Goal: Task Accomplishment & Management: Use online tool/utility

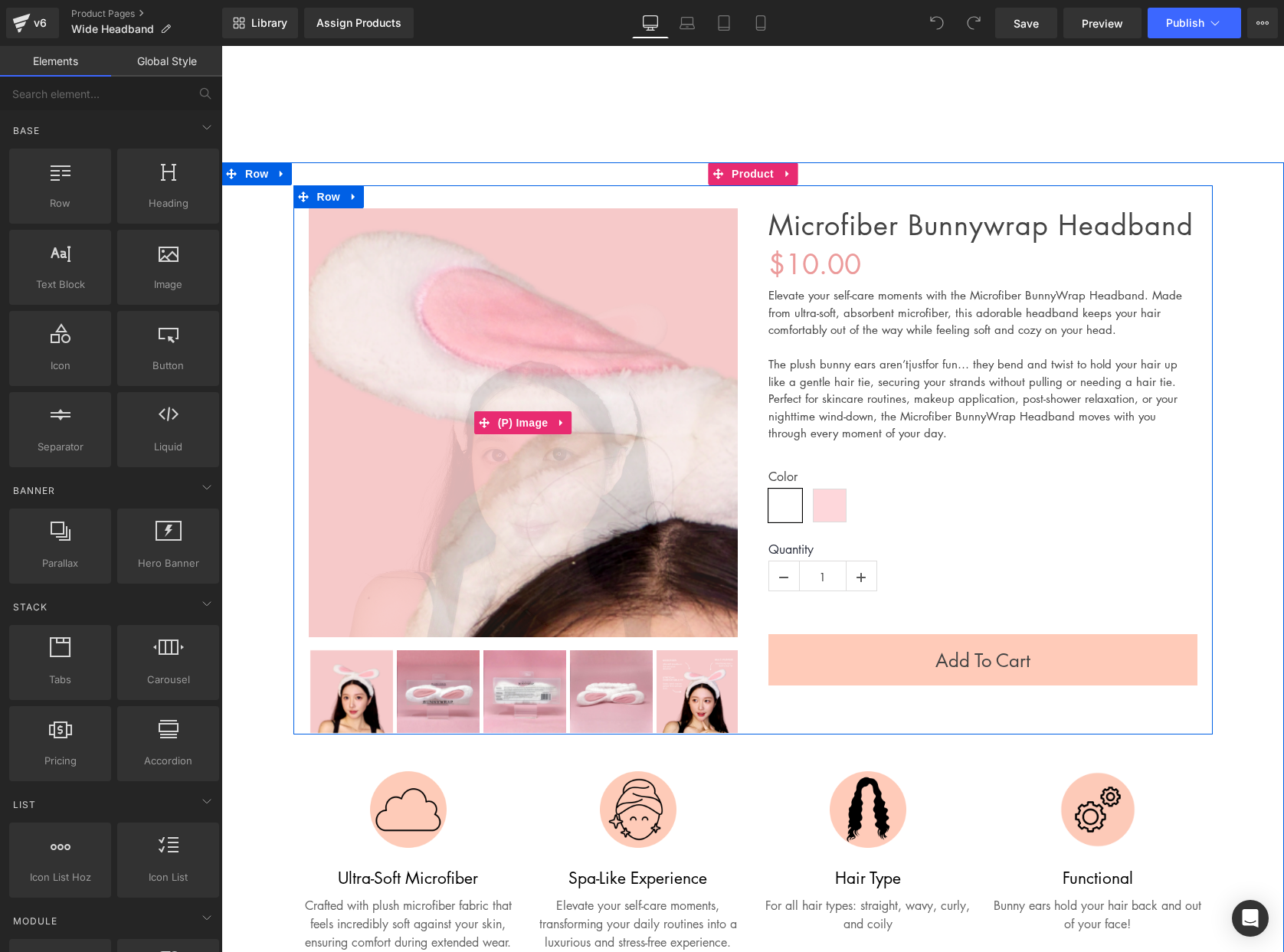
click at [473, 299] on img at bounding box center [651, 742] width 1544 height 1544
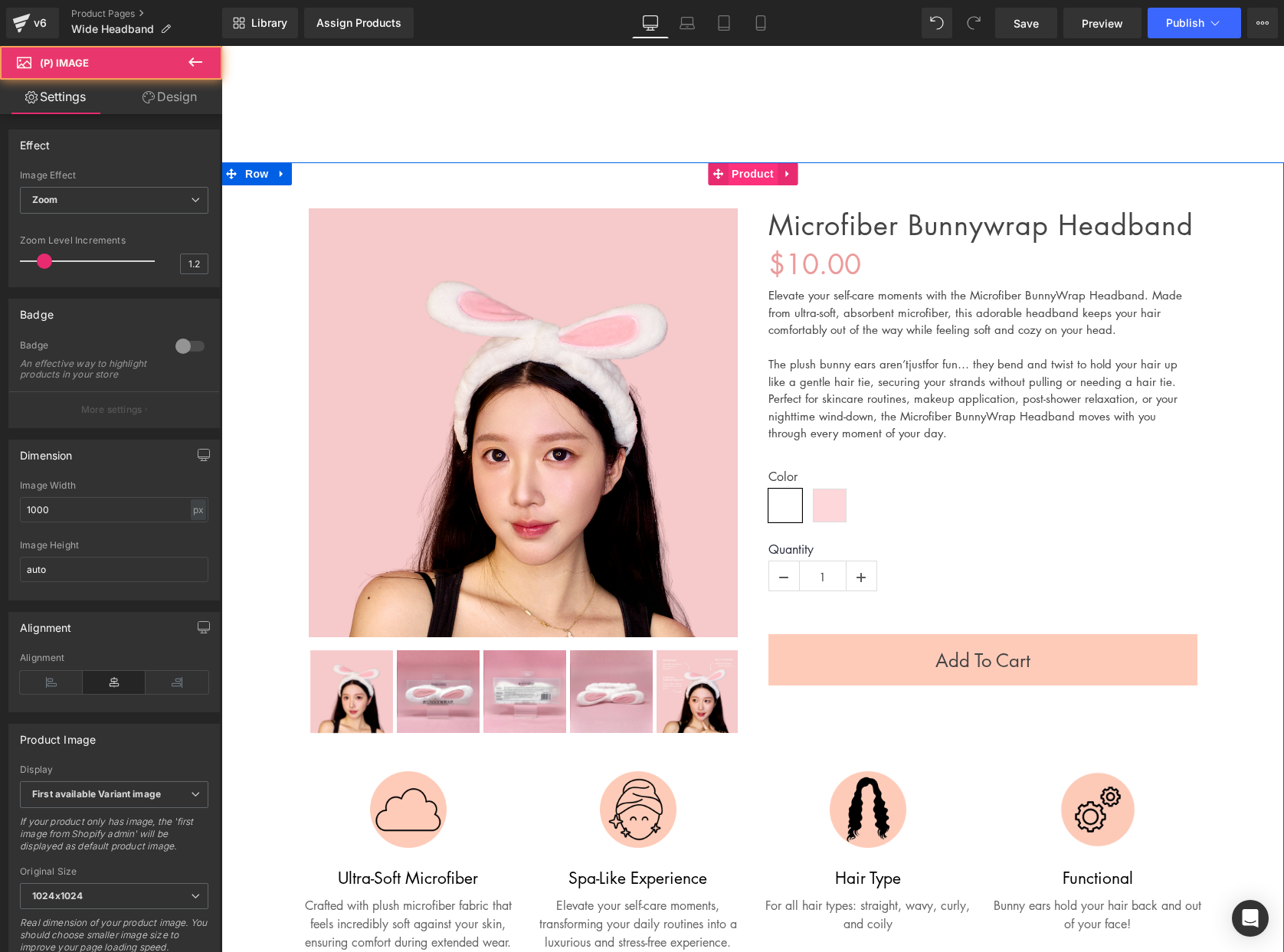
click at [749, 173] on span "Product" at bounding box center [752, 174] width 50 height 23
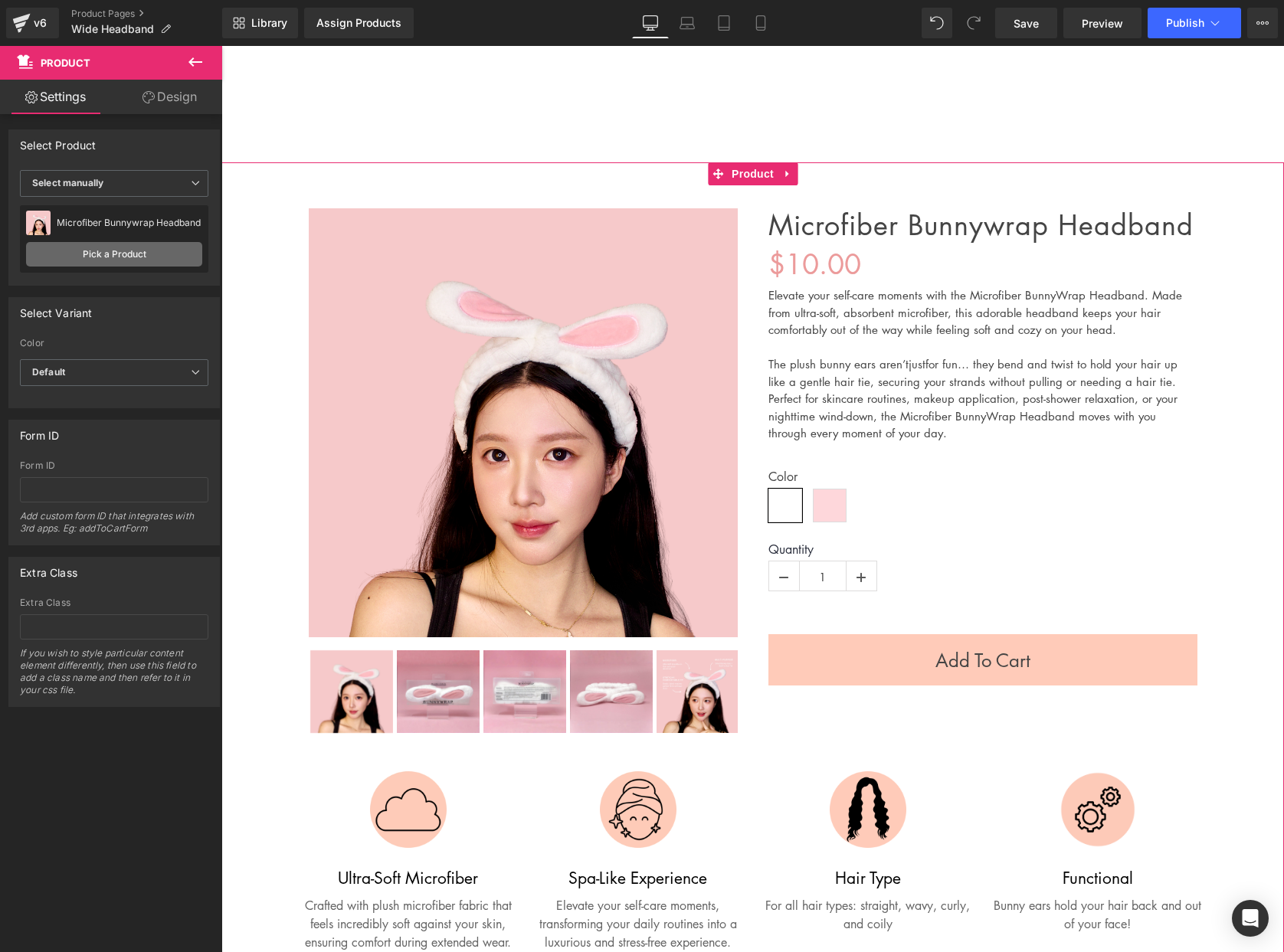
click at [119, 247] on link "Pick a Product" at bounding box center [114, 253] width 176 height 24
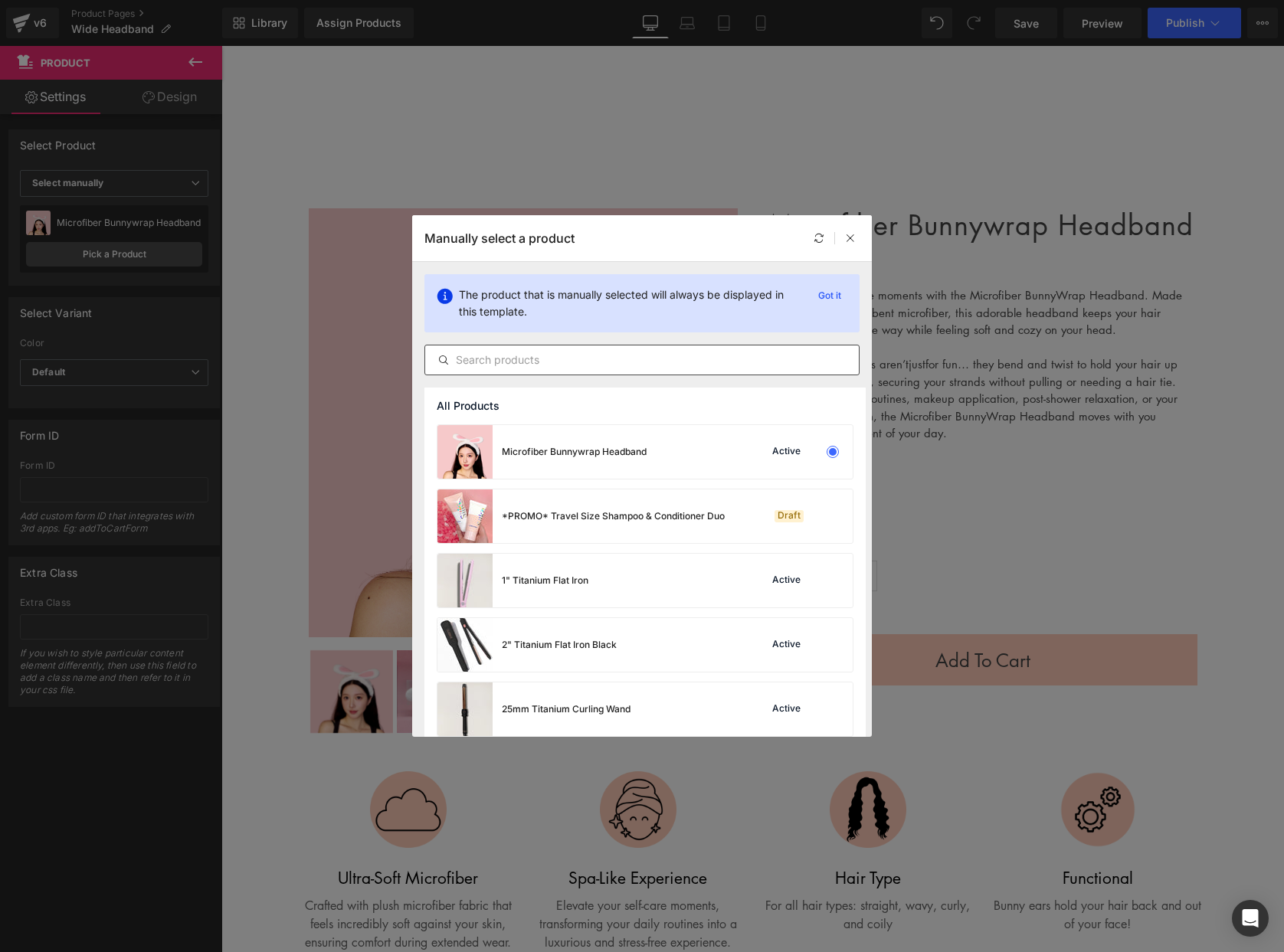
click at [645, 365] on input "text" at bounding box center [641, 360] width 434 height 19
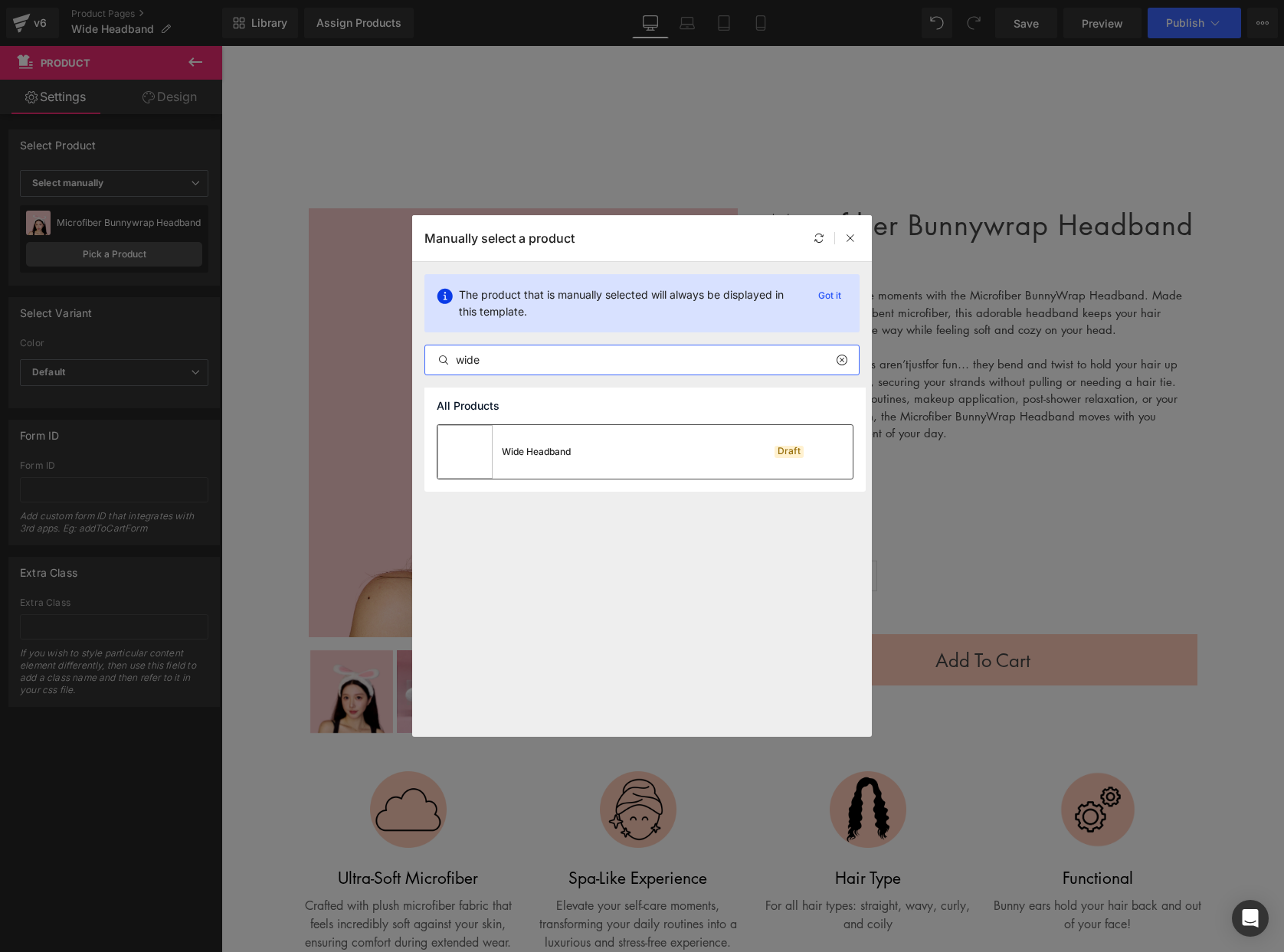
type input "wide"
click at [686, 464] on div "Wide Headband Draft" at bounding box center [645, 451] width 415 height 54
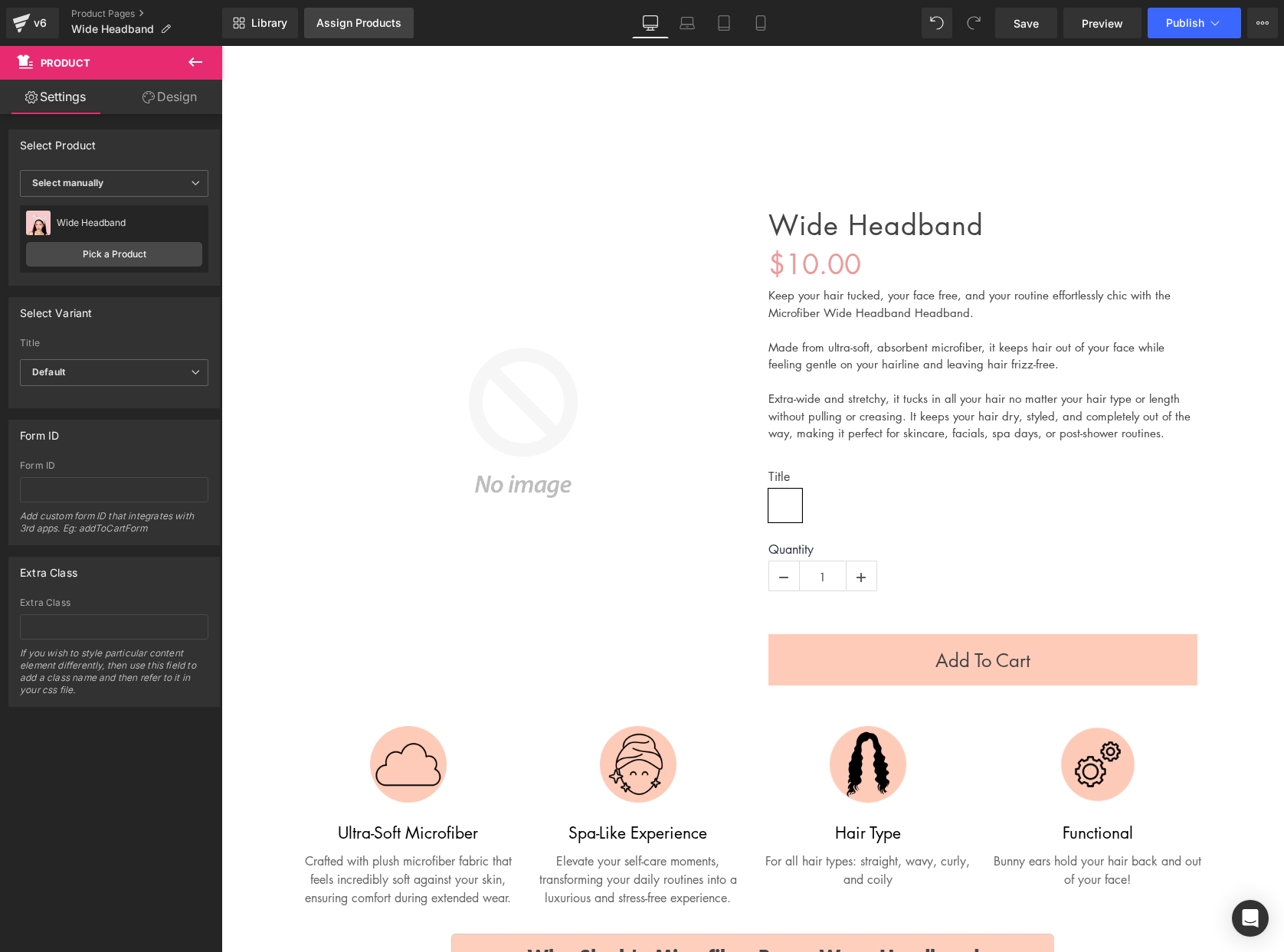
click at [342, 23] on div "Assign Products" at bounding box center [359, 22] width 85 height 13
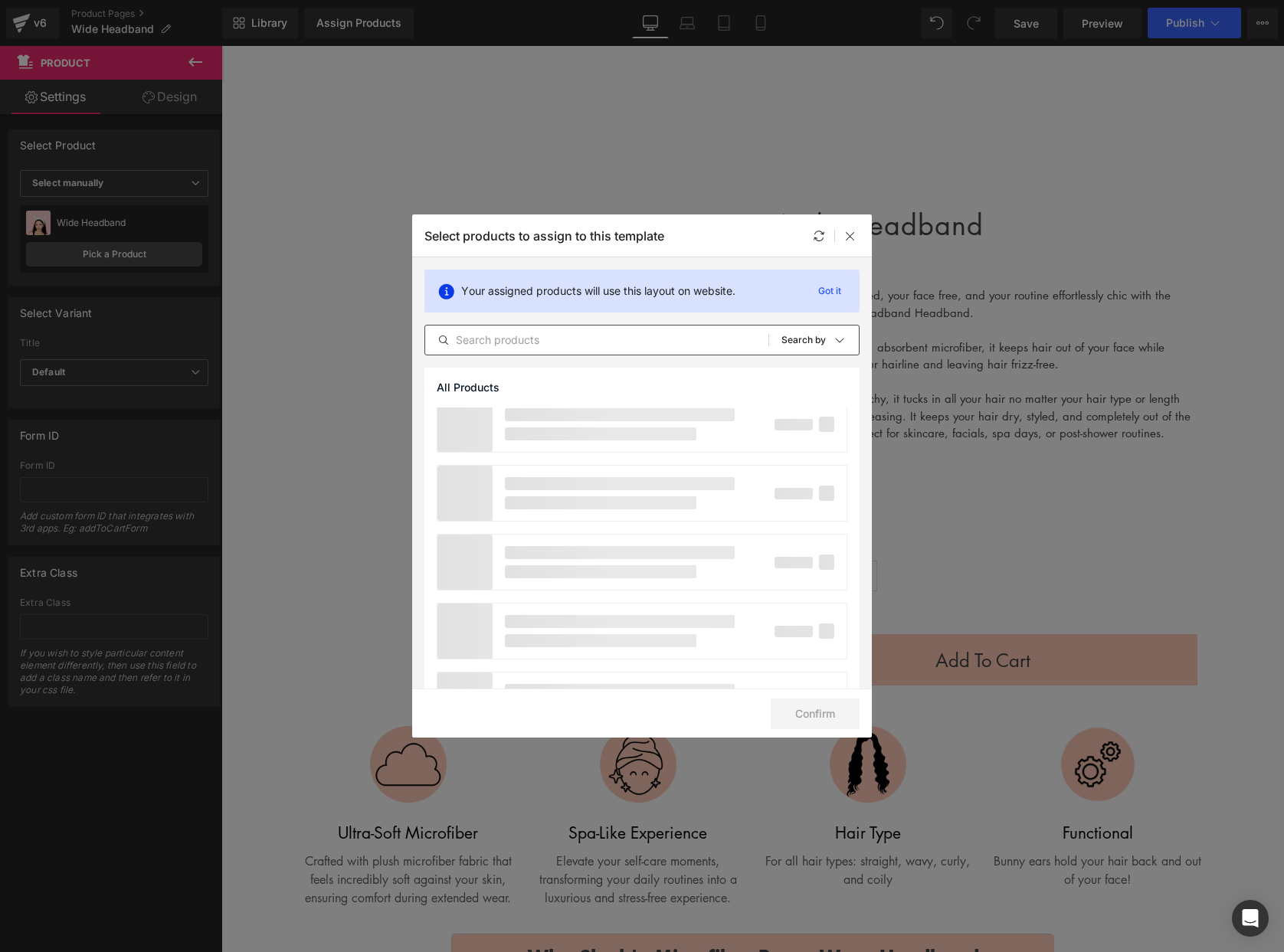
click at [579, 327] on div "All Products Shopify Collections Product Templates Shopify Collections Sort: Se…" at bounding box center [642, 339] width 435 height 30
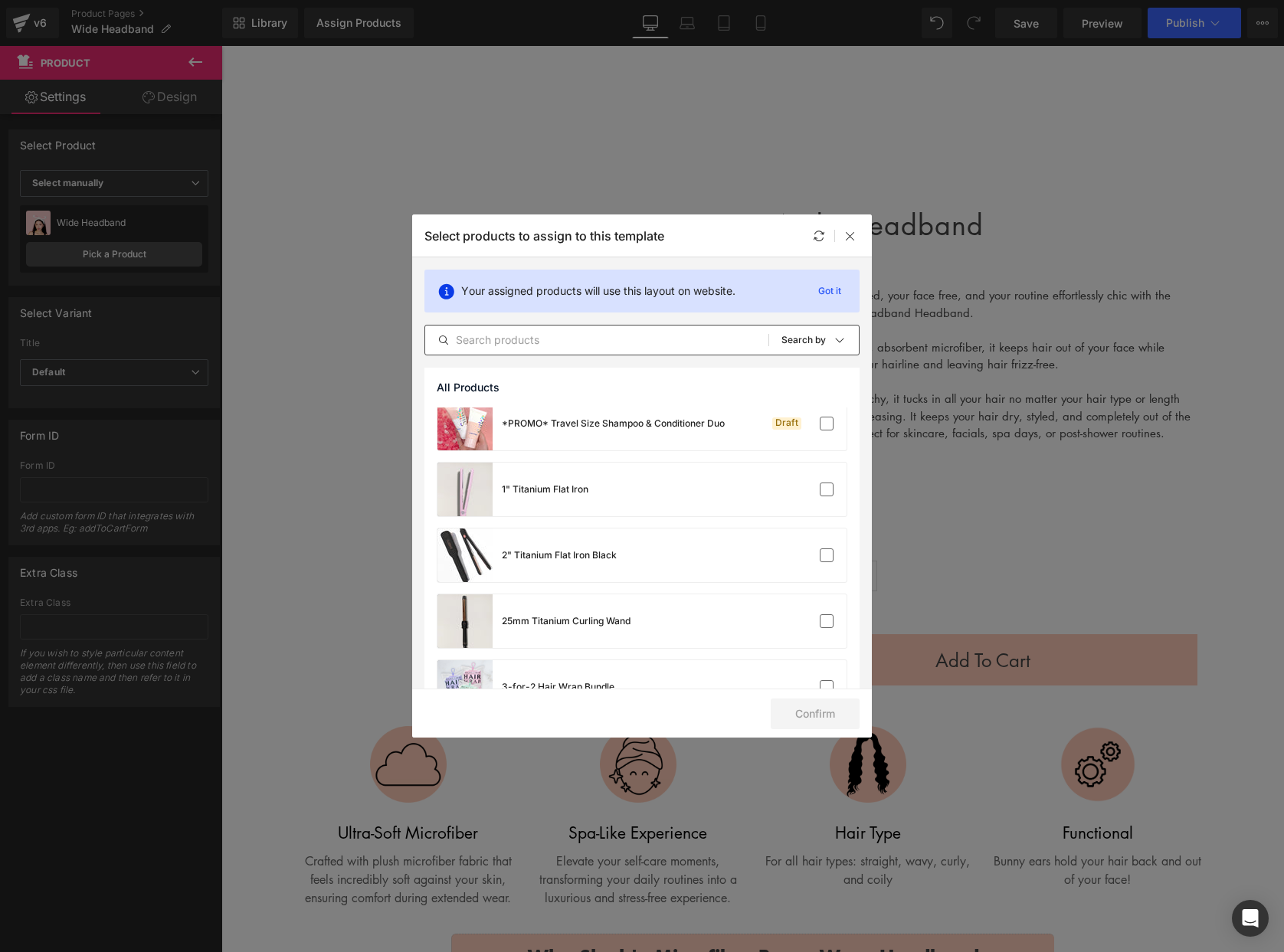
scroll to position [1329, 0]
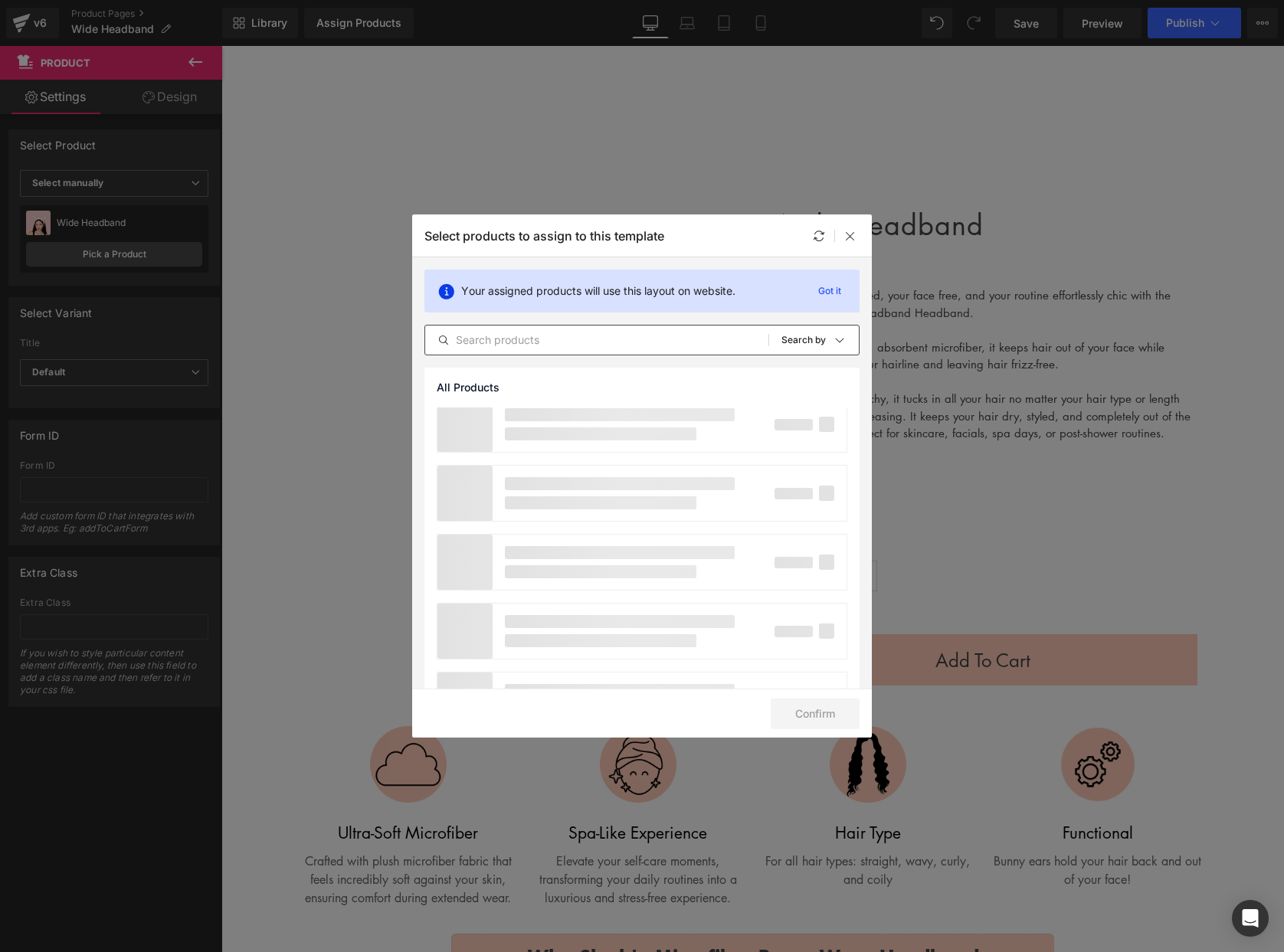
click at [569, 341] on input "text" at bounding box center [596, 340] width 343 height 19
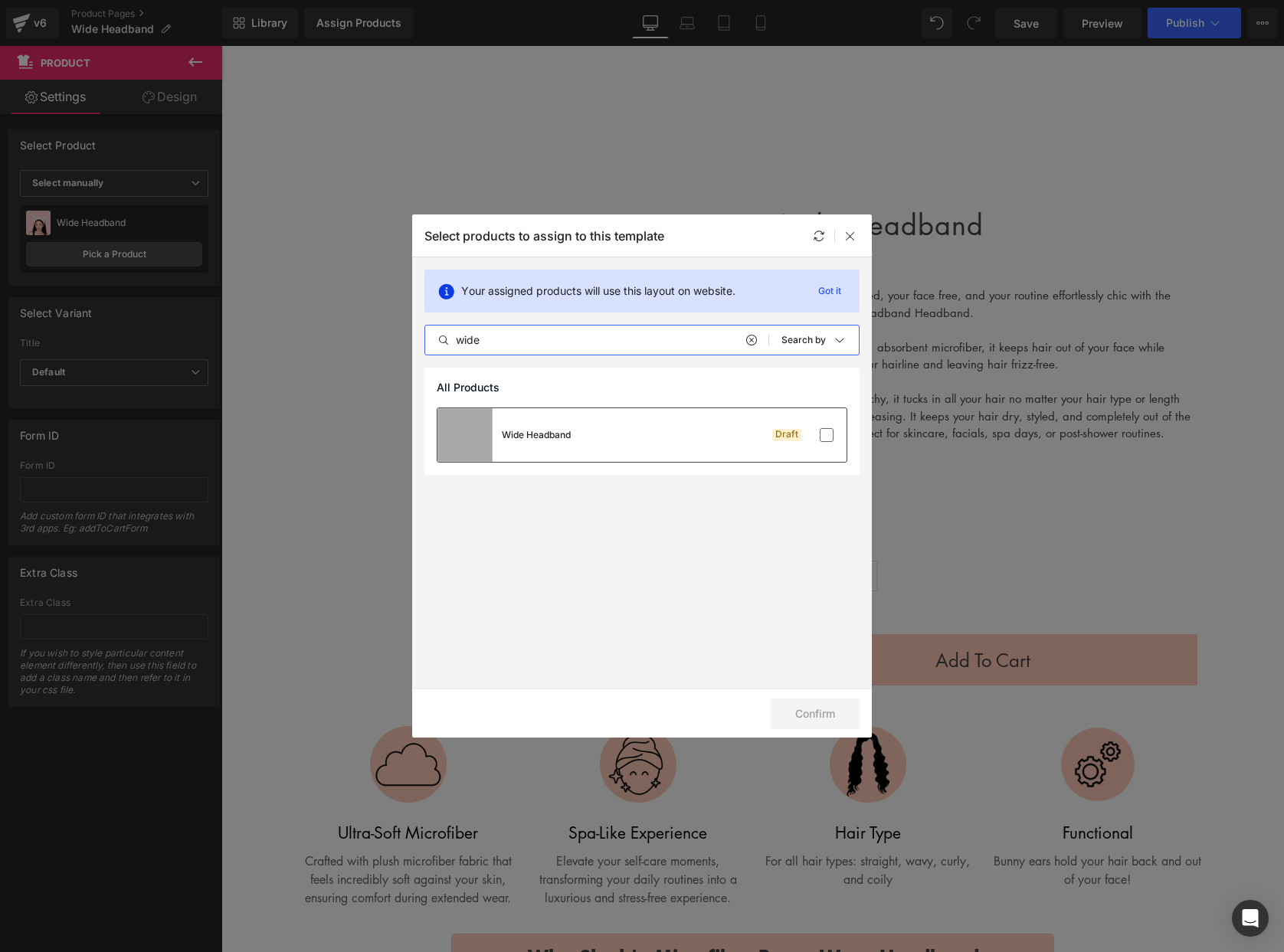
type input "wide"
click at [719, 445] on div "Wide Headband Draft" at bounding box center [642, 435] width 409 height 54
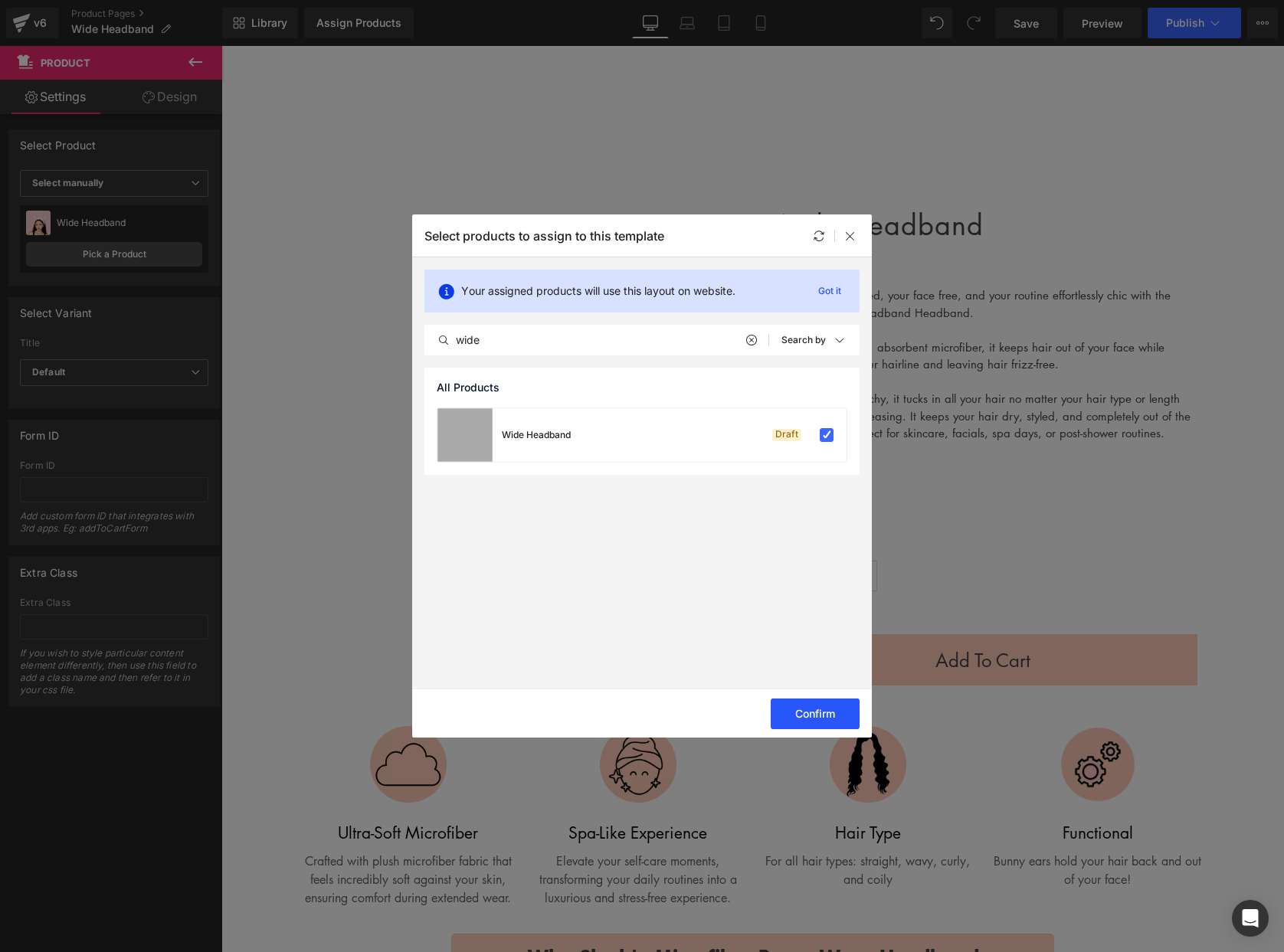
click at [831, 715] on button "Confirm" at bounding box center [814, 713] width 89 height 30
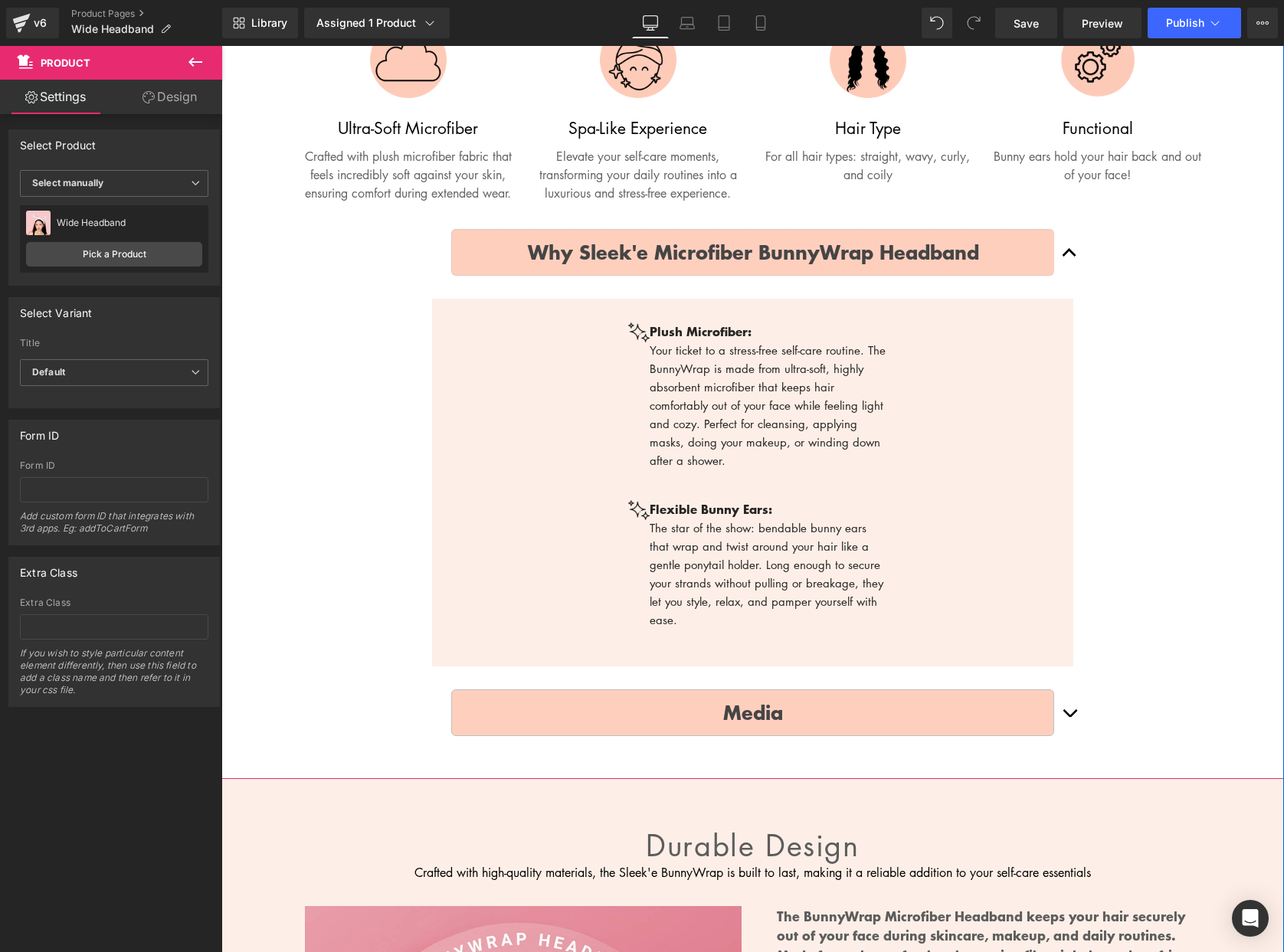
scroll to position [702, 0]
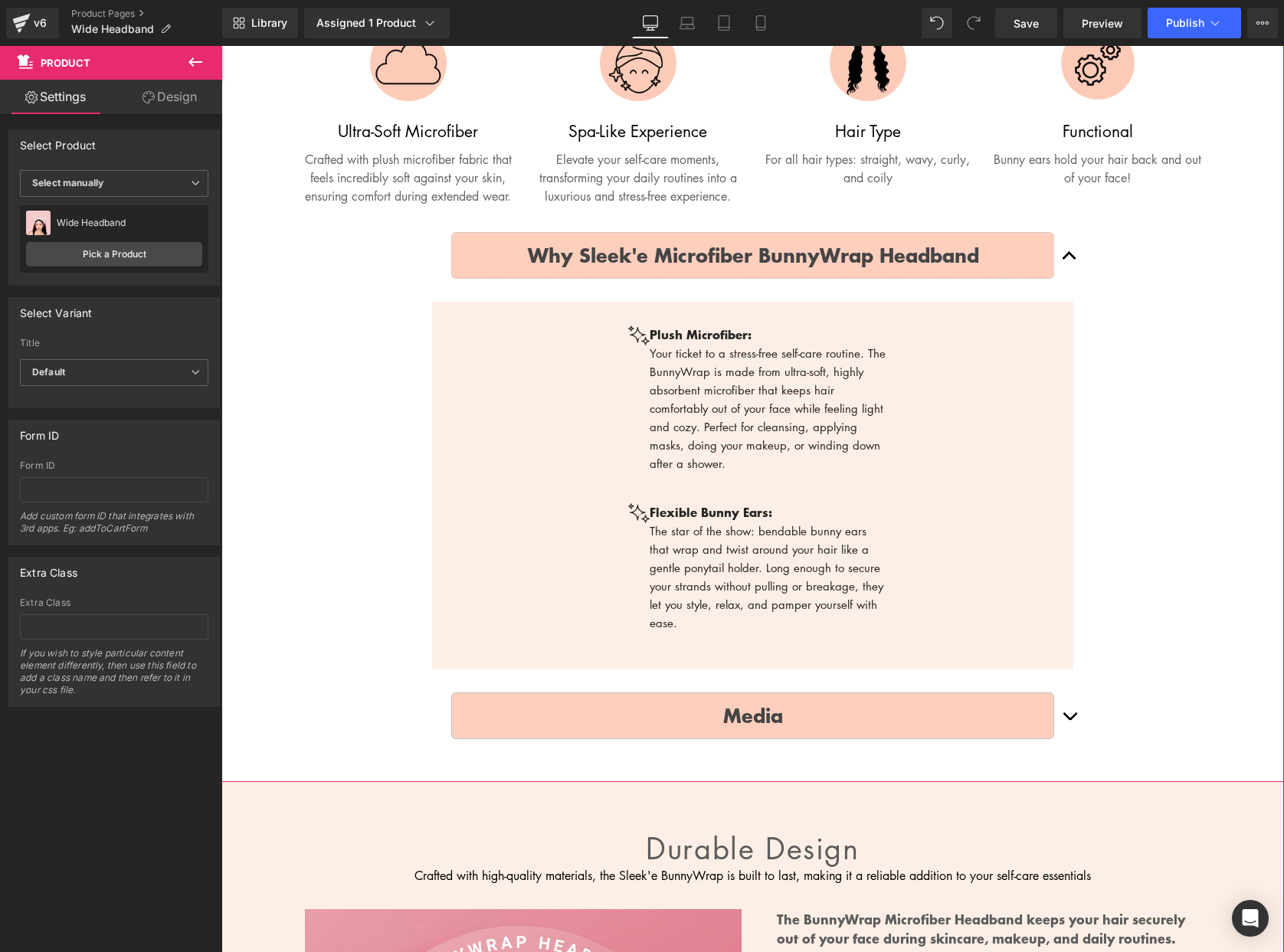
click at [699, 397] on p "Your ticket to a stress-free self-care routine. The BunnyWrap is made from ultr…" at bounding box center [770, 408] width 240 height 129
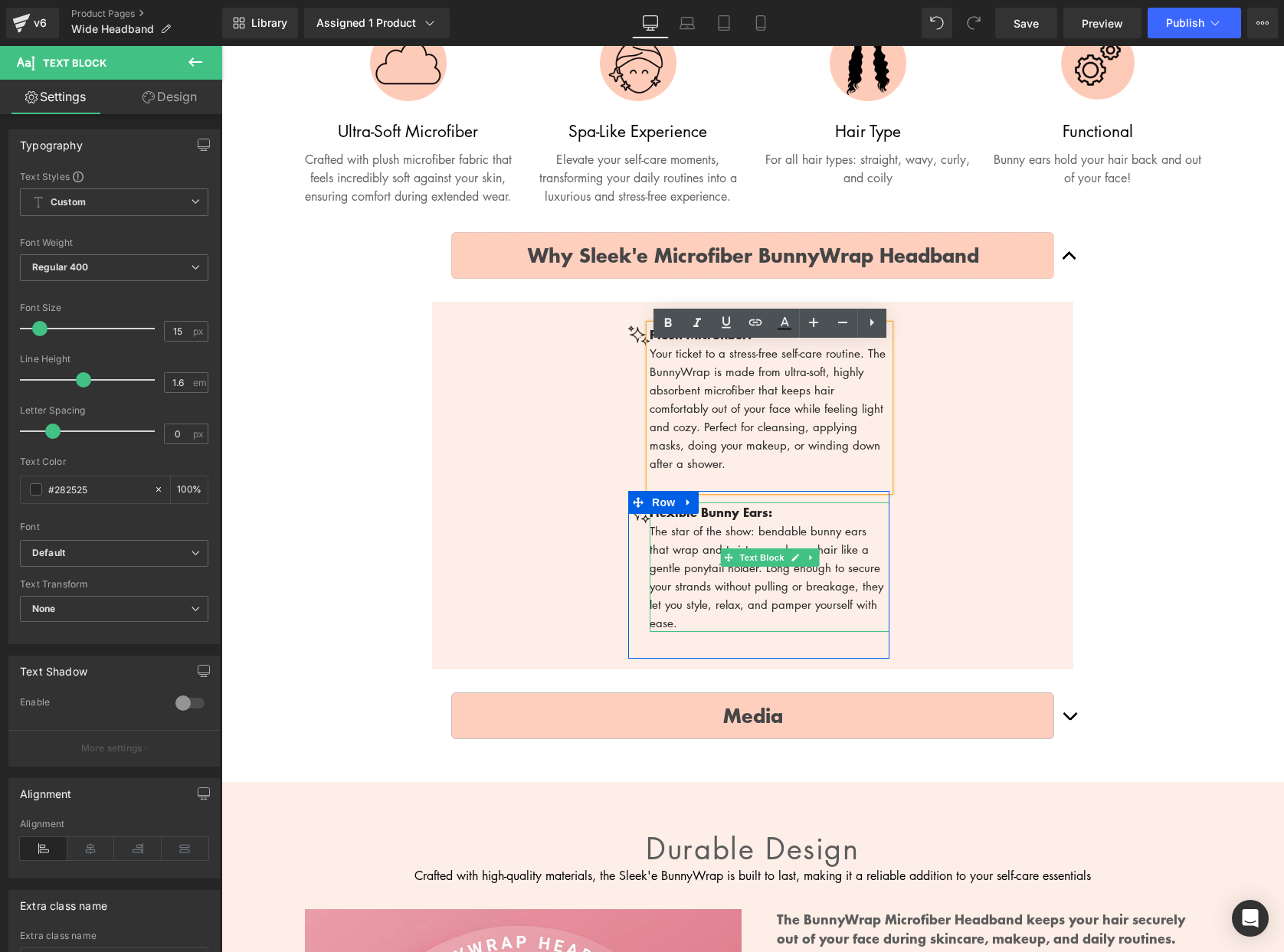
click at [686, 572] on p "The star of the show: bendable bunny ears that wrap and twist around your hair …" at bounding box center [770, 576] width 240 height 110
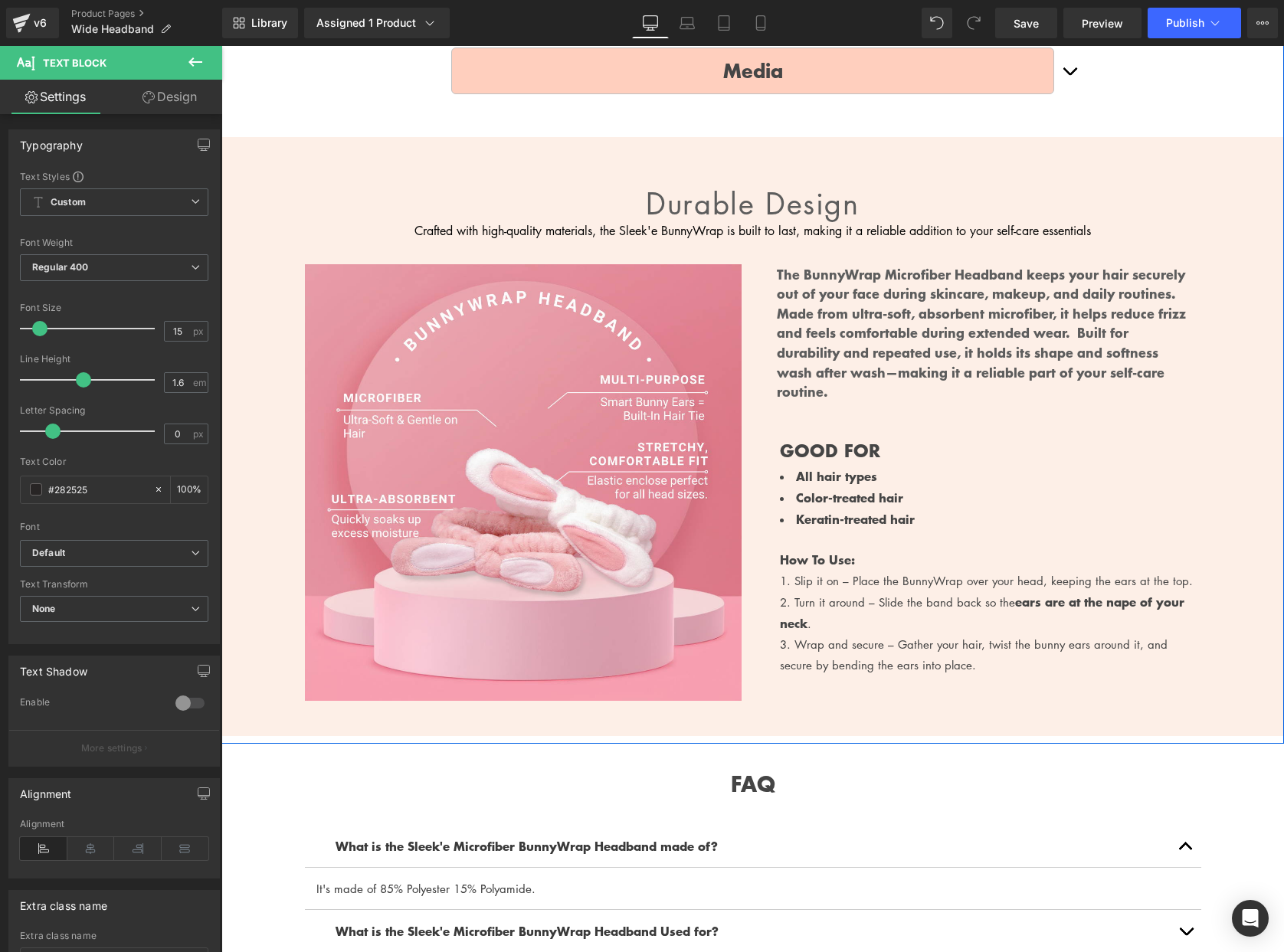
scroll to position [1383, 0]
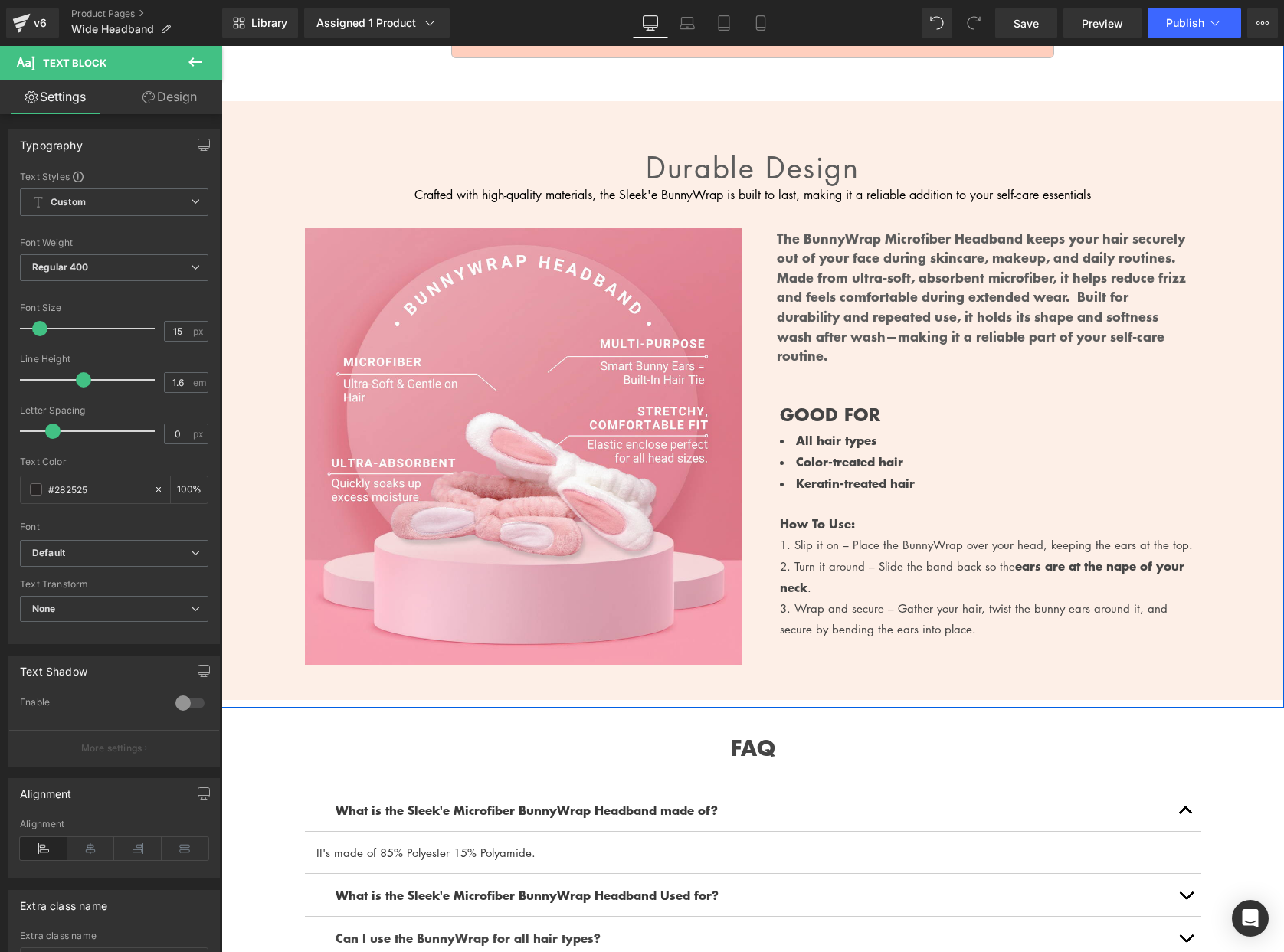
click at [801, 555] on div "2. Turn it around – Slide the band back so the ears are at the nape of your nec…" at bounding box center [990, 577] width 421 height 43
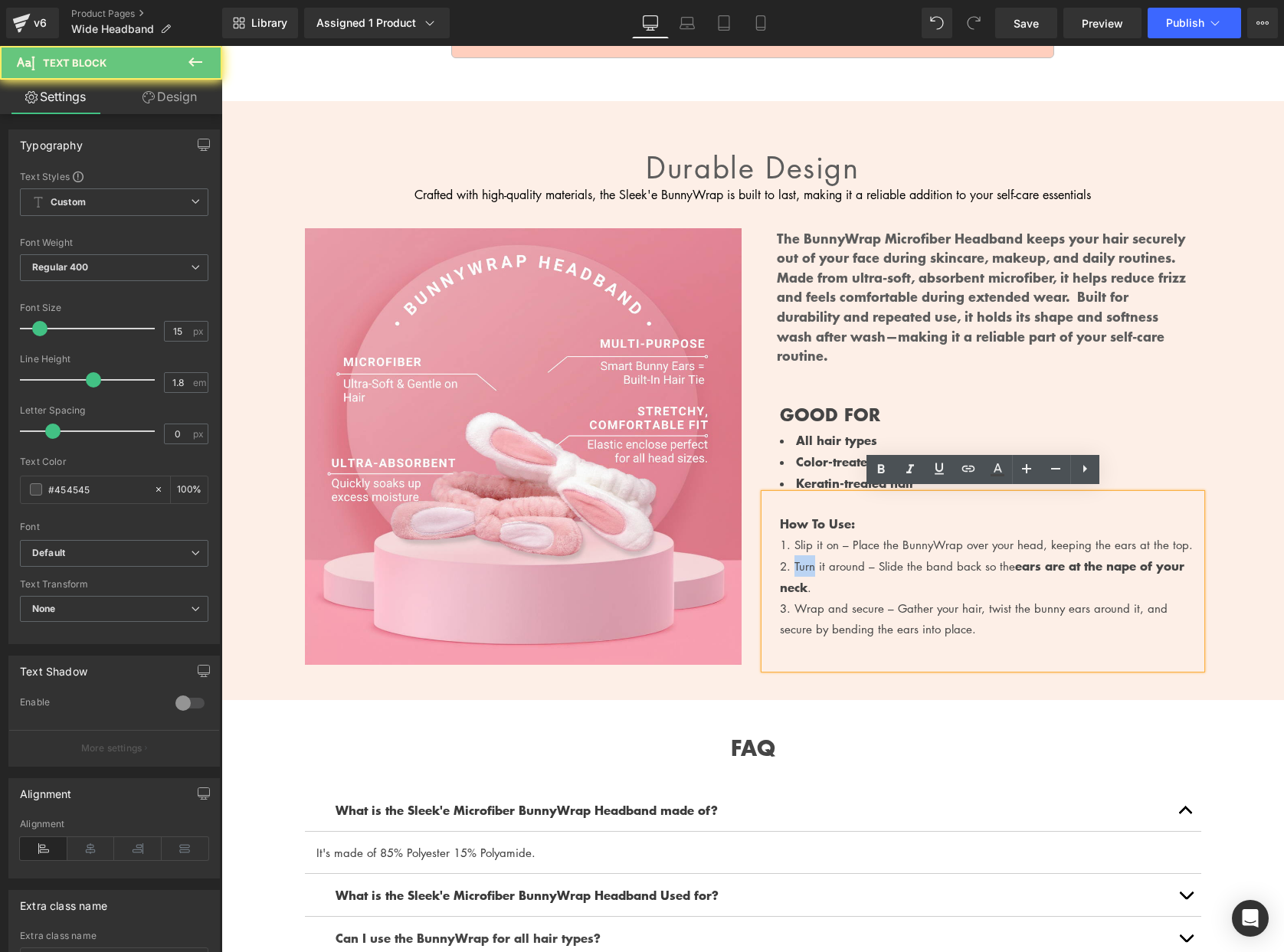
click at [801, 555] on div "2. Turn it around – Slide the band back so the ears are at the nape of your nec…" at bounding box center [990, 577] width 421 height 43
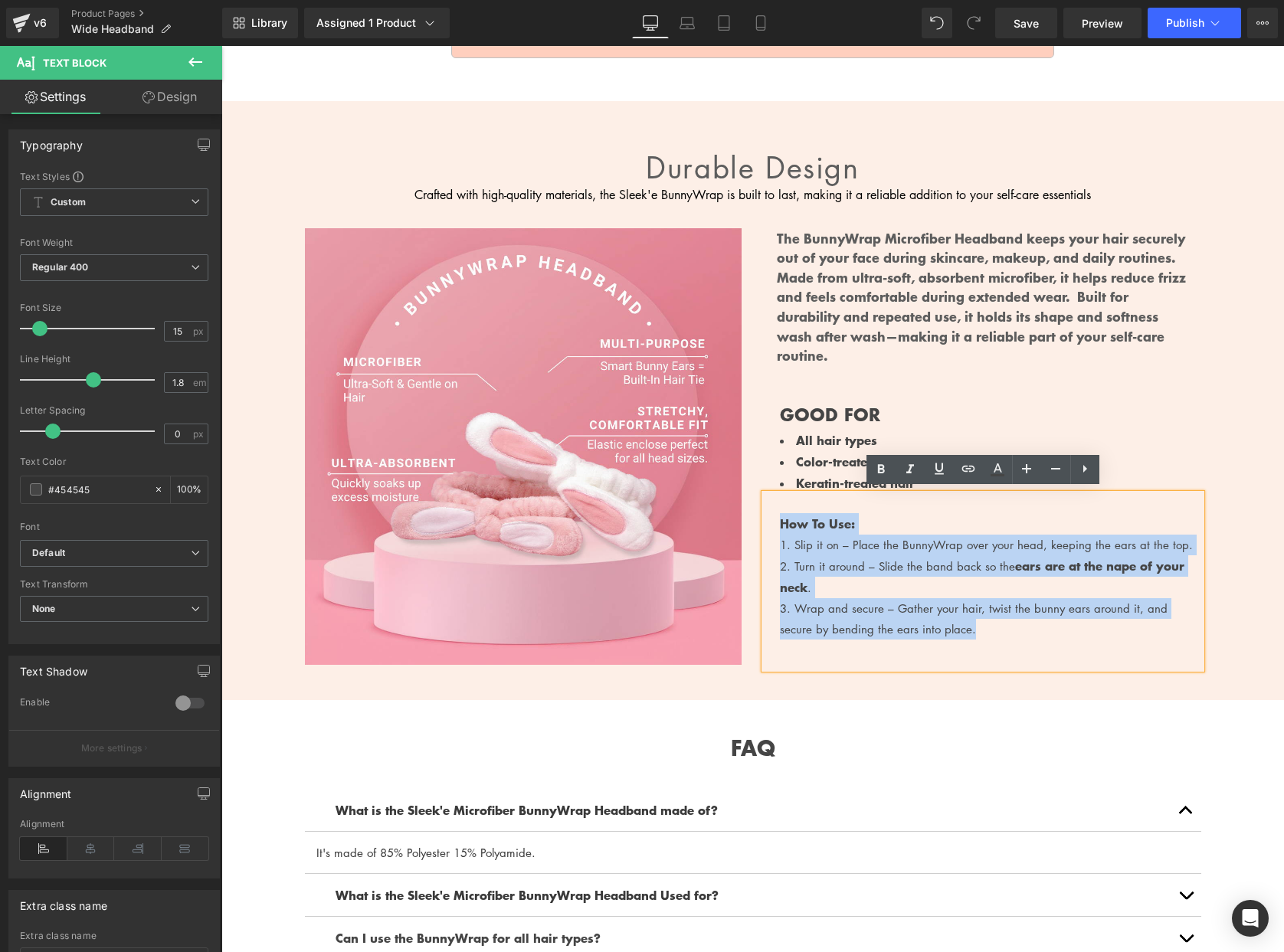
drag, startPoint x: 939, startPoint y: 624, endPoint x: 782, endPoint y: 514, distance: 191.7
click at [782, 514] on div "How To Use: 1. Slip it on – Place the BunnyWrap over your head, keeping the ear…" at bounding box center [983, 581] width 436 height 174
paste div
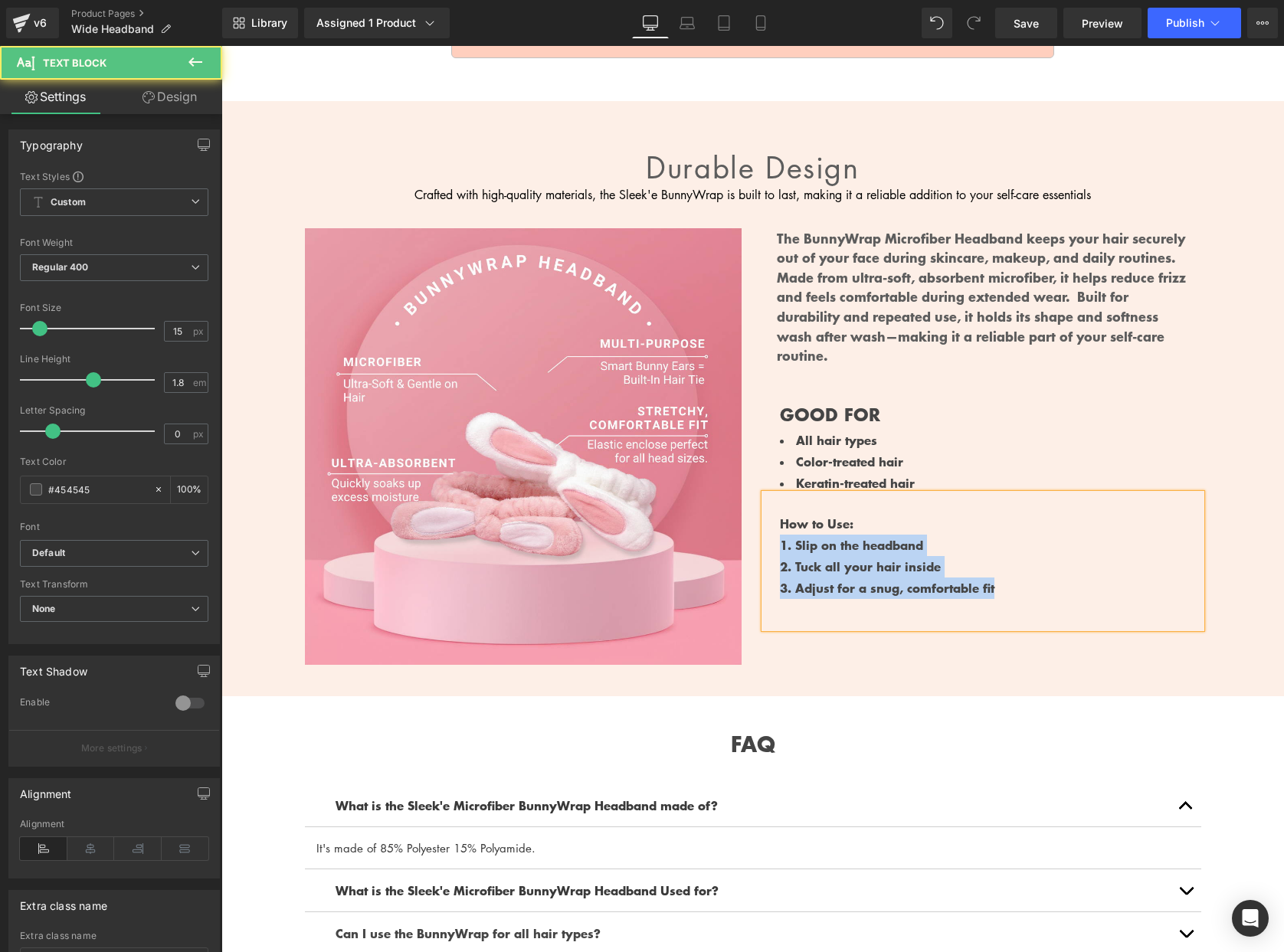
drag, startPoint x: 1021, startPoint y: 581, endPoint x: 779, endPoint y: 547, distance: 244.4
click at [779, 547] on div "How to Use: 1. Slip on the headband 2. Tuck all your hair inside 3. Adjust for …" at bounding box center [983, 561] width 436 height 134
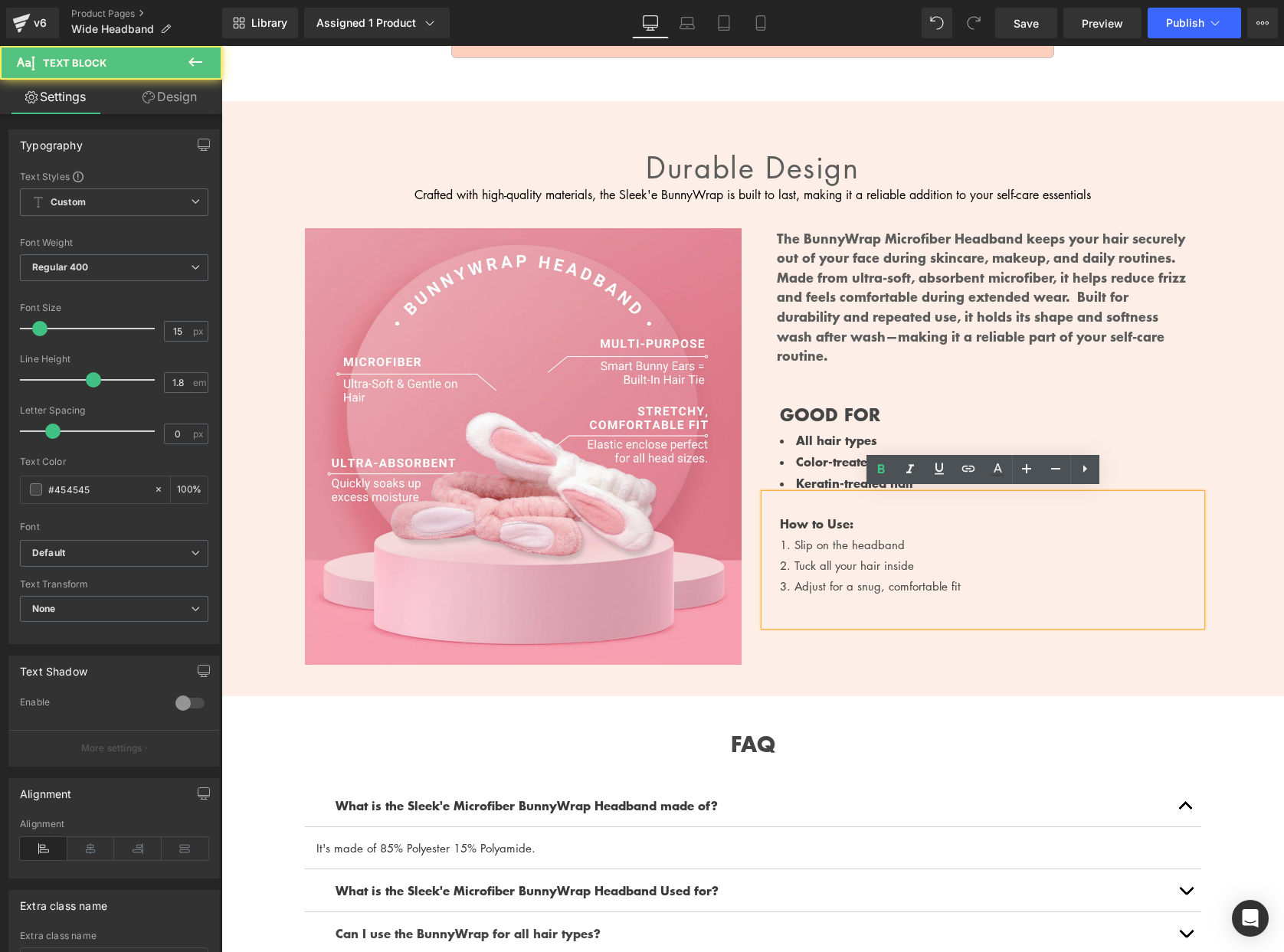
click at [907, 521] on div "How to Use: 1. Slip on the headband 2. Tuck all your hair inside 3. Adjust for …" at bounding box center [983, 559] width 436 height 132
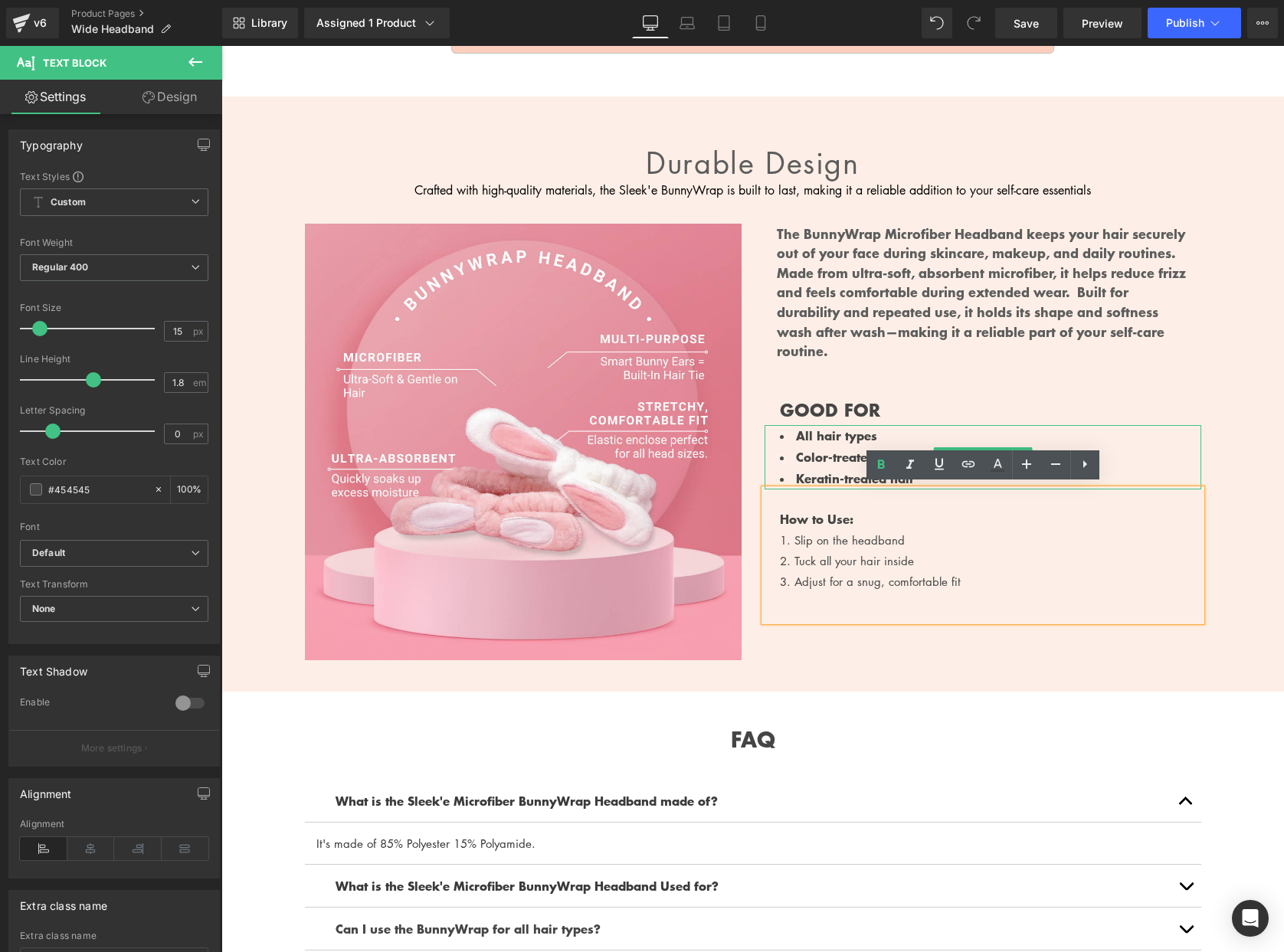
click at [934, 410] on div "GOOD FOR" at bounding box center [983, 397] width 436 height 57
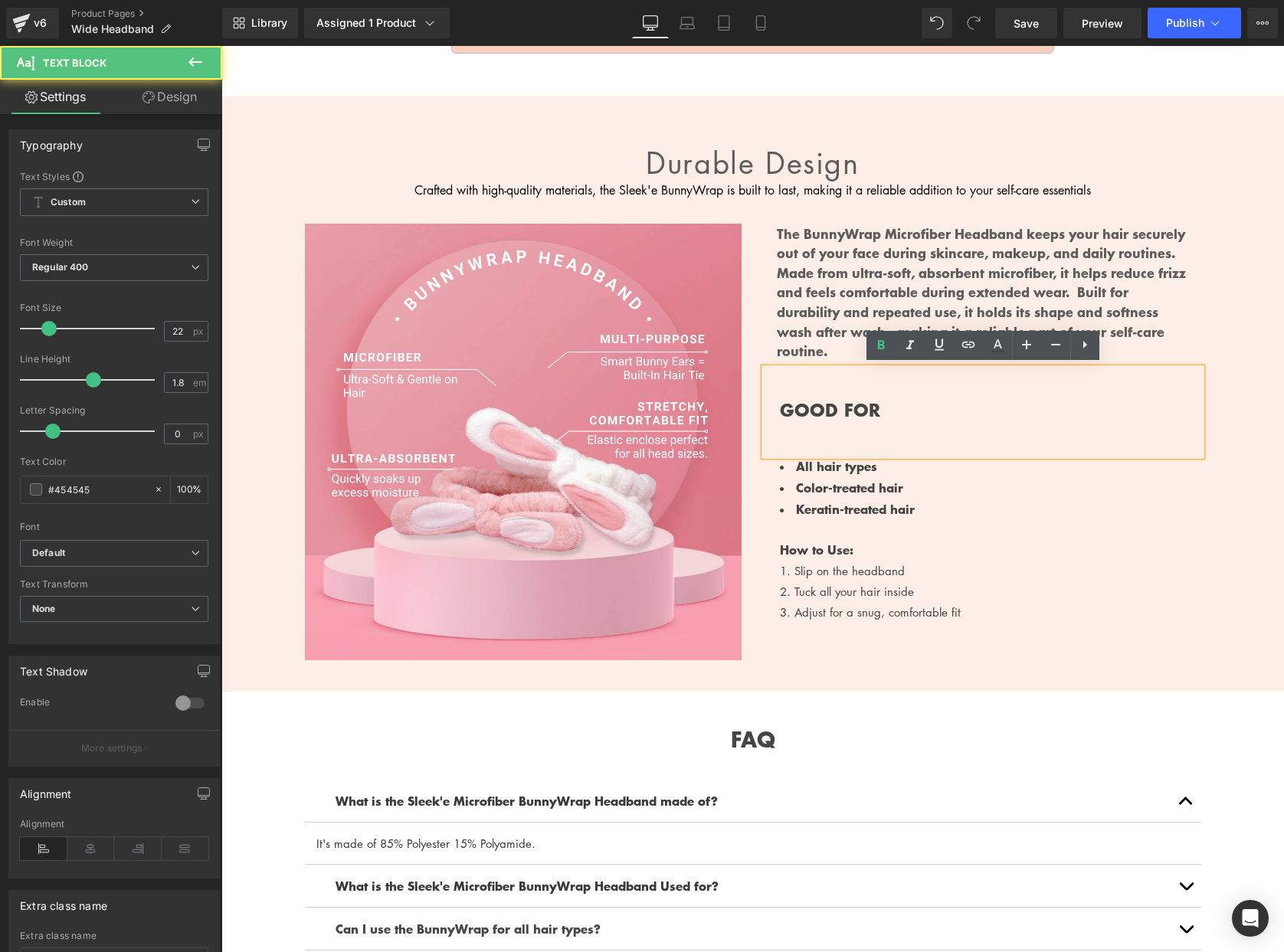
click at [1008, 704] on div "FAQ Heading What is the Sleek'e Microfiber BunnyWrap Headband made of? Text Blo…" at bounding box center [752, 946] width 919 height 493
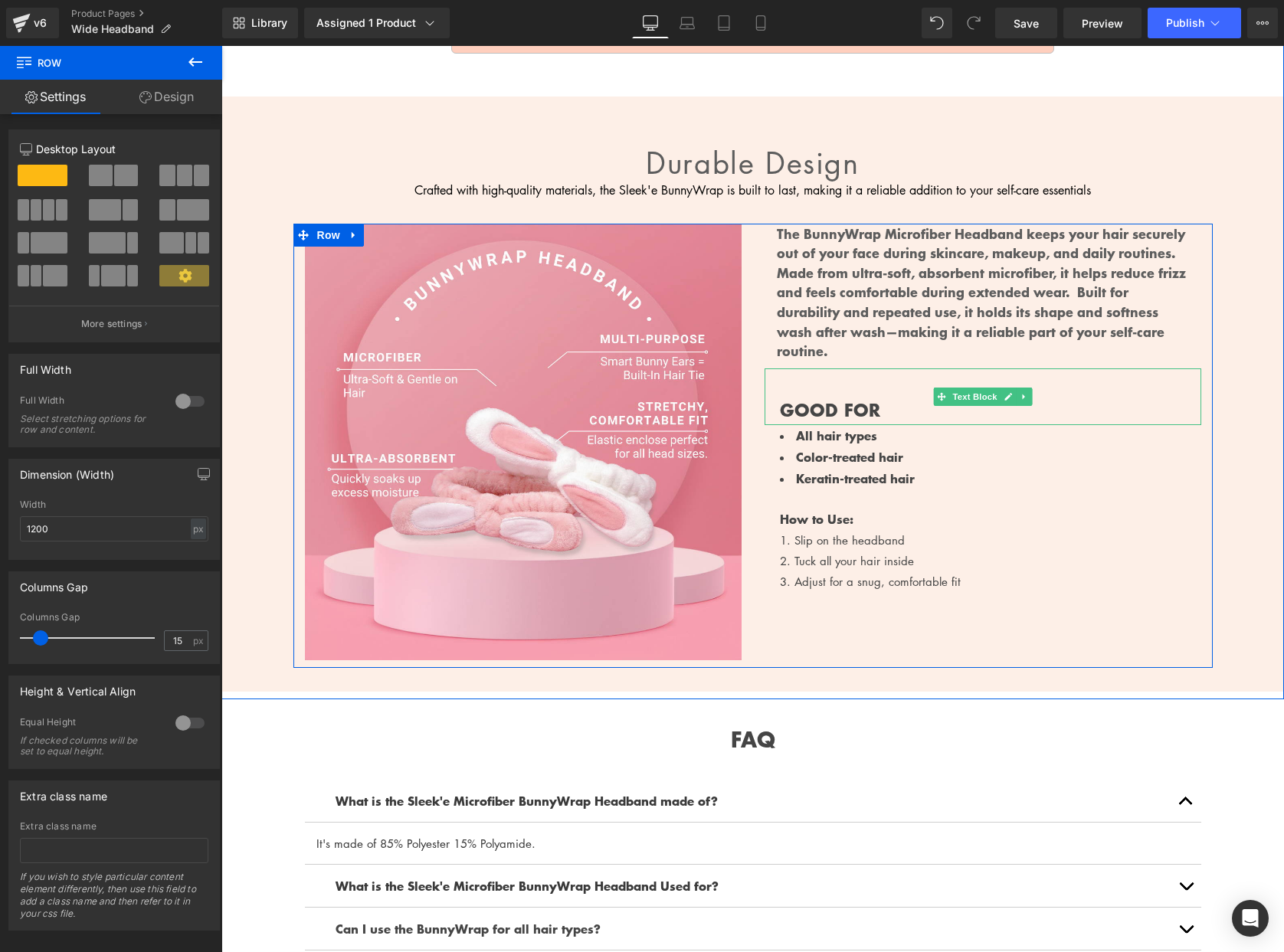
click at [824, 406] on b "GOOD FOR" at bounding box center [829, 409] width 100 height 24
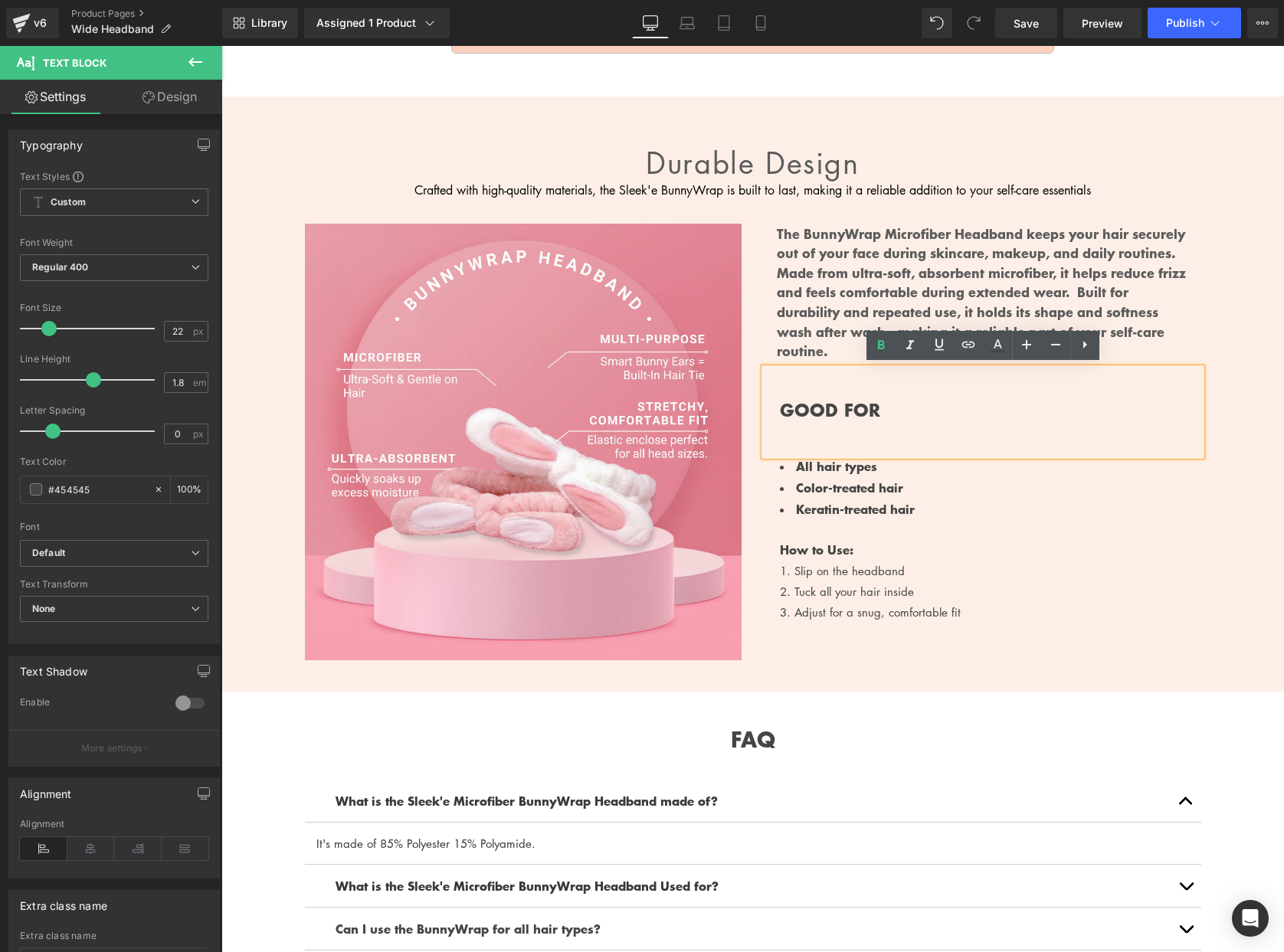
click at [821, 406] on b "GOOD FOR" at bounding box center [829, 409] width 100 height 24
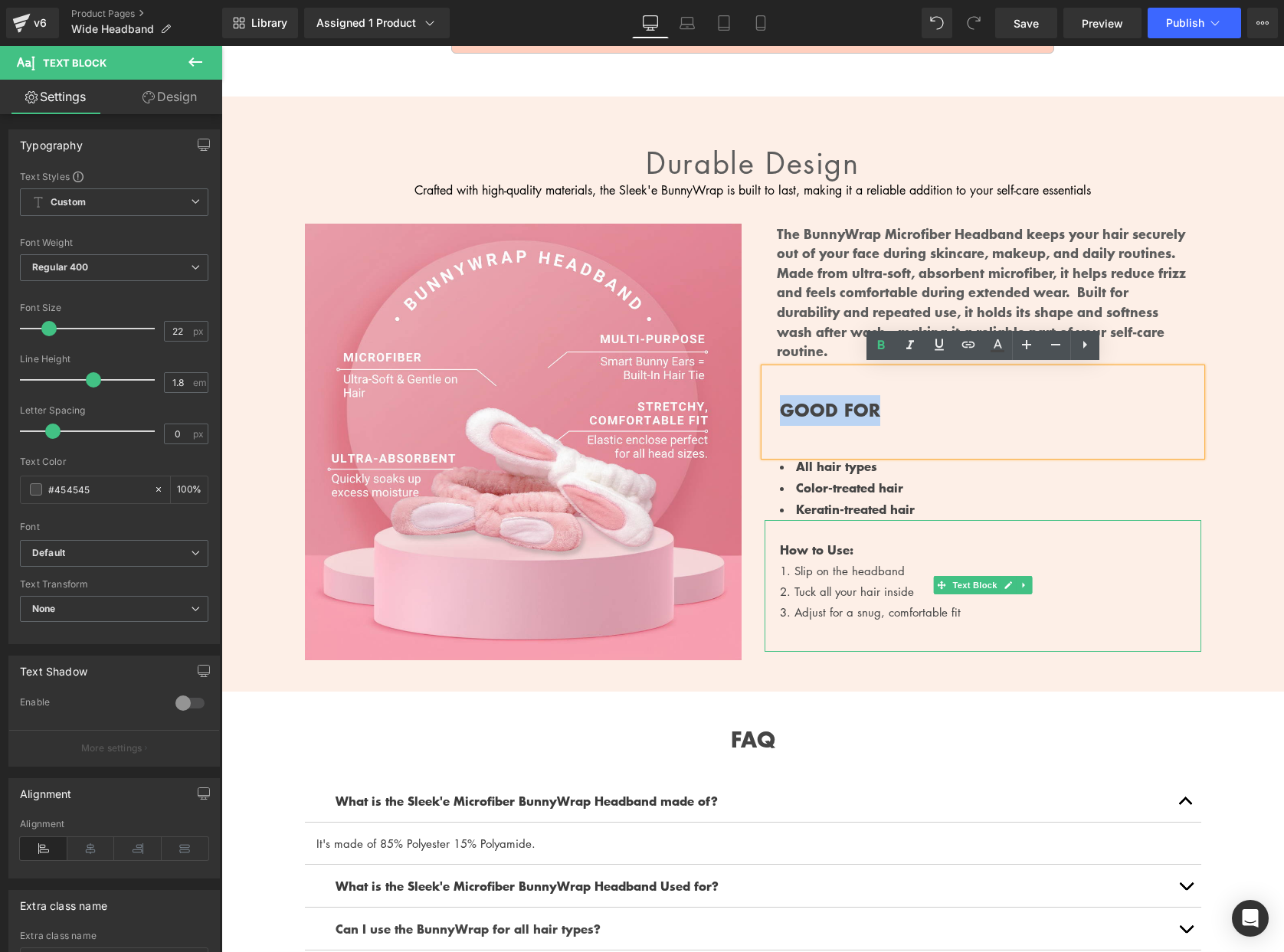
click at [817, 545] on strong "How to Use:" at bounding box center [815, 549] width 73 height 19
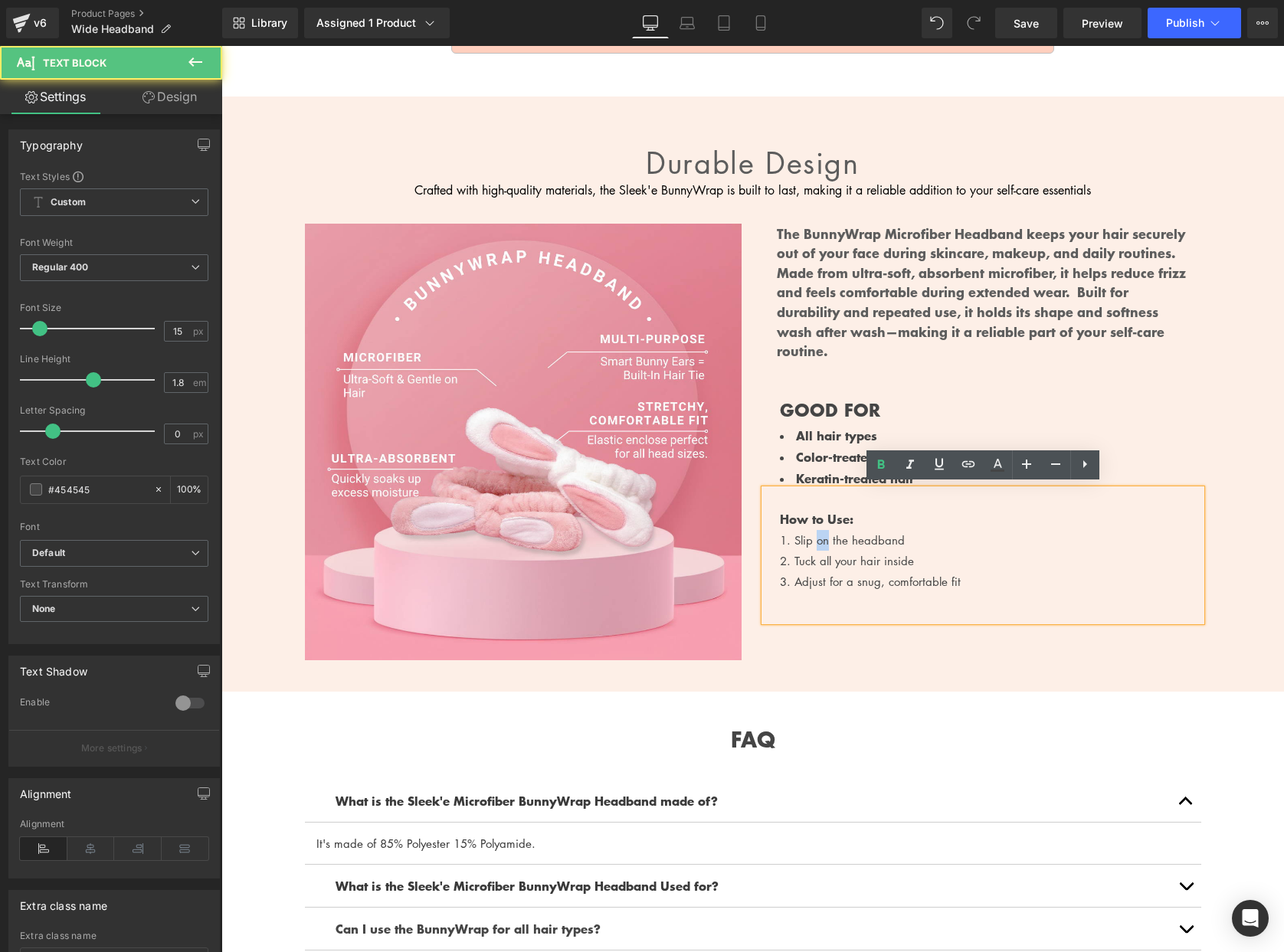
click at [817, 545] on div "1. Slip on the headband" at bounding box center [990, 540] width 421 height 20
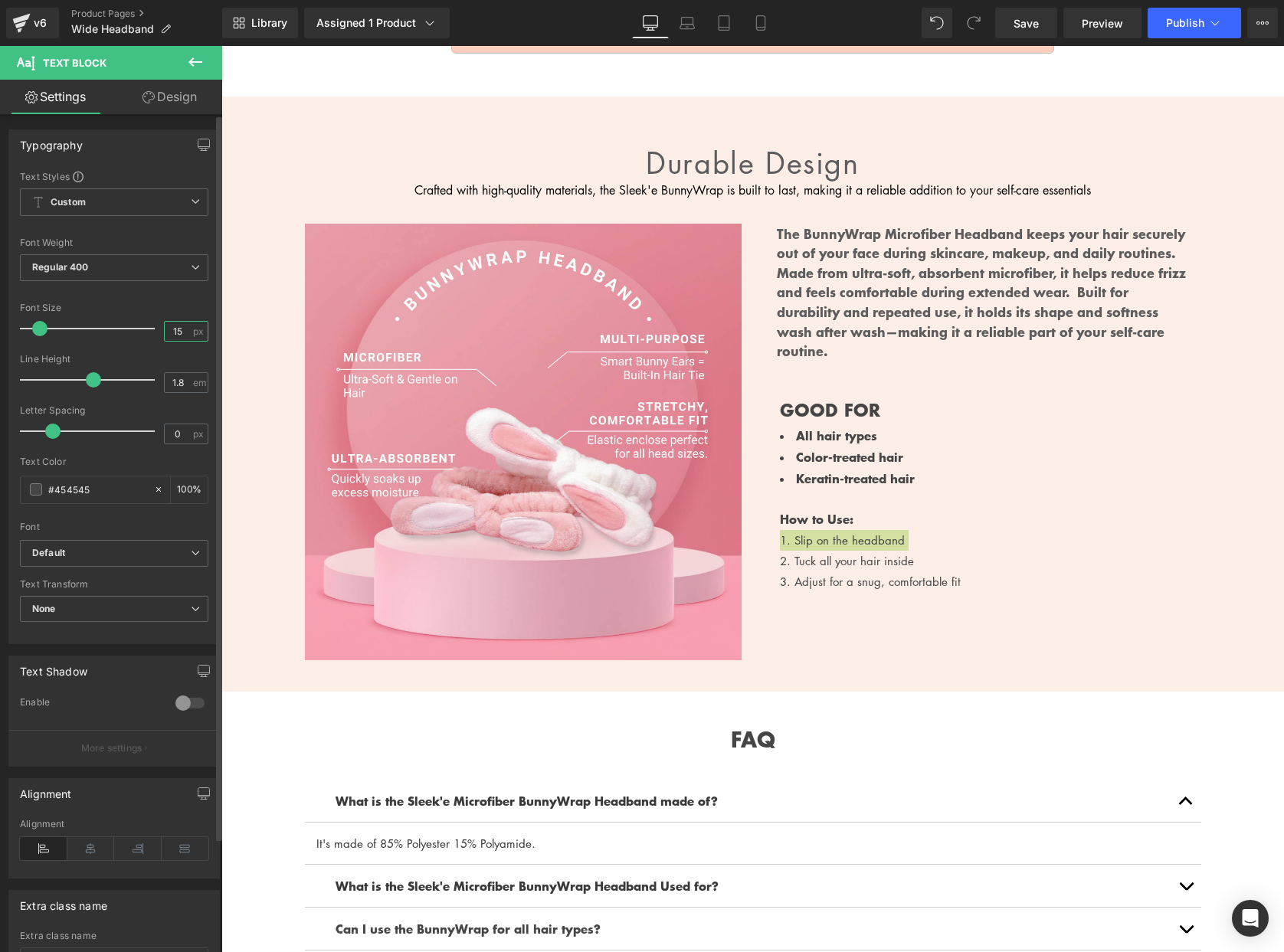
click at [178, 330] on input "15" at bounding box center [178, 331] width 27 height 19
click at [173, 329] on input "1511" at bounding box center [178, 331] width 27 height 19
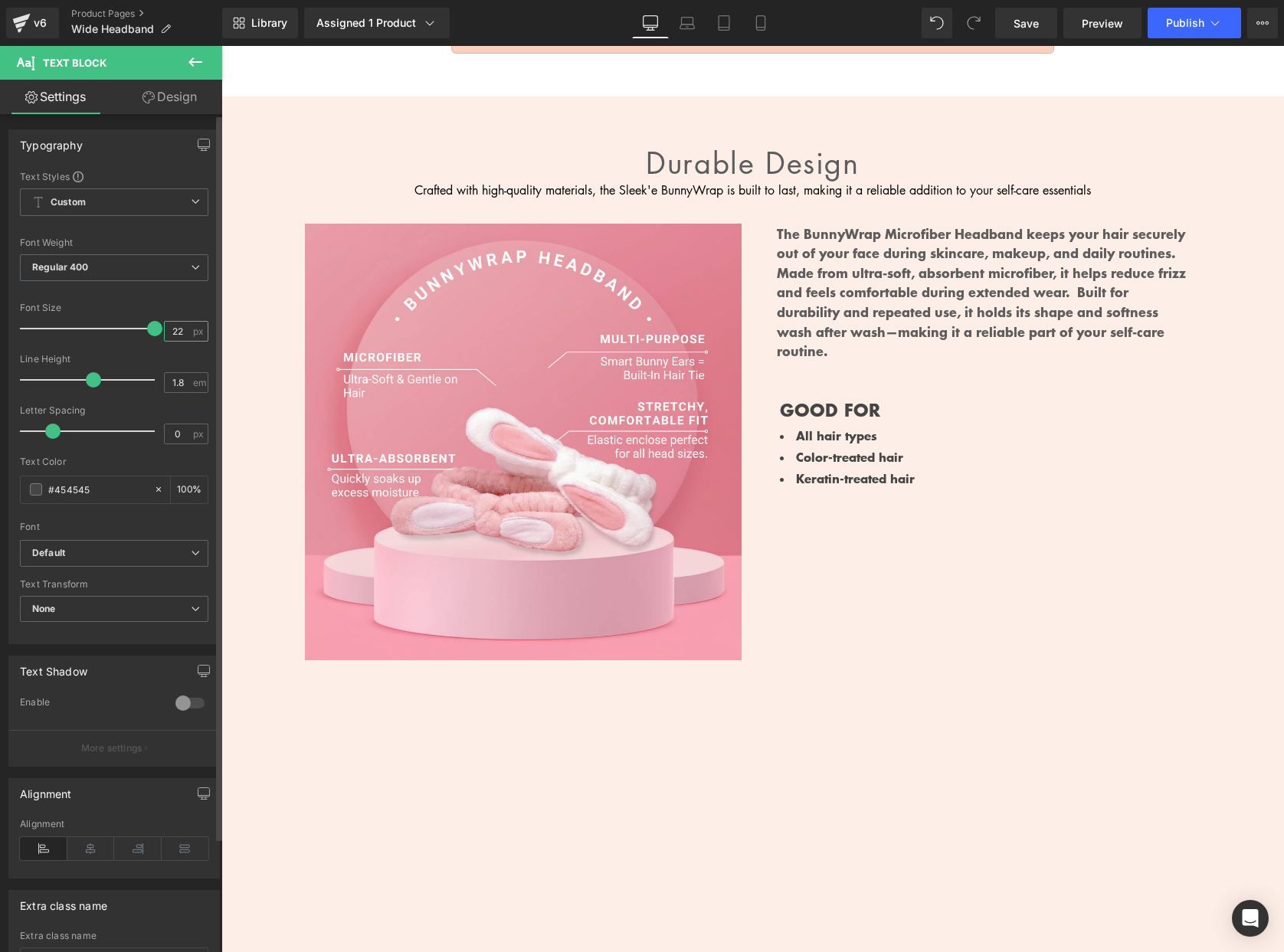
type input "22"
click at [185, 306] on div "Font Size" at bounding box center [113, 308] width 188 height 11
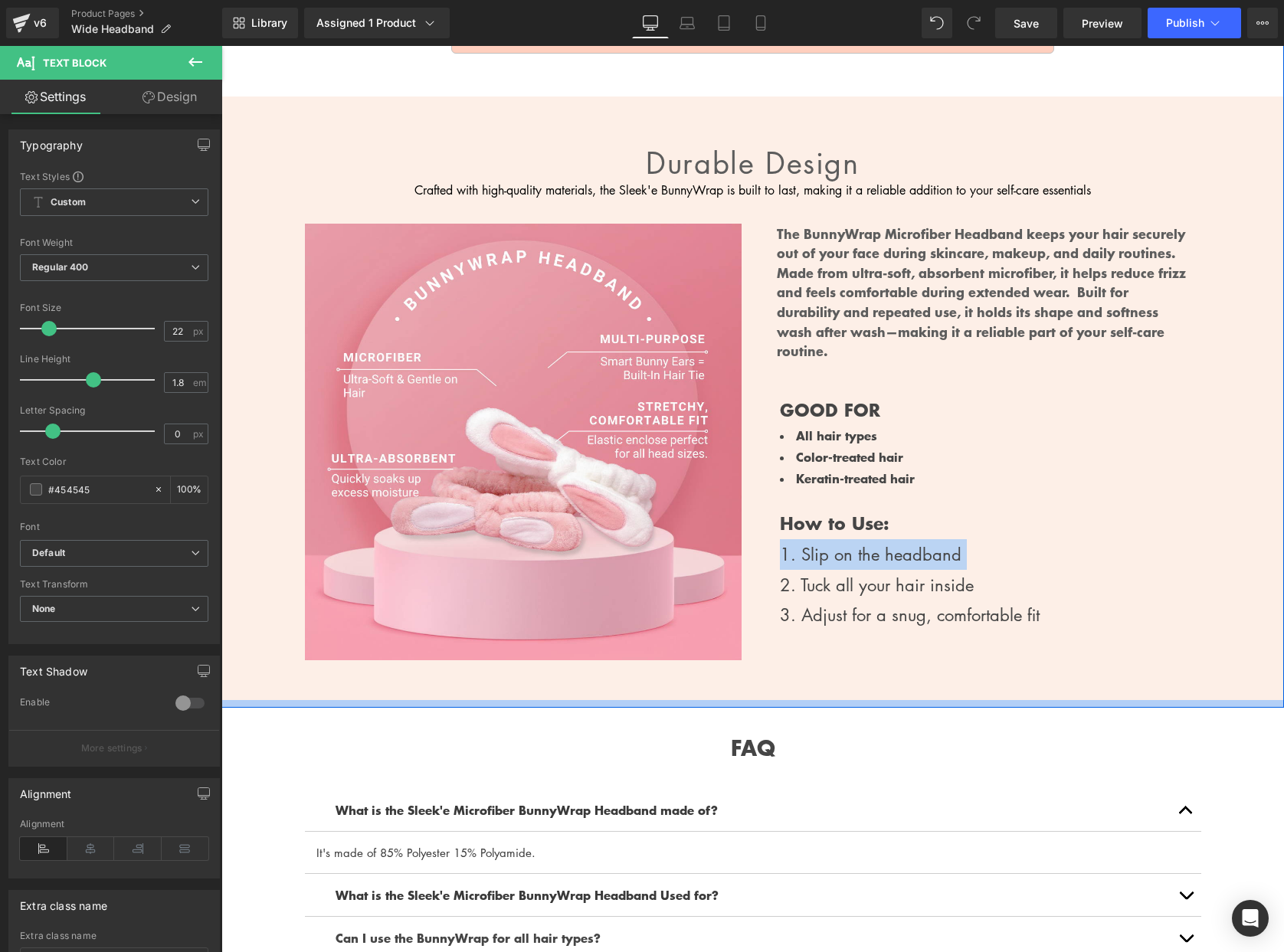
click at [1012, 689] on div "Durable design Heading Crafted with high-quality materials, the Sleek'e BunnyWr…" at bounding box center [752, 399] width 1063 height 604
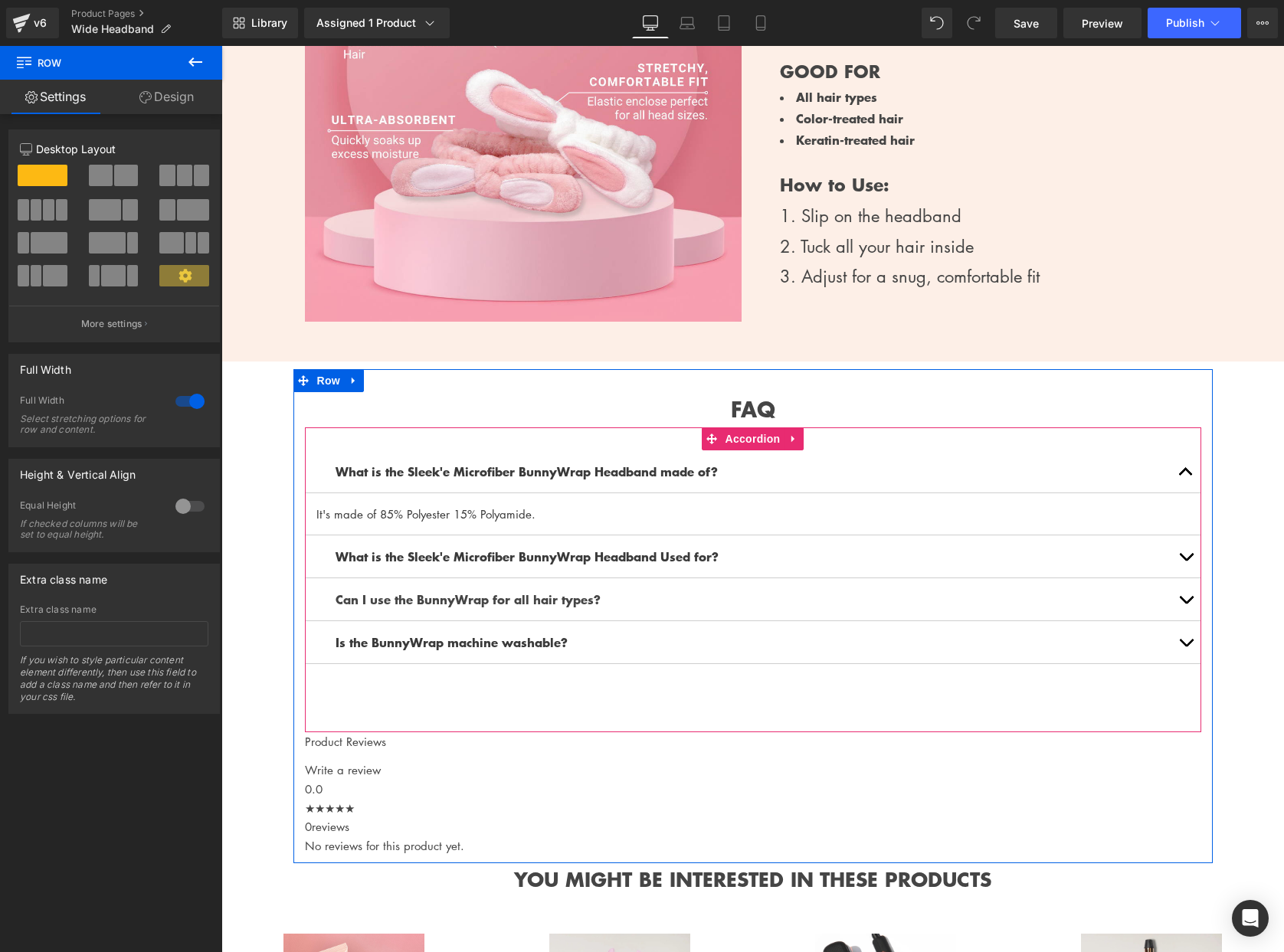
scroll to position [1722, 0]
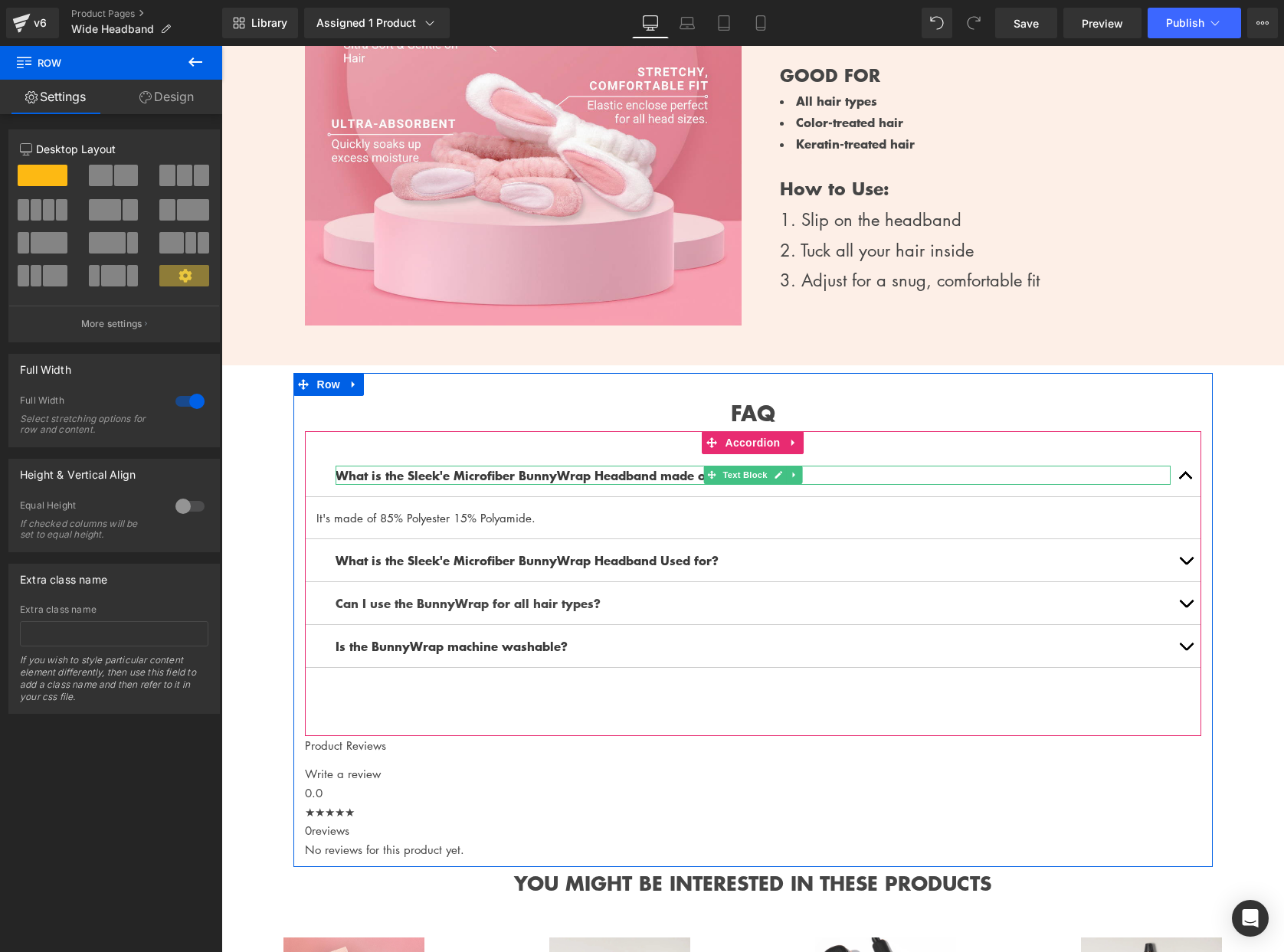
click at [538, 471] on b "What is the Sleek'e Microfiber BunnyWrap Headband made of?" at bounding box center [526, 475] width 382 height 19
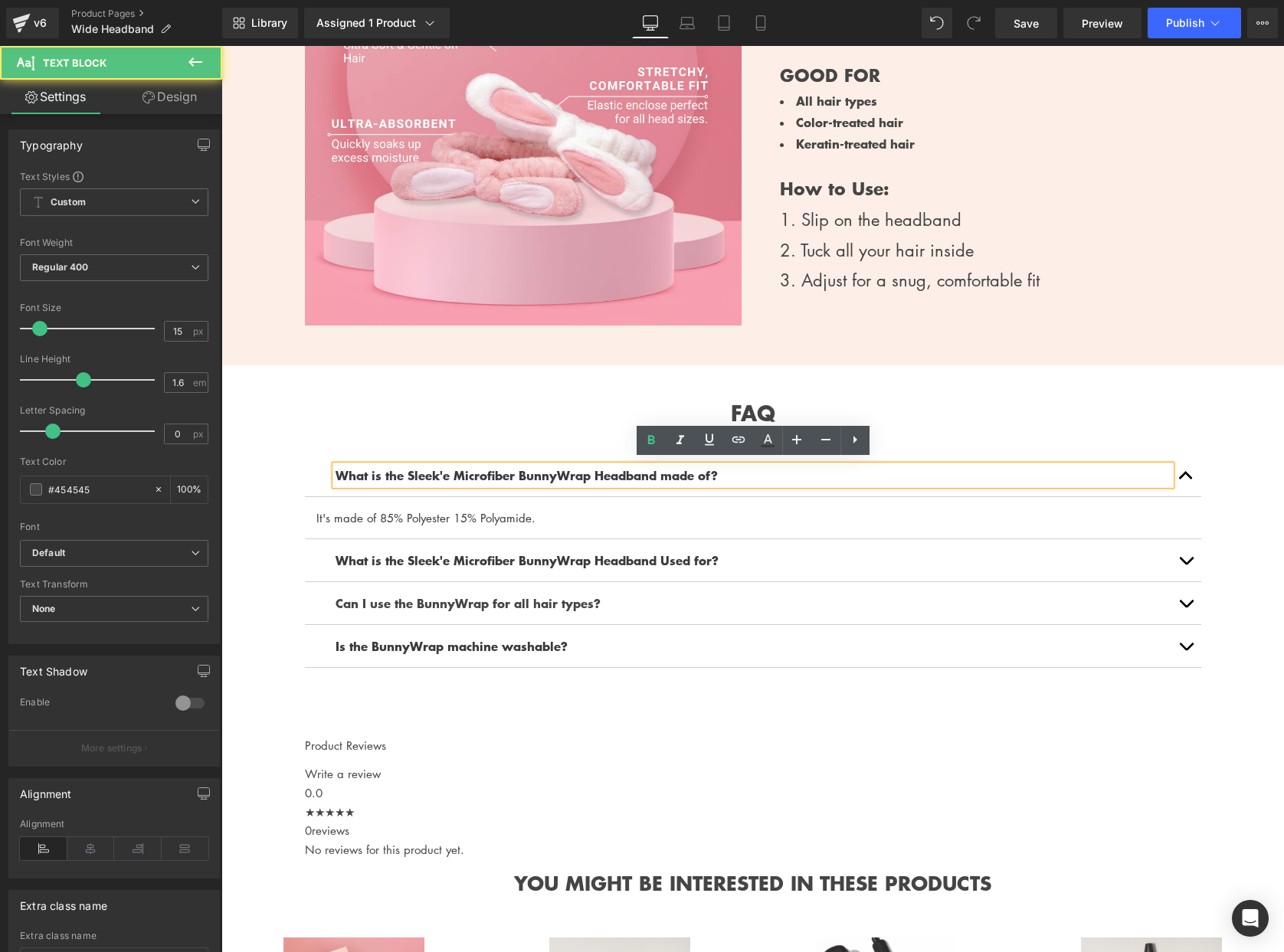
click at [533, 470] on b "What is the Sleek'e Microfiber BunnyWrap Headband made of?" at bounding box center [526, 475] width 382 height 19
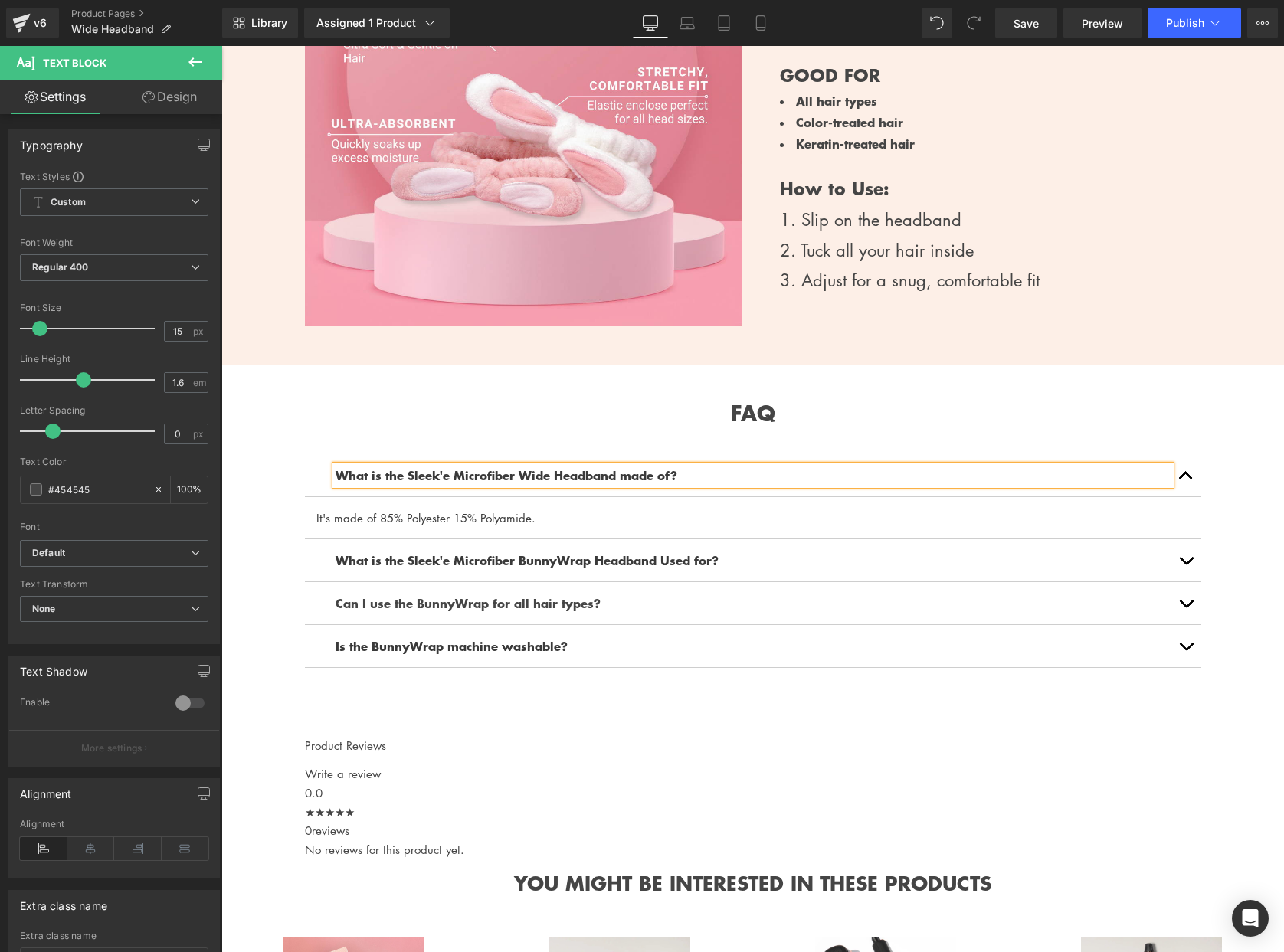
click at [545, 469] on b "What is the Sleek'e Microfiber Wide Headband made of?" at bounding box center [506, 475] width 342 height 19
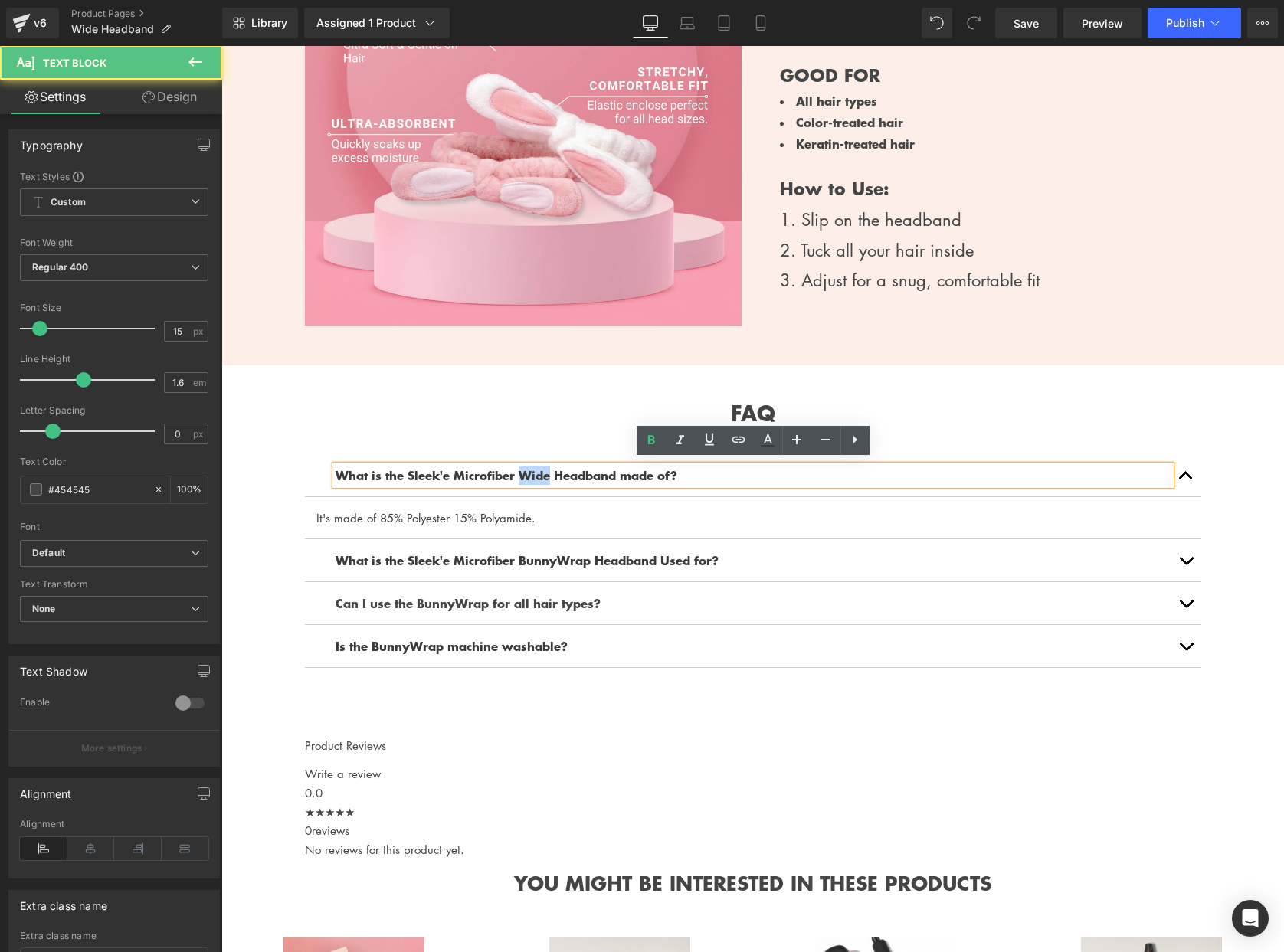
click at [545, 469] on b "What is the Sleek'e Microfiber Wide Headband made of?" at bounding box center [506, 475] width 342 height 19
copy b "Wide"
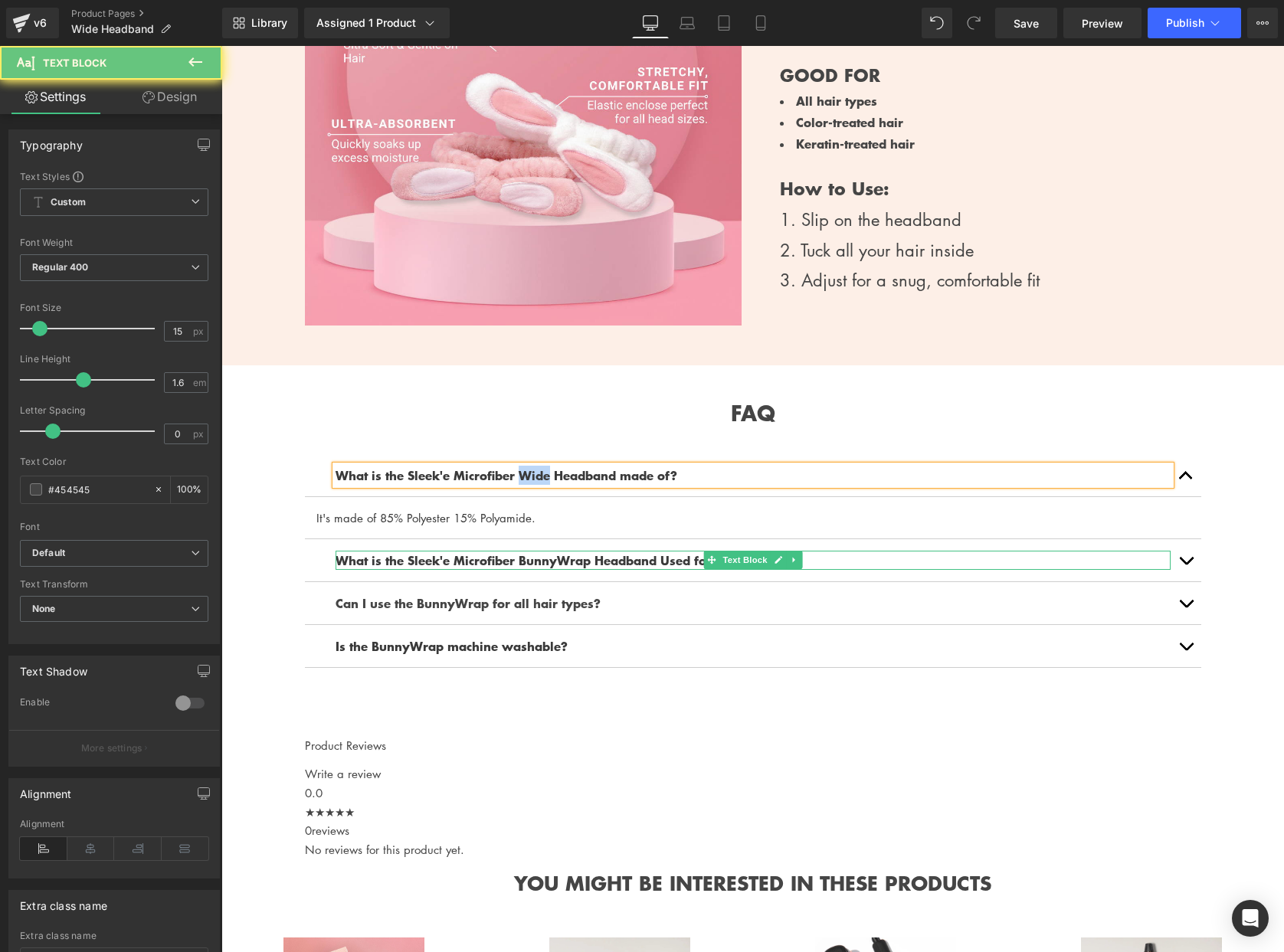
click at [551, 553] on b "What is the Sleek'e Microfiber BunnyWrap Headband Used for?" at bounding box center [526, 559] width 383 height 19
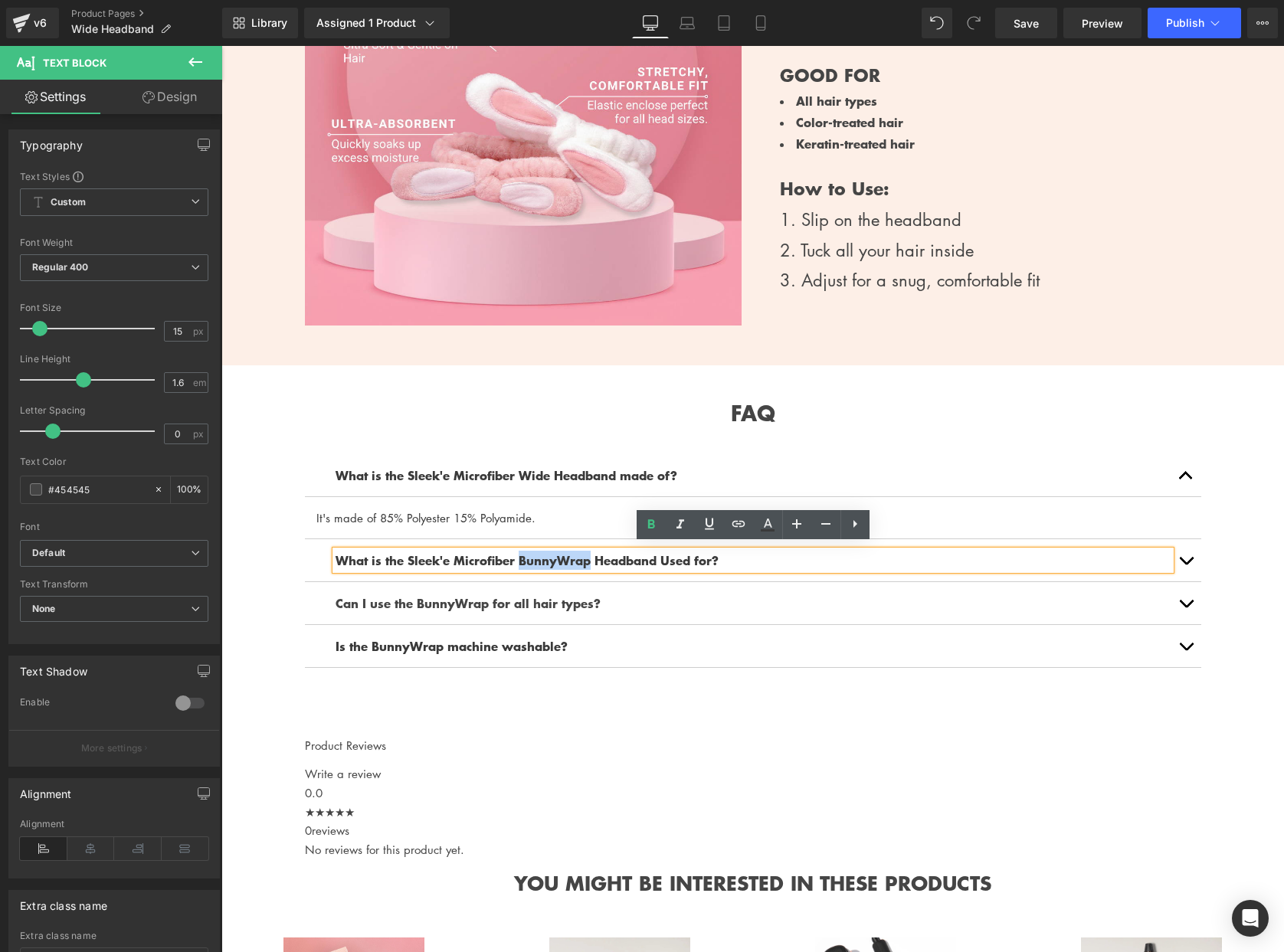
click at [551, 553] on b "What is the Sleek'e Microfiber BunnyWrap Headband Used for?" at bounding box center [526, 559] width 383 height 19
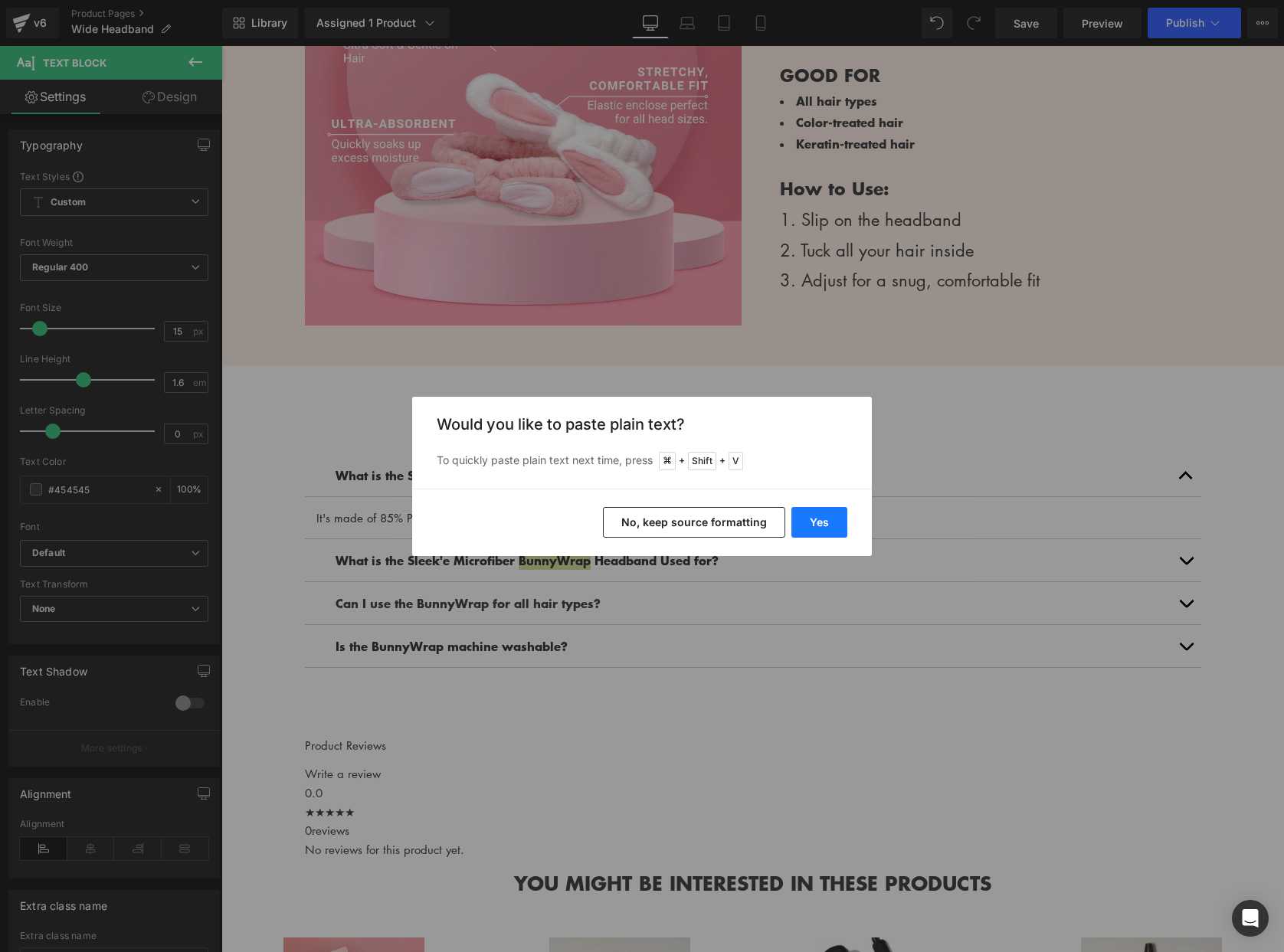
click at [825, 522] on button "Yes" at bounding box center [818, 521] width 56 height 30
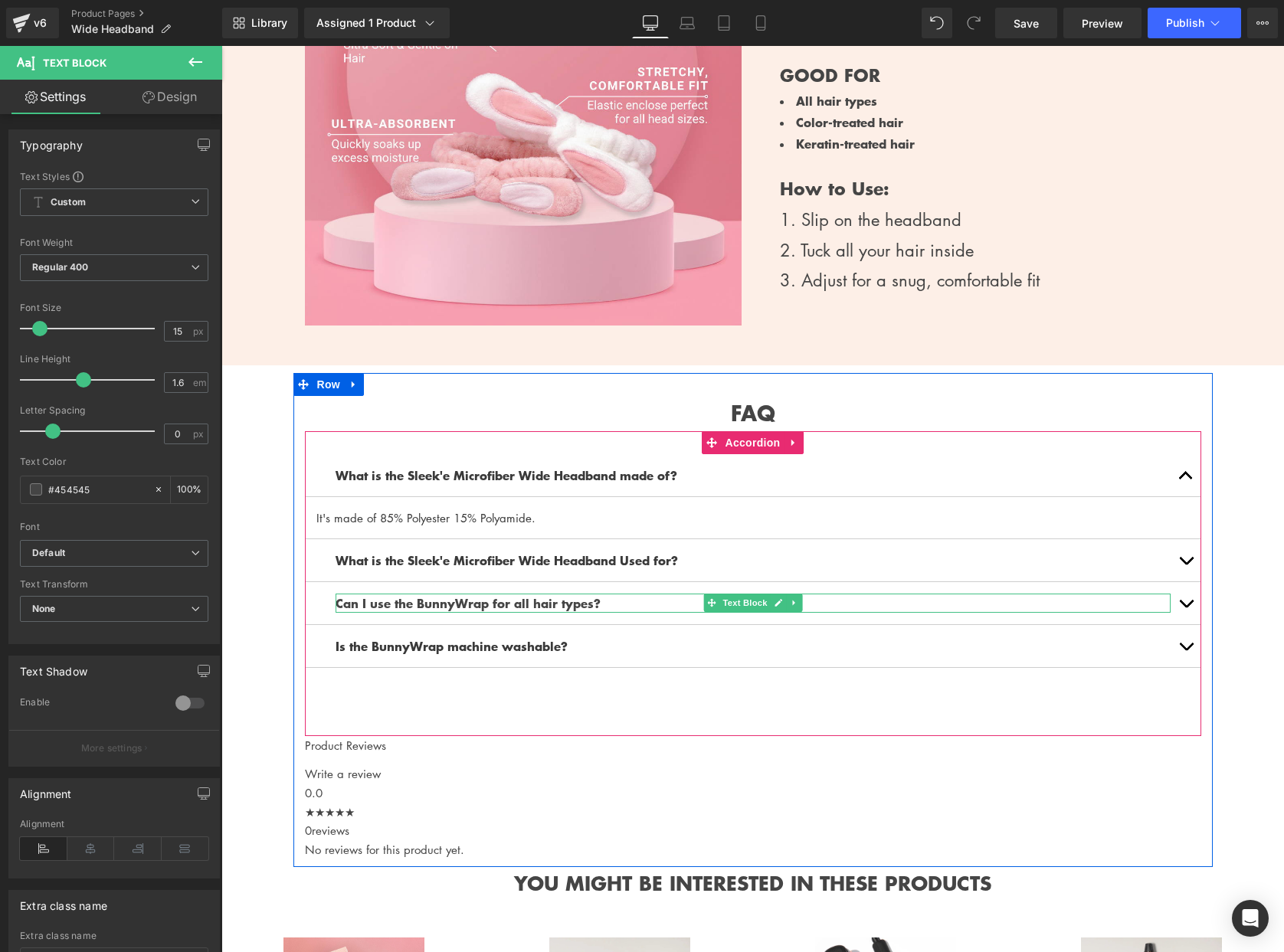
click at [458, 593] on strong "Can I use the BunnyWrap for all hair types?" at bounding box center [468, 602] width 265 height 19
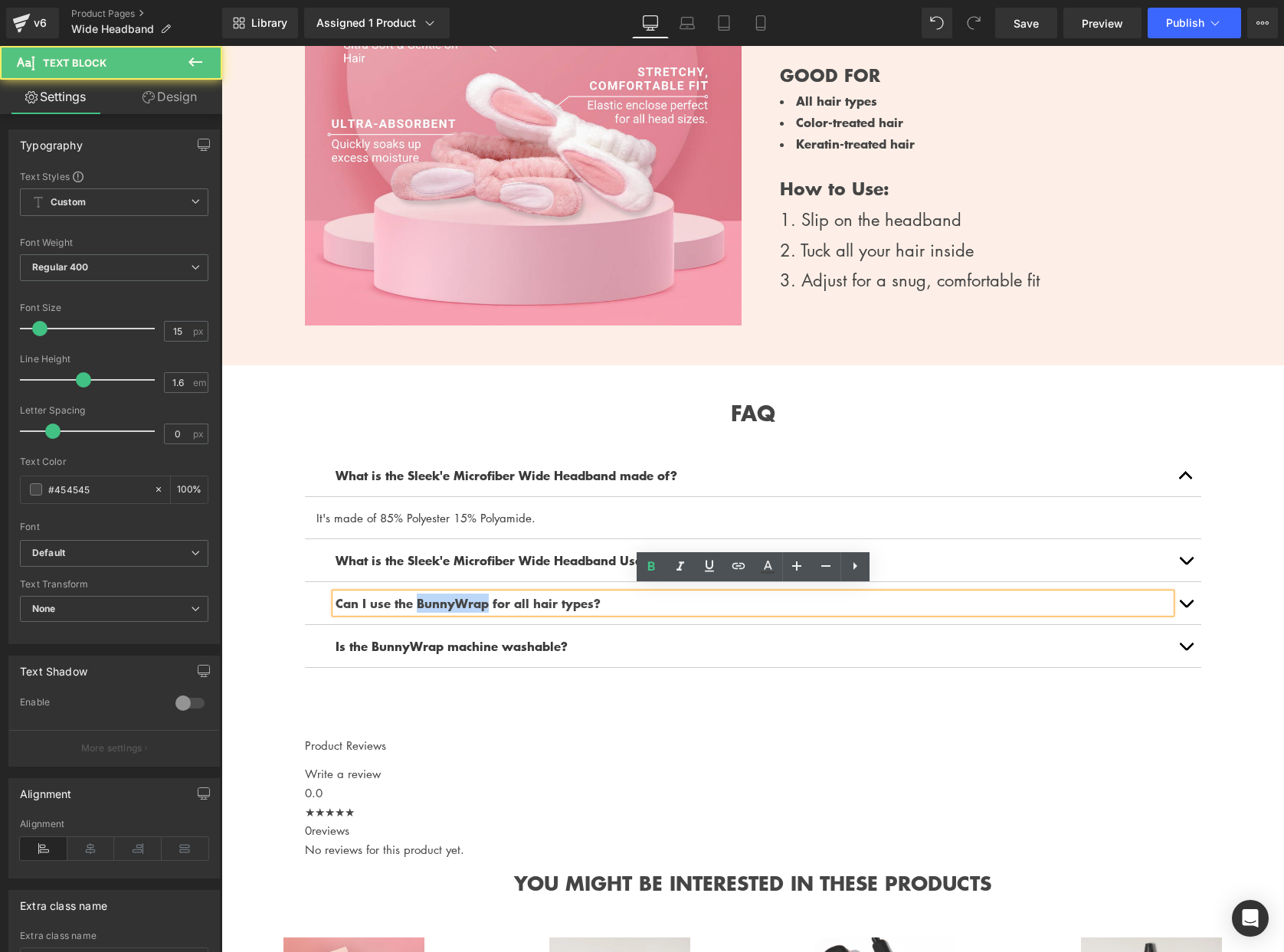
click at [458, 593] on strong "Can I use the BunnyWrap for all hair types?" at bounding box center [468, 602] width 265 height 19
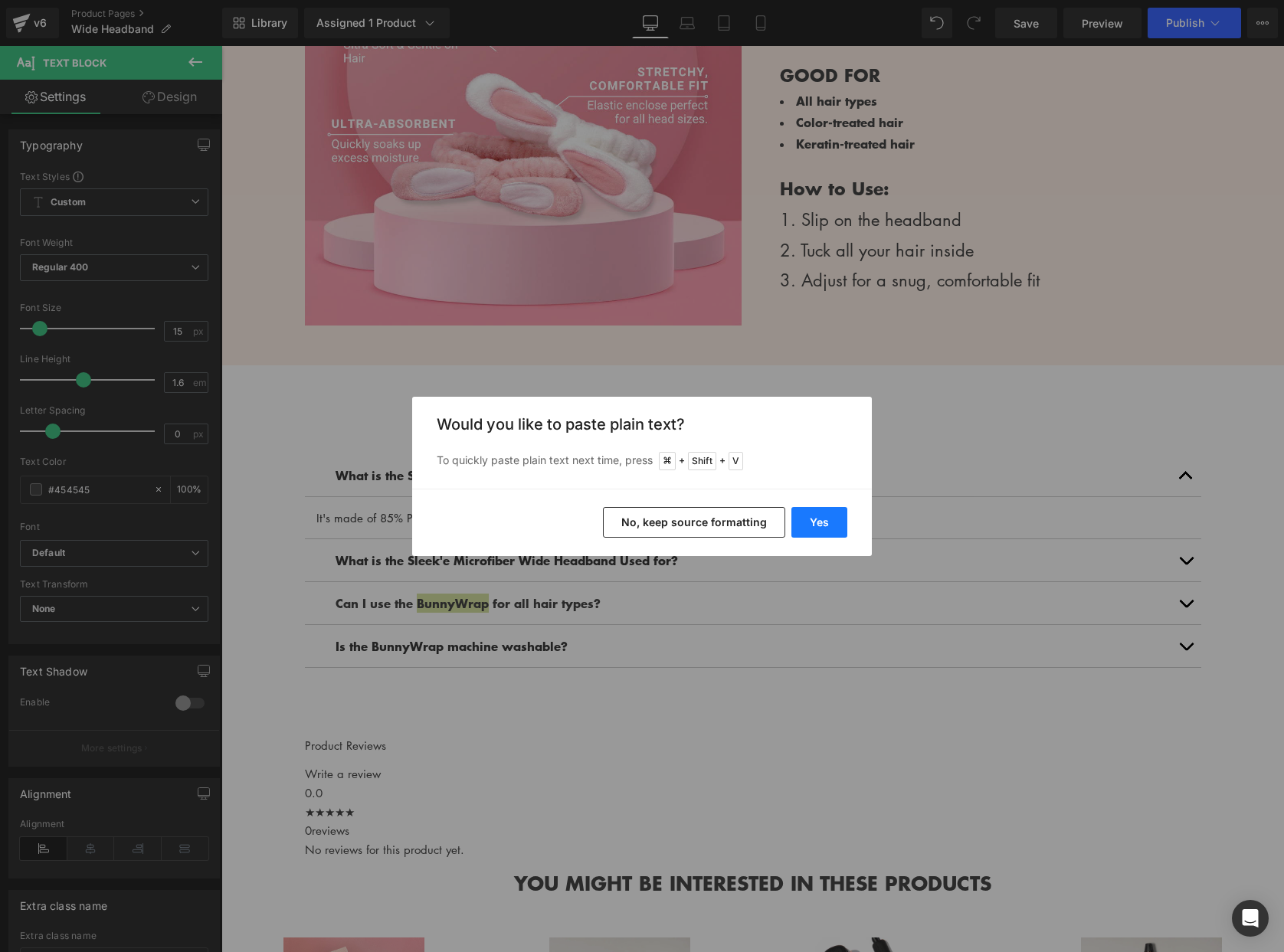
click at [830, 526] on button "Yes" at bounding box center [818, 521] width 56 height 30
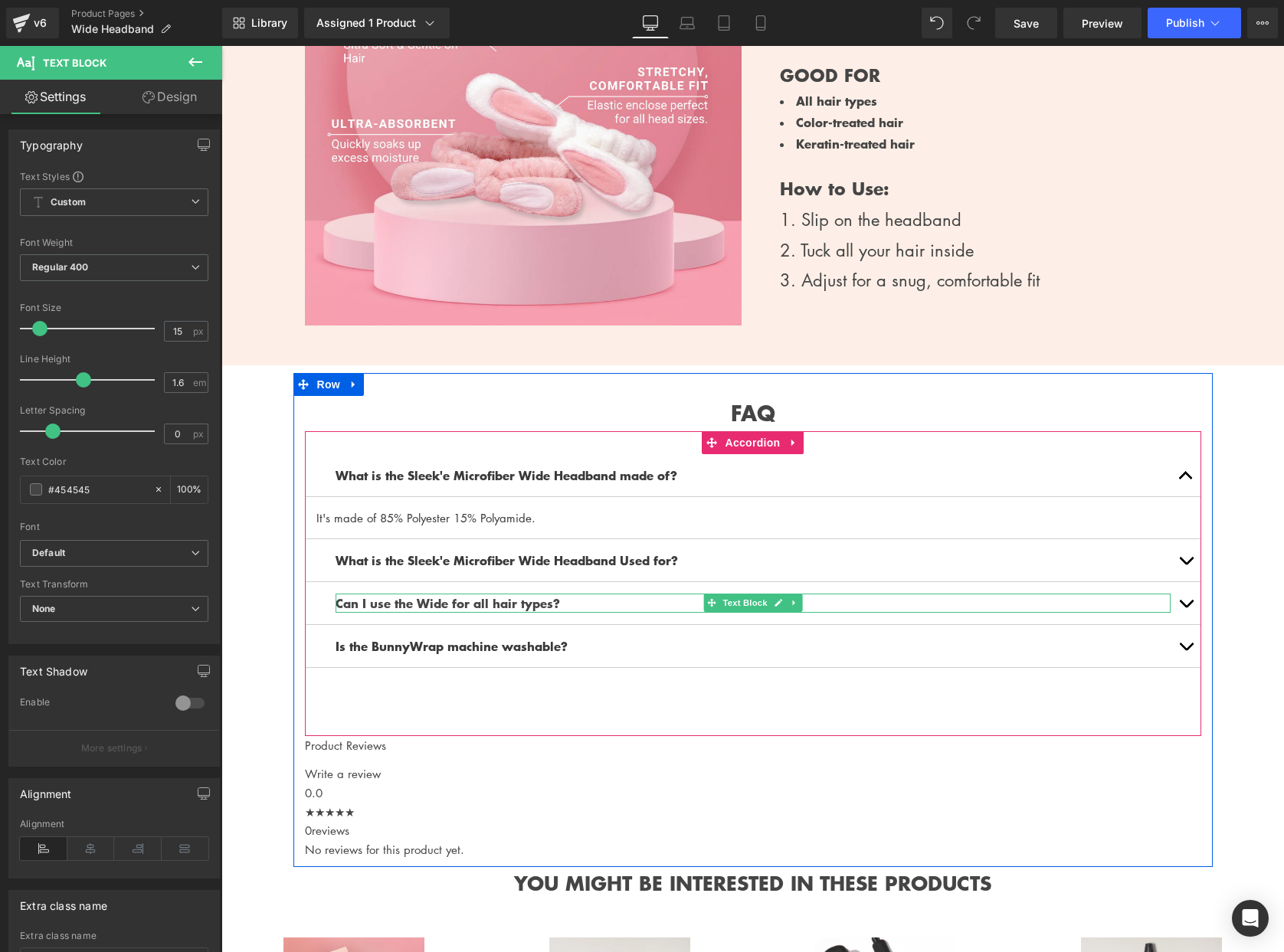
click at [448, 595] on strong "Can I use the Wide for all hair types?" at bounding box center [447, 602] width 224 height 19
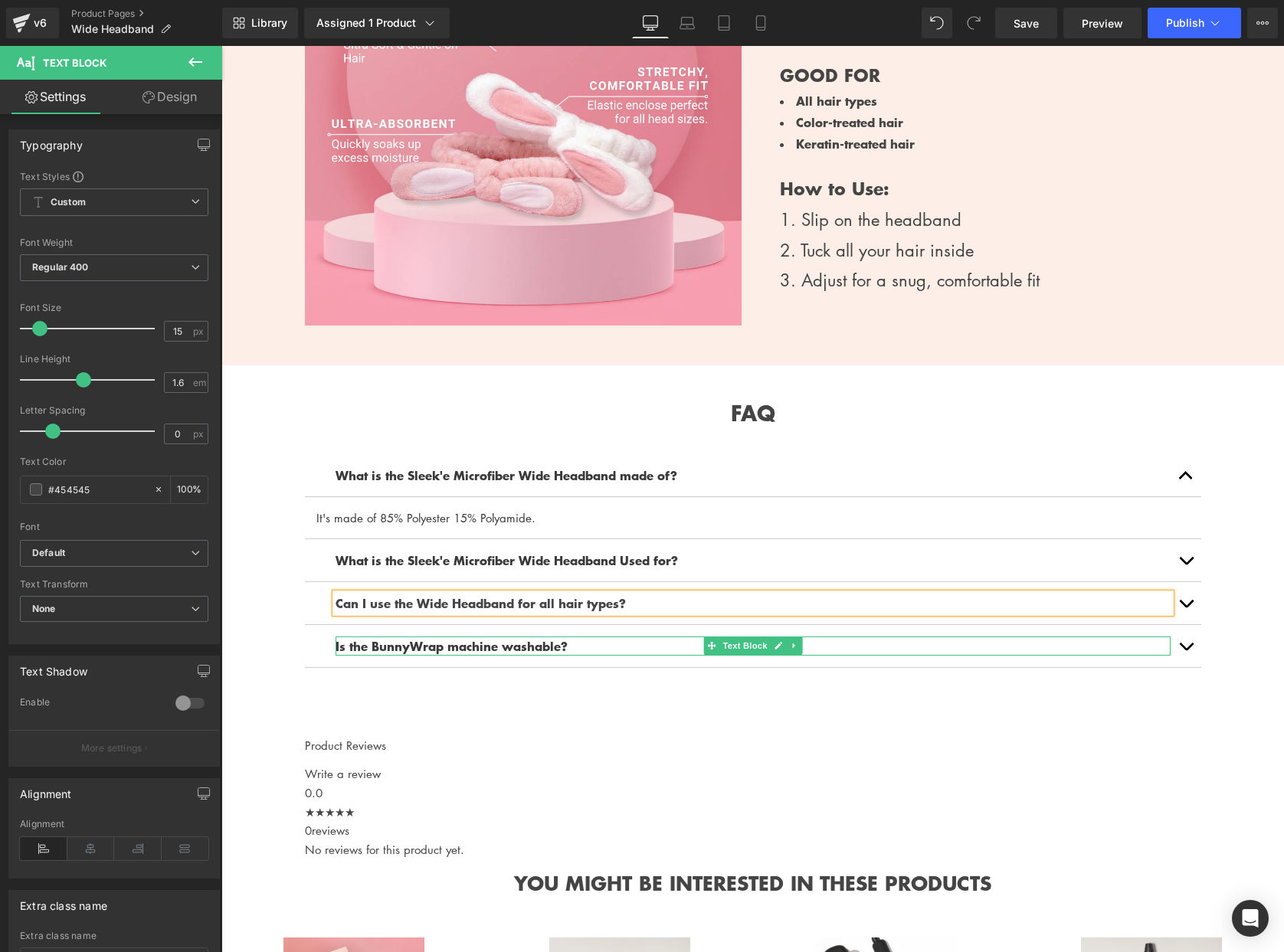
click at [408, 637] on b "Is the BunnyWrap machine washable?" at bounding box center [451, 645] width 232 height 19
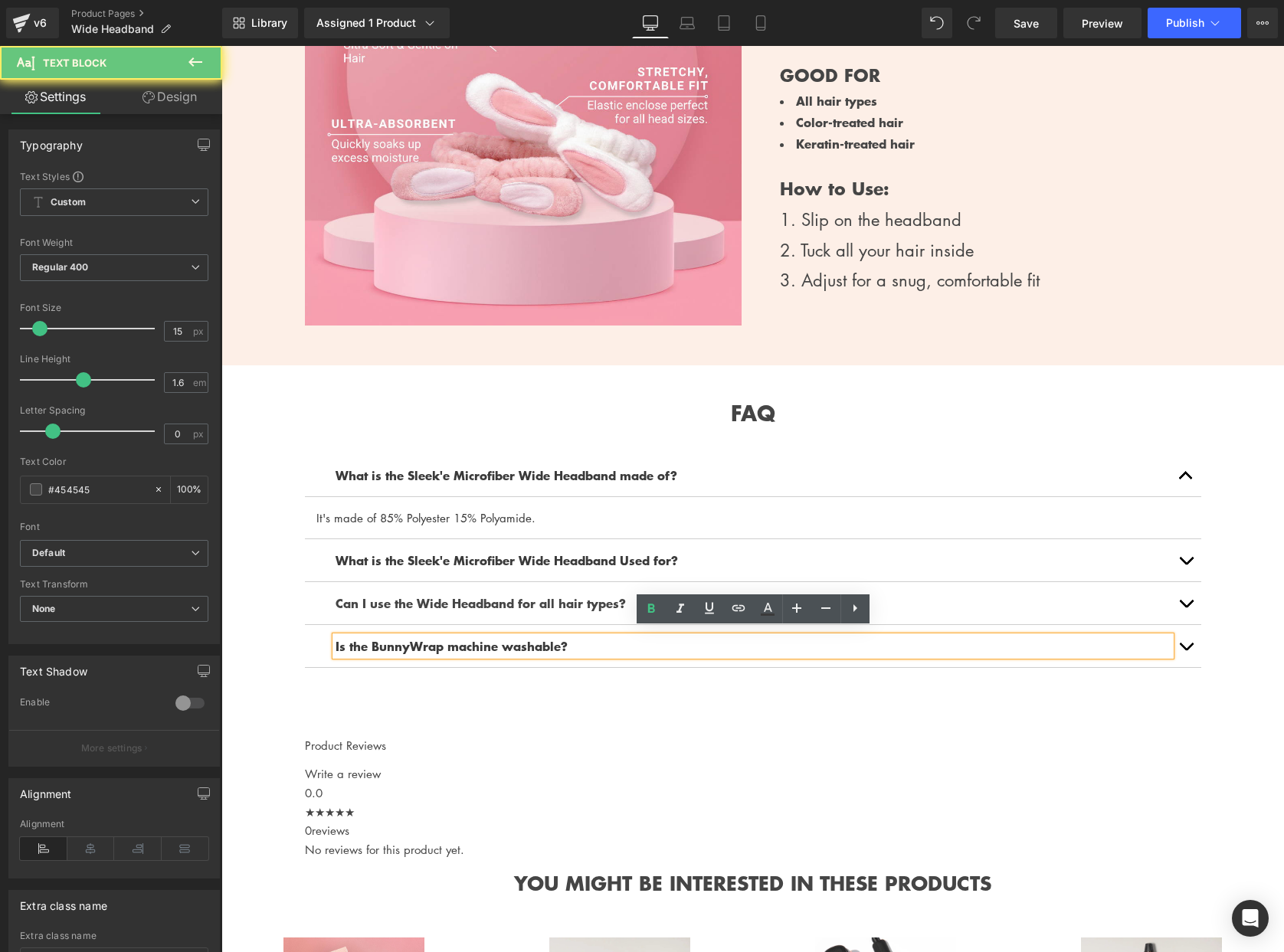
click at [408, 637] on b "Is the BunnyWrap machine washable?" at bounding box center [451, 645] width 232 height 19
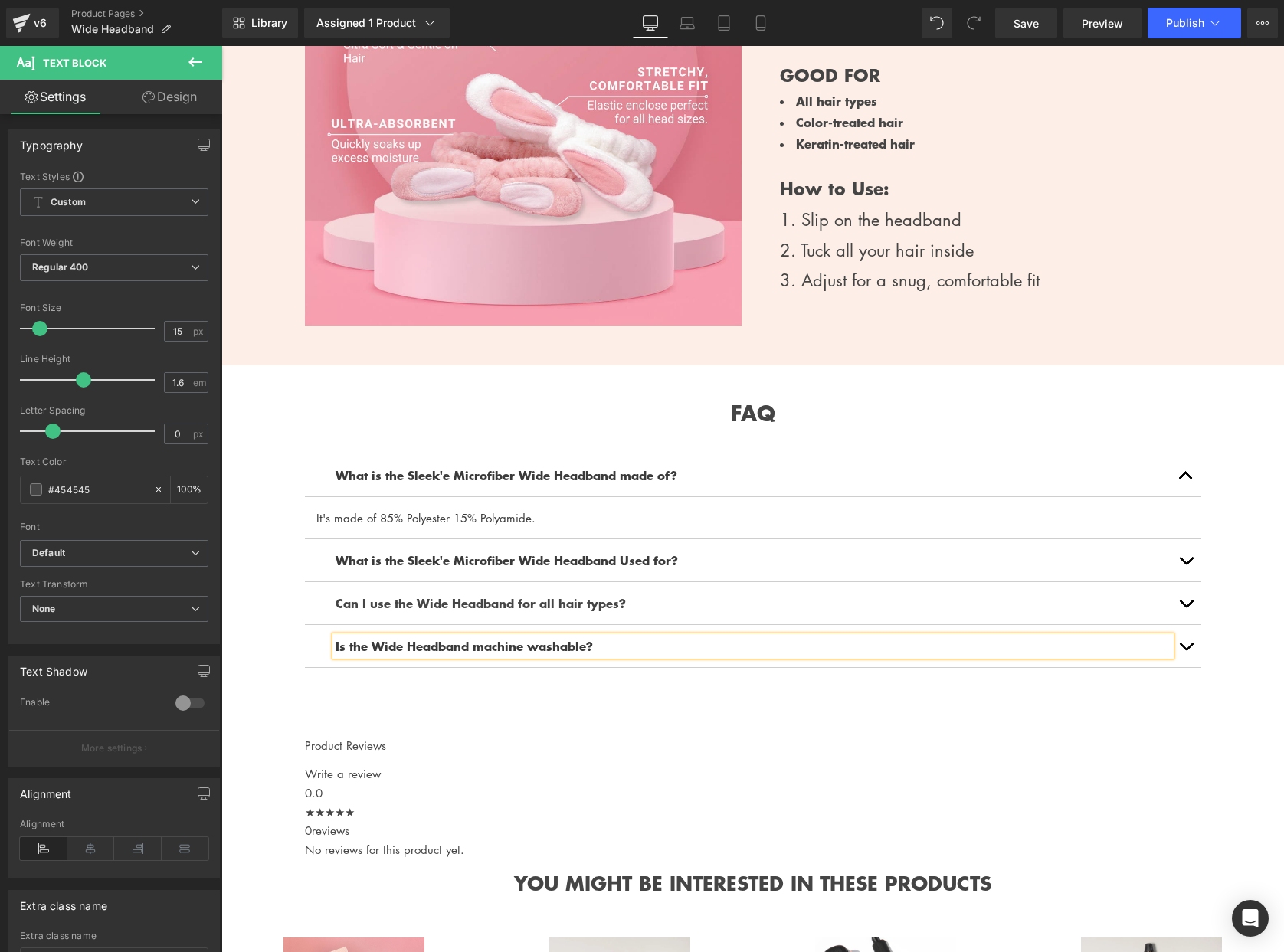
drag, startPoint x: 358, startPoint y: 675, endPoint x: 371, endPoint y: 675, distance: 13.0
click at [358, 675] on div "What is the Sleek'e Microfiber Wide Headband made of? Text Block It's made of 8…" at bounding box center [753, 584] width 896 height 305
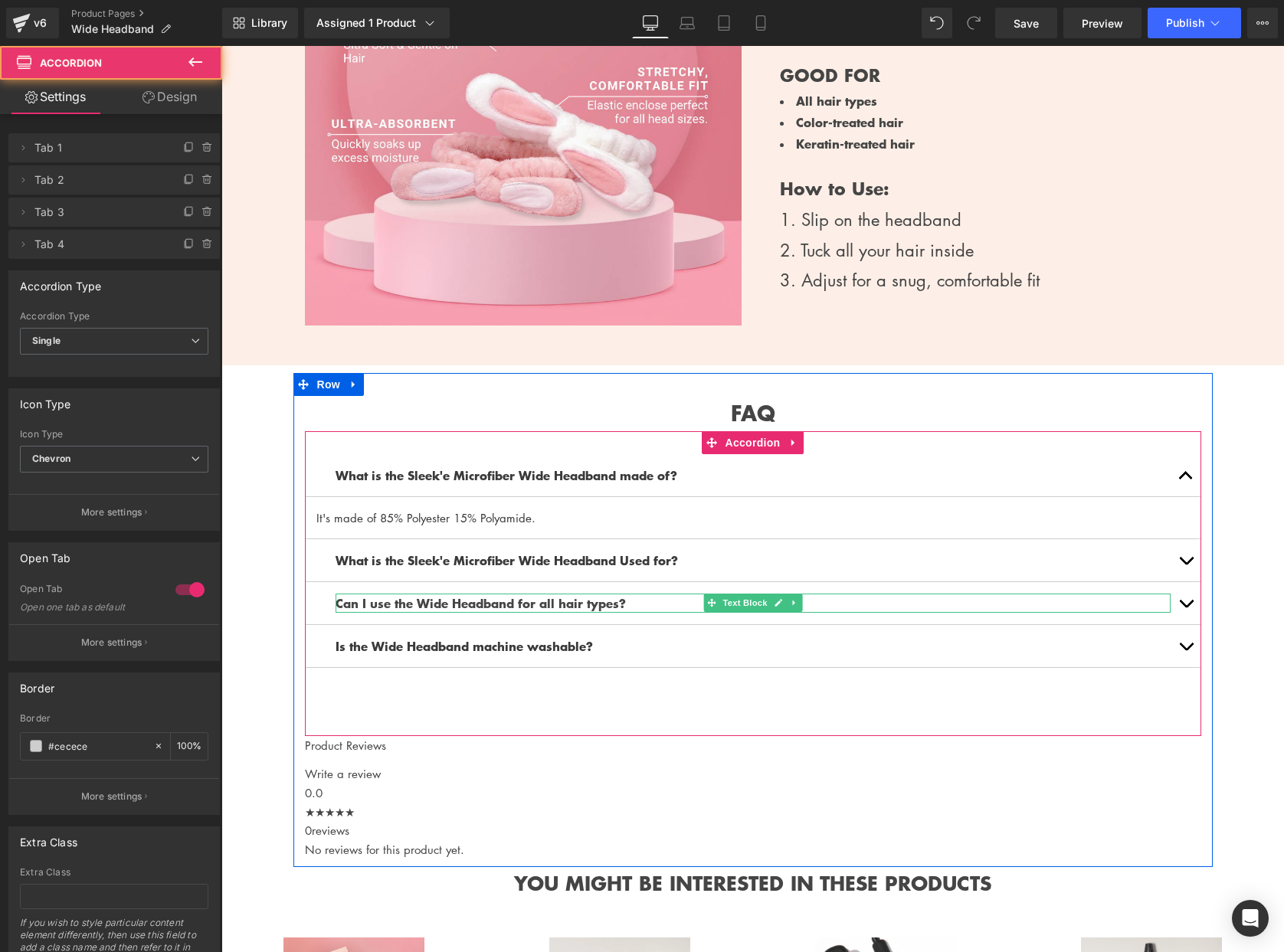
click at [623, 596] on strong "Can I use the Wide Headband for all hair types?" at bounding box center [480, 602] width 290 height 19
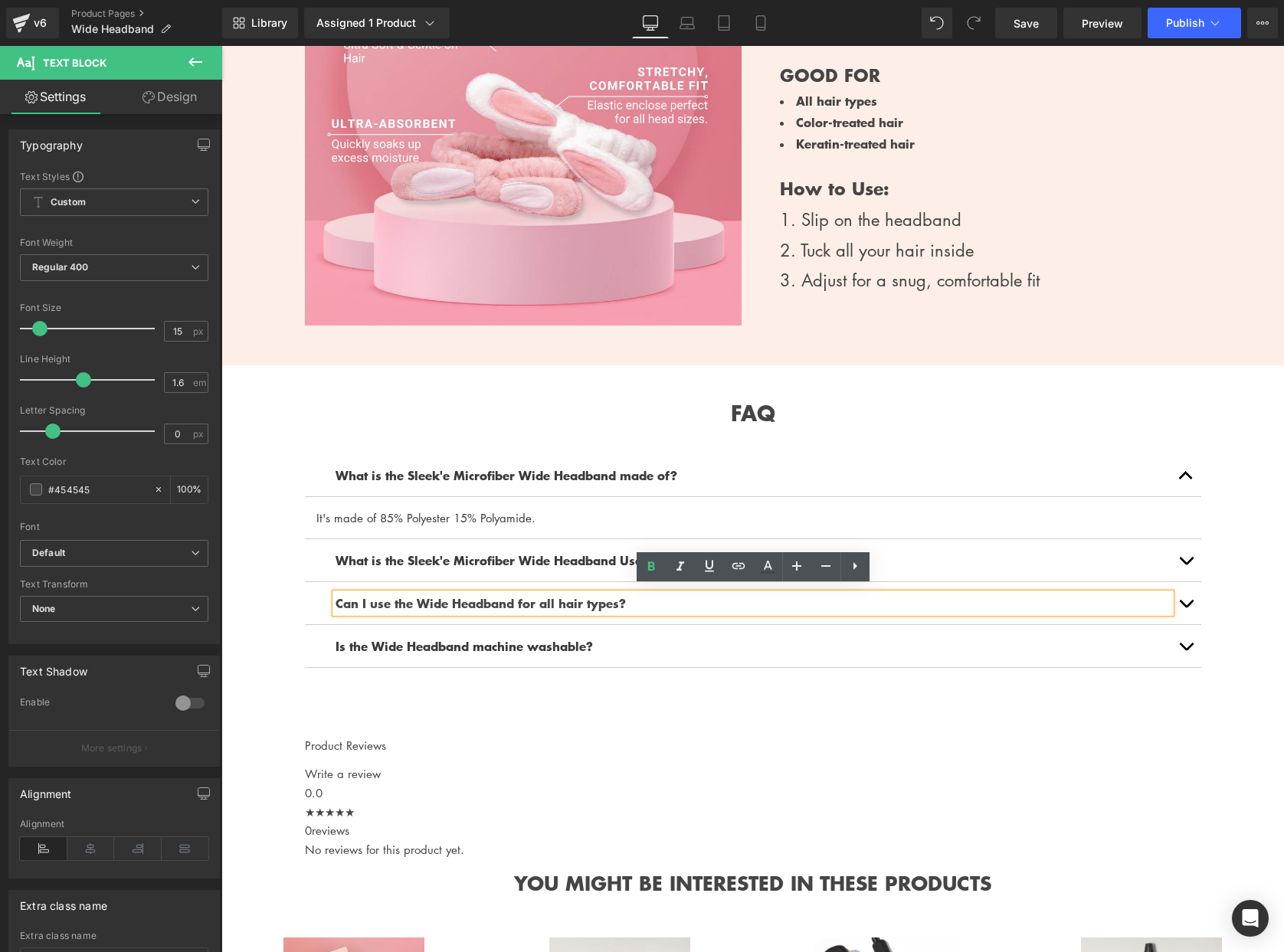
click at [1183, 590] on button "button" at bounding box center [1185, 603] width 30 height 42
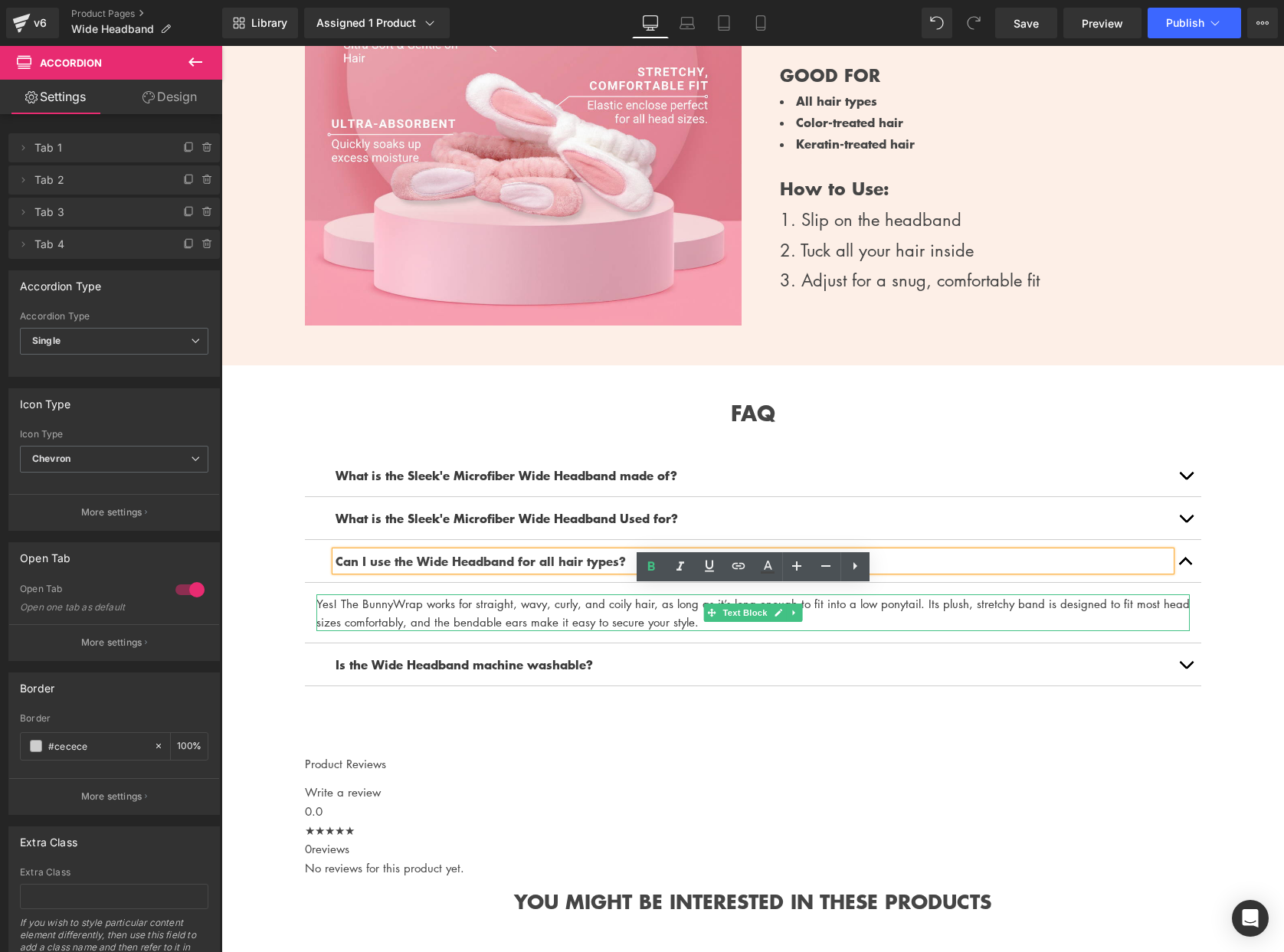
click at [396, 596] on font "Yes! The BunnyWrap works for straight, wavy, curly, and coily hair, as long as …" at bounding box center [753, 613] width 873 height 34
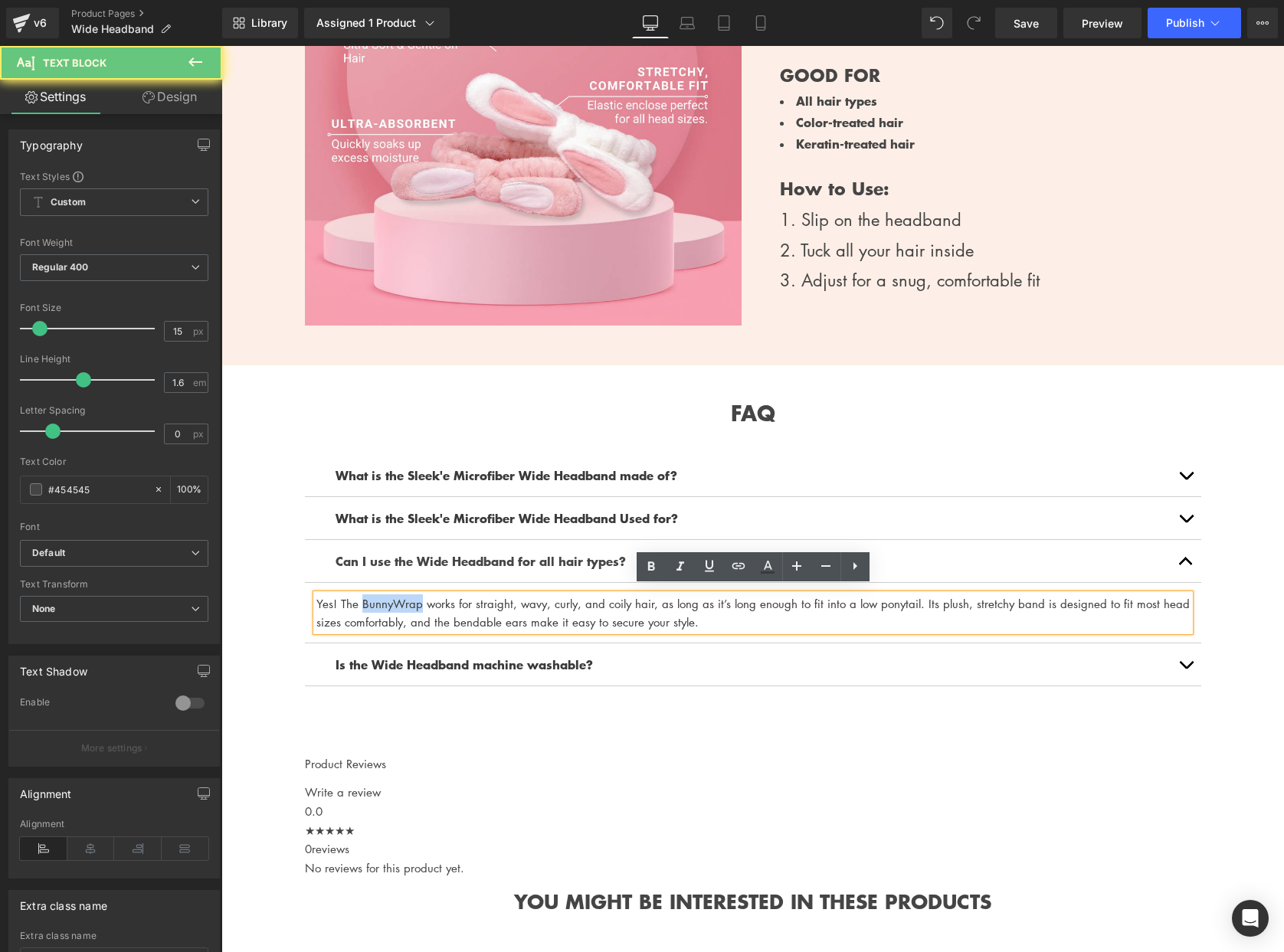
click at [396, 596] on font "Yes! The BunnyWrap works for straight, wavy, curly, and coily hair, as long as …" at bounding box center [753, 613] width 873 height 34
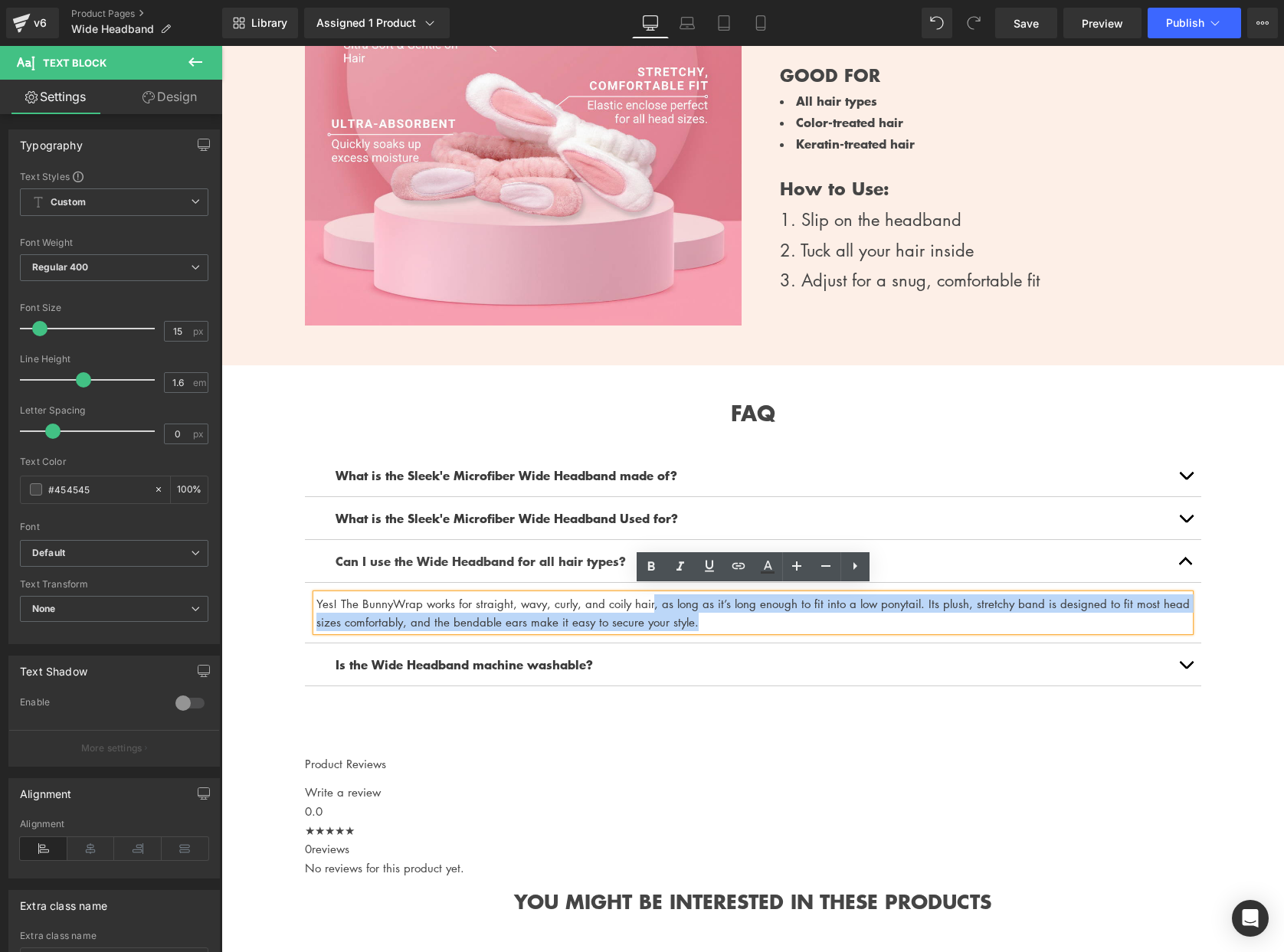
drag, startPoint x: 912, startPoint y: 614, endPoint x: 647, endPoint y: 601, distance: 265.3
click at [648, 601] on p "Yes! The BunnyWrap works for straight, wavy, curly, and coily hair, as long as …" at bounding box center [753, 613] width 873 height 37
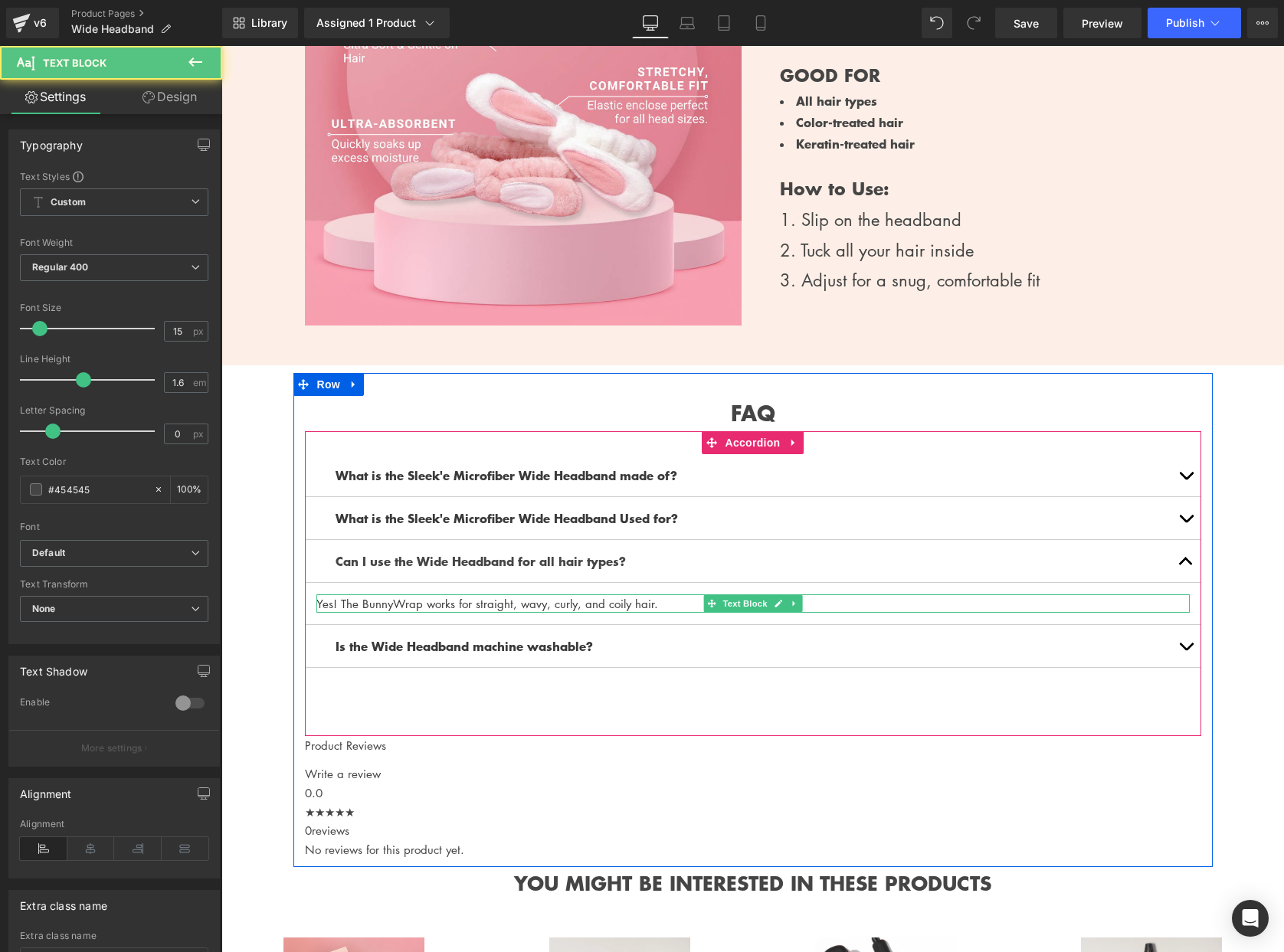
click at [561, 596] on font "Yes! The BunnyWrap works for straight, wavy, curly, and coily hair." at bounding box center [487, 604] width 342 height 16
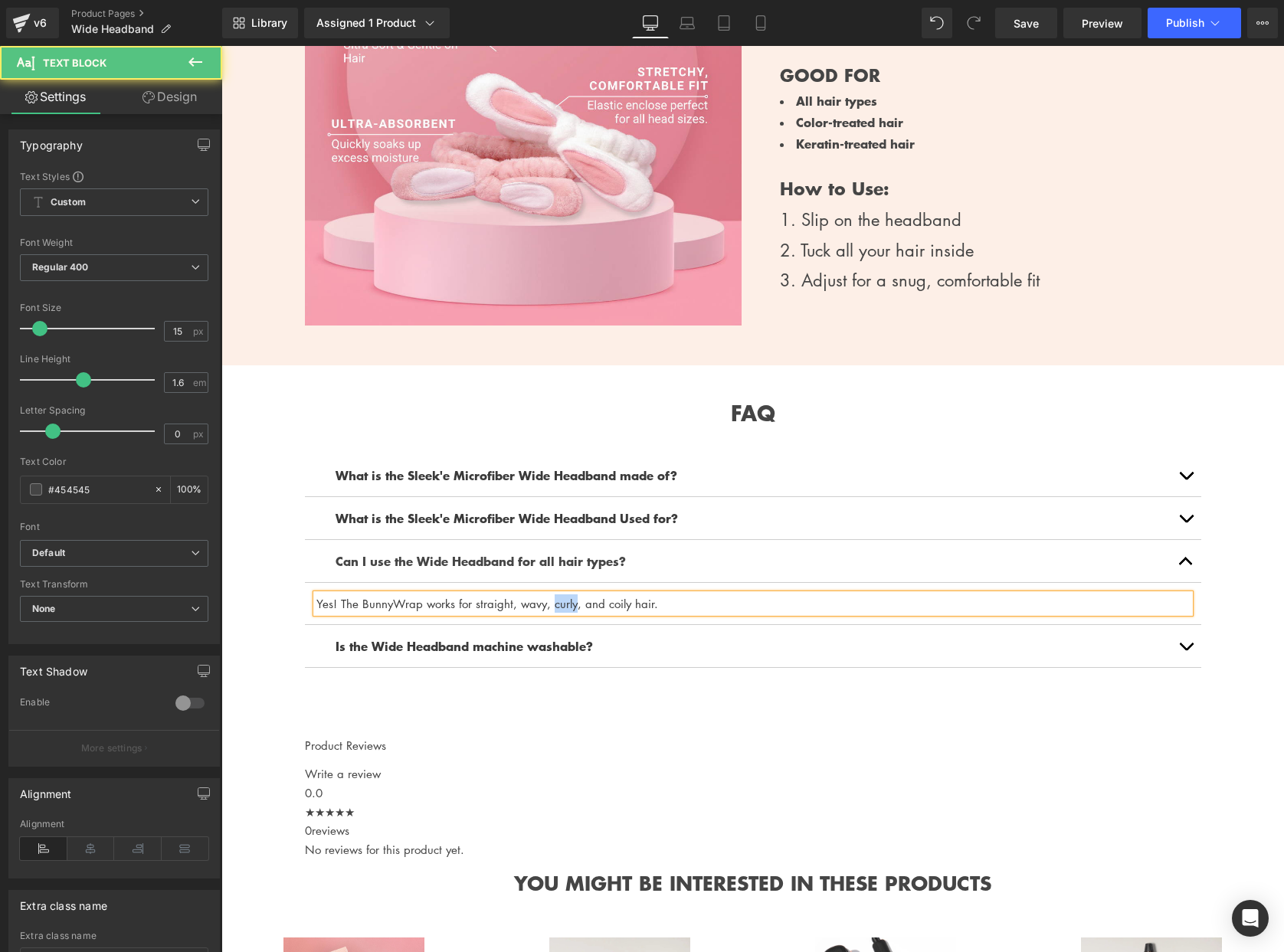
click at [561, 596] on font "Yes! The BunnyWrap works for straight, wavy, curly, and coily hair." at bounding box center [487, 604] width 342 height 16
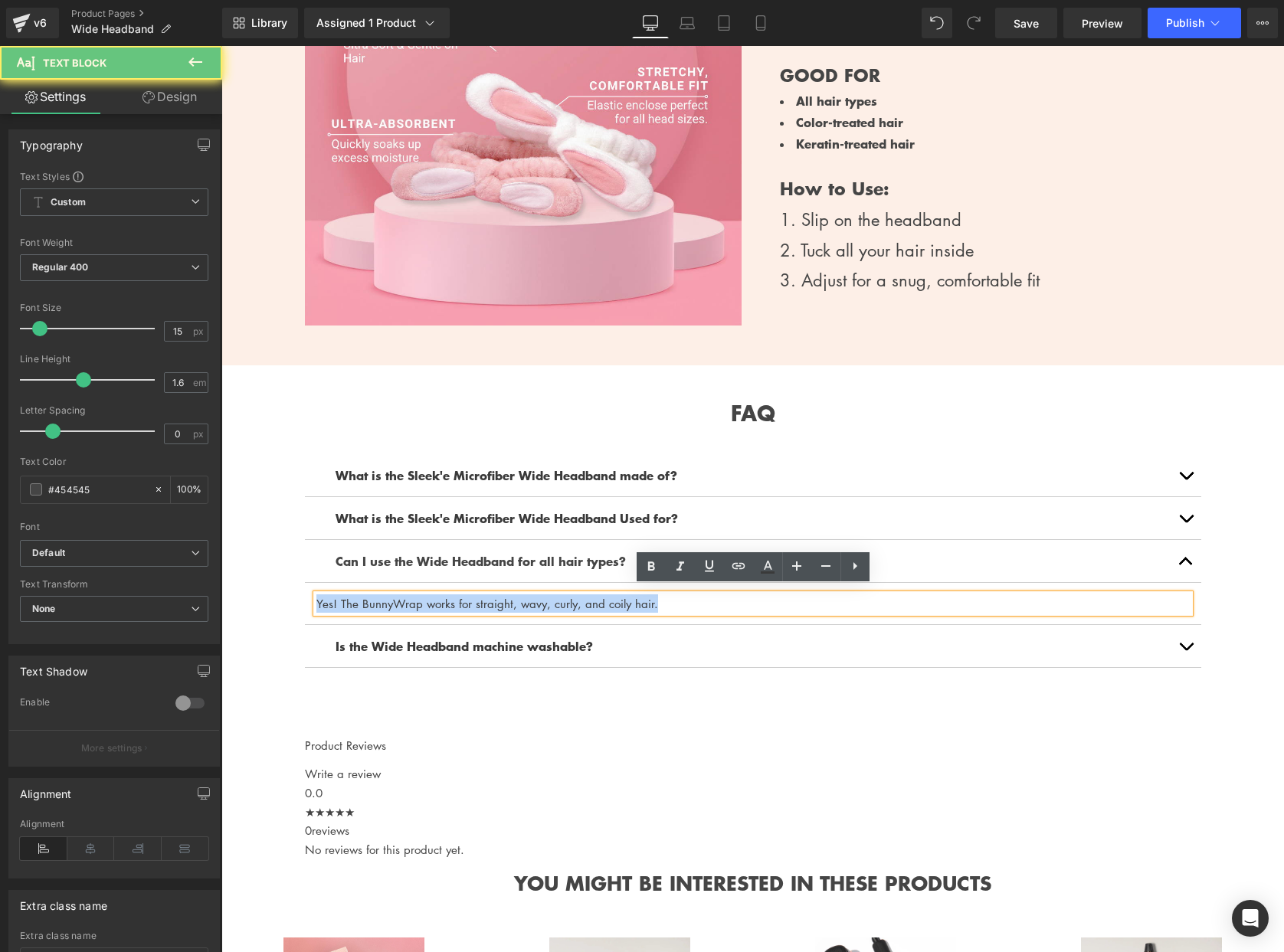
click at [561, 596] on font "Yes! The BunnyWrap works for straight, wavy, curly, and coily hair." at bounding box center [487, 604] width 342 height 16
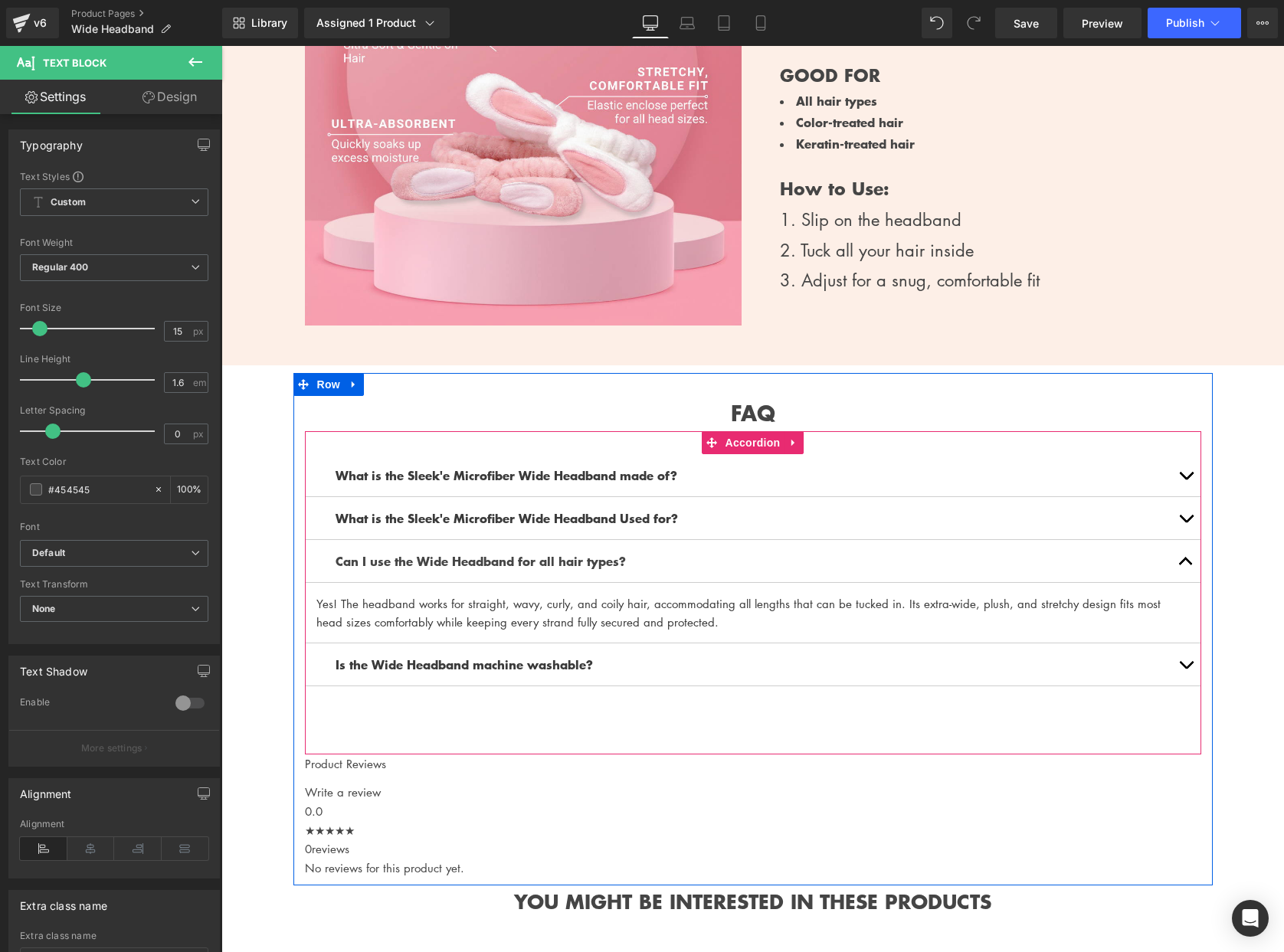
click at [478, 522] on div "What is the Sleek'e Microfiber Wide Headband Used for? Text Block" at bounding box center [753, 518] width 896 height 43
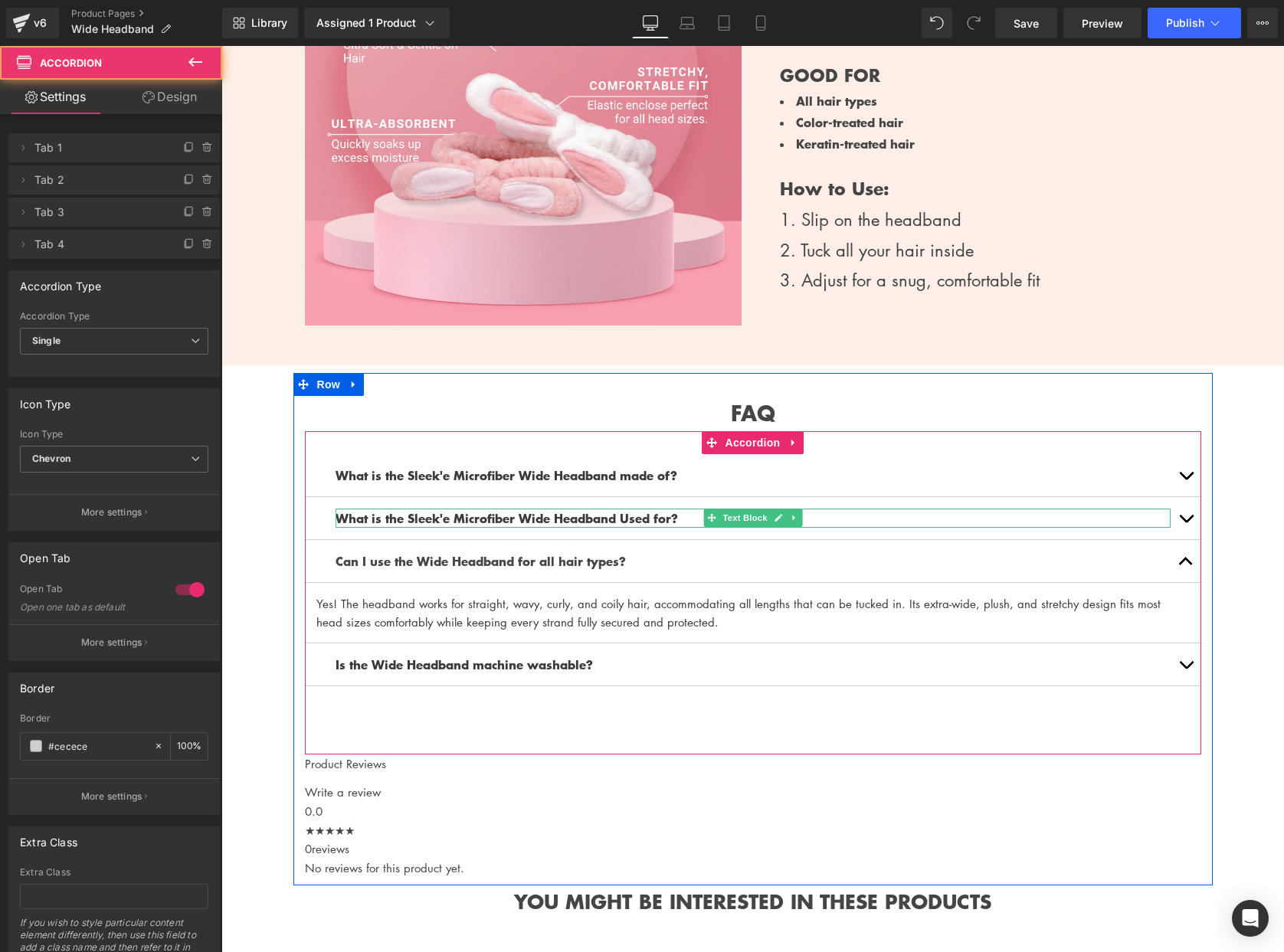
click at [564, 513] on b "What is the Sleek'e Microfiber Wide Headband Used for?" at bounding box center [506, 517] width 342 height 19
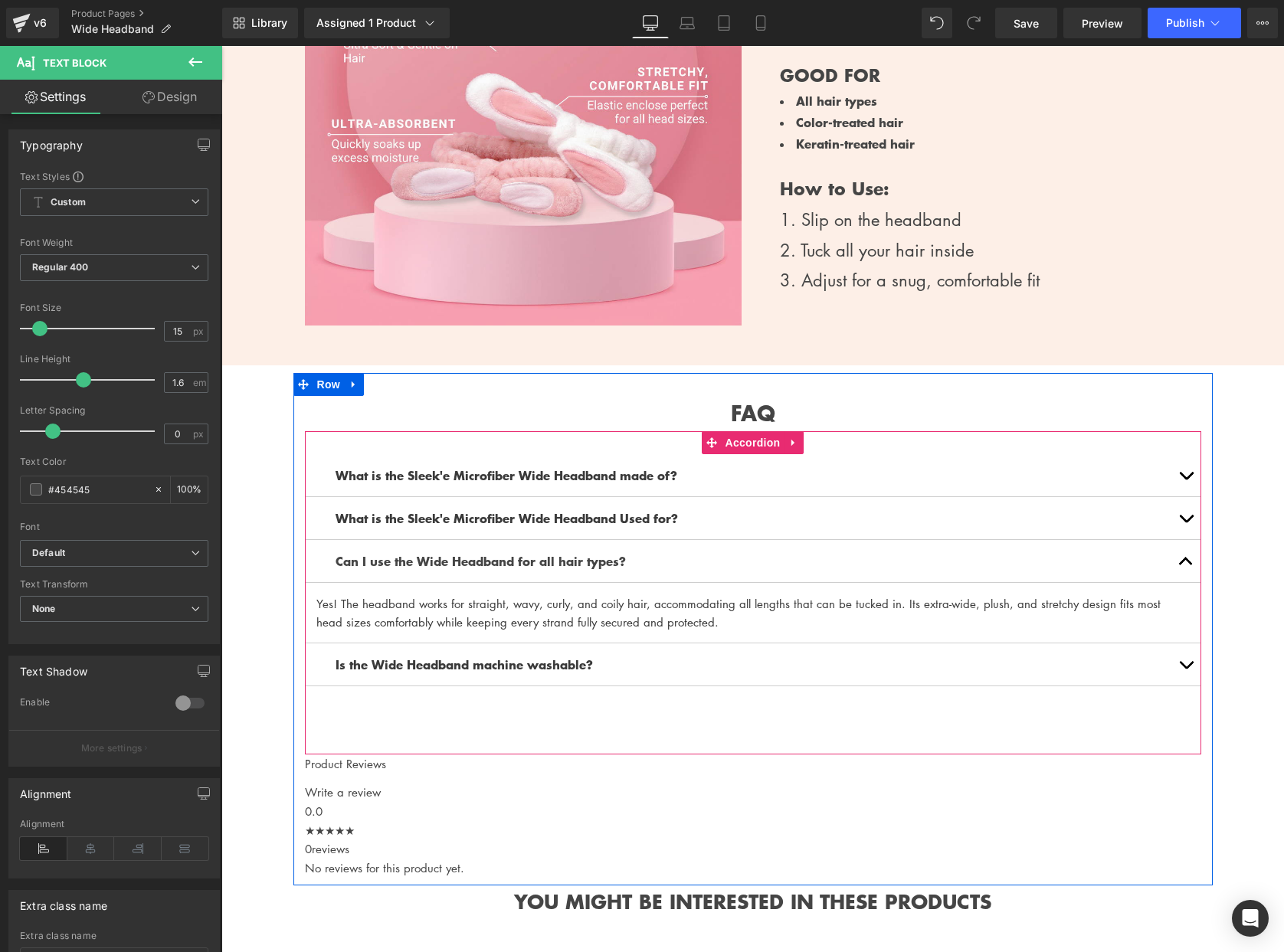
click at [1181, 509] on button "button" at bounding box center [1185, 517] width 30 height 42
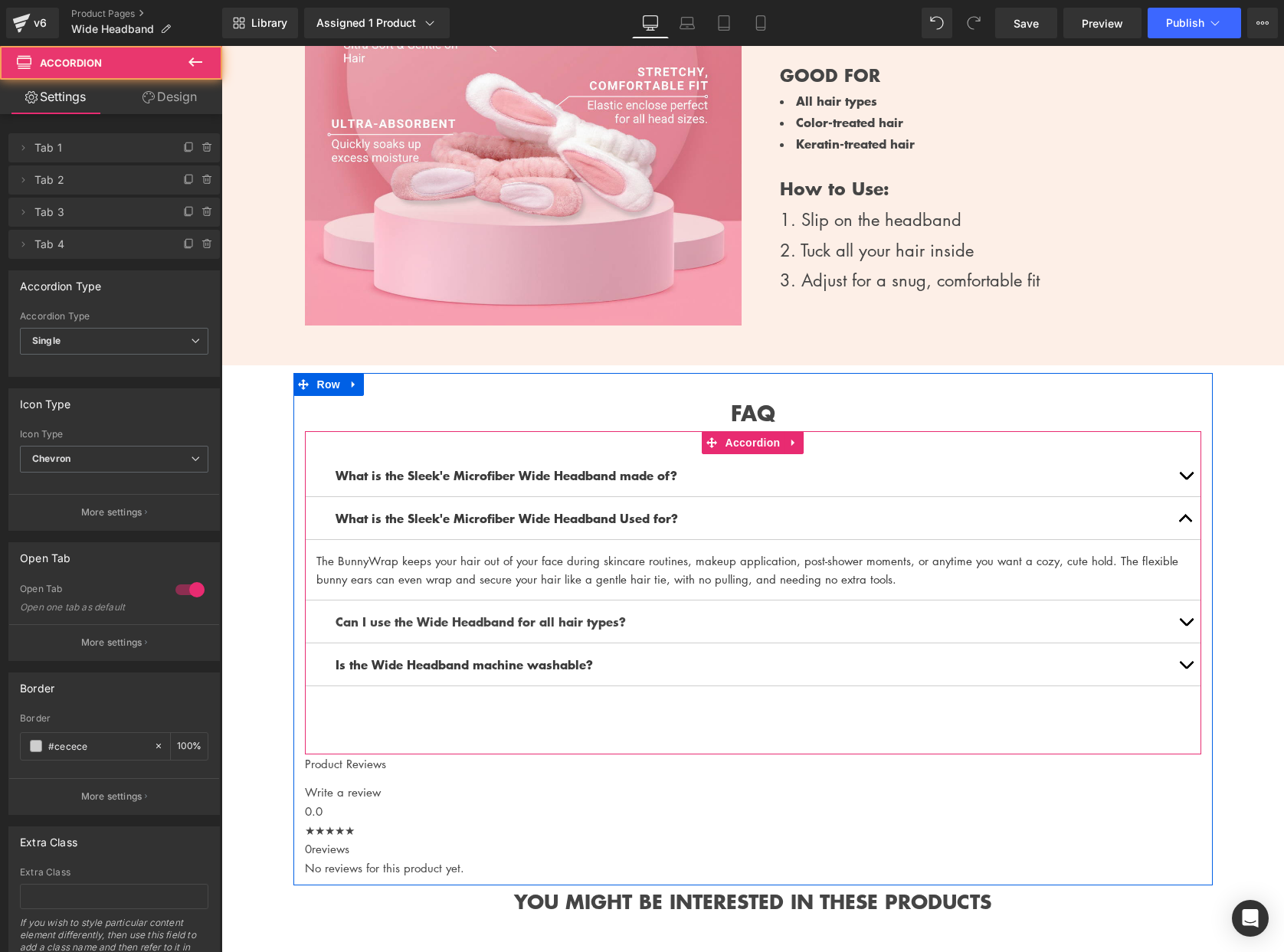
click at [483, 564] on p "The BunnyWrap keeps your hair out of your face during skincare routines, makeup…" at bounding box center [753, 570] width 873 height 37
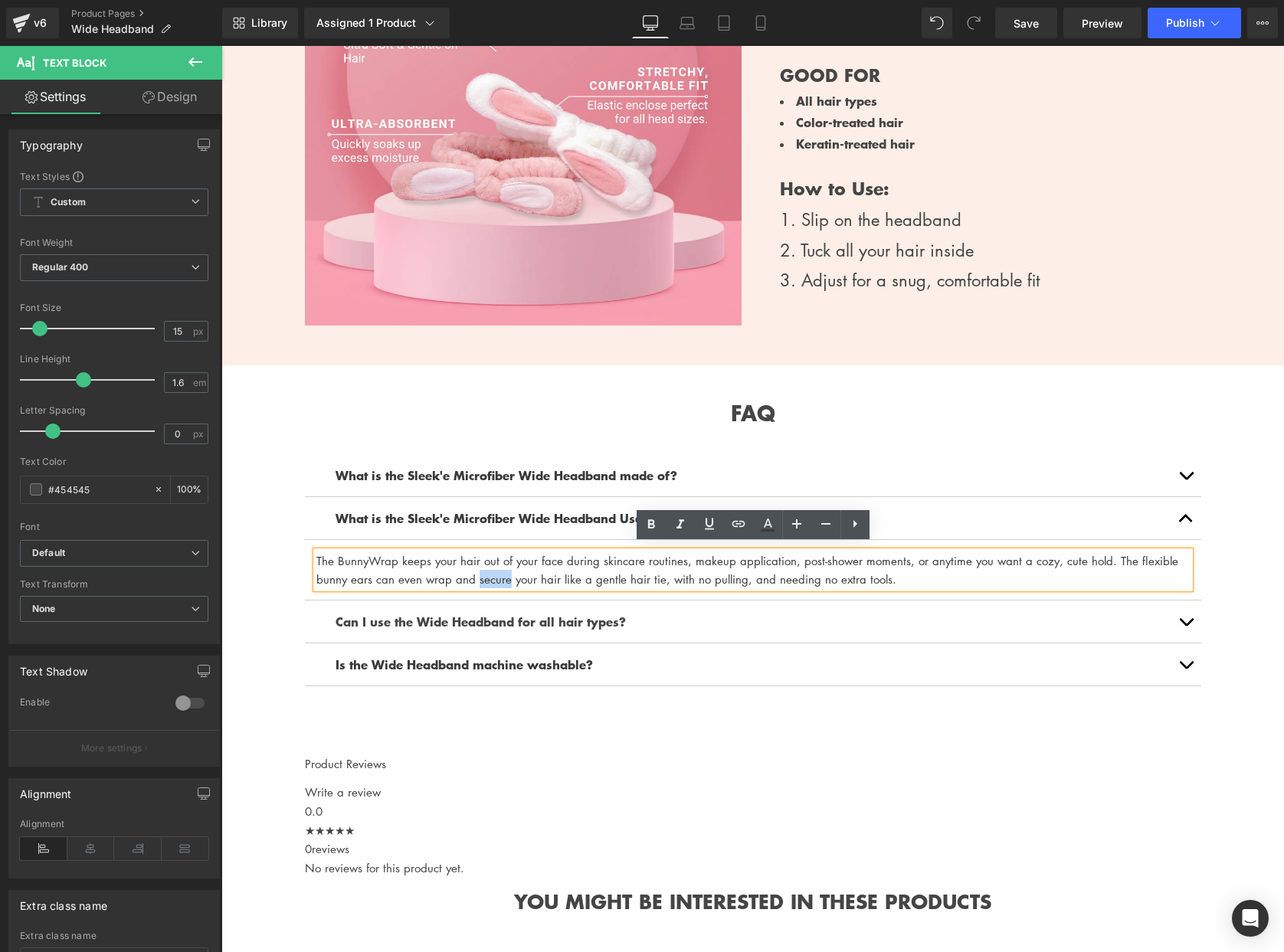
click at [482, 564] on p "The BunnyWrap keeps your hair out of your face during skincare routines, makeup…" at bounding box center [753, 570] width 873 height 37
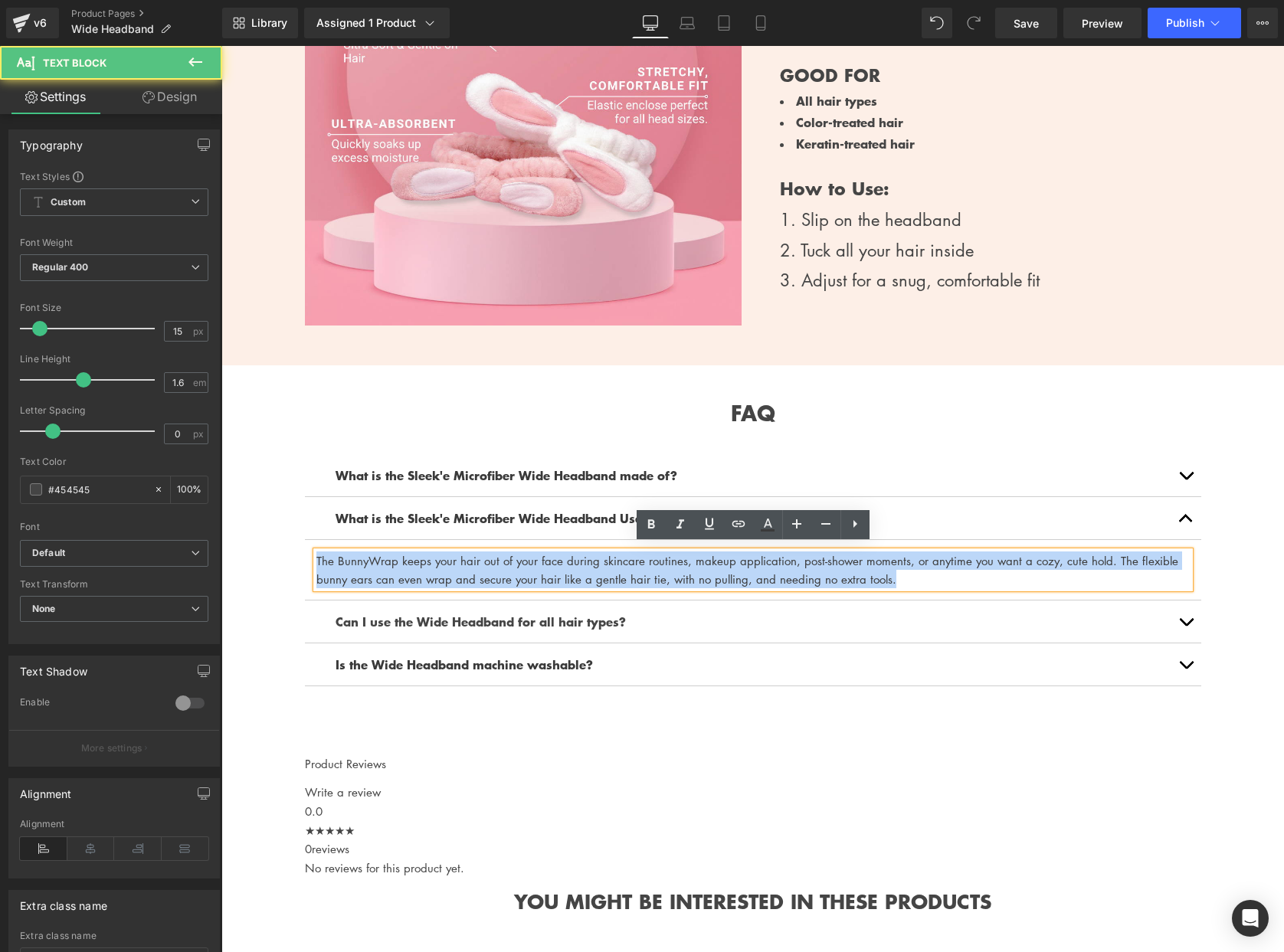
click at [482, 564] on p "The BunnyWrap keeps your hair out of your face during skincare routines, makeup…" at bounding box center [753, 570] width 873 height 37
paste div
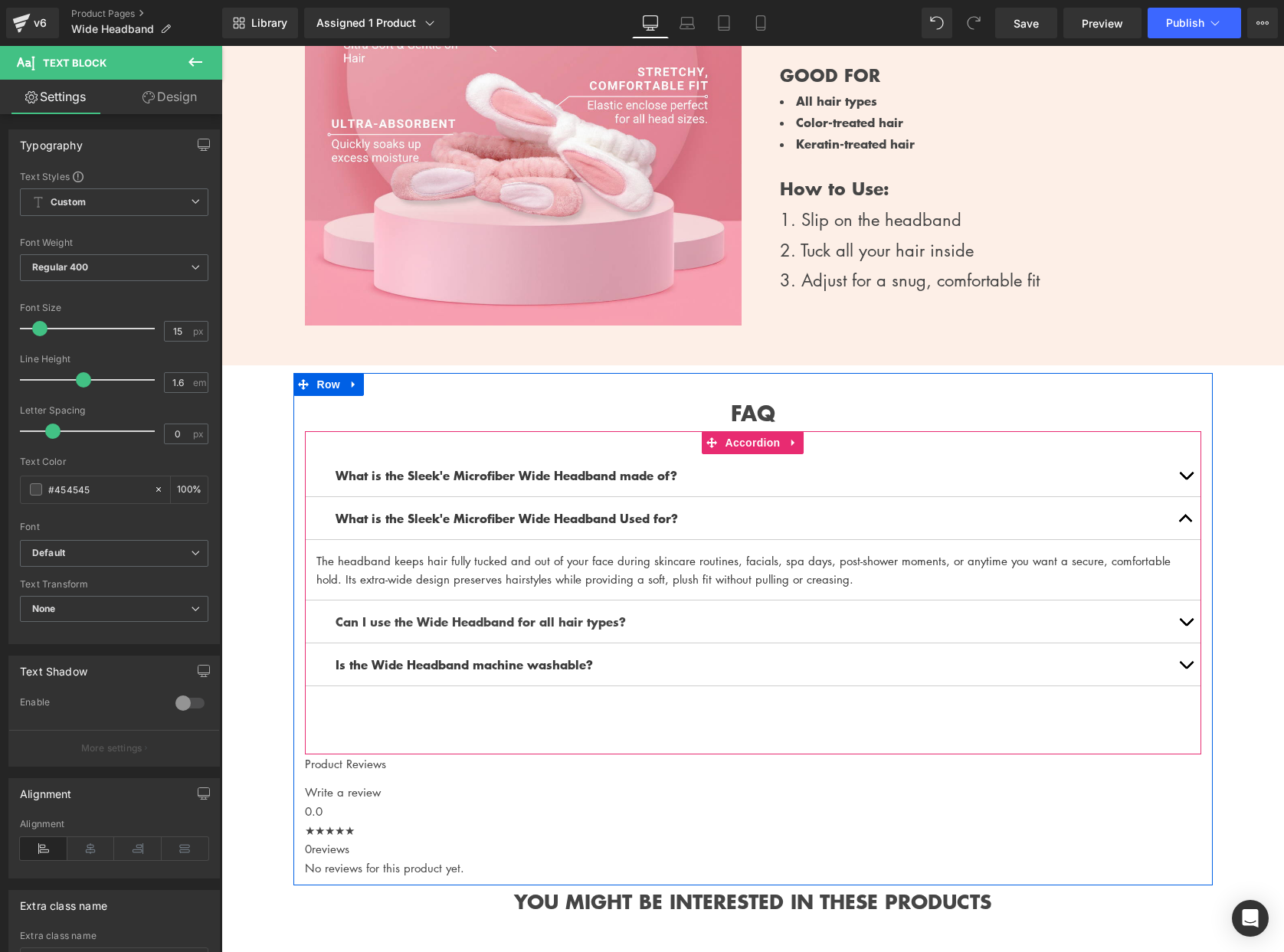
click at [999, 472] on p "What is the Sleek'e Microfiber Wide Headband made of?" at bounding box center [752, 476] width 835 height 19
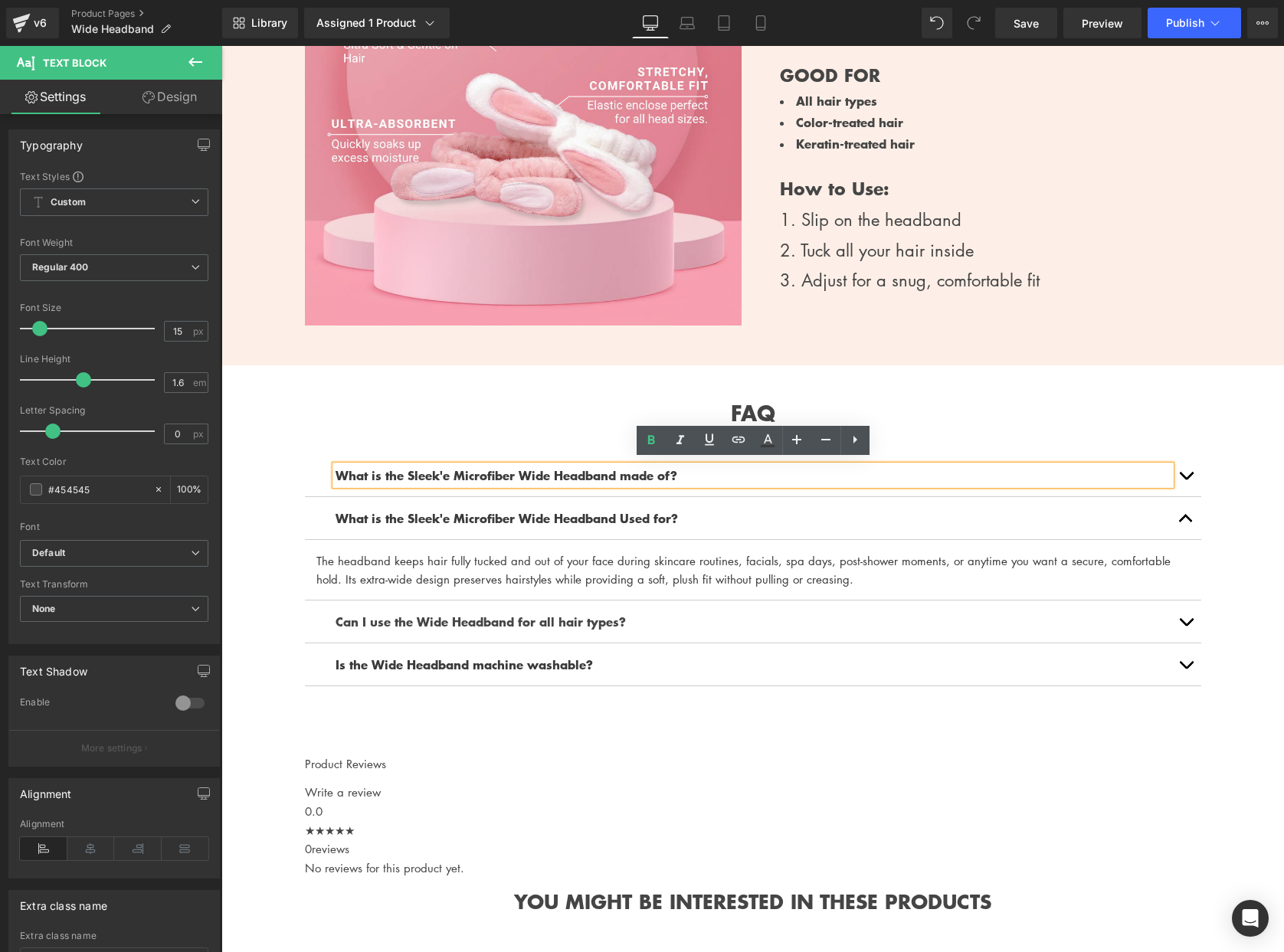
click at [1187, 468] on button "button" at bounding box center [1185, 475] width 30 height 42
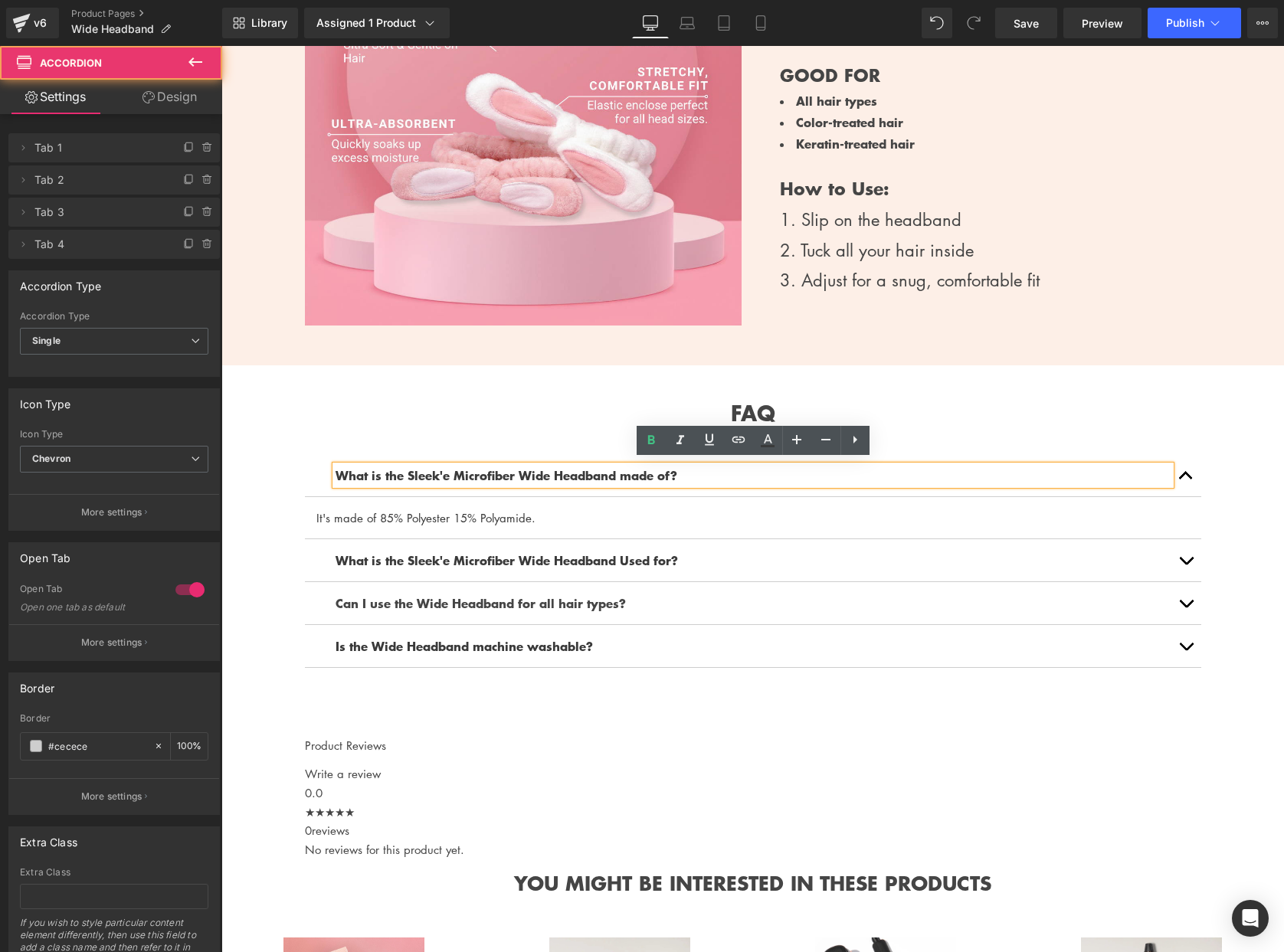
click at [1186, 479] on span "button" at bounding box center [1186, 479] width 0 height 0
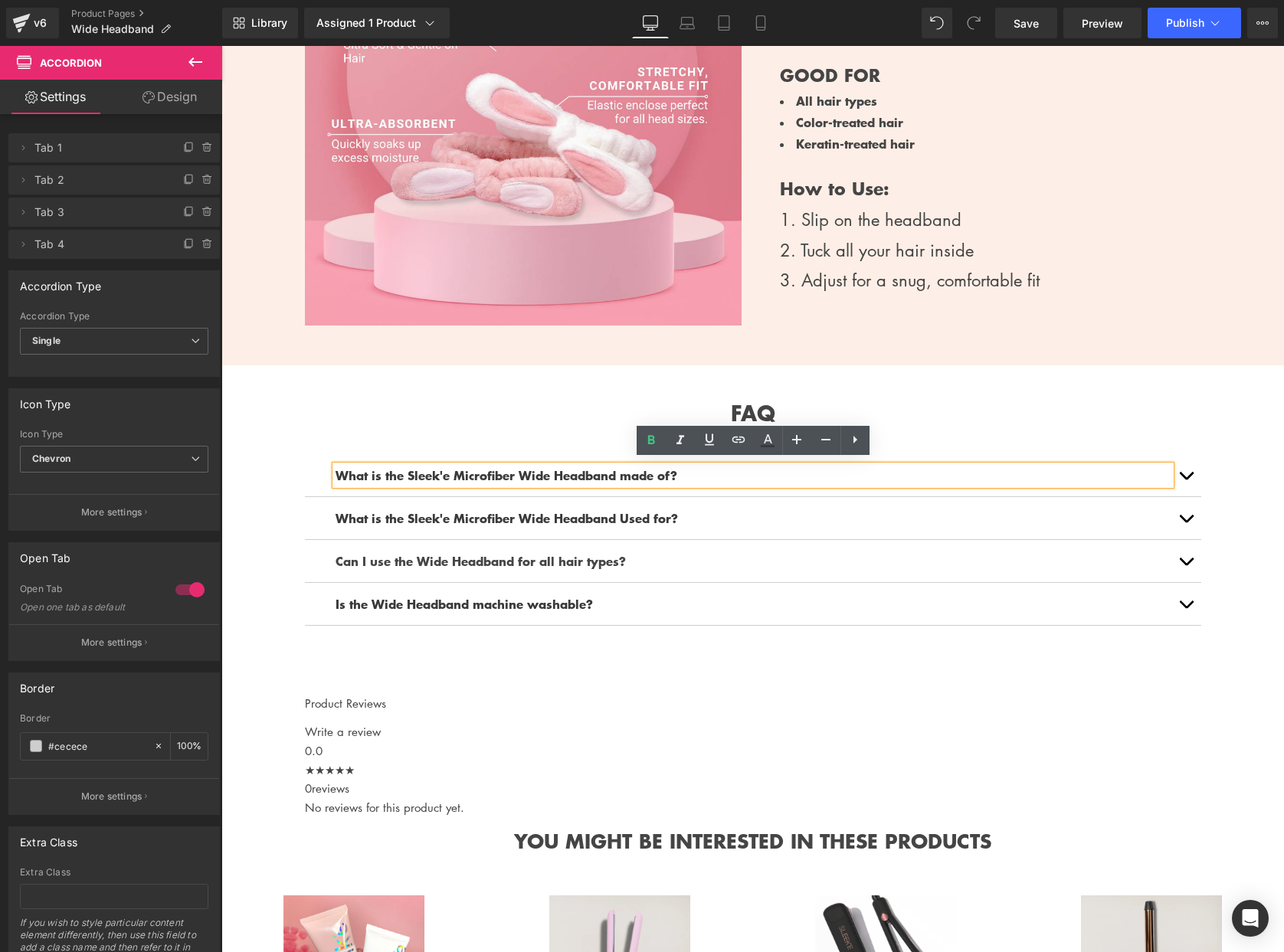
click at [1185, 502] on button "button" at bounding box center [1185, 517] width 30 height 42
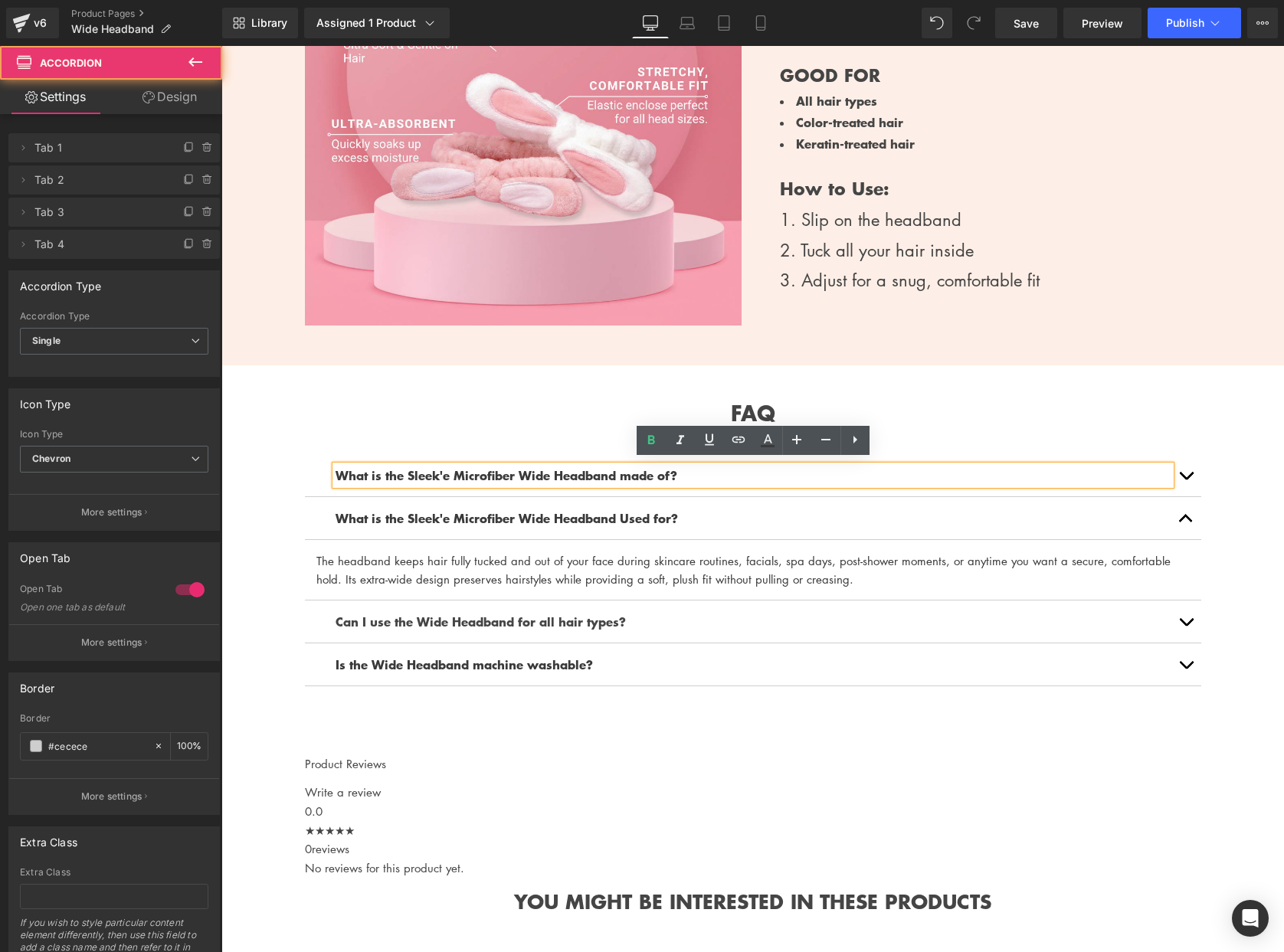
click at [1185, 504] on button "button" at bounding box center [1185, 517] width 30 height 42
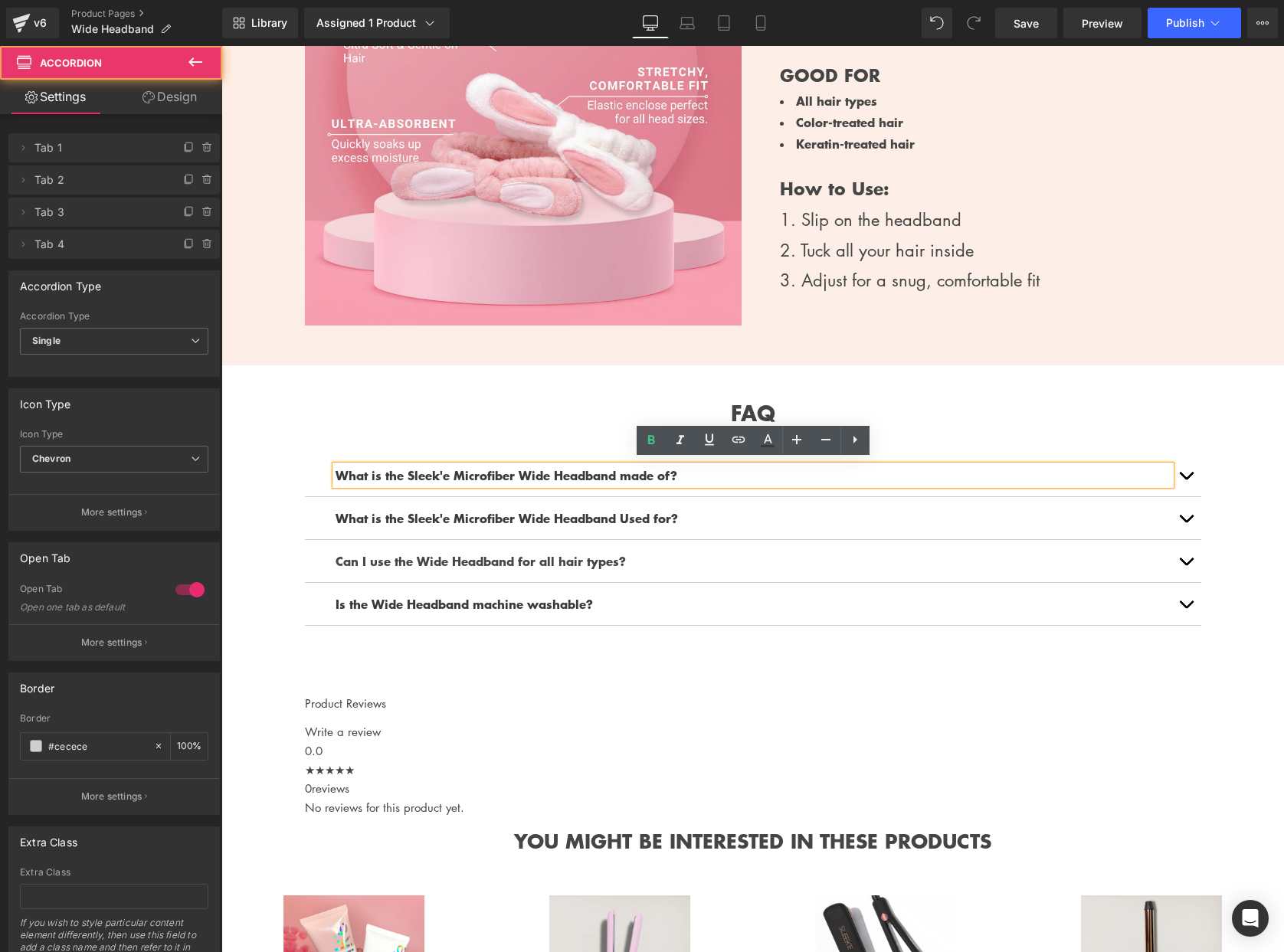
click at [1184, 585] on button "button" at bounding box center [1185, 603] width 30 height 42
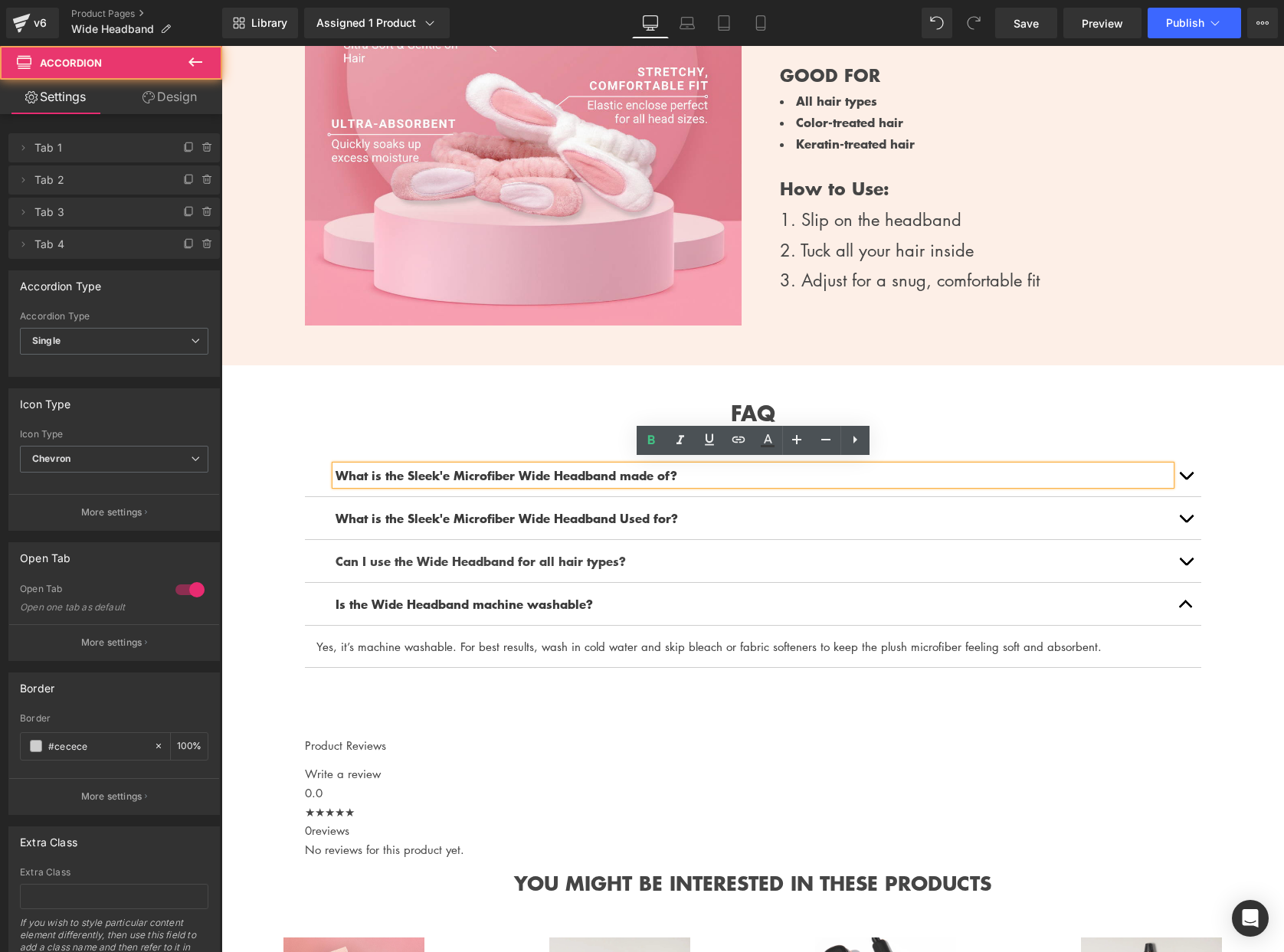
click at [1184, 586] on button "button" at bounding box center [1185, 603] width 30 height 42
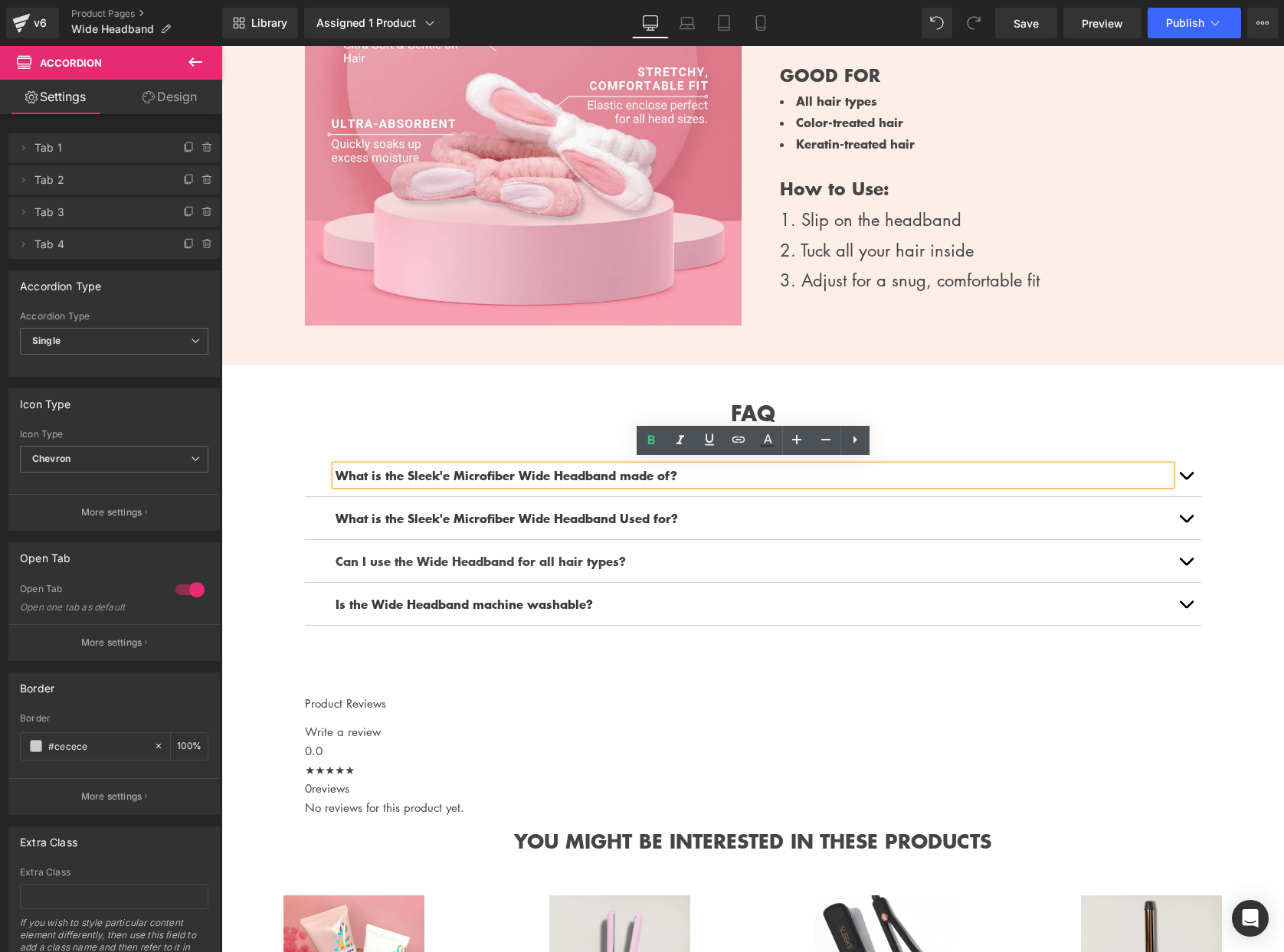
click at [1188, 600] on button "button" at bounding box center [1185, 603] width 30 height 42
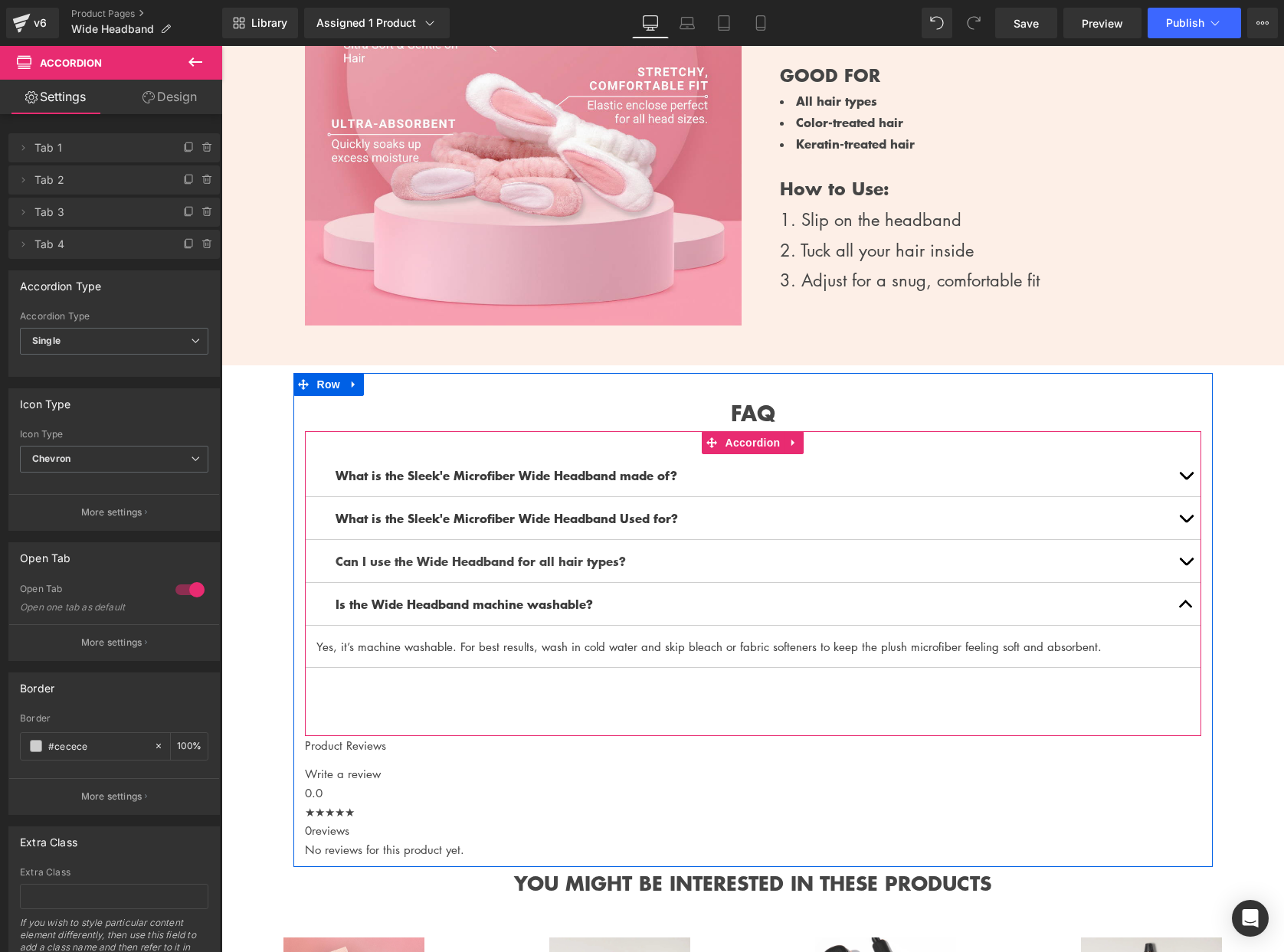
click at [385, 693] on div "What is the Sleek'e Microfiber Wide Headband made of? Text Block It's made of 8…" at bounding box center [753, 584] width 896 height 305
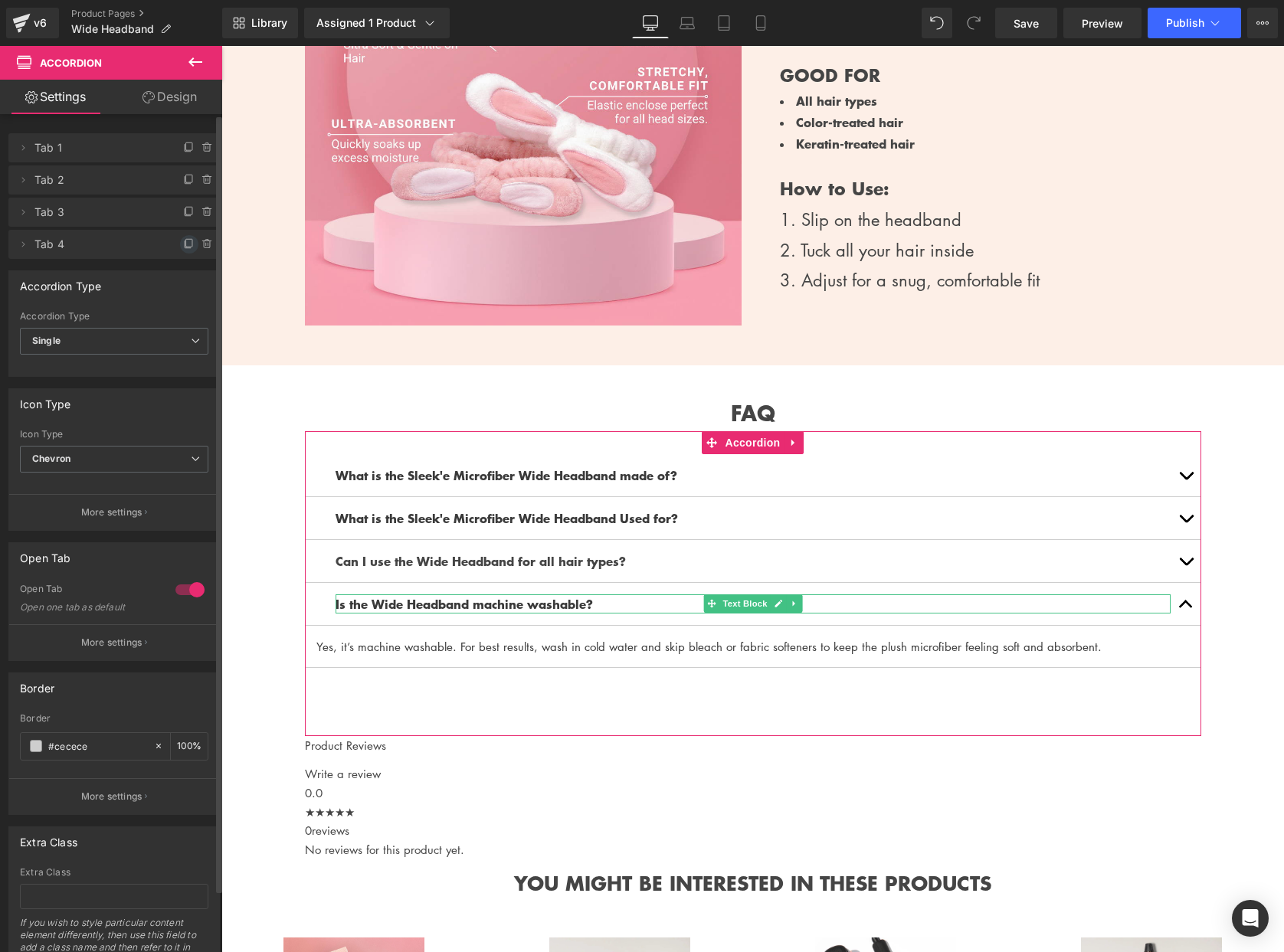
click at [184, 246] on icon at bounding box center [189, 245] width 13 height 13
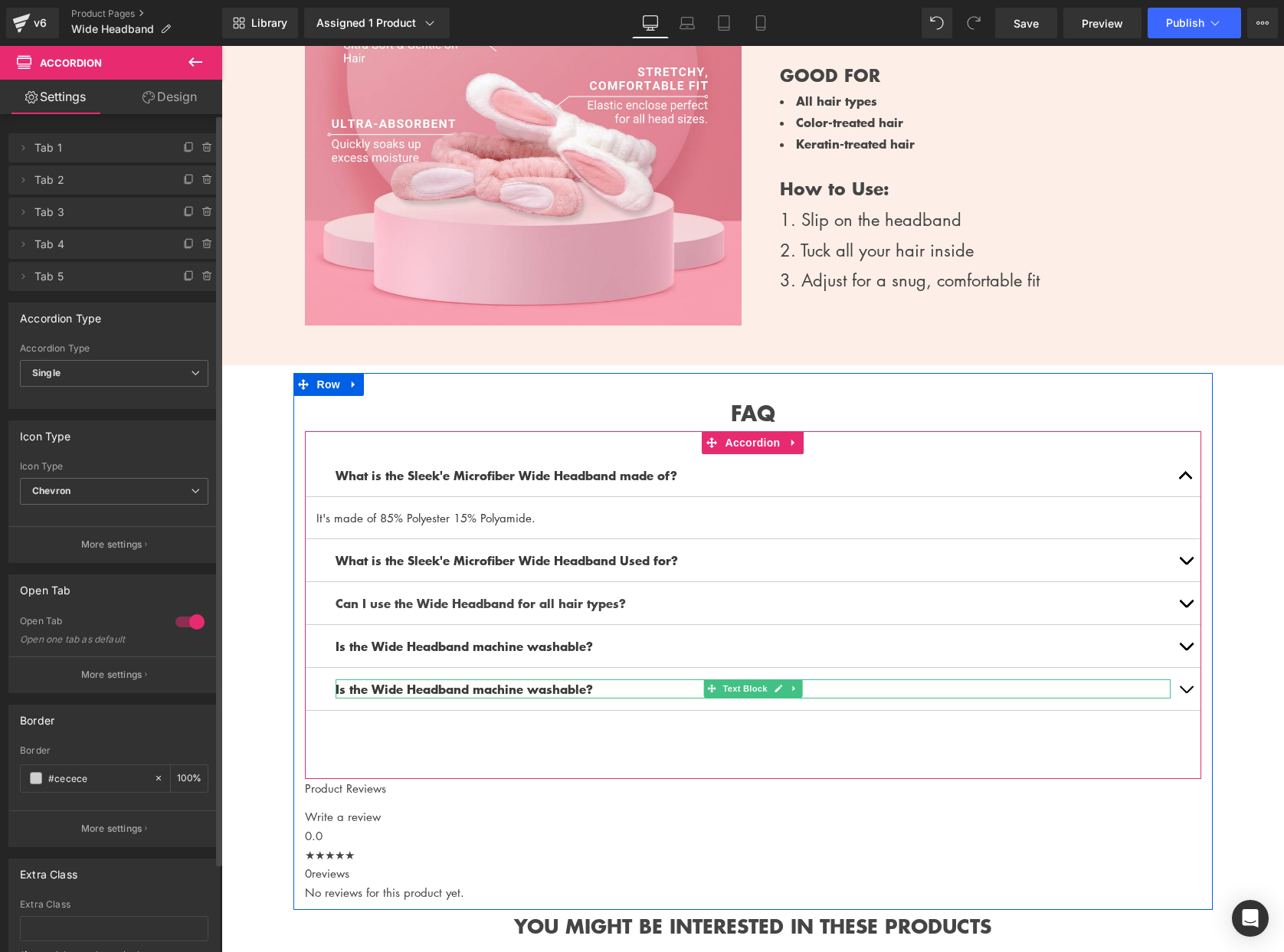
click at [421, 679] on b "Is the Wide Headband machine washable?" at bounding box center [464, 688] width 257 height 19
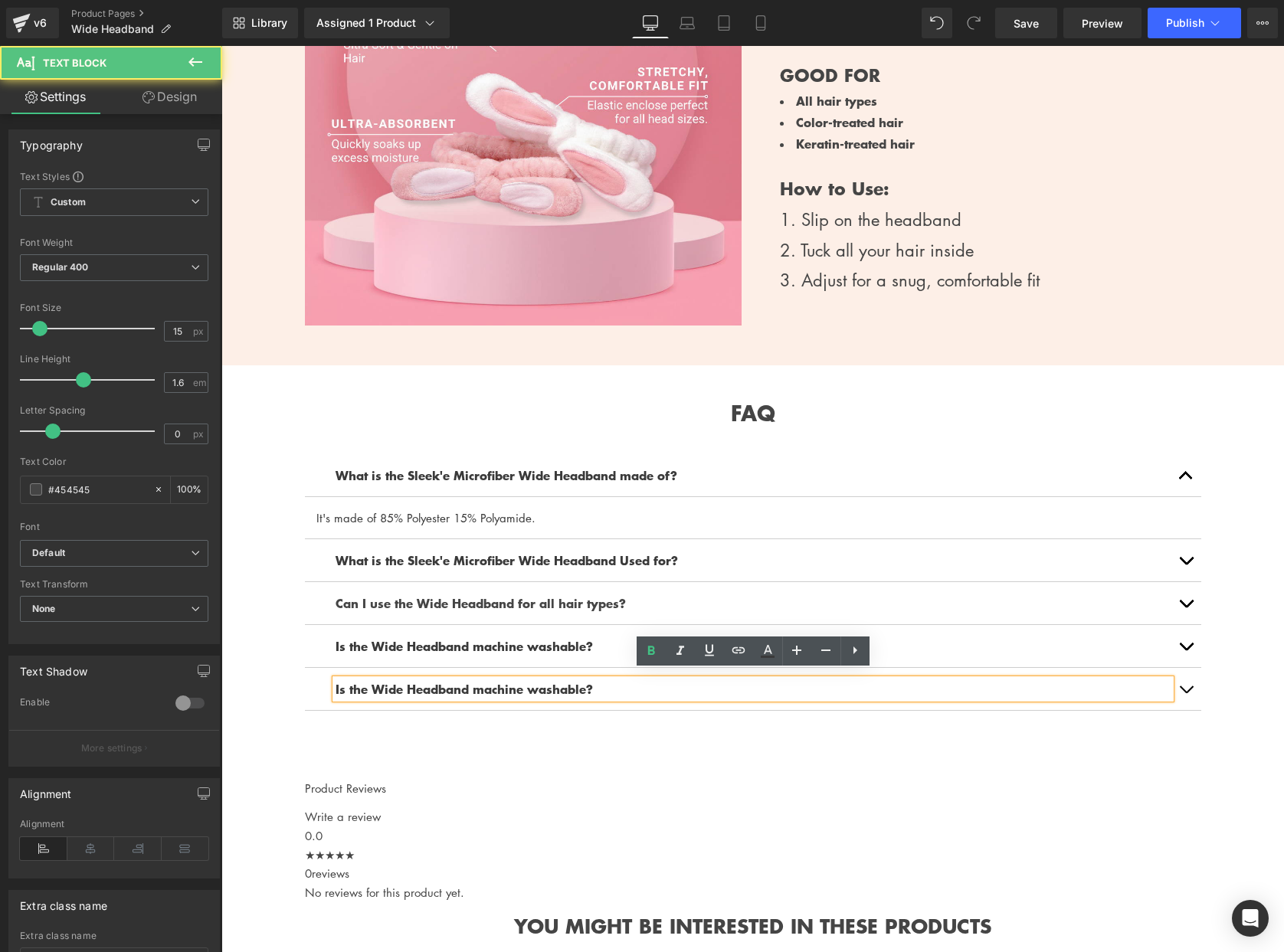
click at [421, 679] on b "Is the Wide Headband machine washable?" at bounding box center [464, 688] width 257 height 19
click at [420, 679] on b "Is the Wide Headband machine washable?" at bounding box center [464, 688] width 257 height 19
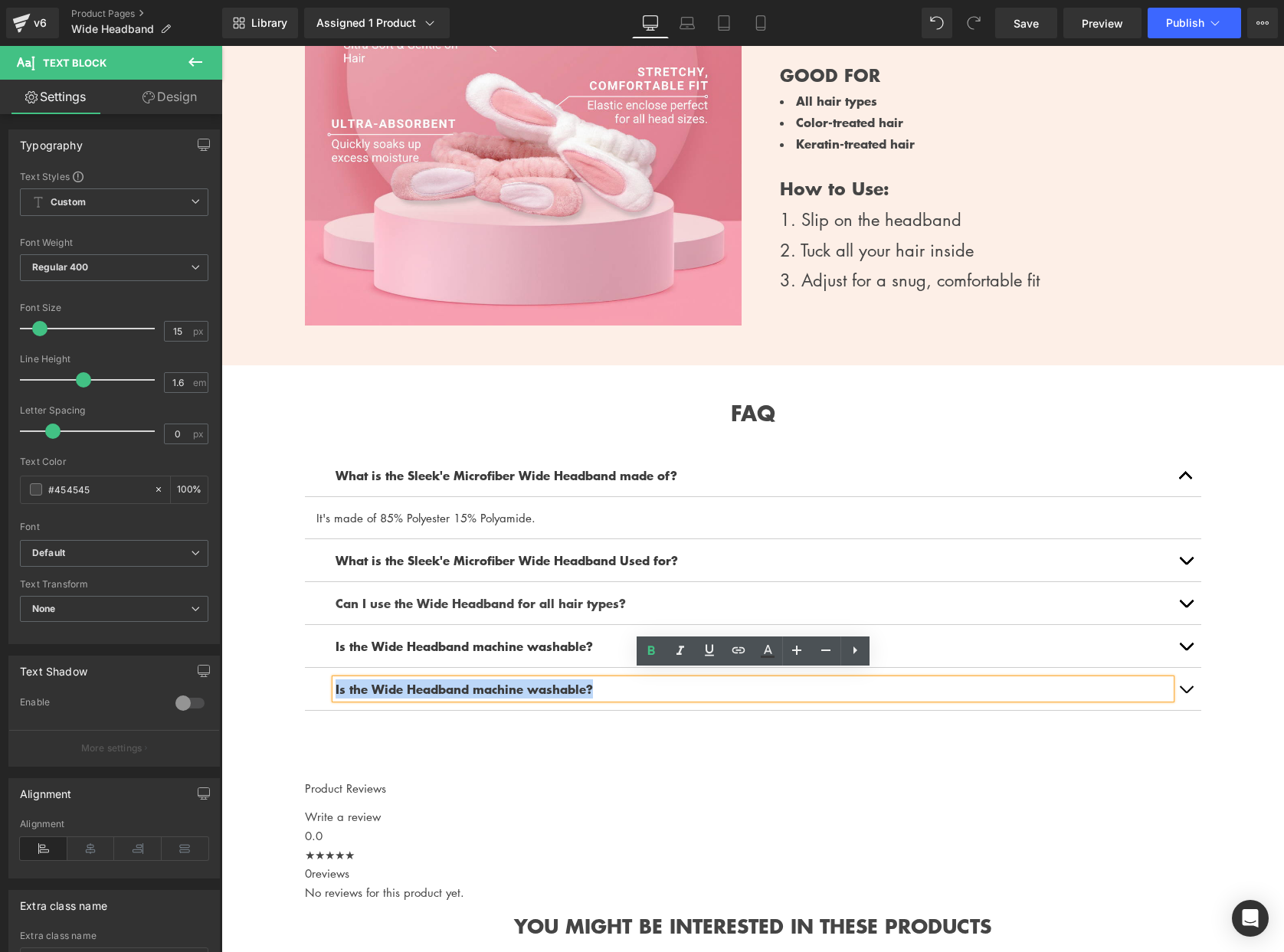
click at [420, 679] on b "Is the Wide Headband machine washable?" at bounding box center [464, 688] width 257 height 19
paste div
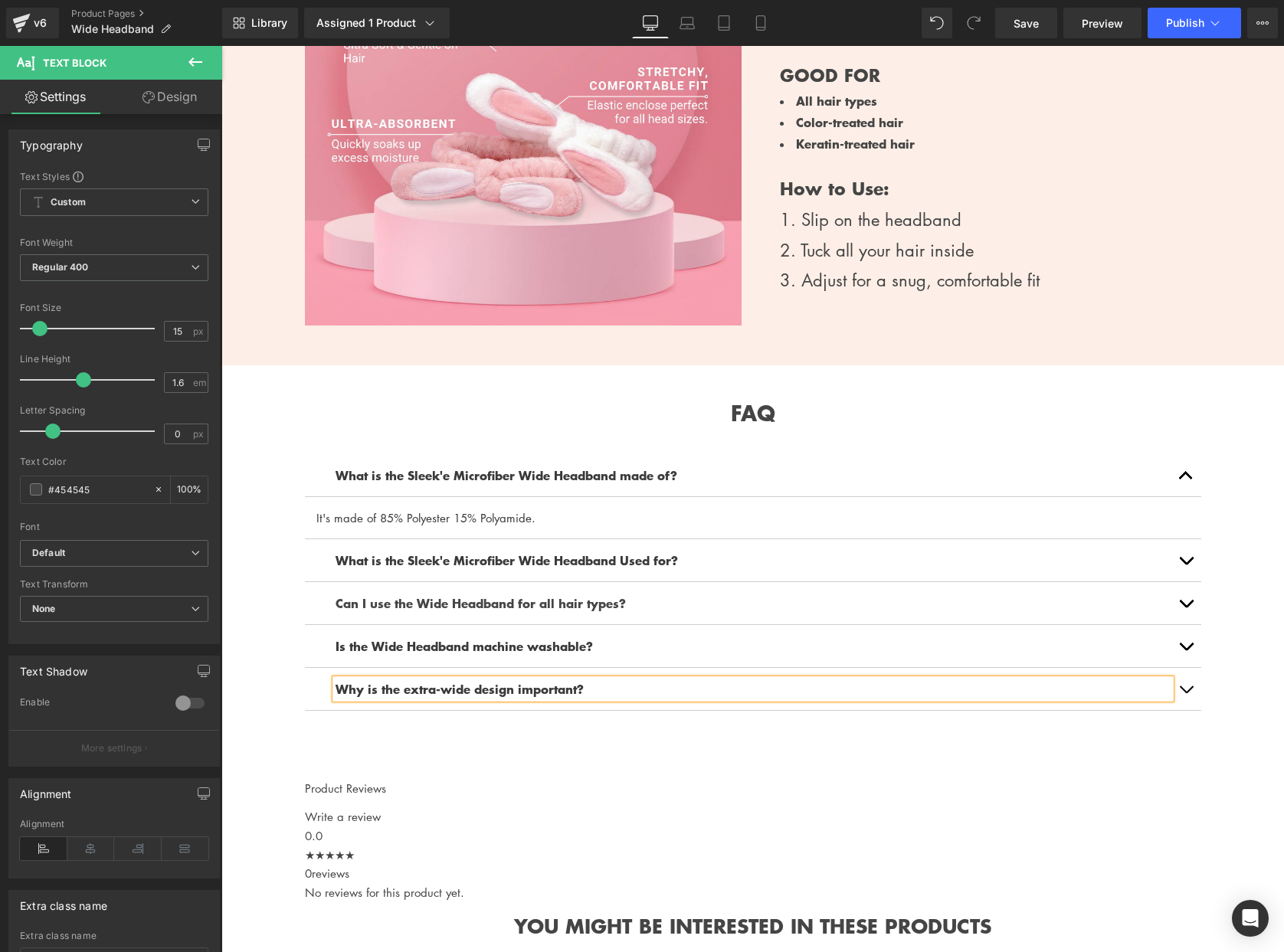
click at [585, 733] on div "What is the Sleek'e Microfiber Wide Headband made of? Text Block It's made of 8…" at bounding box center [753, 605] width 896 height 348
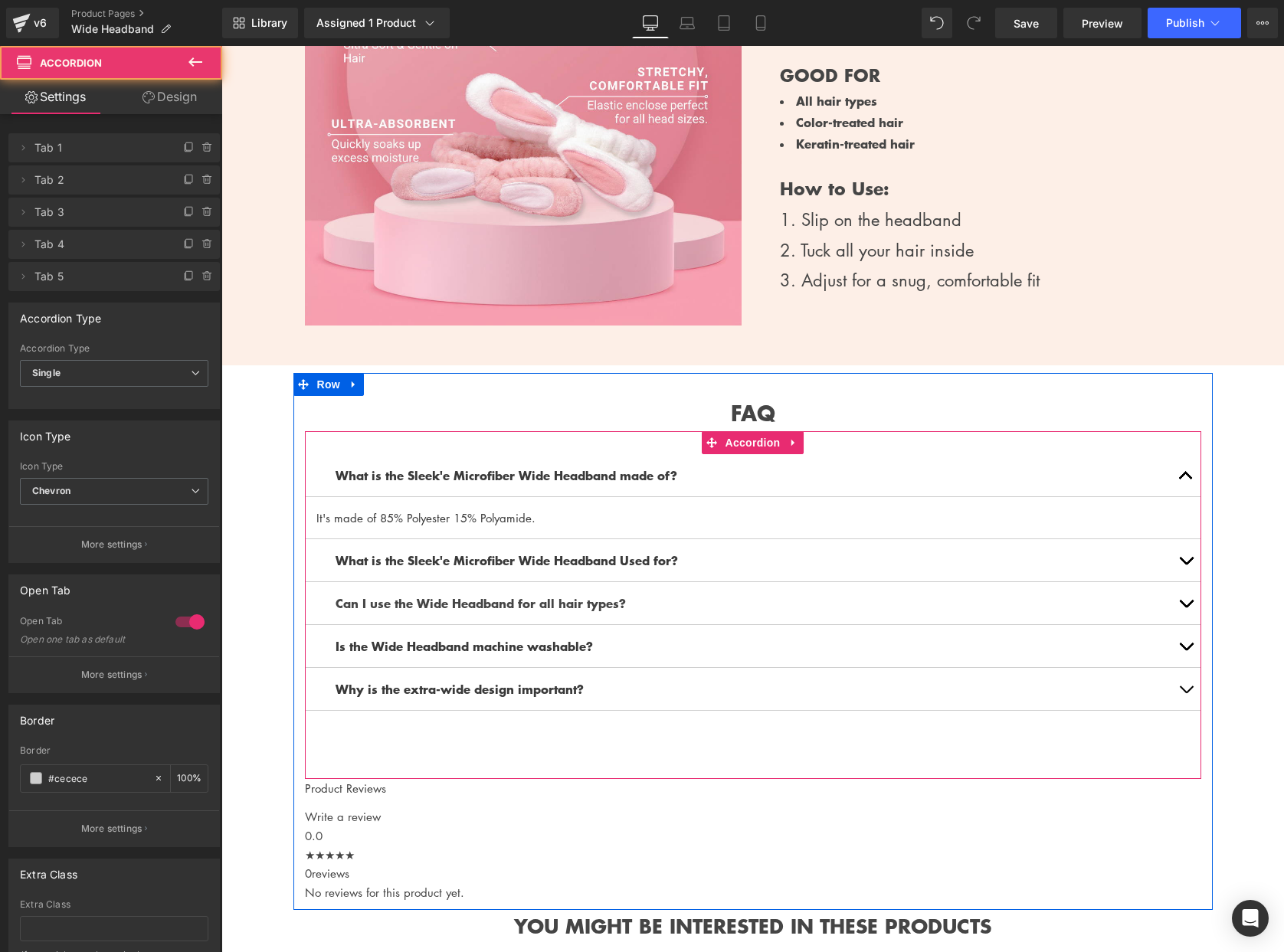
click at [1190, 683] on button "button" at bounding box center [1185, 689] width 30 height 42
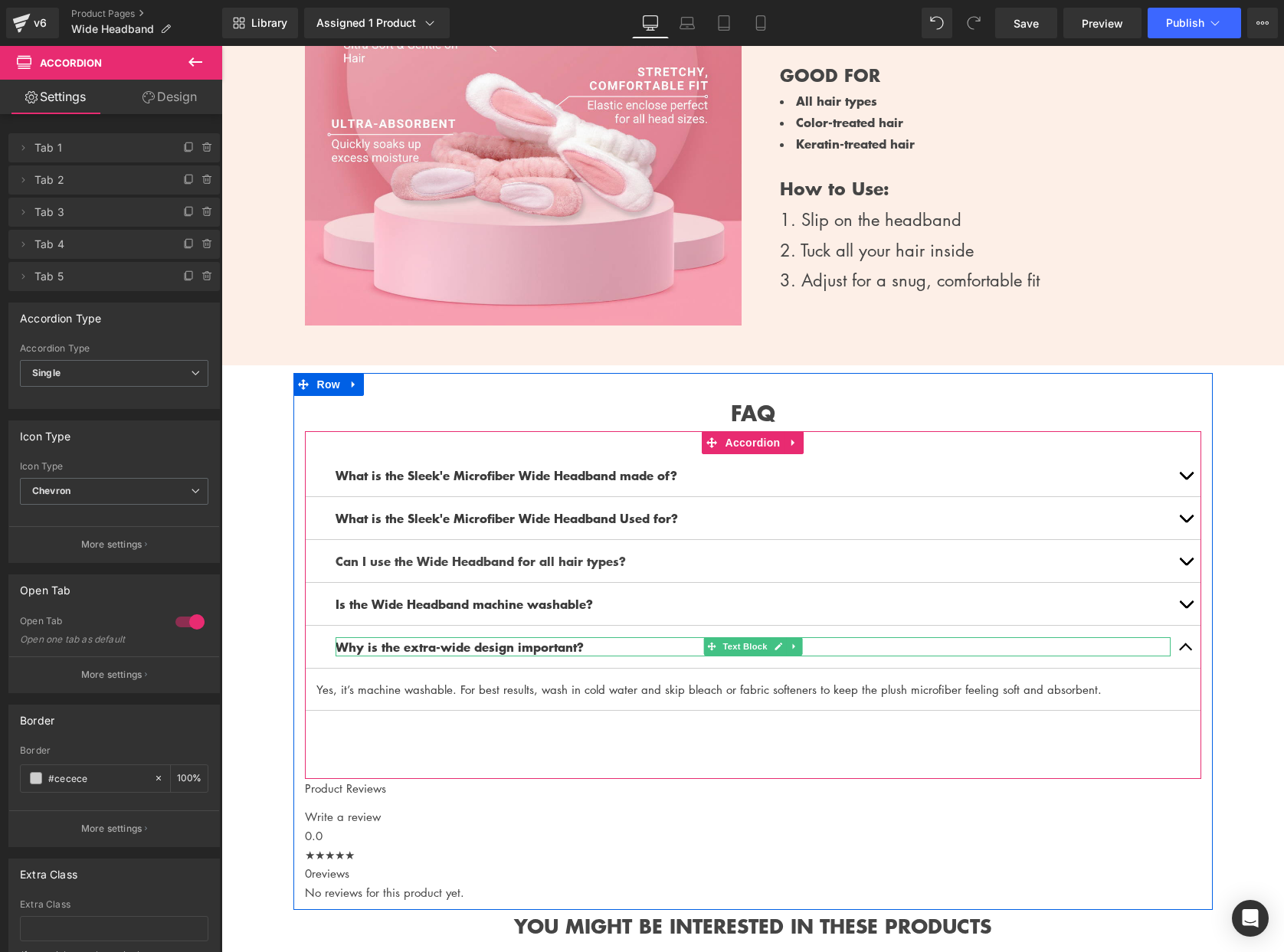
click at [415, 637] on b "Why is the extra-wide design important?" at bounding box center [459, 646] width 248 height 19
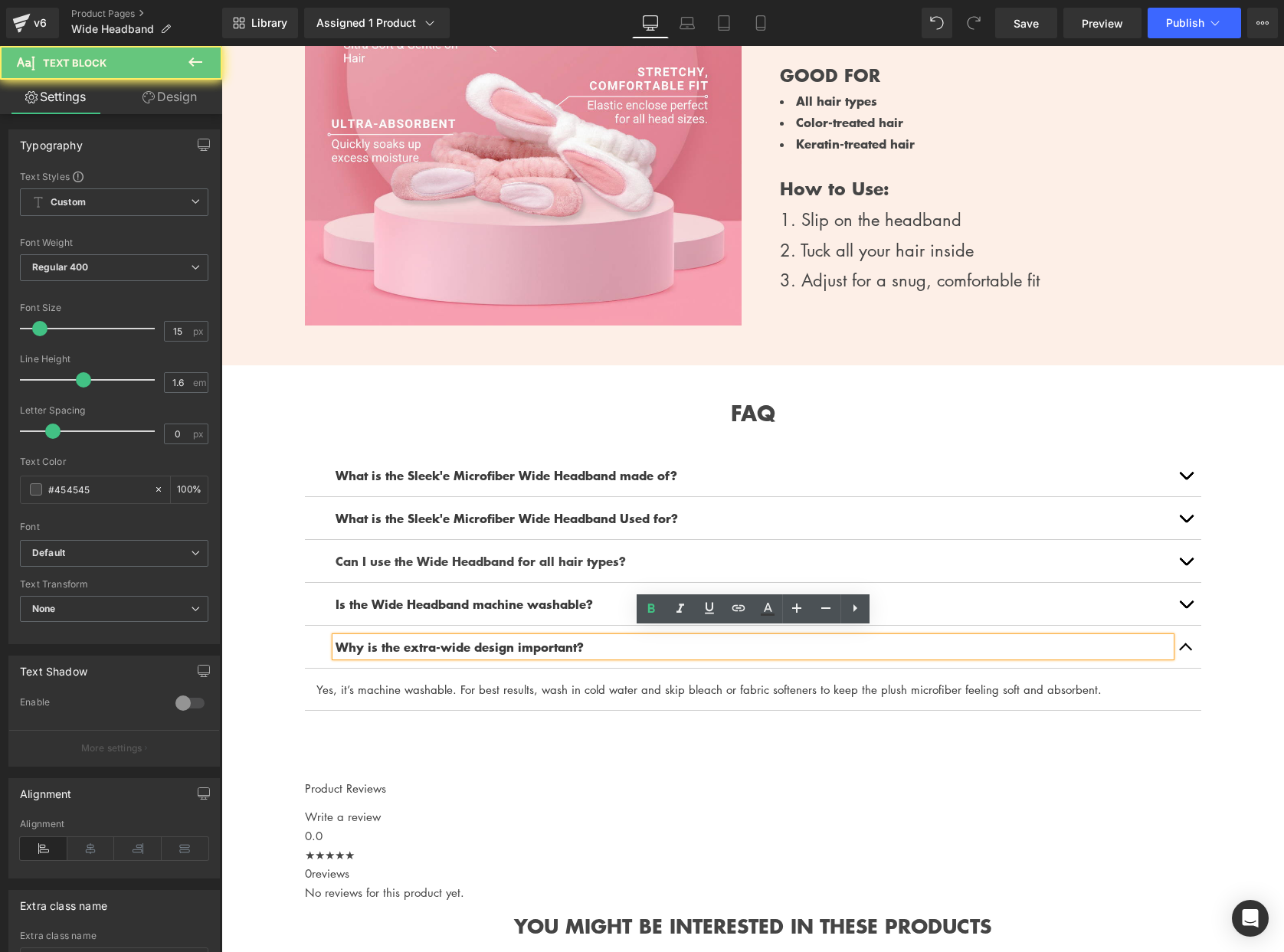
click at [408, 637] on b "Why is the extra-wide design important?" at bounding box center [459, 646] width 248 height 19
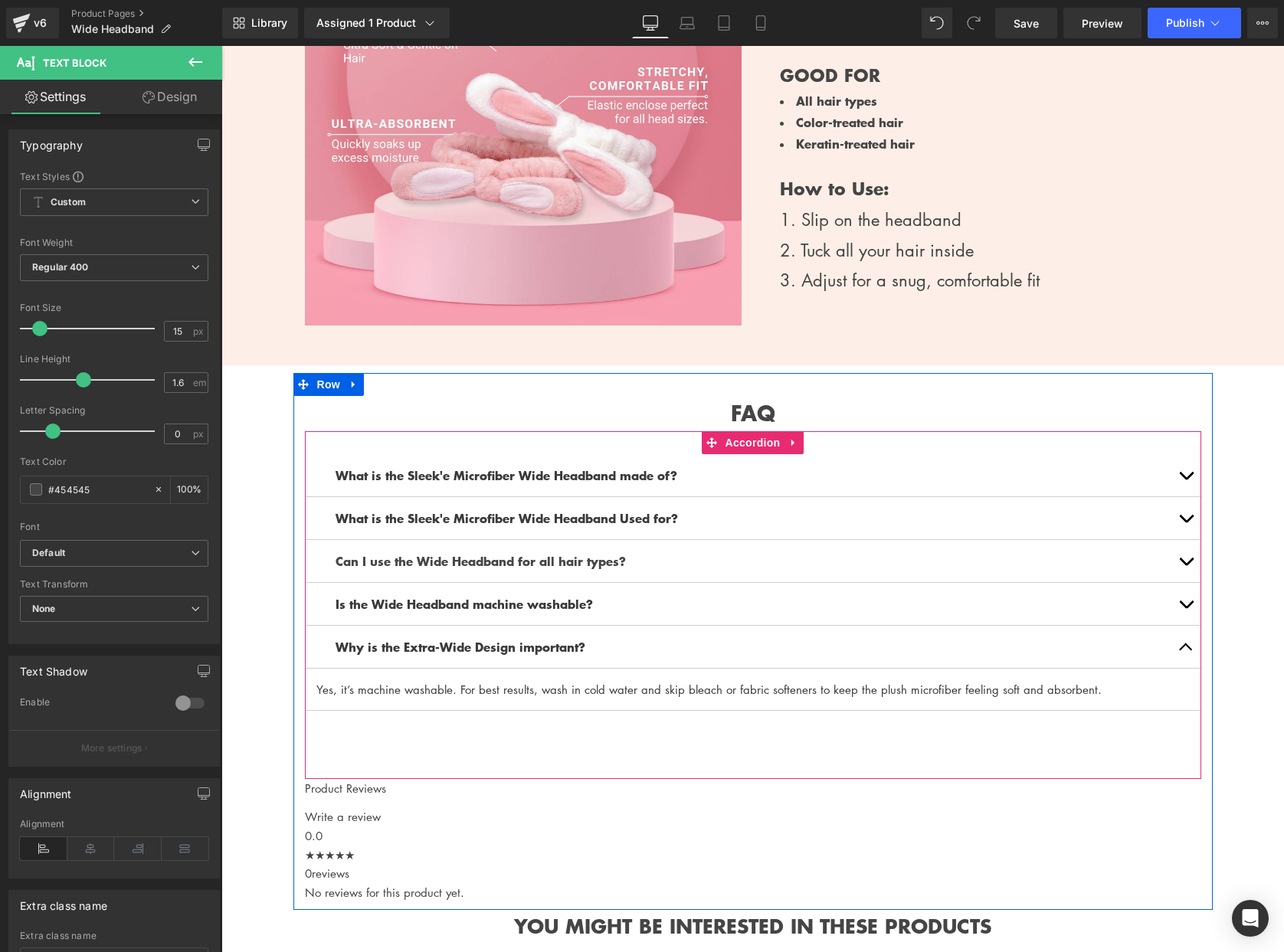
click at [221, 46] on div at bounding box center [221, 46] width 0 height 0
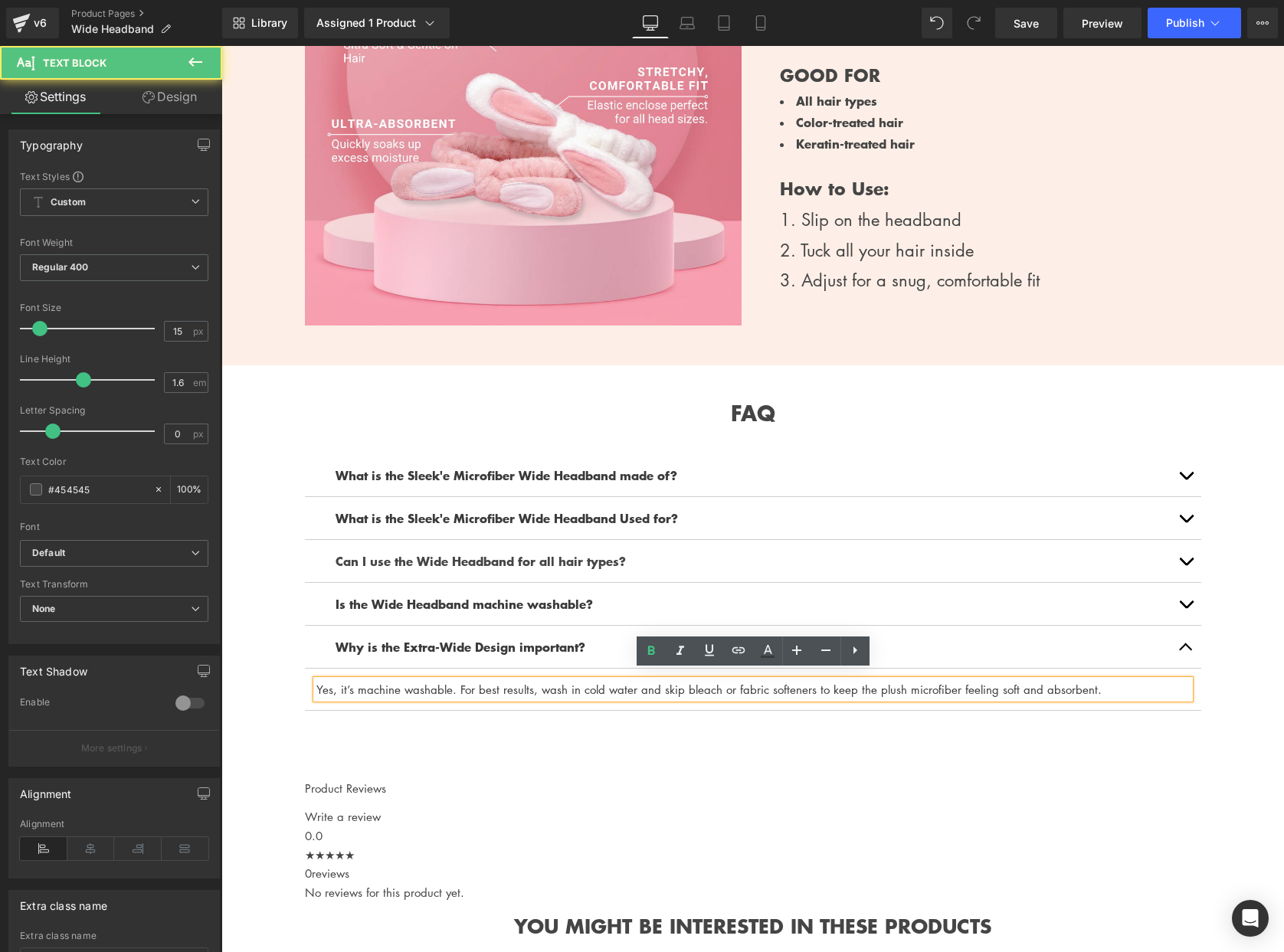
click at [631, 680] on p "Yes, it’s machine washable. For best results, wash in cold water and skip bleac…" at bounding box center [753, 689] width 873 height 19
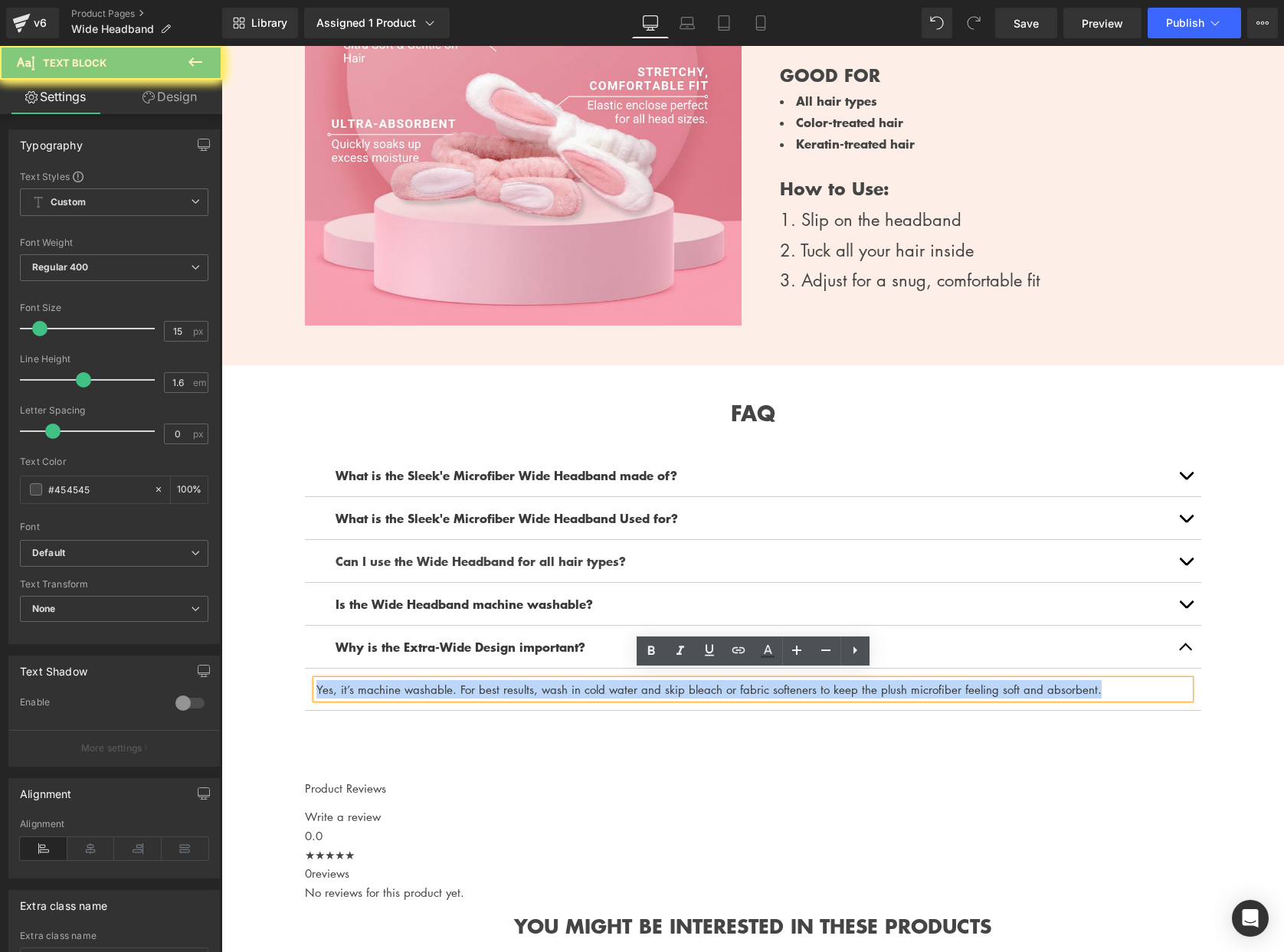
click at [631, 680] on p "Yes, it’s machine washable. For best results, wash in cold water and skip bleac…" at bounding box center [753, 689] width 873 height 19
paste div
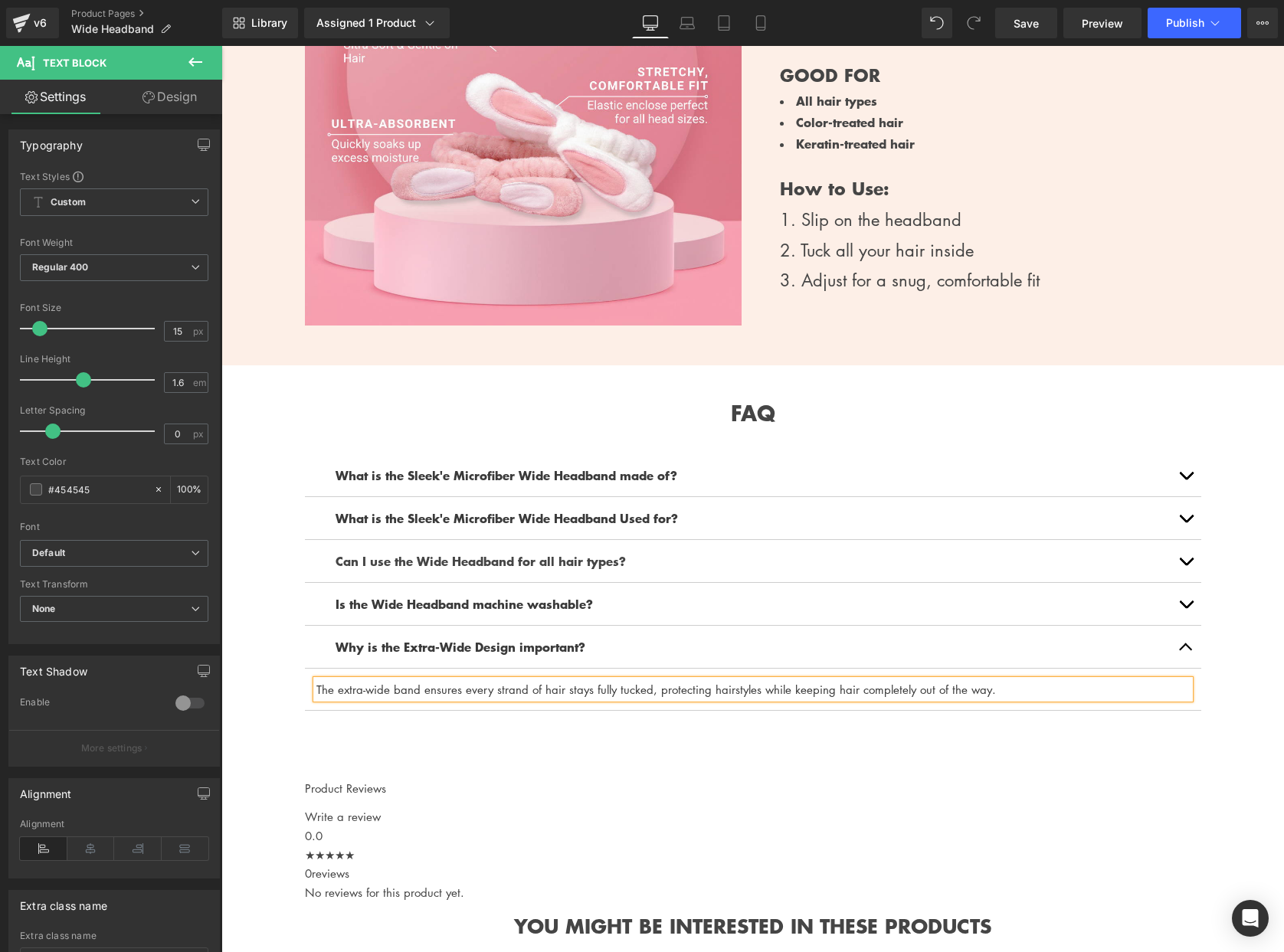
click at [609, 736] on div "What is the Sleek'e Microfiber Wide Headband made of? Text Block It's made of 8…" at bounding box center [753, 605] width 896 height 348
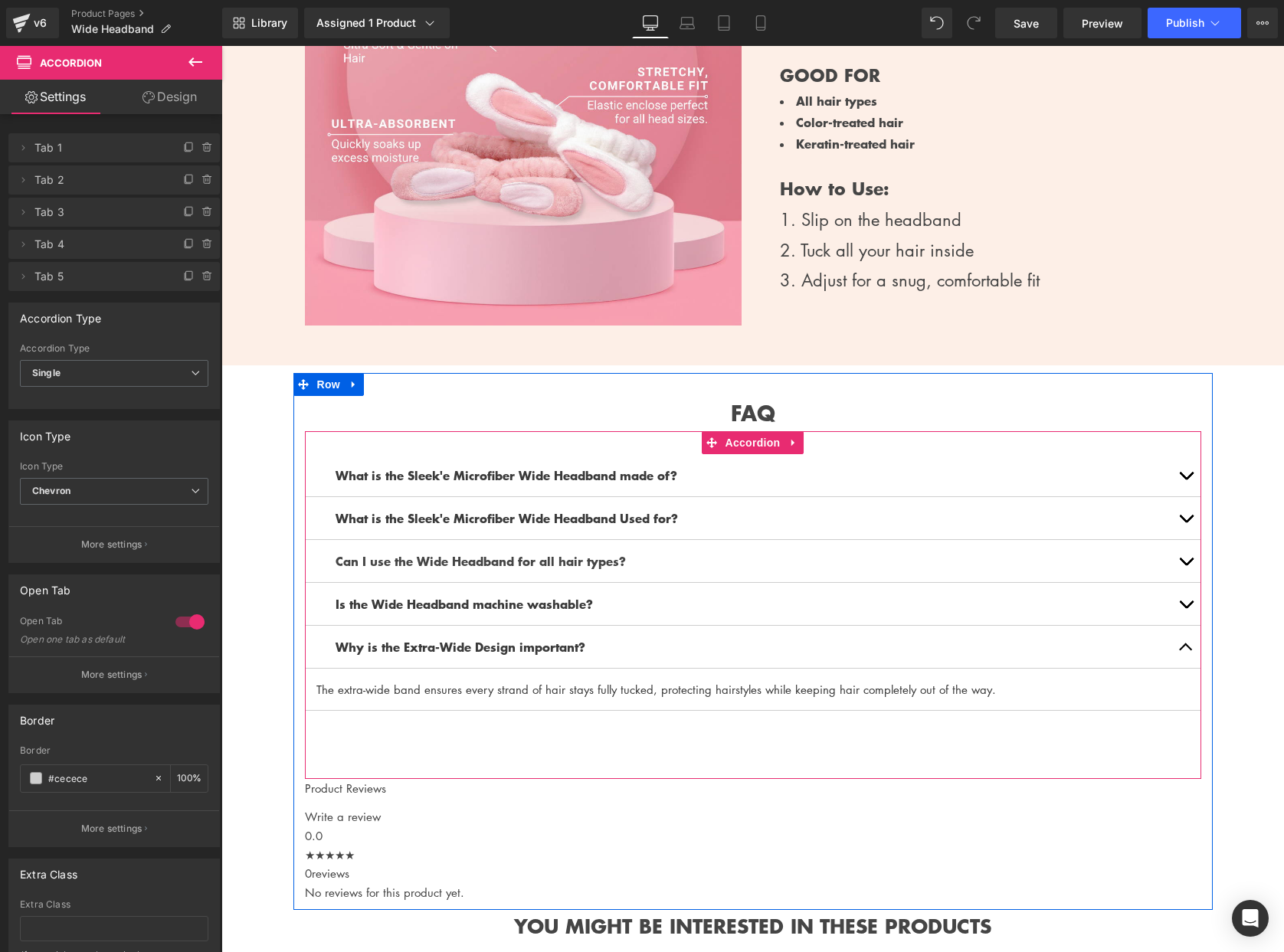
click at [1195, 646] on button "button" at bounding box center [1185, 646] width 30 height 42
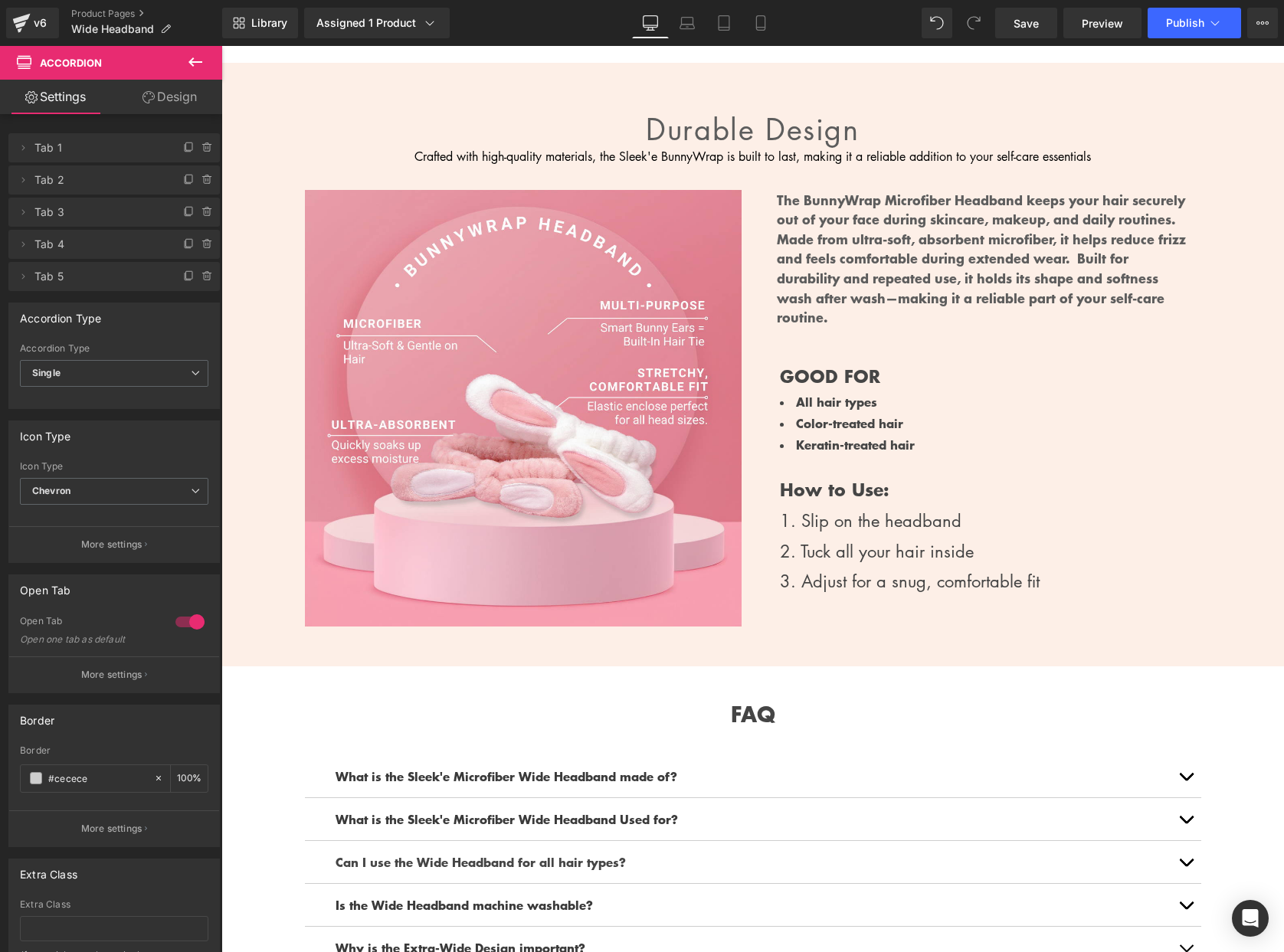
scroll to position [1408, 0]
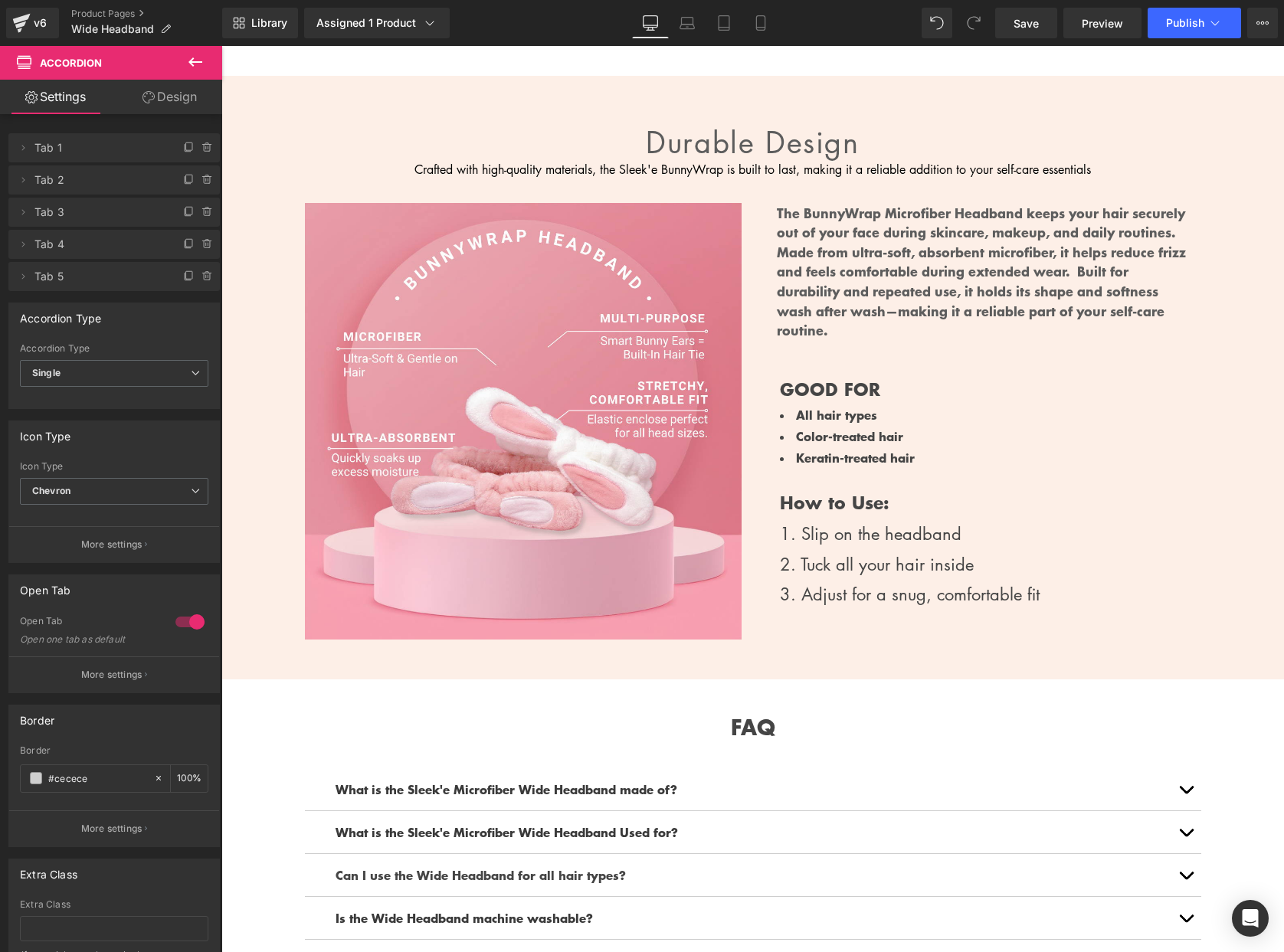
click at [706, 162] on div "Crafted with high-quality materials, the Sleek'e BunnyWrap is built to last, ma…" at bounding box center [753, 170] width 896 height 19
click at [706, 162] on p "Crafted with high-quality materials, the Sleek'e BunnyWrap is built to last, ma…" at bounding box center [753, 170] width 896 height 19
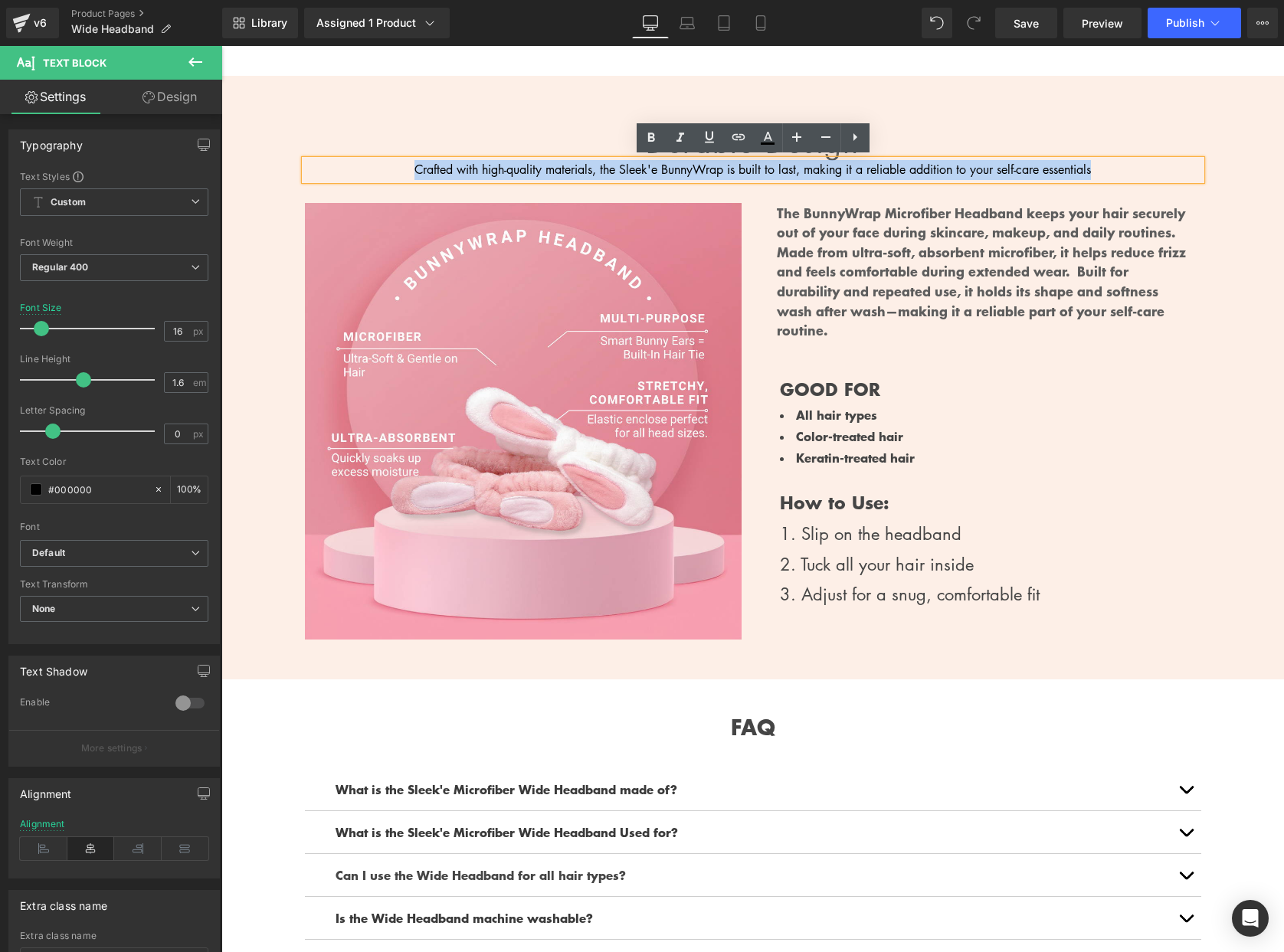
click at [683, 169] on p "Crafted with high-quality materials, the Sleek'e BunnyWrap is built to last, ma…" at bounding box center [753, 170] width 896 height 19
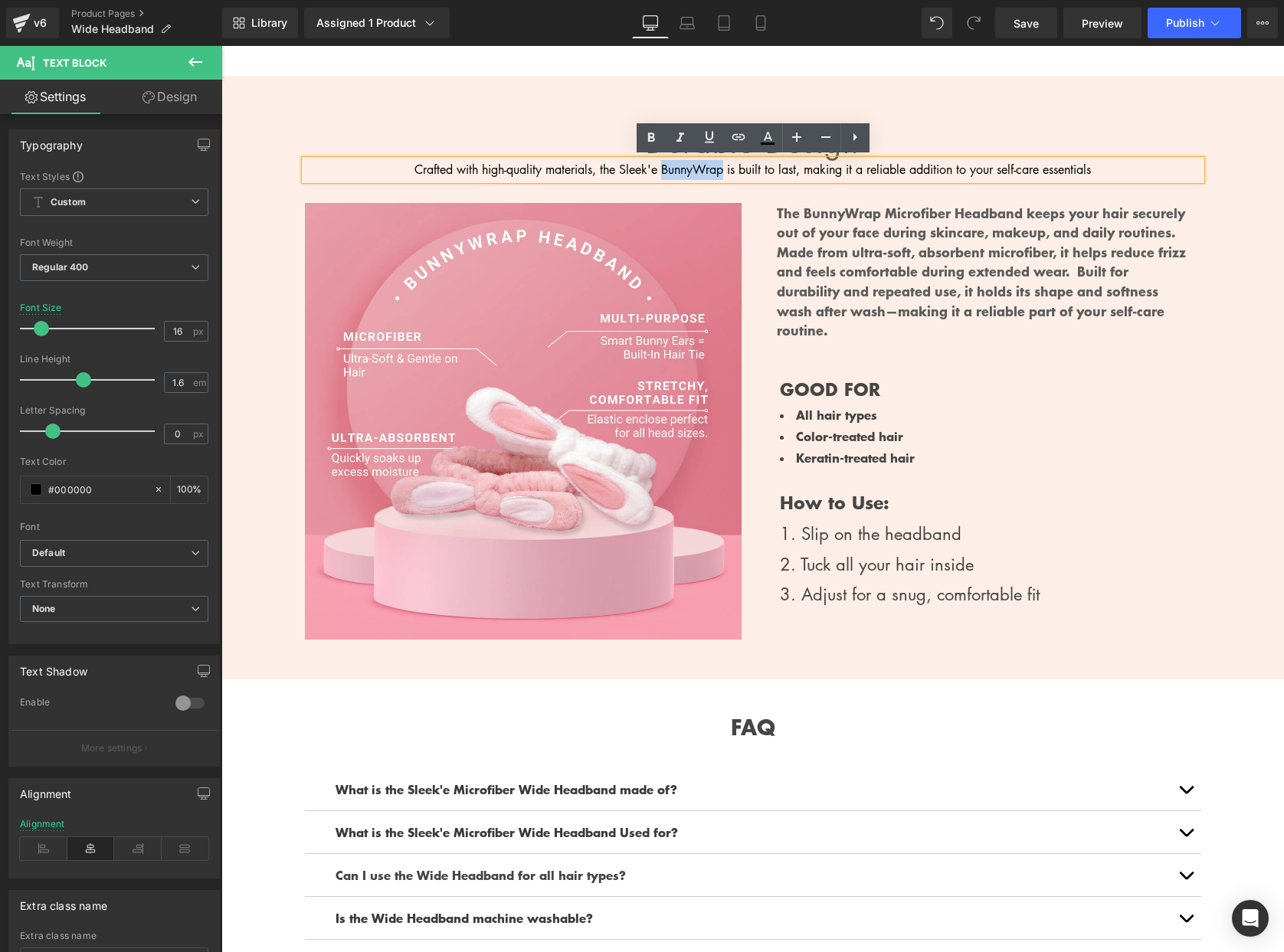
click at [683, 169] on p "Crafted with high-quality materials, the Sleek'e BunnyWrap is built to last, ma…" at bounding box center [753, 170] width 896 height 19
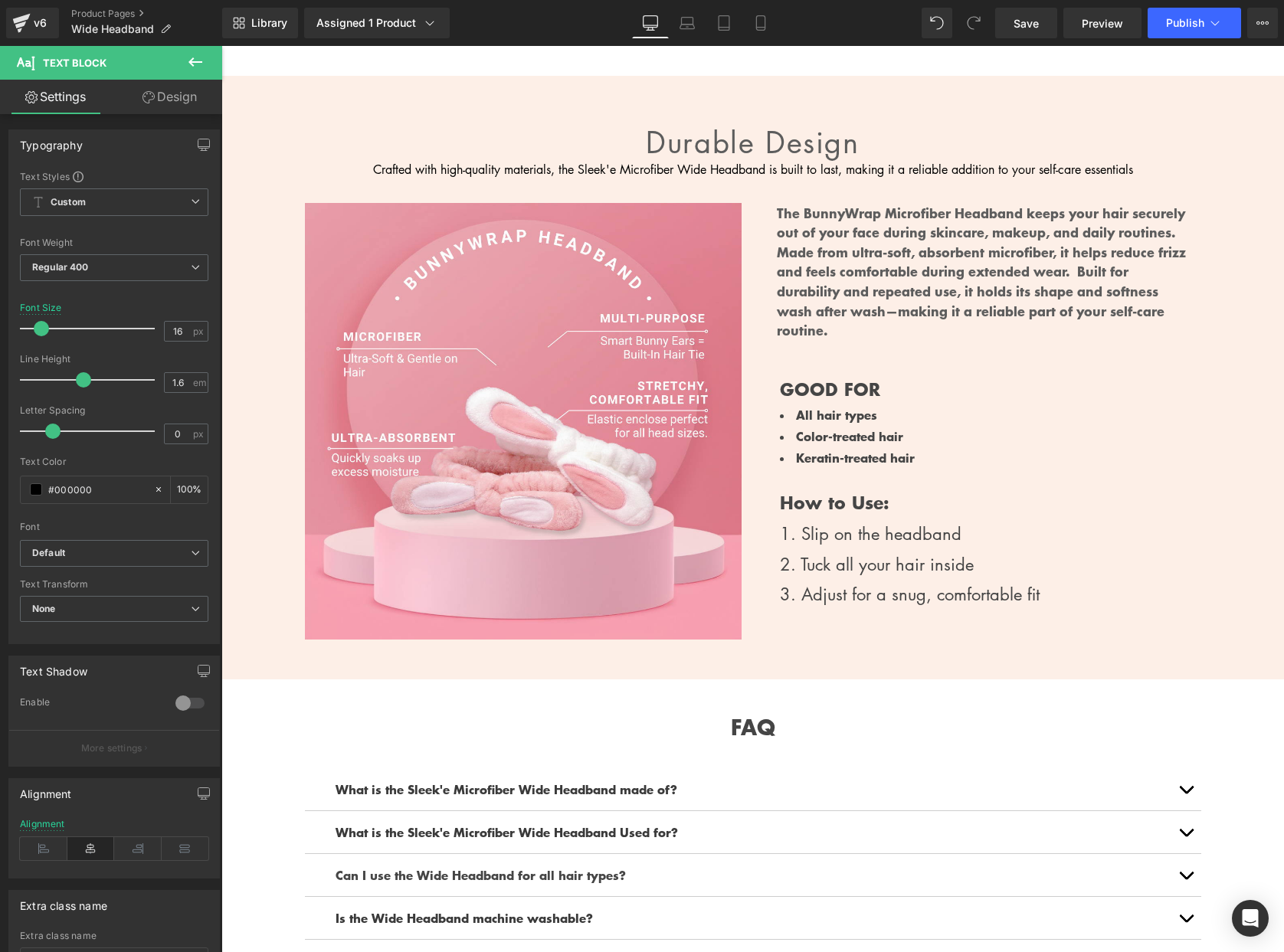
click at [941, 265] on div "The BunnyWrap Microfiber Headband keeps your hair securely out of your face dur…" at bounding box center [982, 271] width 414 height 137
click at [941, 265] on p "The BunnyWrap Microfiber Headband keeps your hair securely out of your face dur…" at bounding box center [983, 271] width 413 height 137
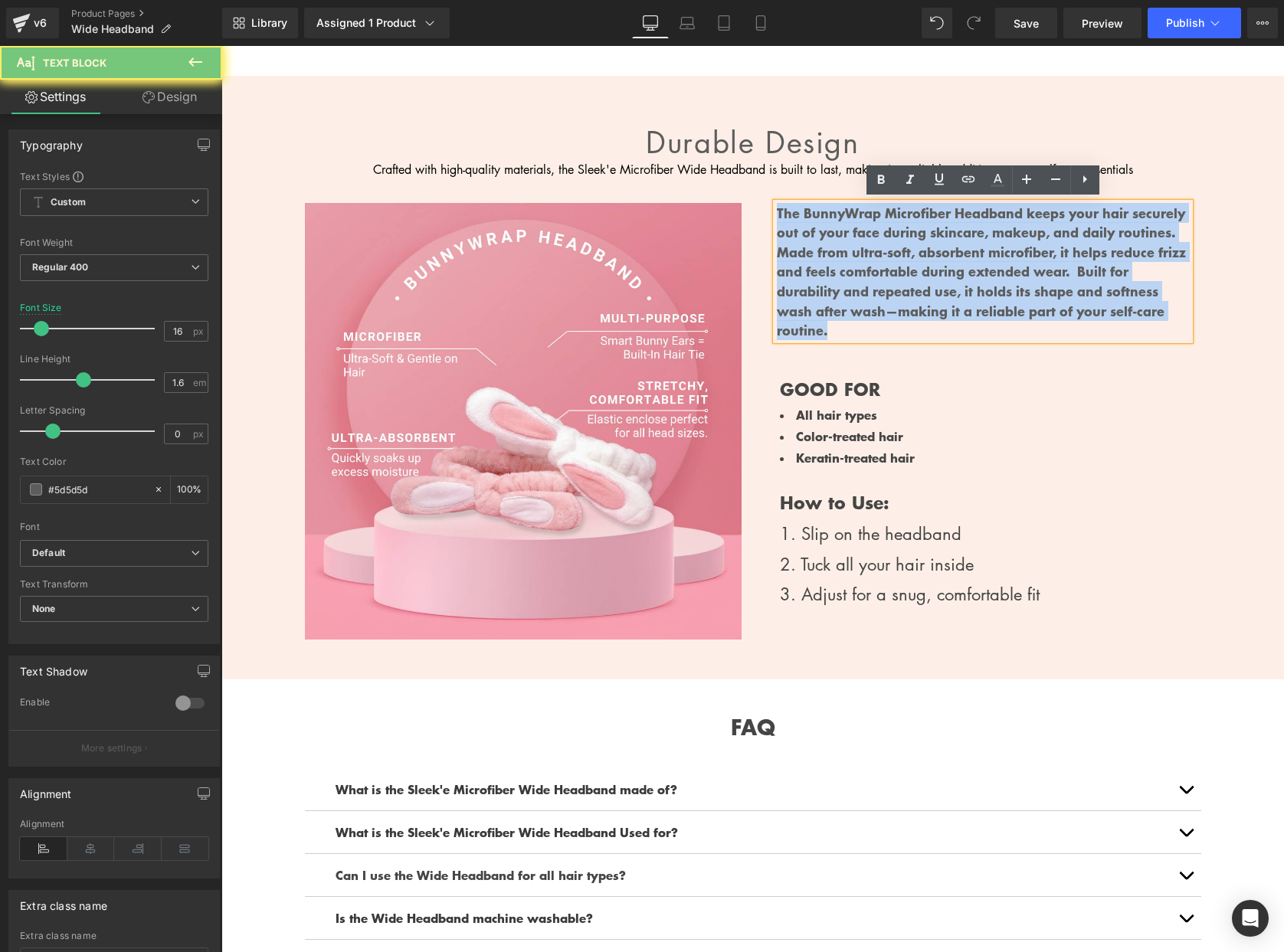
paste div
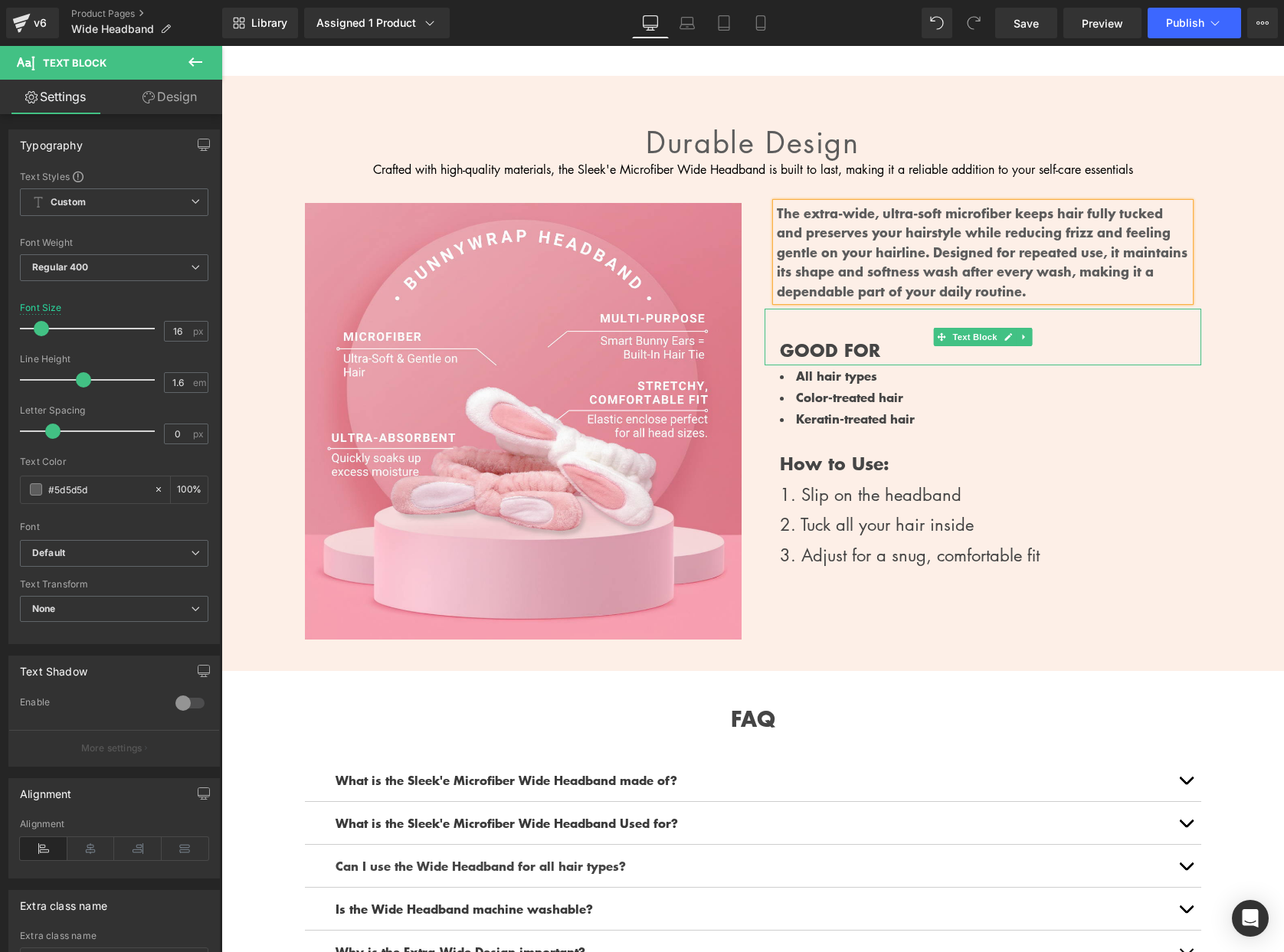
click at [1085, 357] on div "GOOD FOR" at bounding box center [983, 337] width 436 height 57
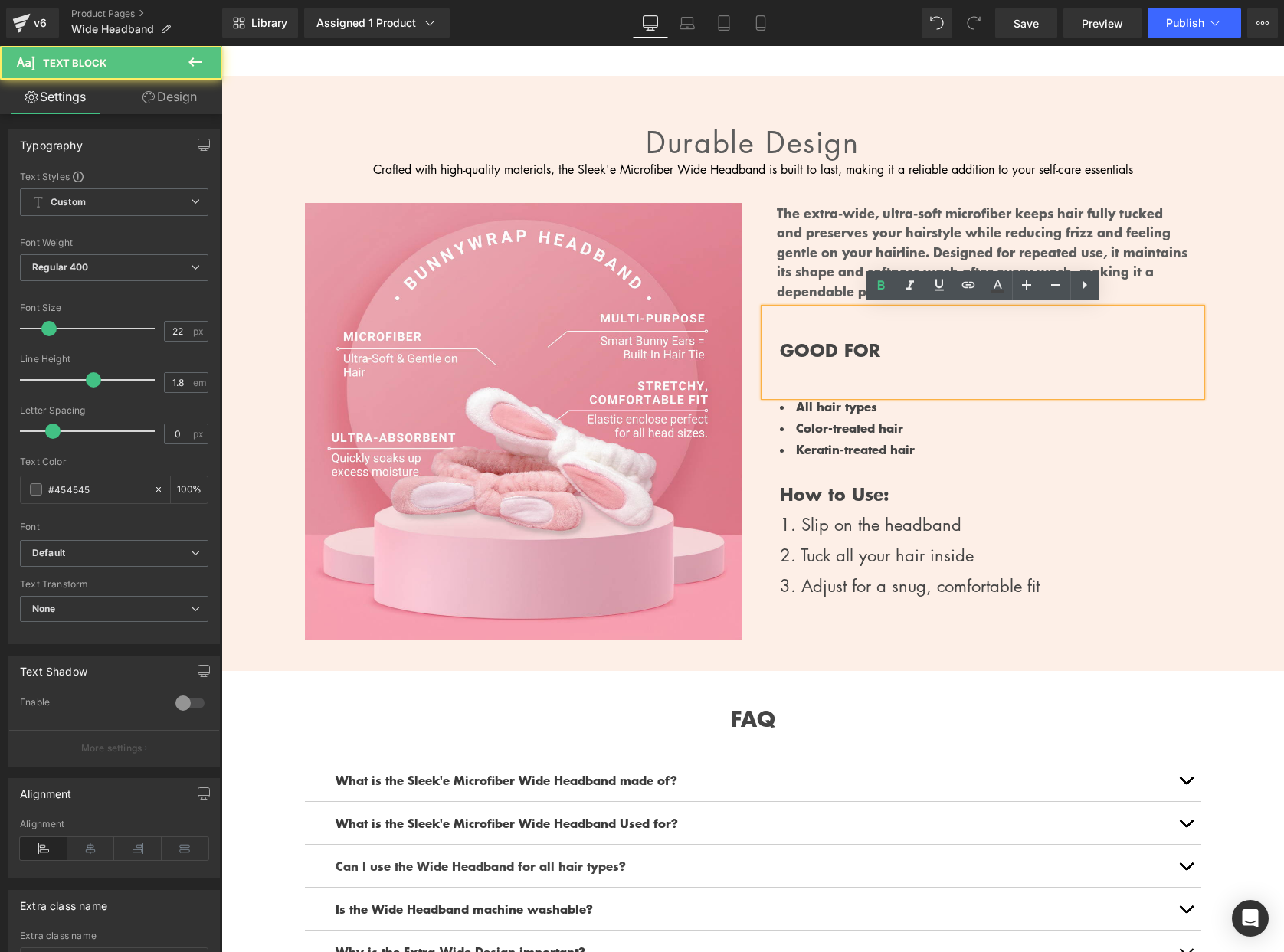
click at [1283, 284] on div "Durable design Heading Crafted with high-quality materials, the Sleek'e Microfi…" at bounding box center [752, 374] width 1063 height 545
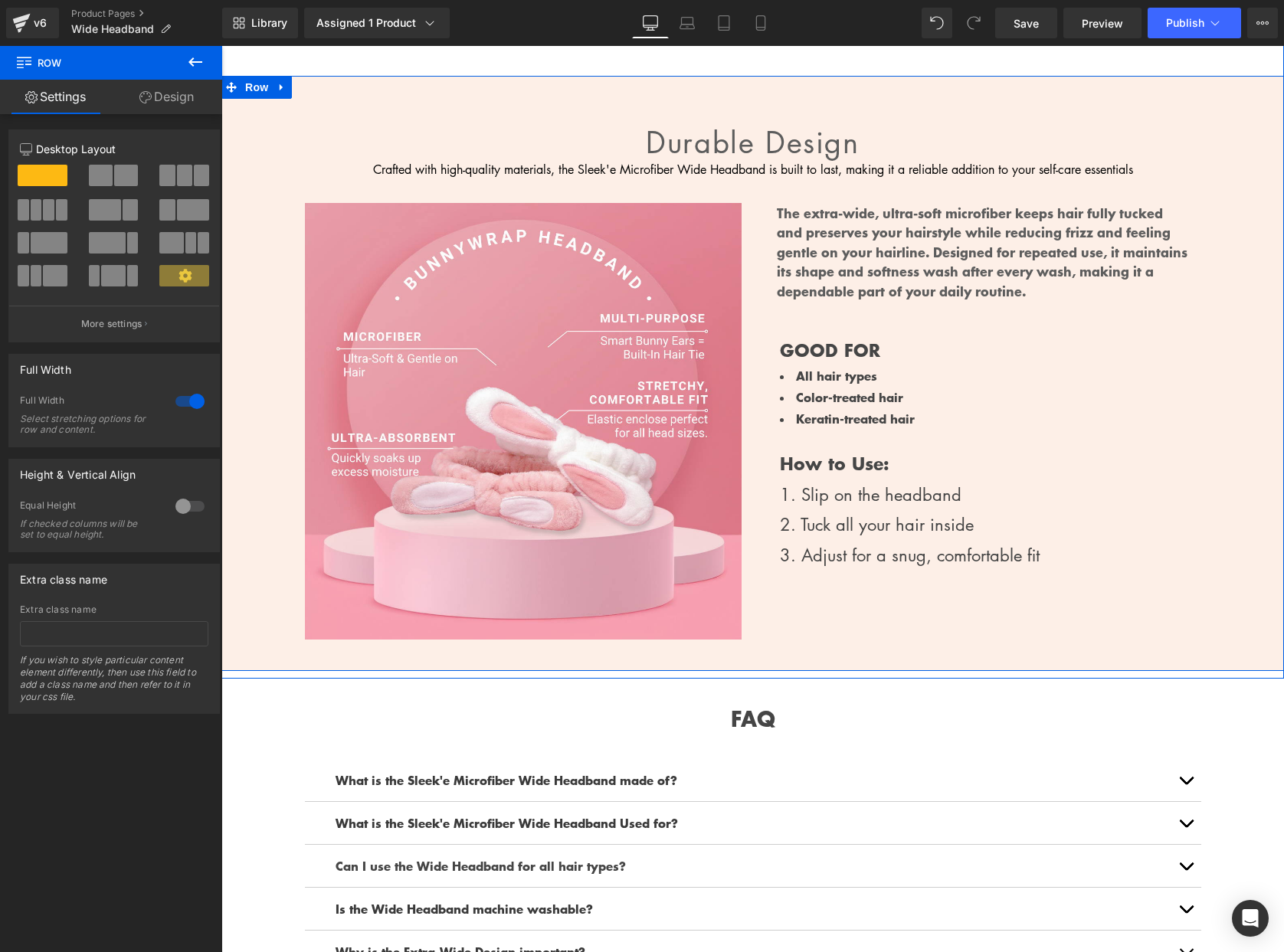
click at [909, 86] on div "Durable design Heading Crafted with high-quality materials, the Sleek'e Microfi…" at bounding box center [752, 373] width 1063 height 594
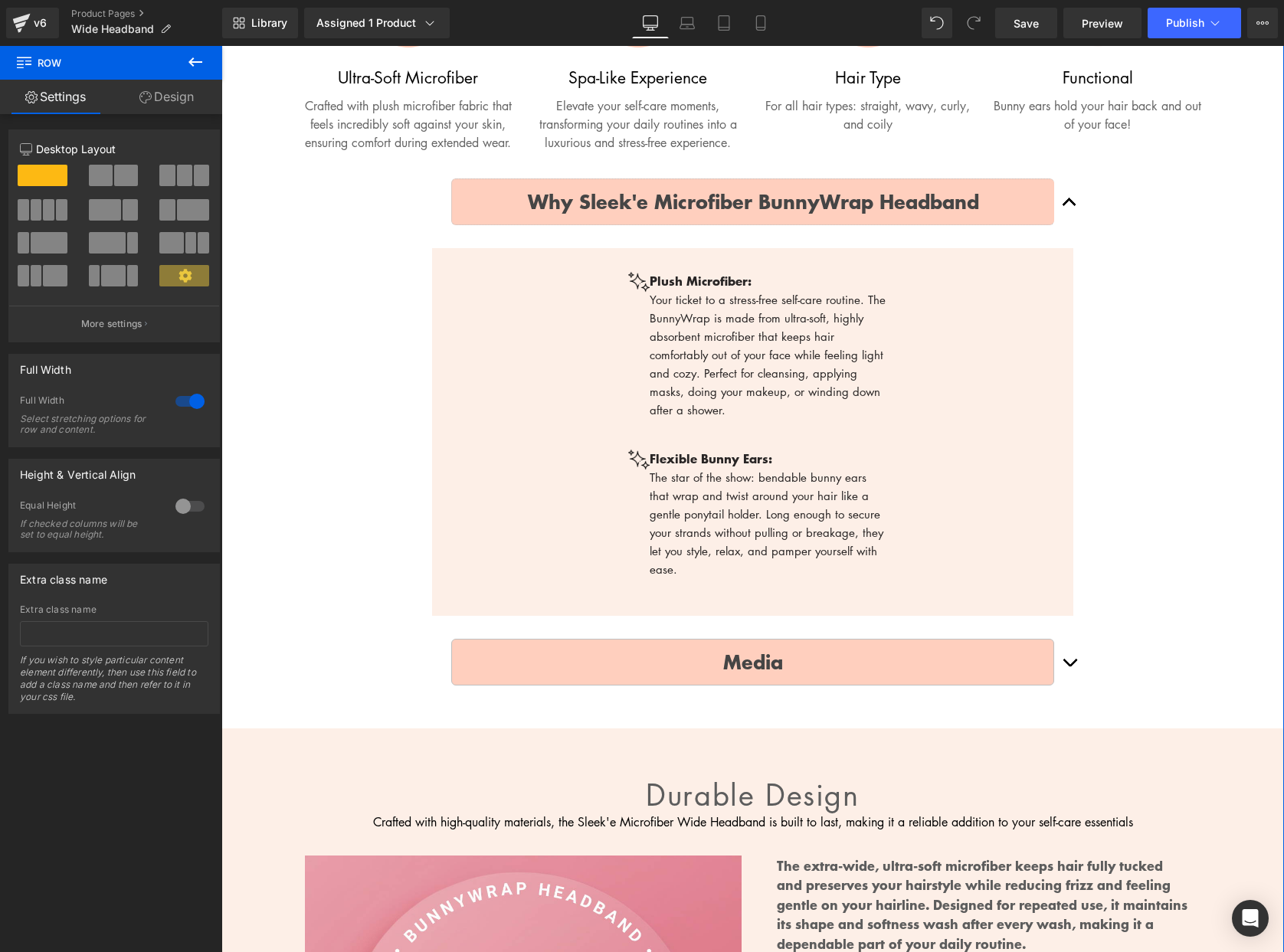
scroll to position [751, 0]
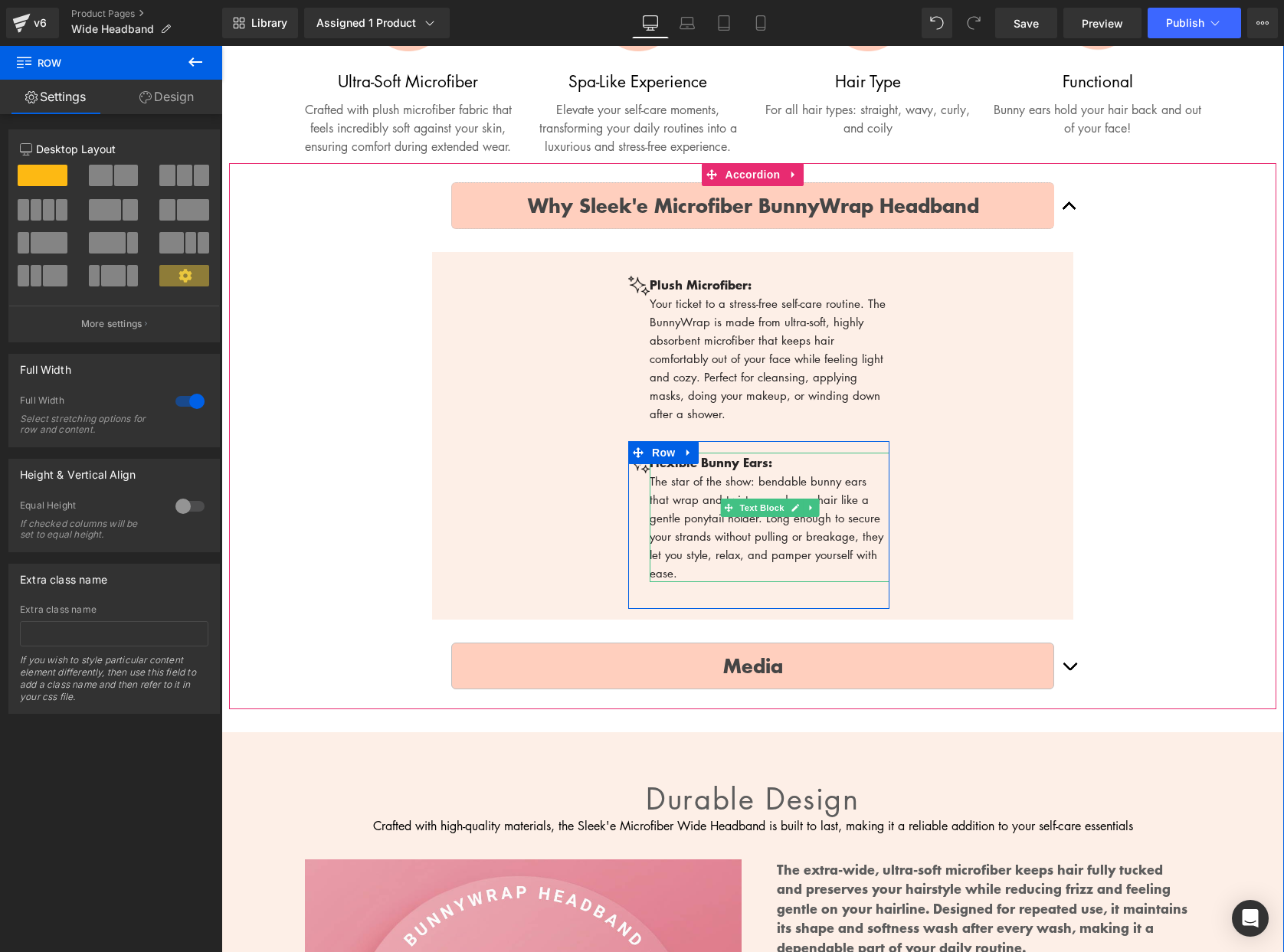
click at [709, 472] on b "Flexible Bunny Ears:" at bounding box center [711, 462] width 123 height 19
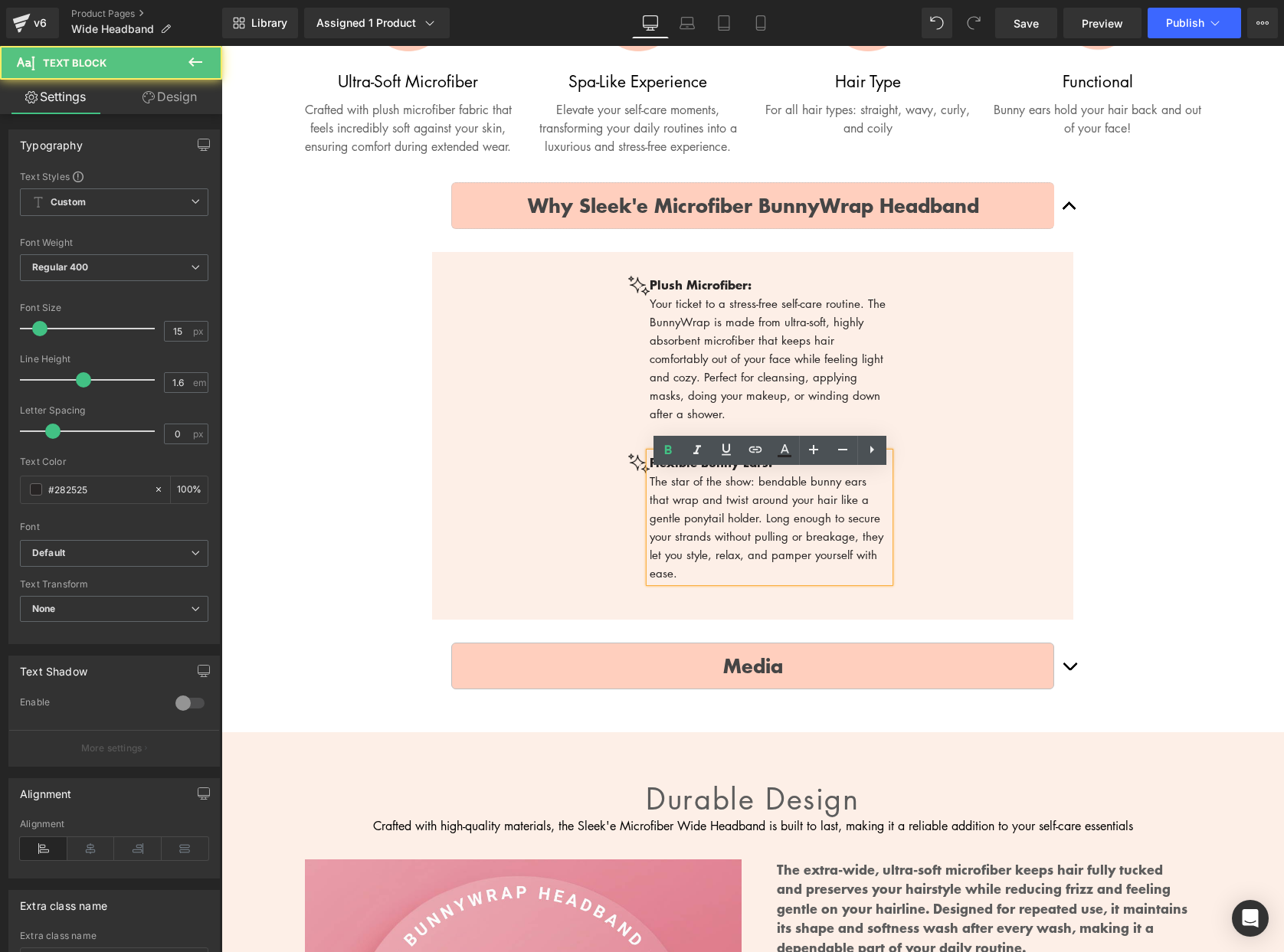
click at [709, 472] on b "Flexible Bunny Ears:" at bounding box center [711, 462] width 123 height 19
paste div
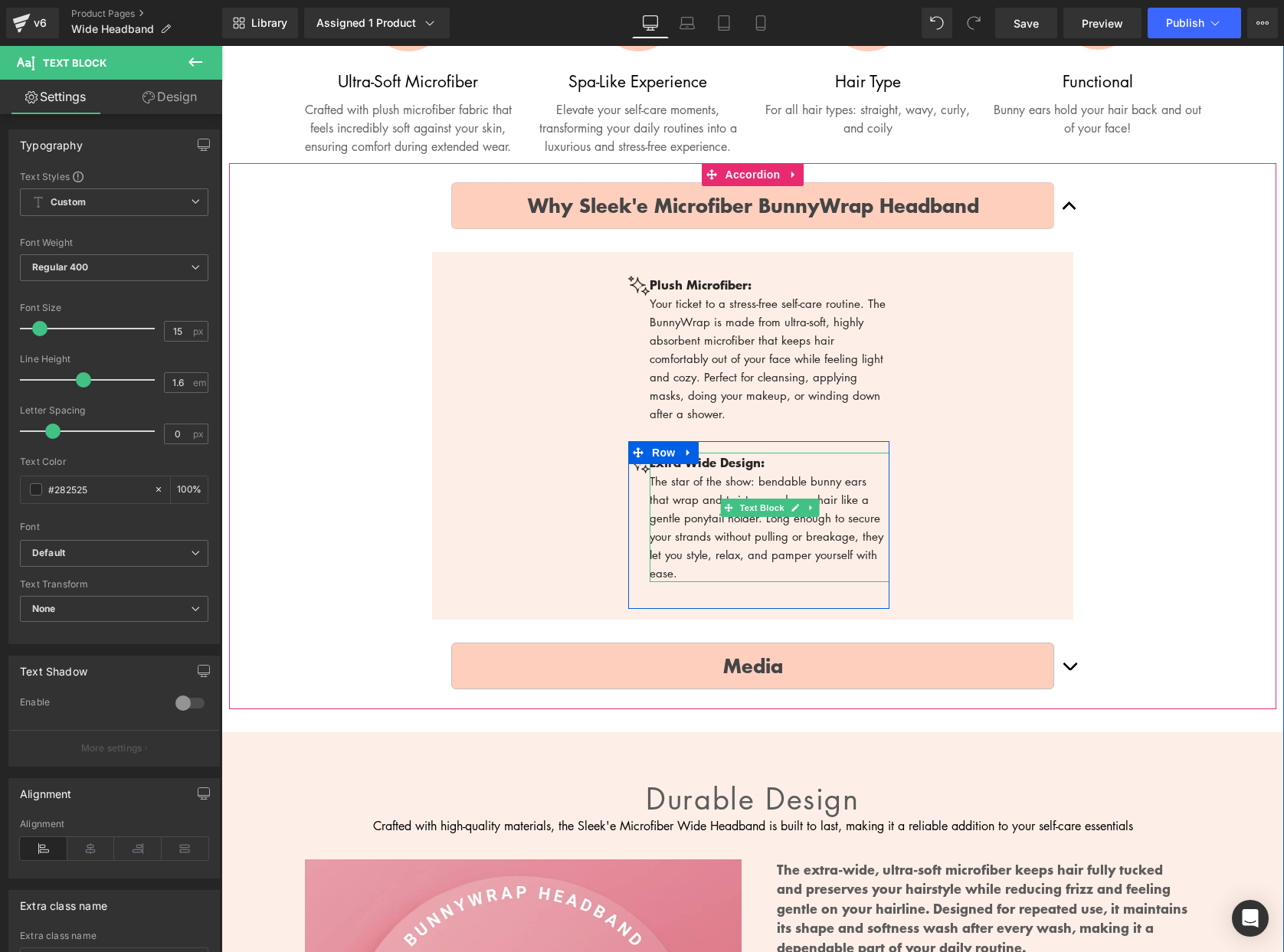
click at [750, 556] on span "The star of the show: bendable bunny ears that wrap and twist around your hair …" at bounding box center [767, 527] width 234 height 107
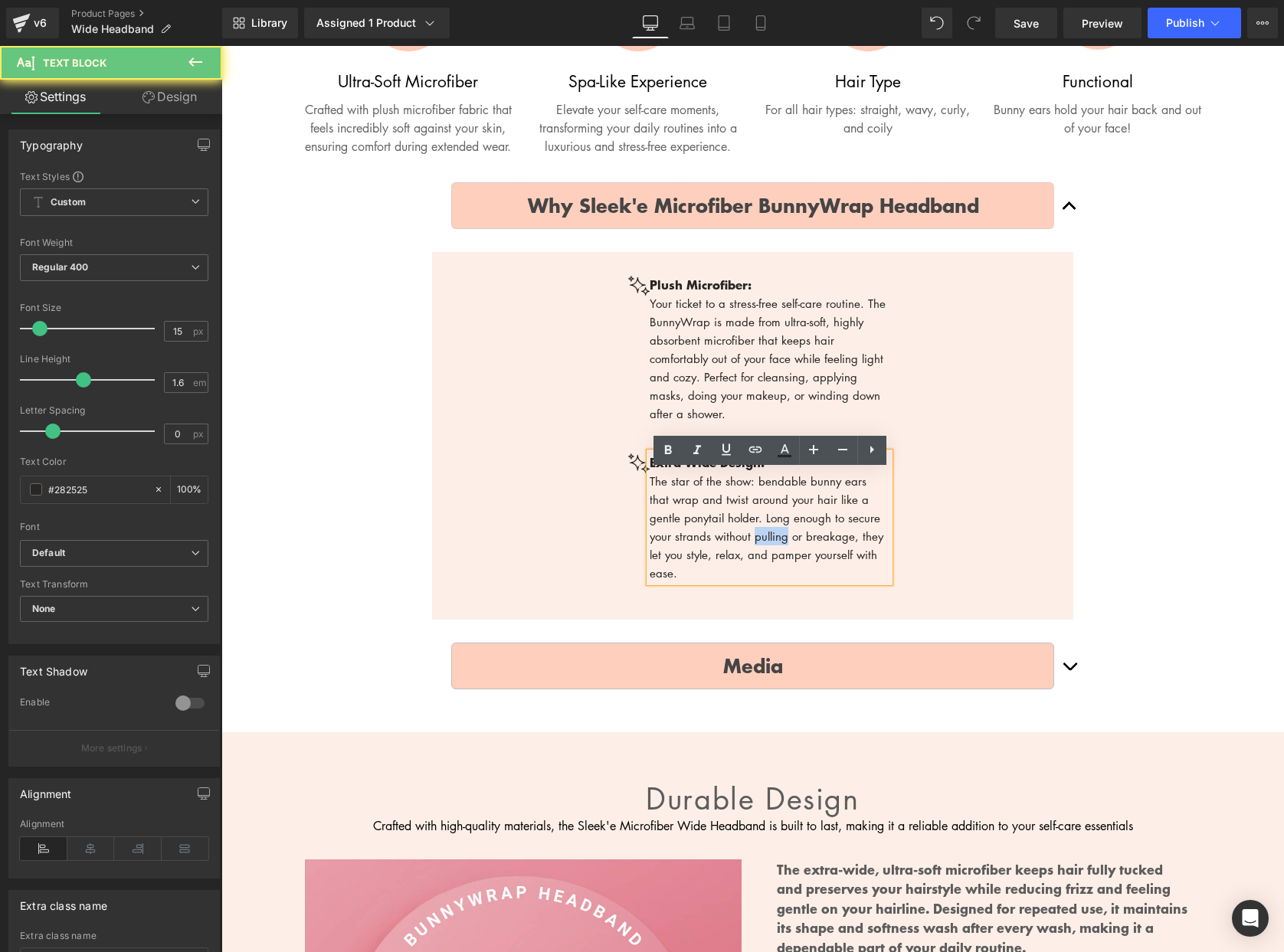
click at [750, 556] on span "The star of the show: bendable bunny ears that wrap and twist around your hair …" at bounding box center [767, 527] width 234 height 107
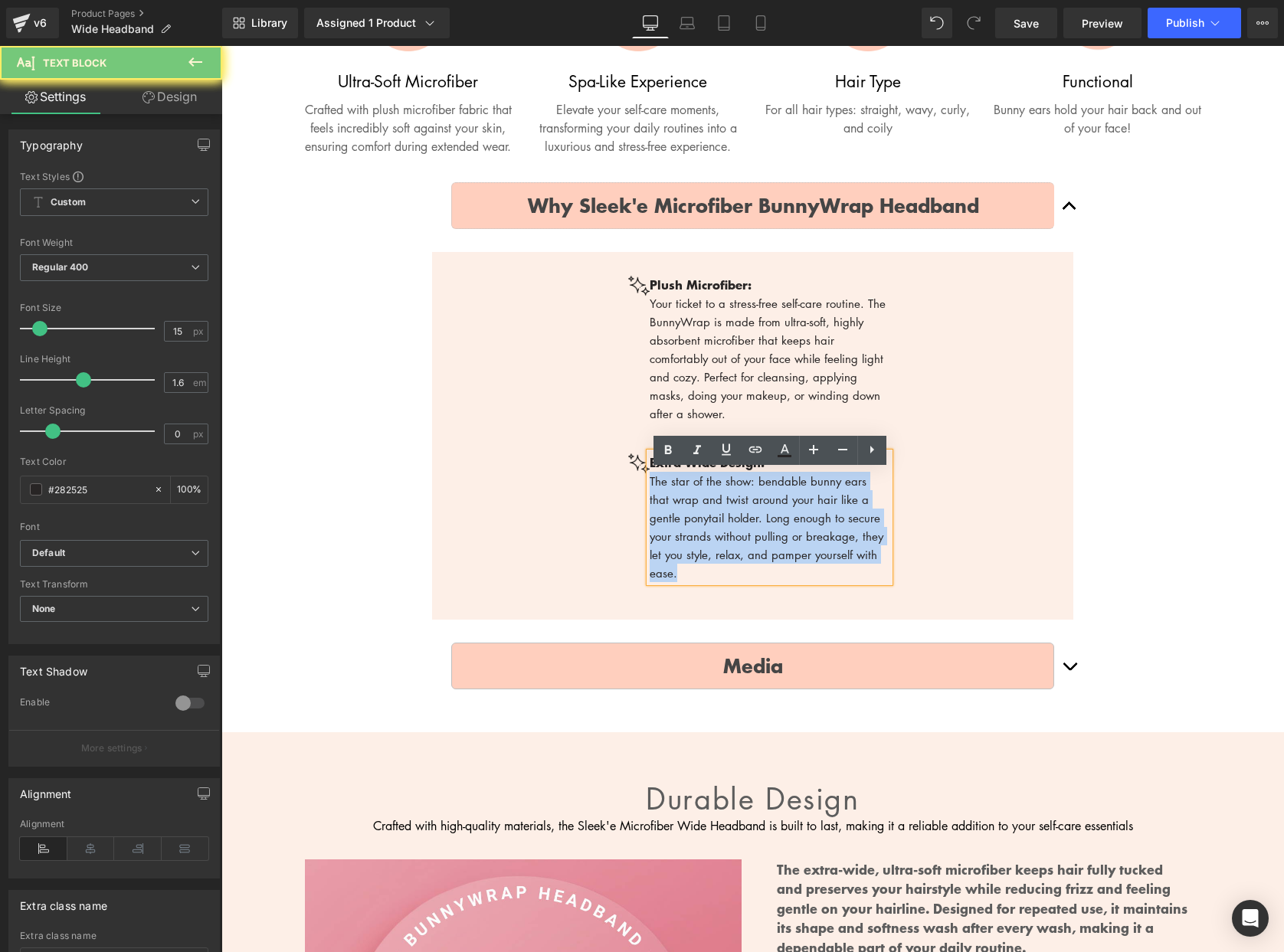
click at [750, 556] on span "The star of the show: bendable bunny ears that wrap and twist around your hair …" at bounding box center [767, 527] width 234 height 107
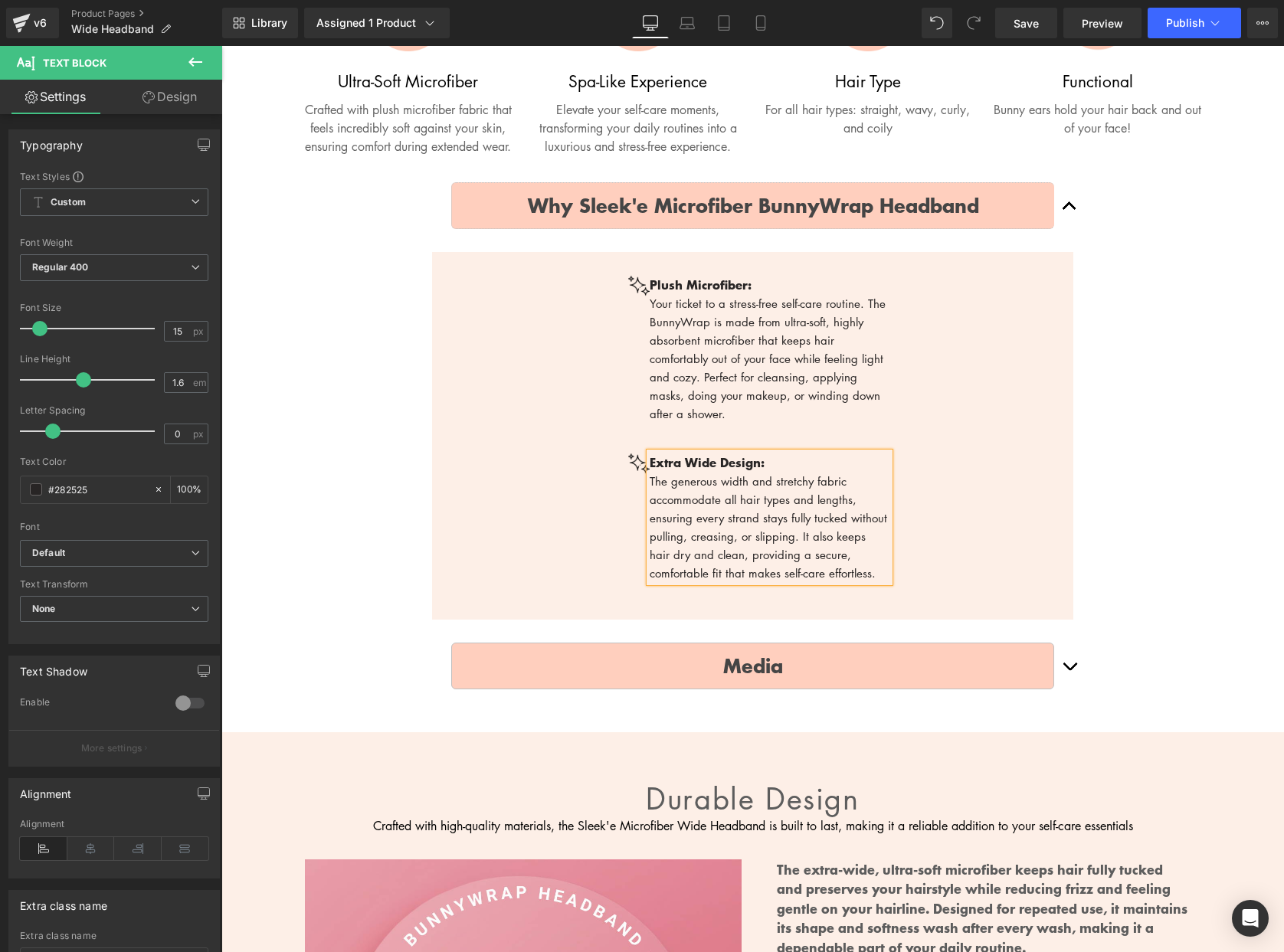
click at [1110, 498] on div "Why Sleek'e Microfiber BunnyWrap Headband Text Block Image Plush Microfiber: Yo…" at bounding box center [752, 436] width 1047 height 547
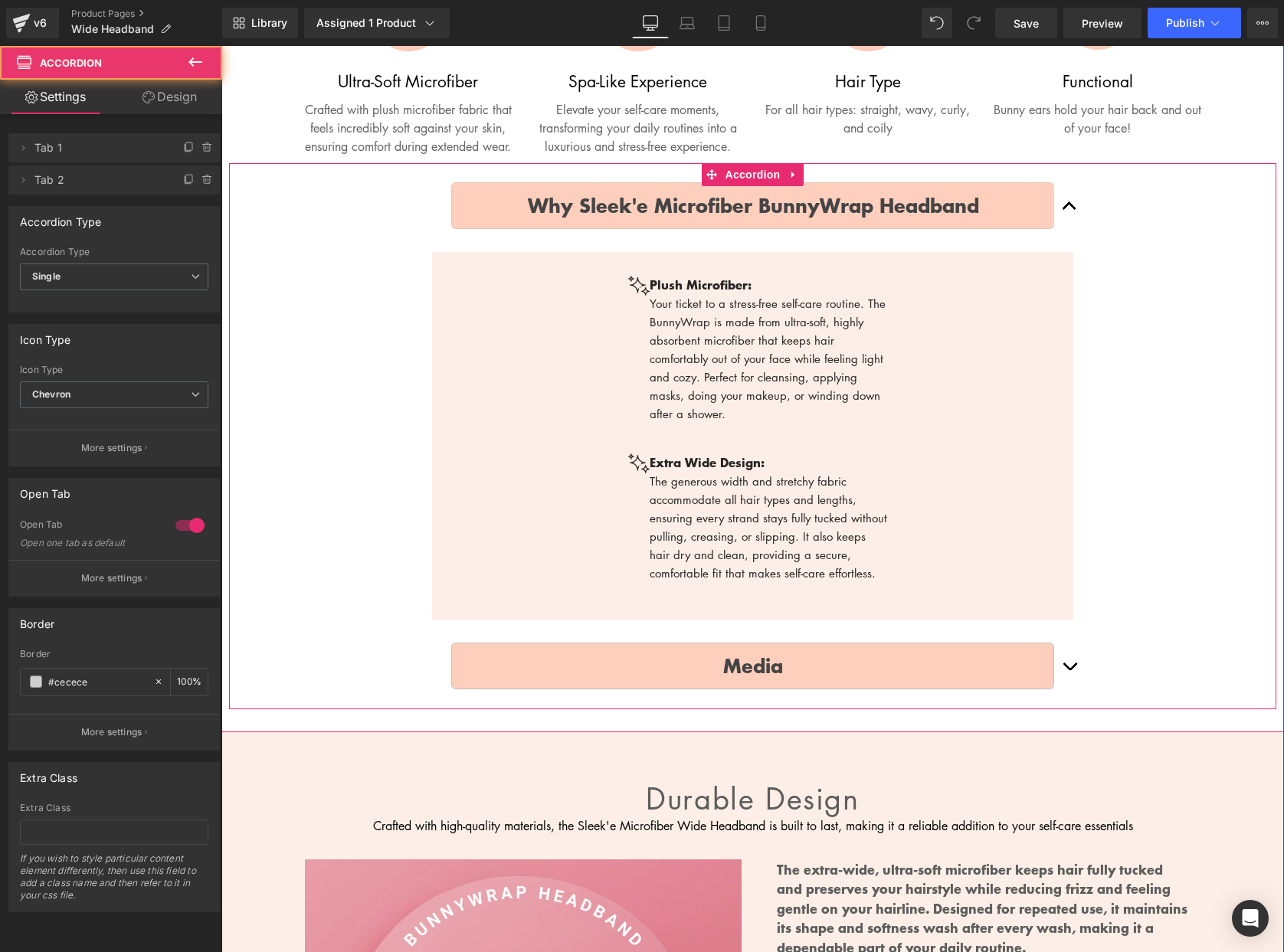
click at [1063, 686] on button "button" at bounding box center [1069, 666] width 30 height 70
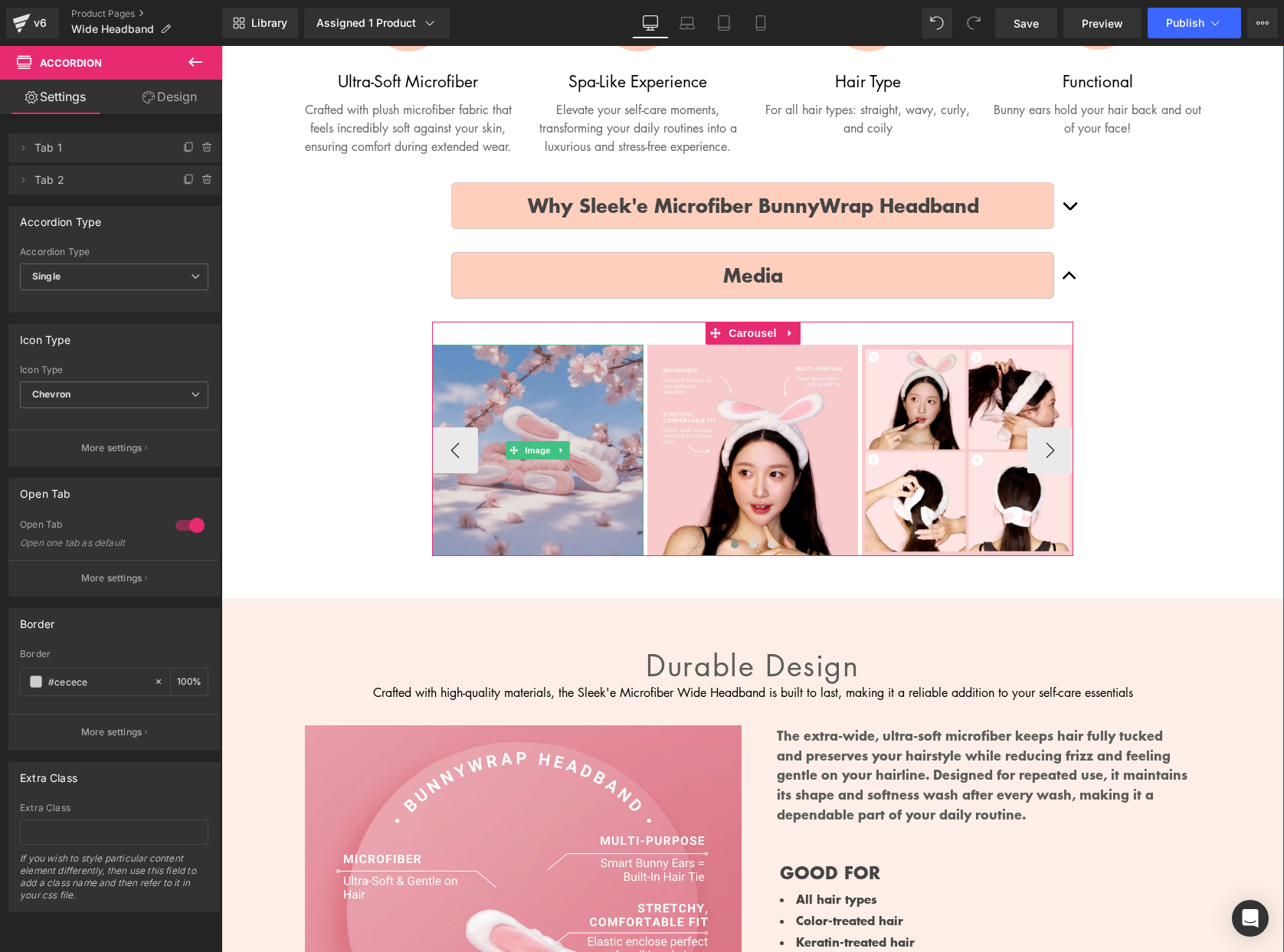
click at [595, 463] on img at bounding box center [537, 450] width 211 height 211
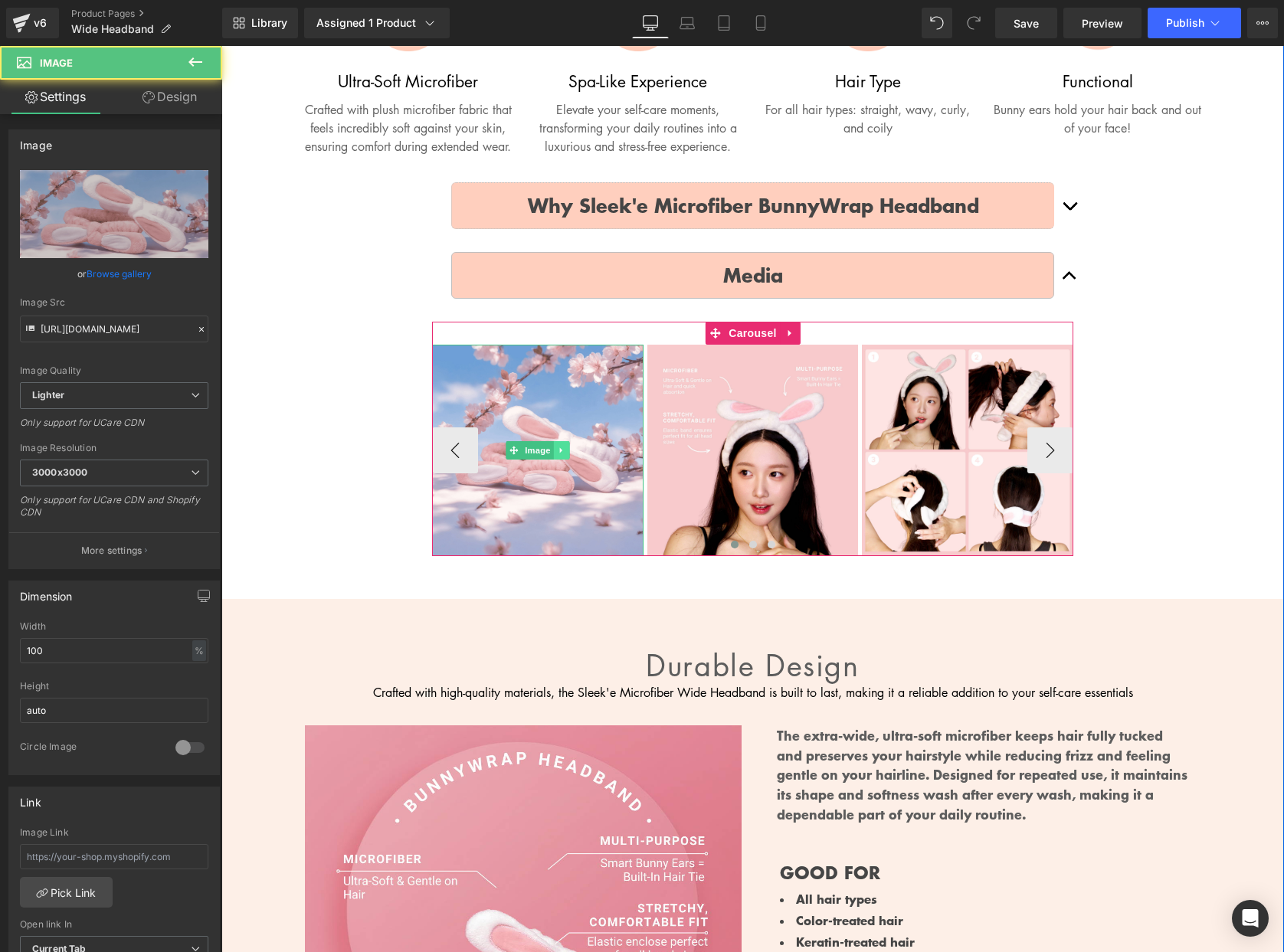
click at [568, 460] on link at bounding box center [561, 450] width 17 height 19
click at [568, 455] on icon at bounding box center [569, 450] width 9 height 9
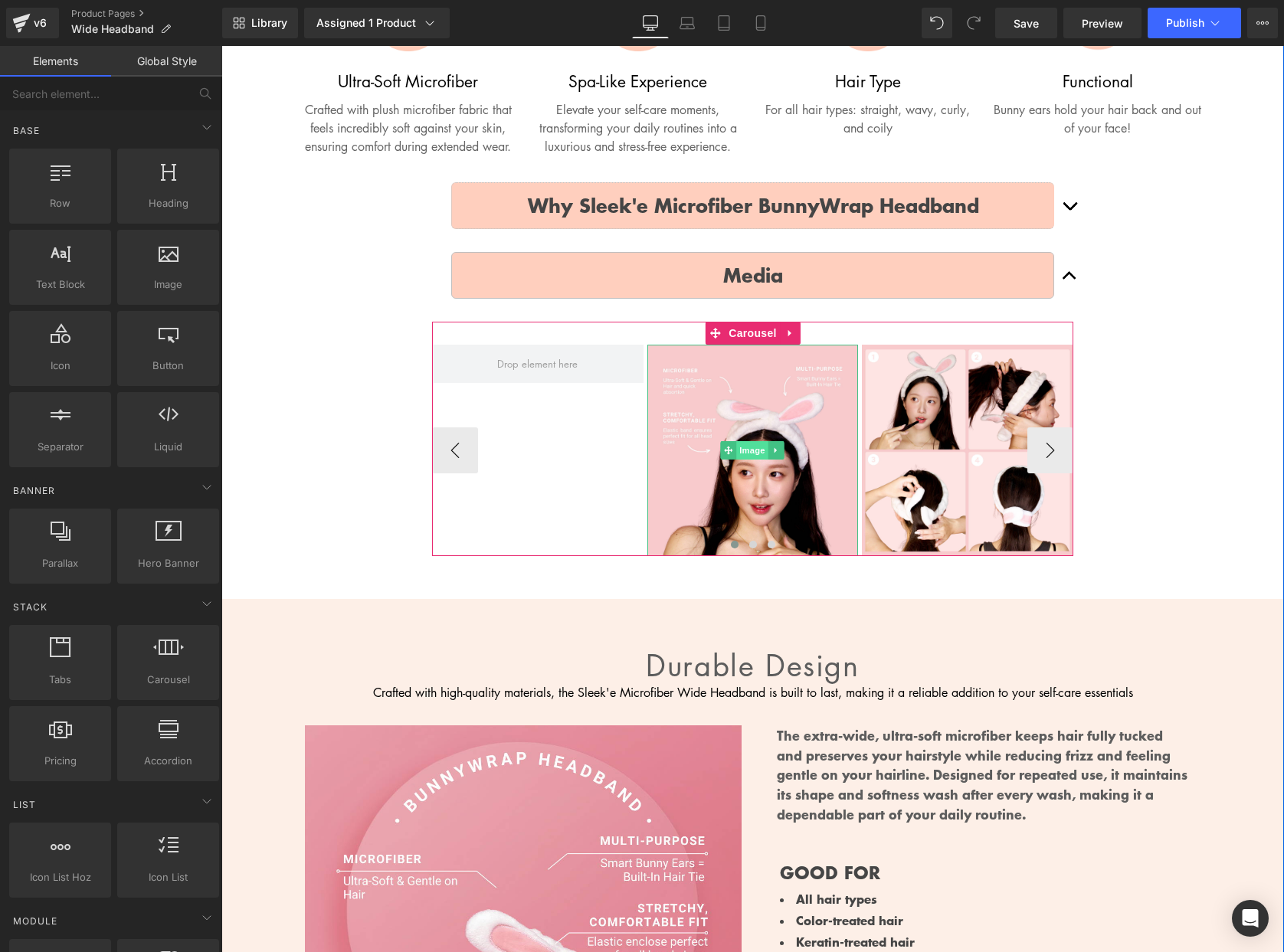
click at [690, 461] on img at bounding box center [752, 450] width 211 height 211
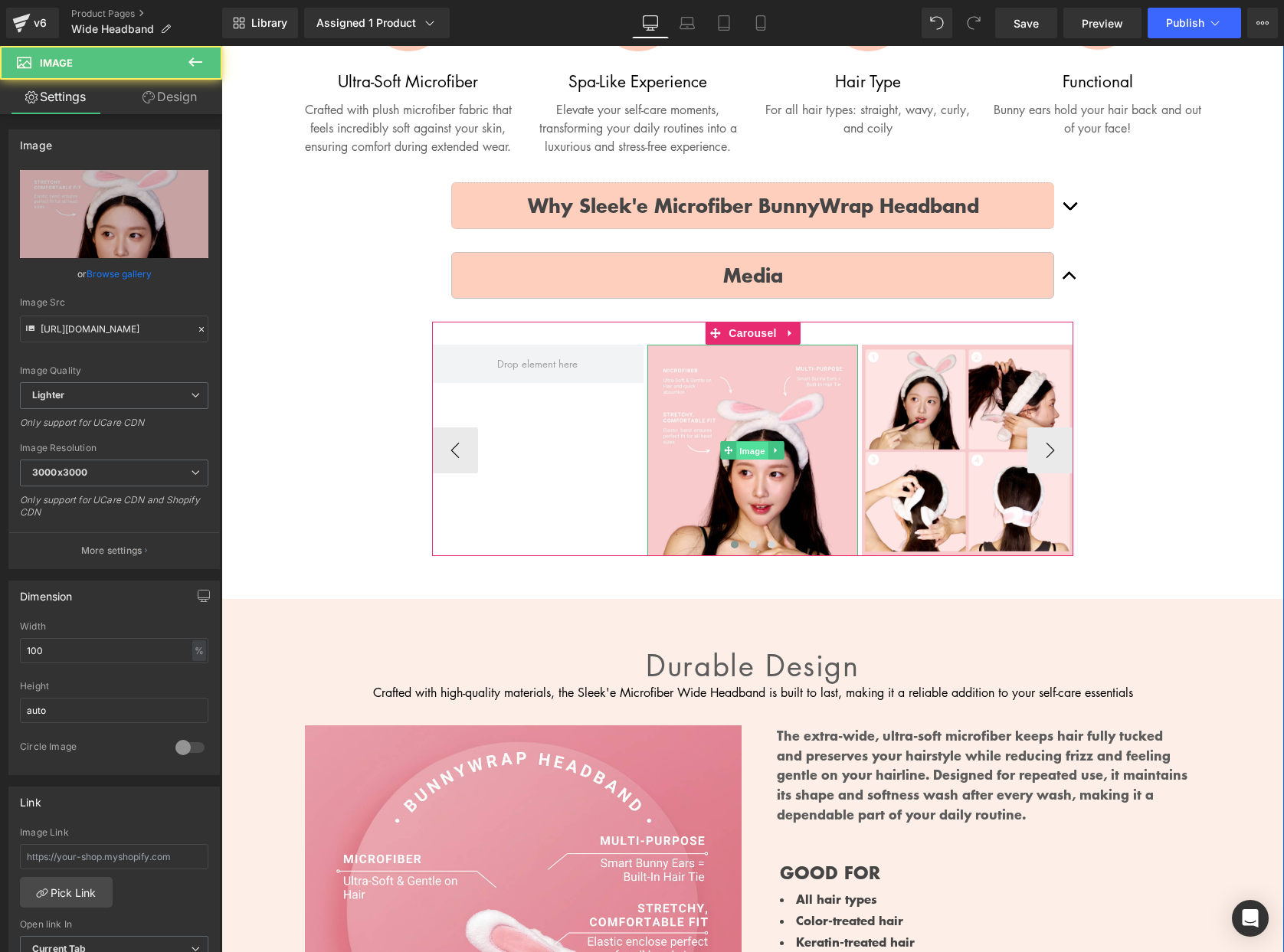
click at [751, 461] on span "Image" at bounding box center [752, 451] width 32 height 19
click at [775, 453] on icon at bounding box center [775, 451] width 2 height 6
click at [787, 455] on icon at bounding box center [783, 450] width 9 height 9
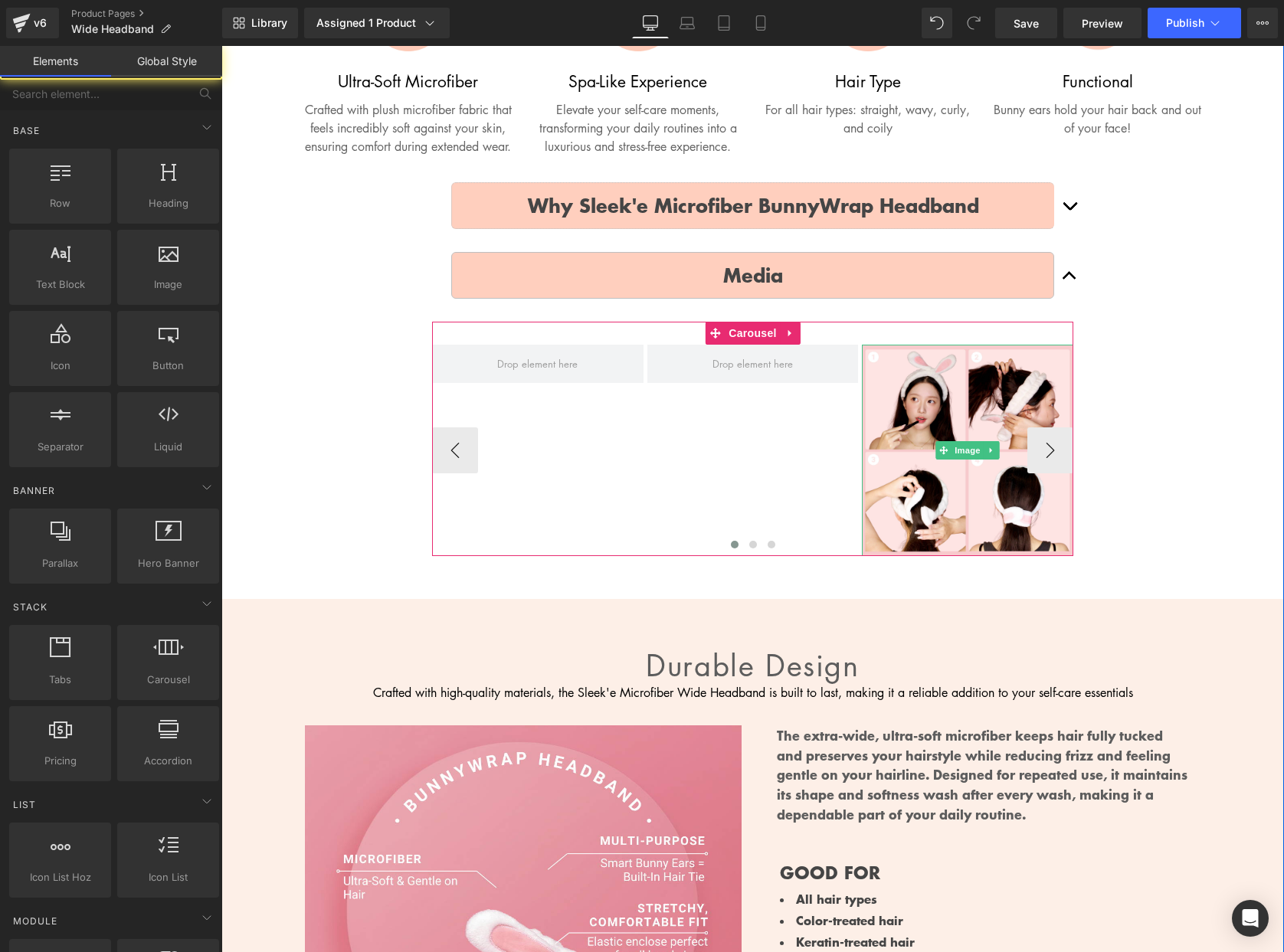
click at [992, 455] on icon at bounding box center [991, 450] width 9 height 9
click at [998, 455] on icon at bounding box center [999, 450] width 9 height 9
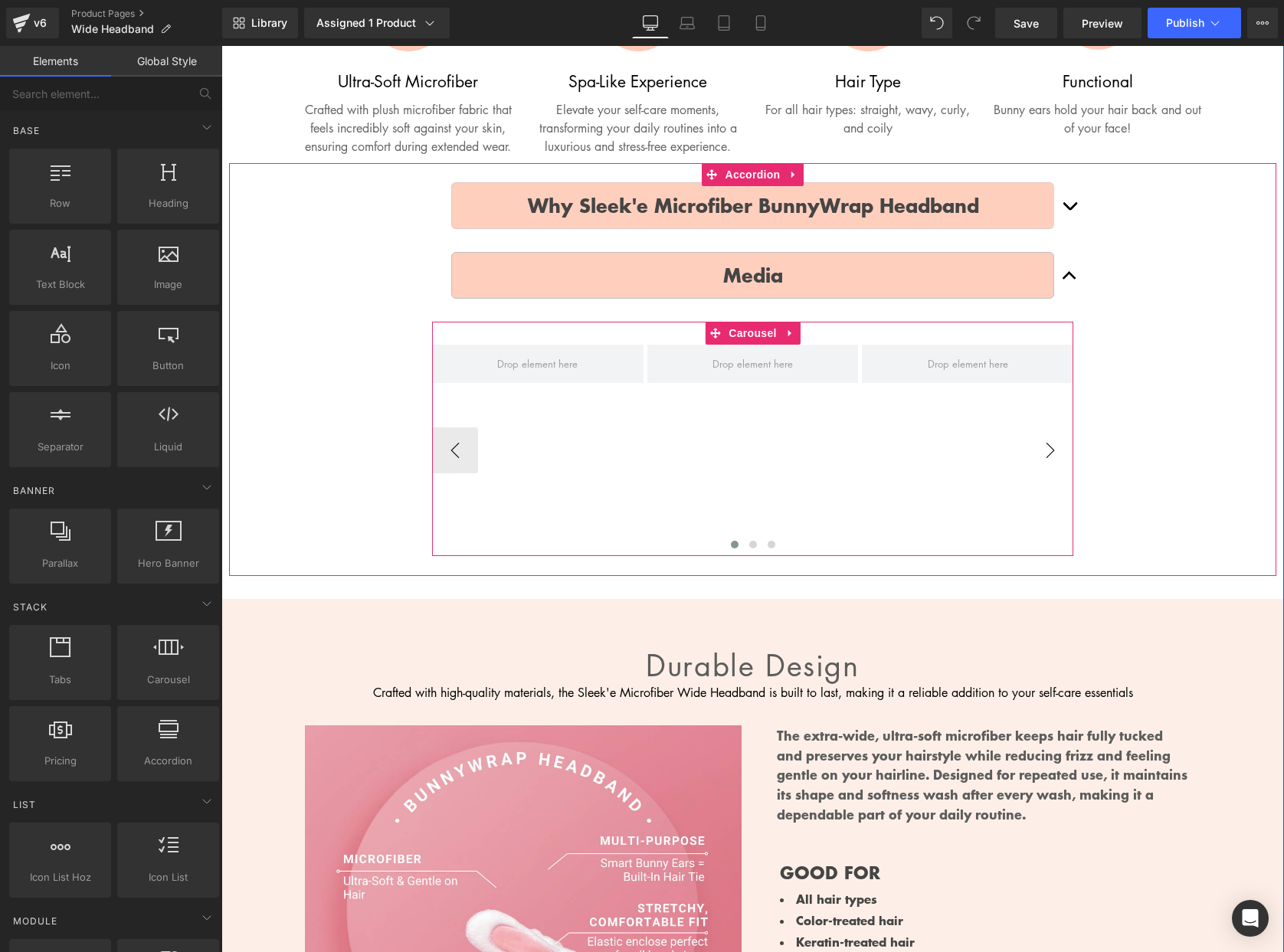
click at [1046, 468] on button "›" at bounding box center [1049, 450] width 46 height 46
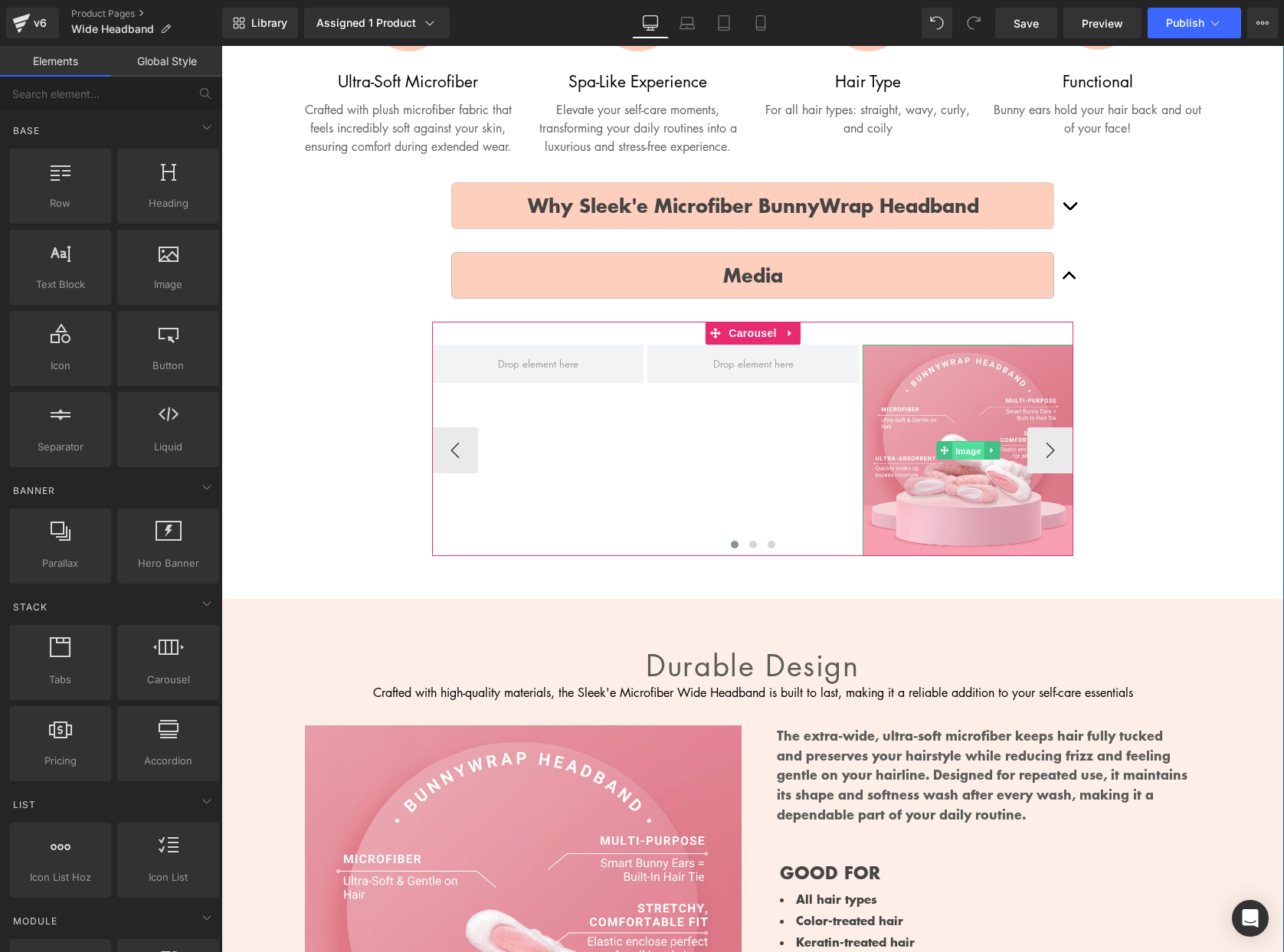
click at [979, 461] on span "Image" at bounding box center [967, 451] width 32 height 19
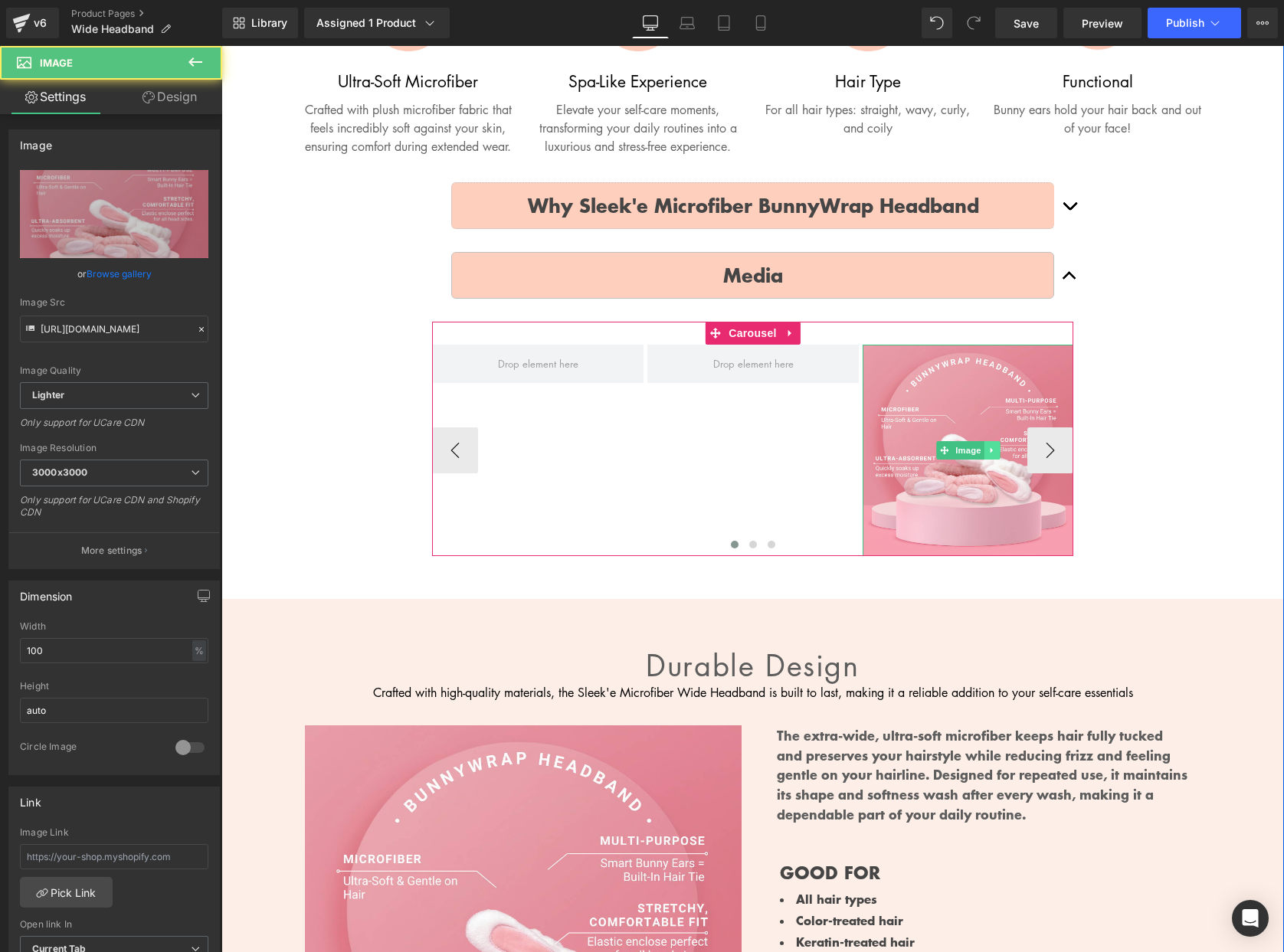
click at [988, 455] on icon at bounding box center [991, 450] width 9 height 9
click at [995, 460] on link at bounding box center [1000, 450] width 17 height 19
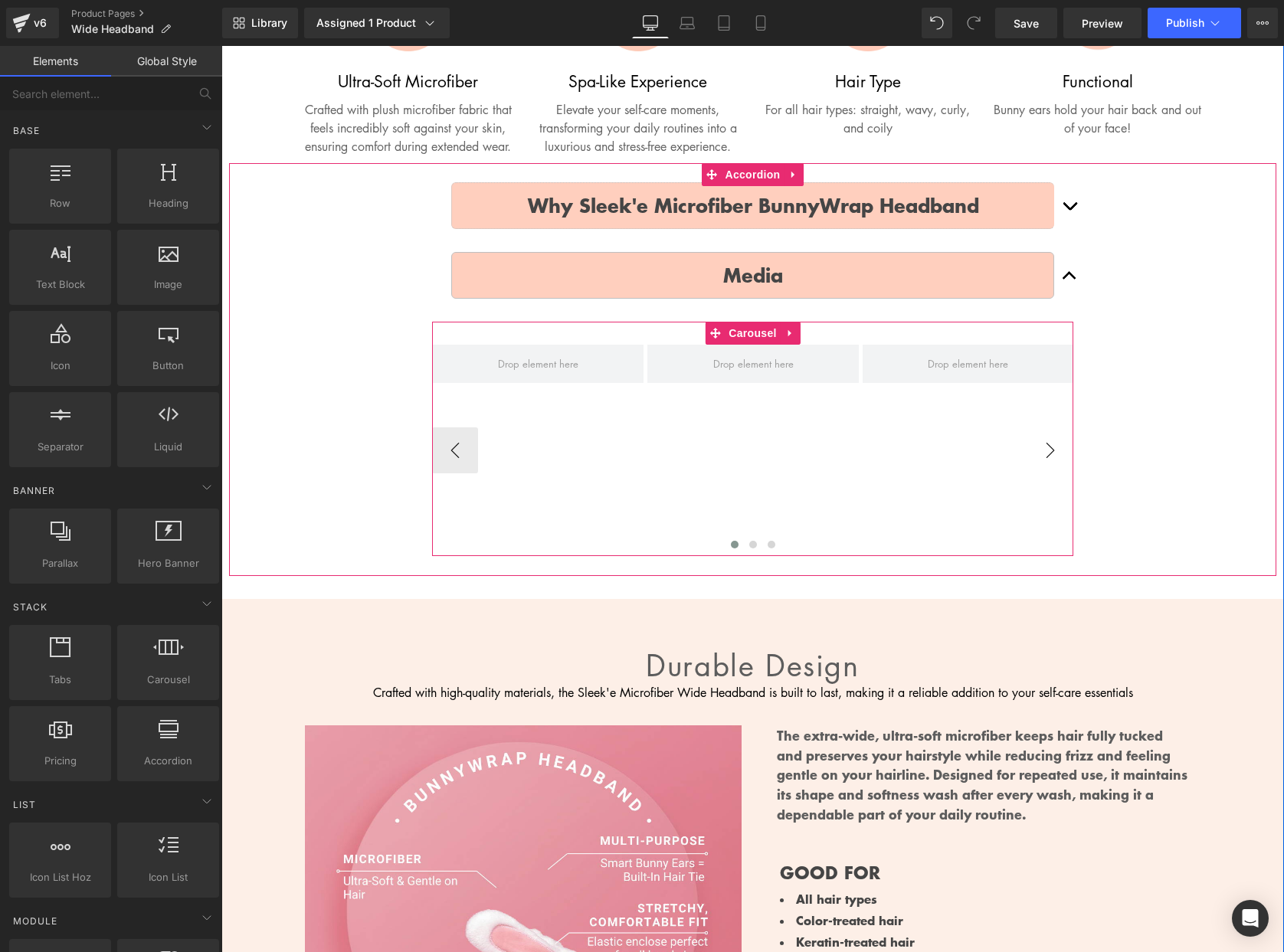
click at [1049, 465] on button "›" at bounding box center [1049, 450] width 46 height 46
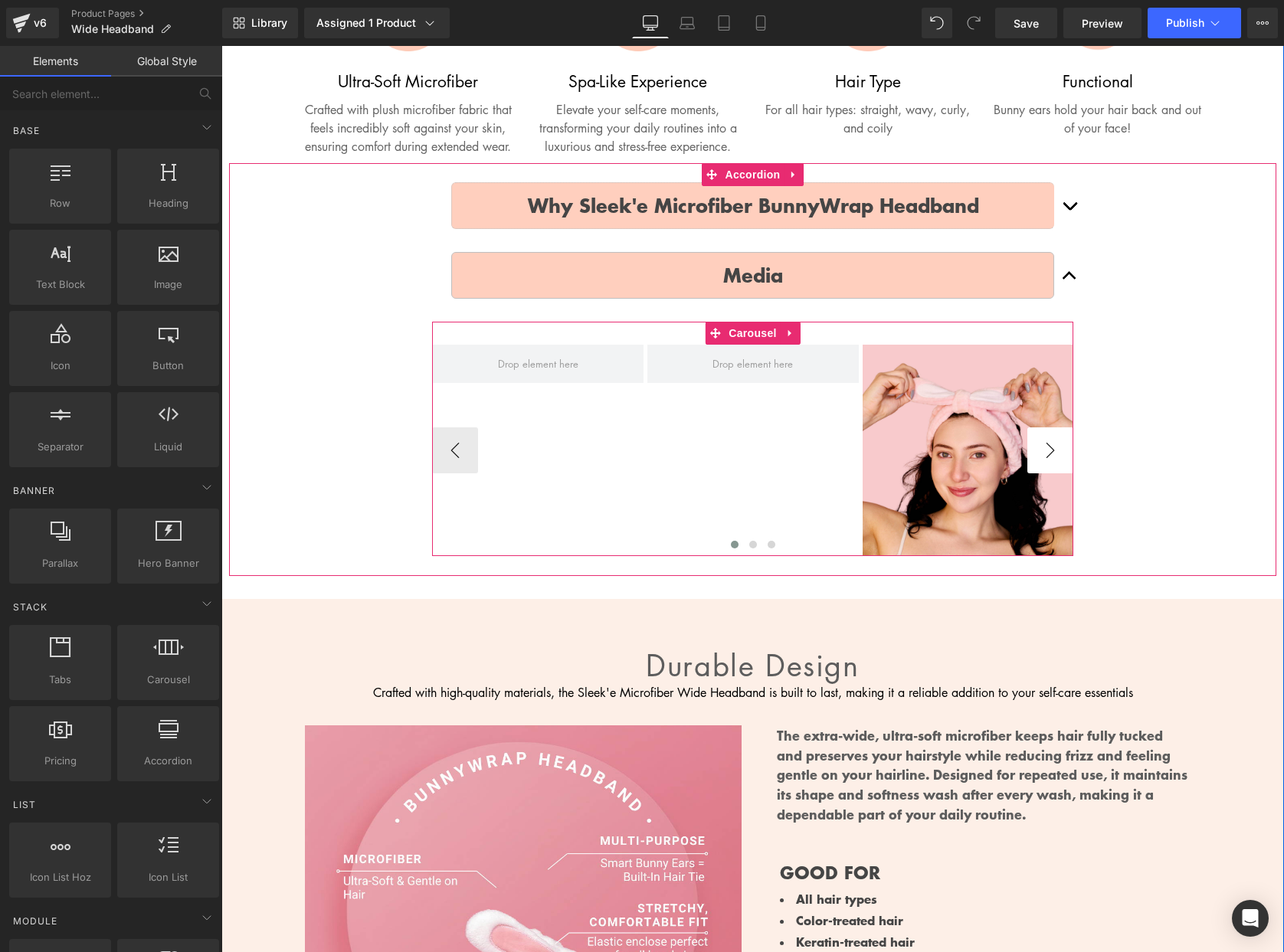
click at [1049, 465] on button "›" at bounding box center [1049, 450] width 46 height 46
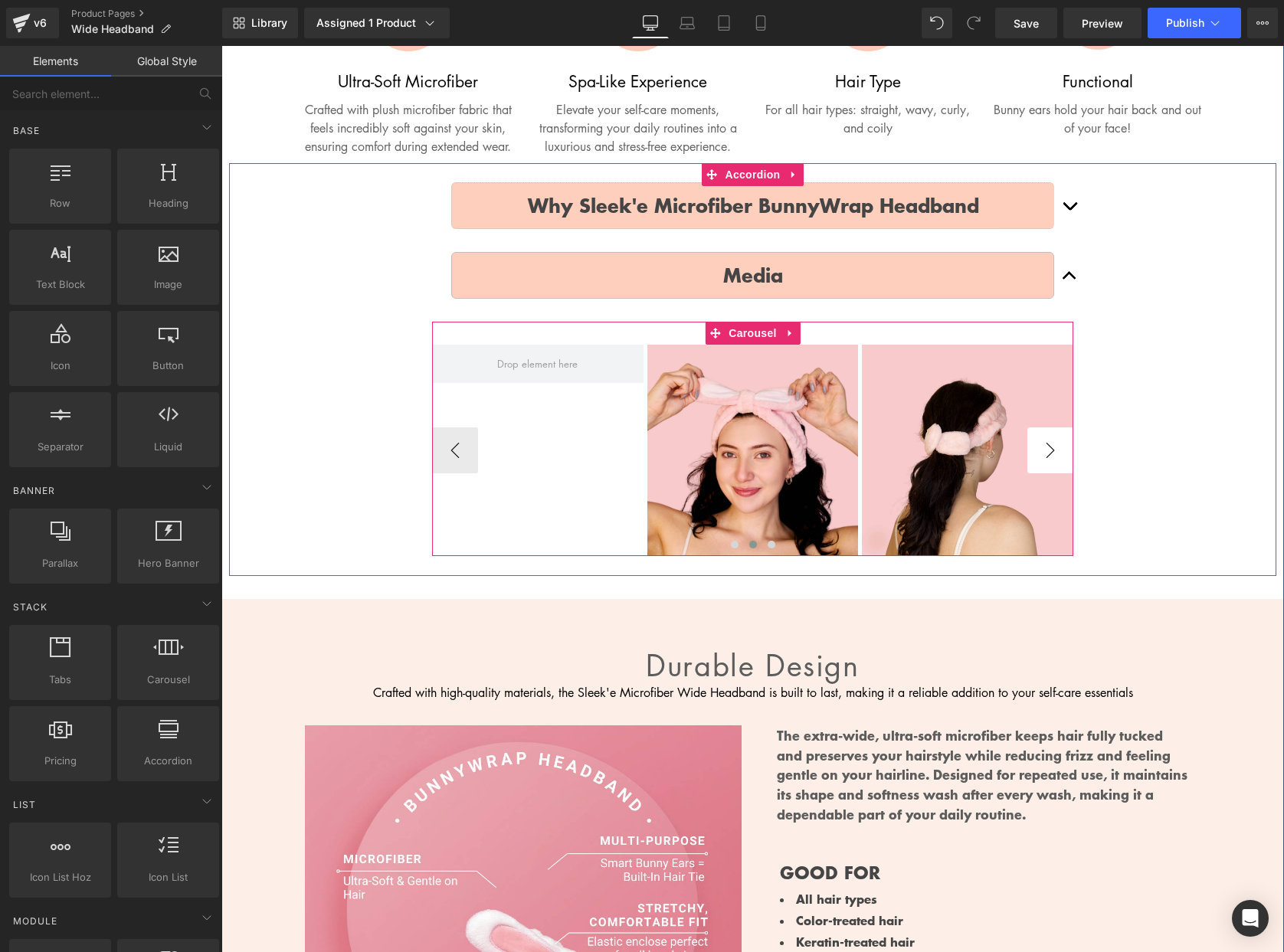
click at [1049, 465] on button "›" at bounding box center [1049, 450] width 46 height 46
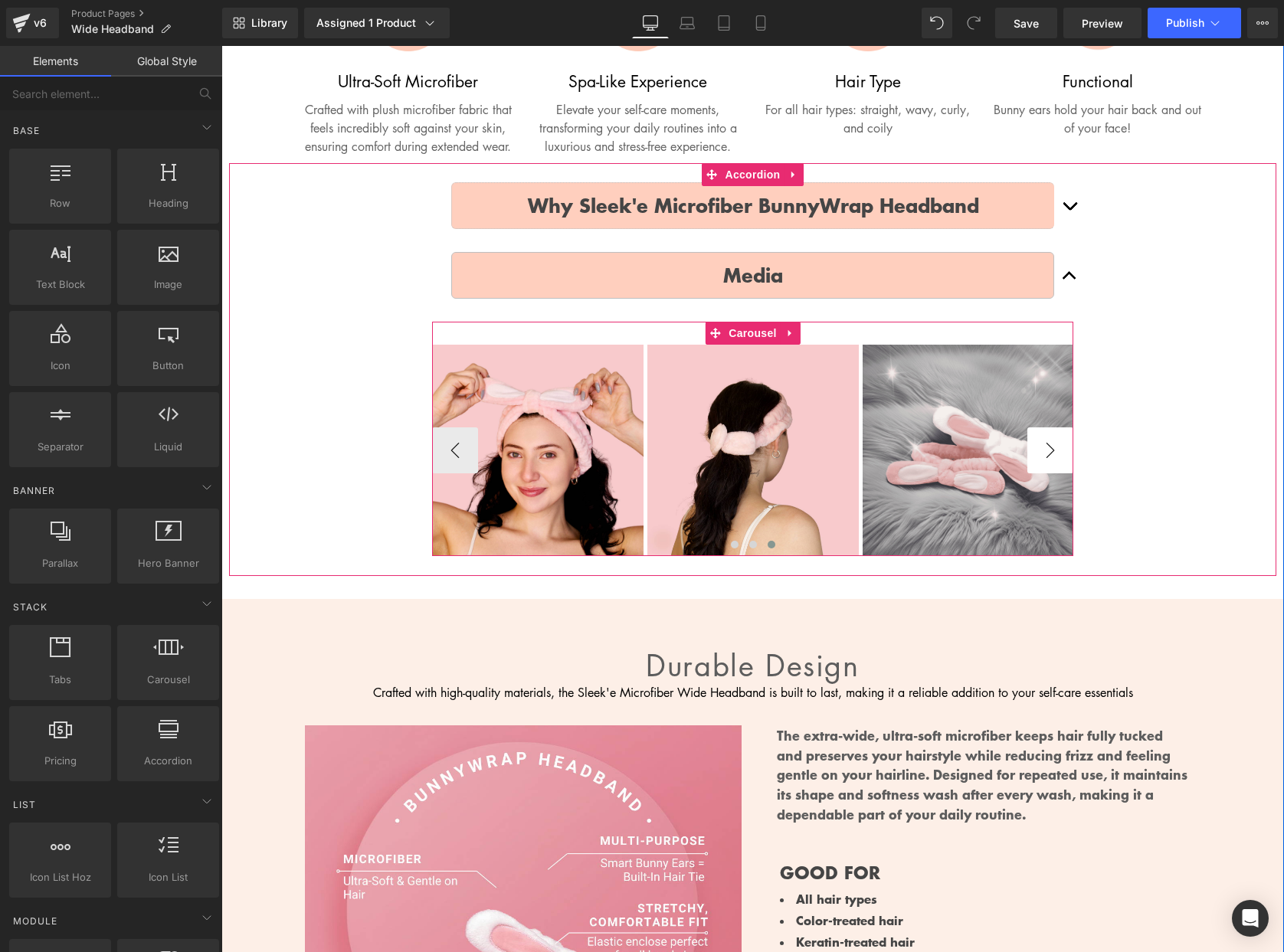
click at [1049, 465] on button "›" at bounding box center [1049, 450] width 46 height 46
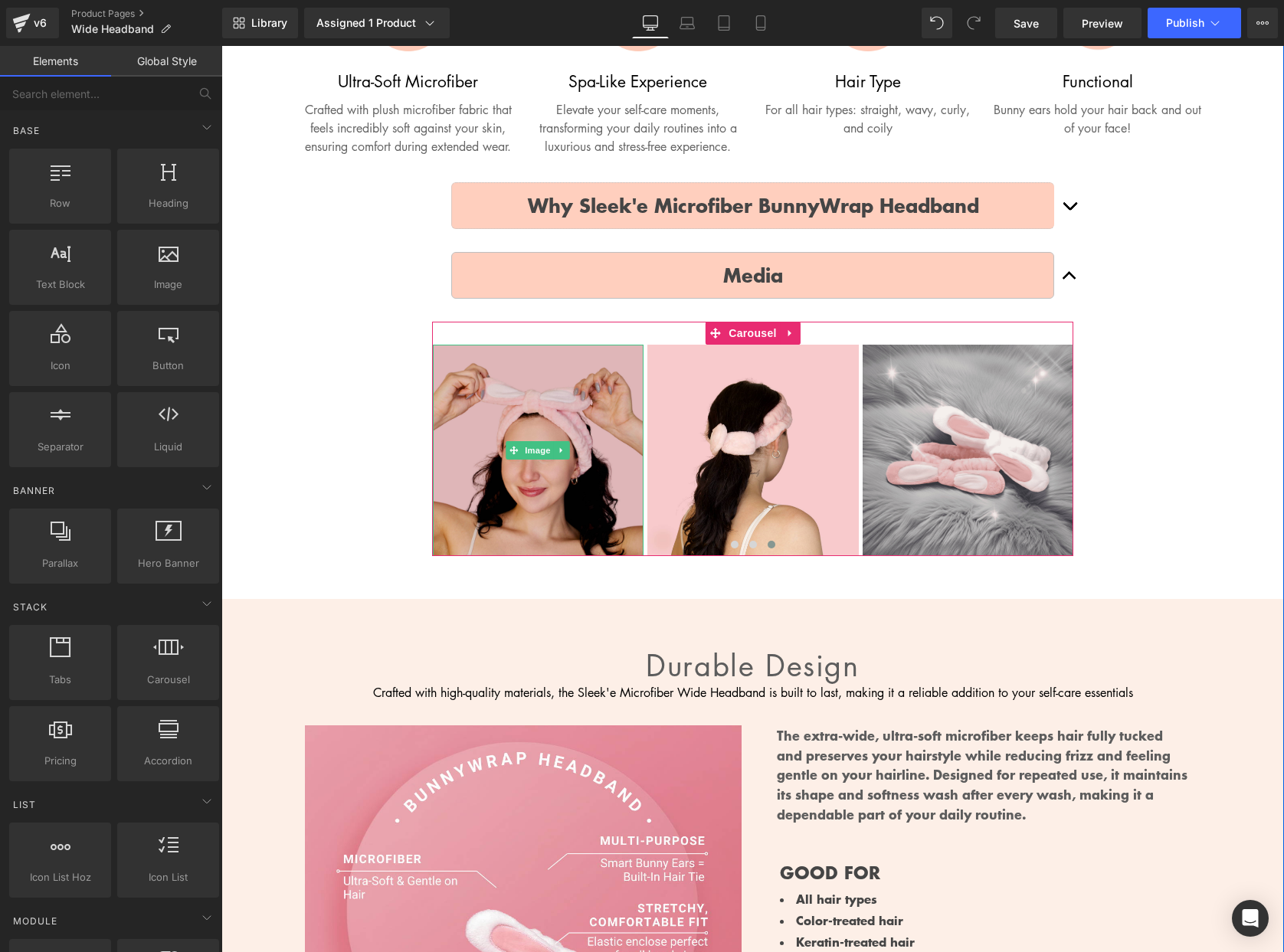
click at [571, 473] on div "Image" at bounding box center [538, 450] width 211 height 211
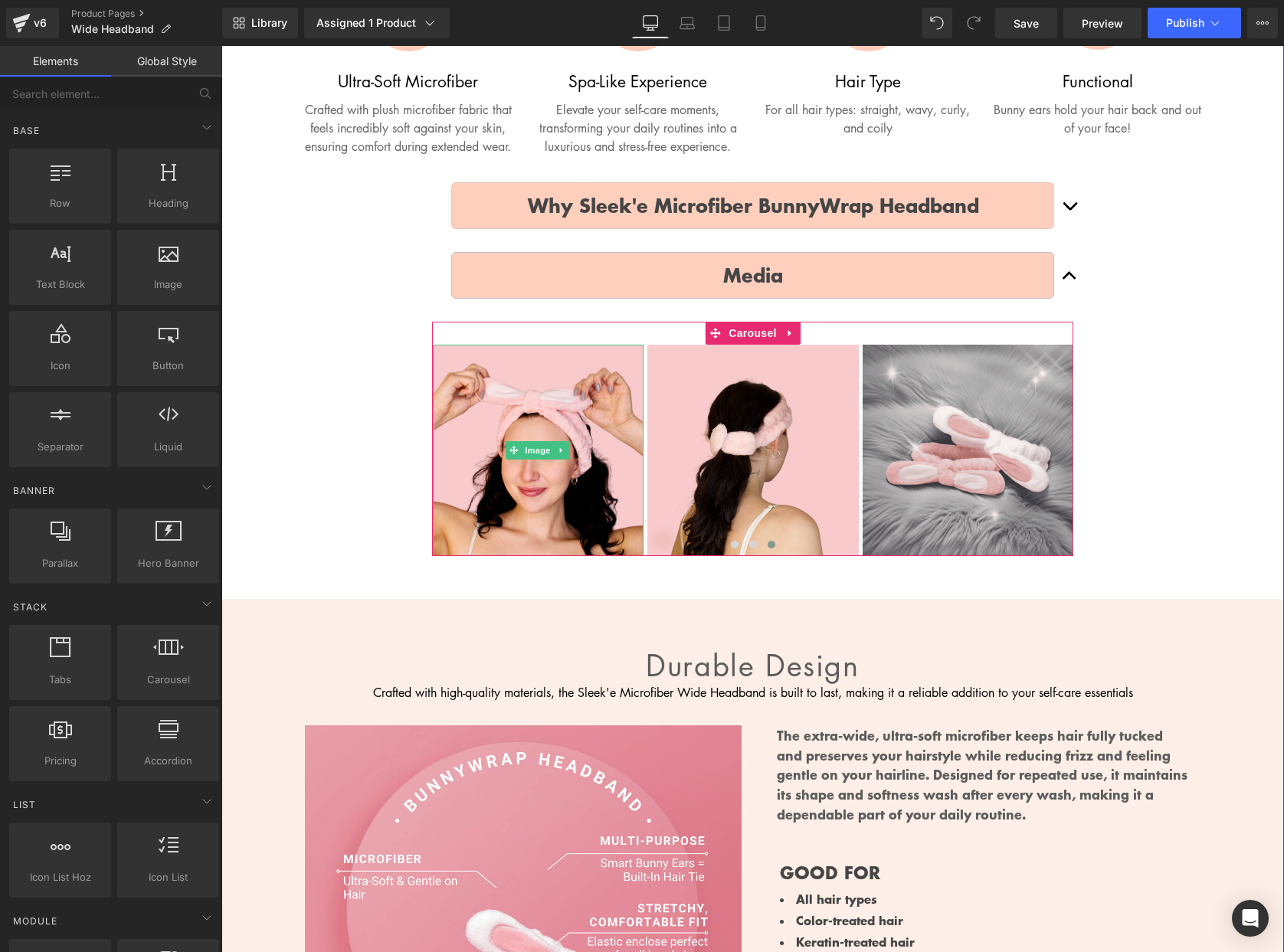
click at [565, 455] on icon at bounding box center [561, 450] width 9 height 9
click at [565, 460] on link at bounding box center [570, 450] width 17 height 19
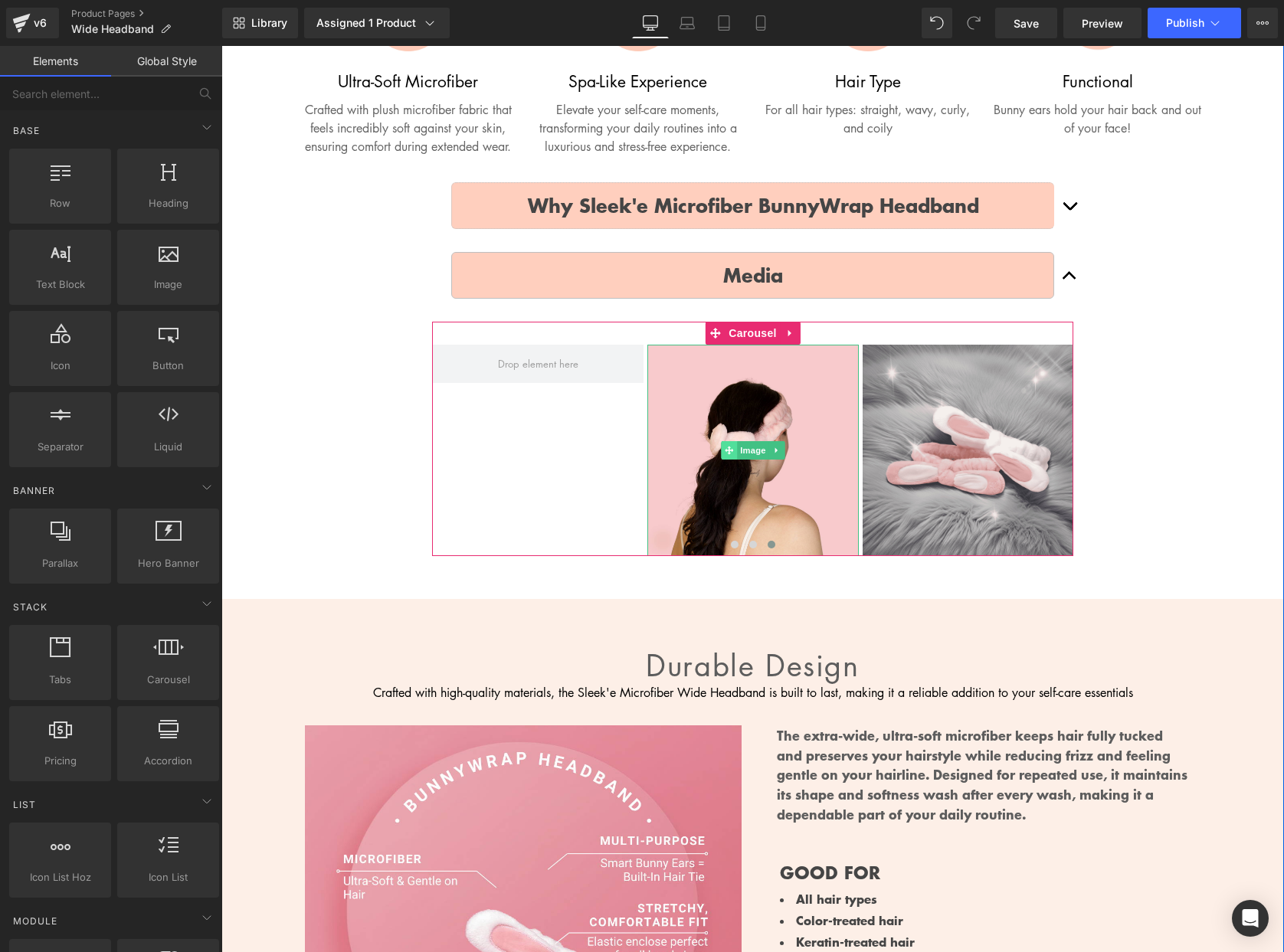
click at [723, 460] on span at bounding box center [730, 450] width 17 height 19
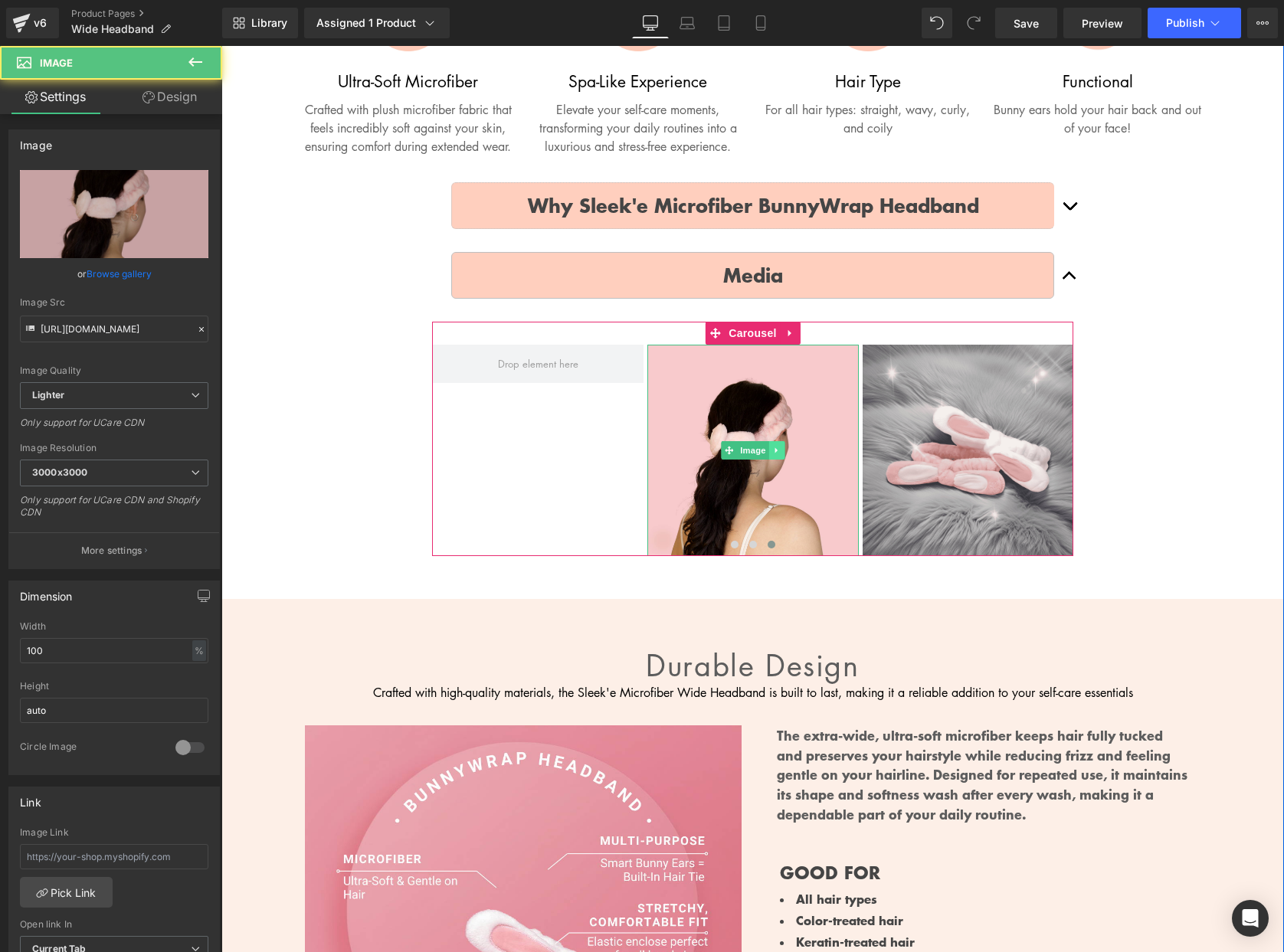
click at [776, 453] on icon at bounding box center [776, 451] width 2 height 6
click at [786, 455] on icon at bounding box center [784, 450] width 9 height 9
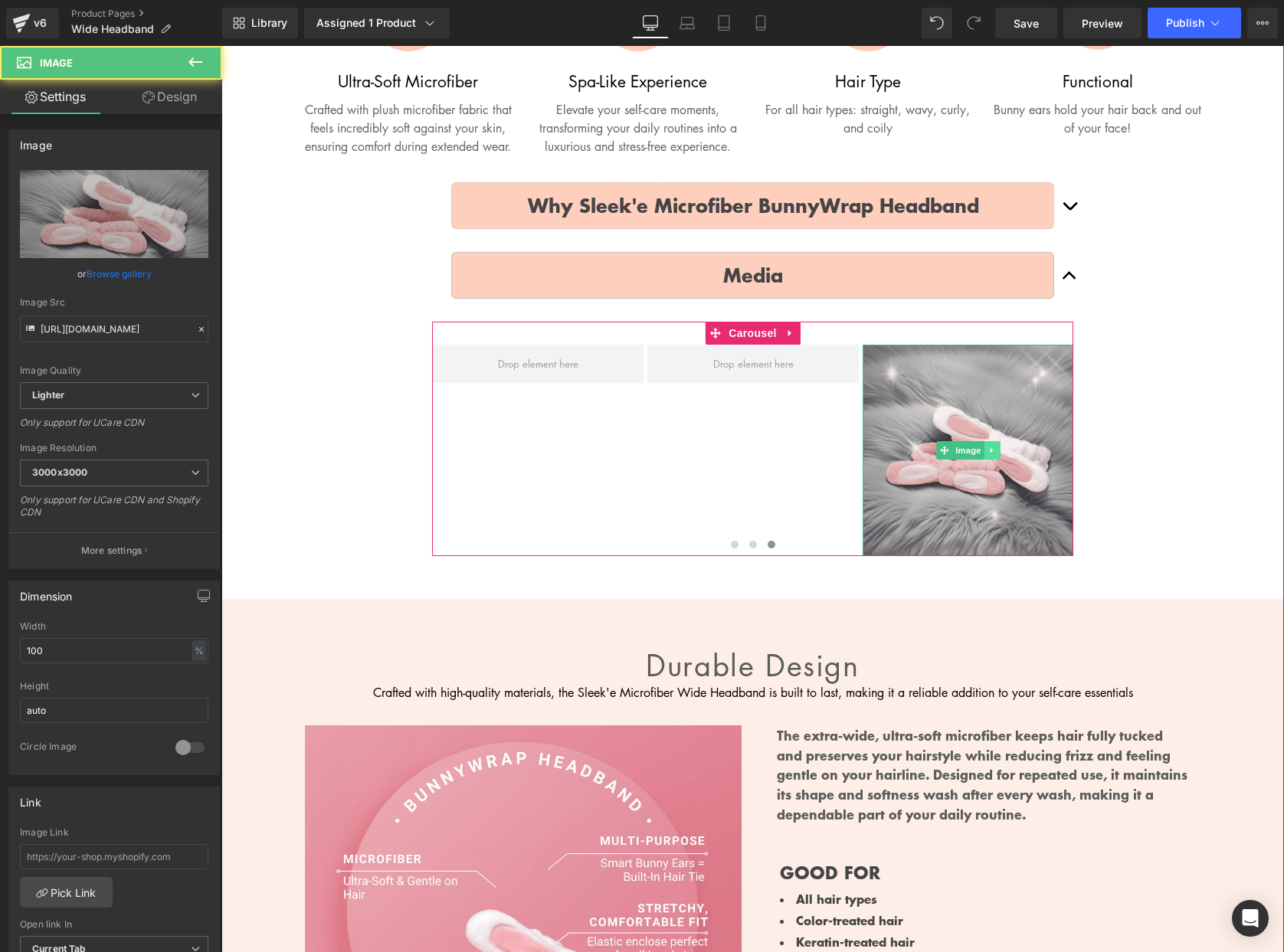
click at [993, 455] on icon at bounding box center [991, 450] width 9 height 9
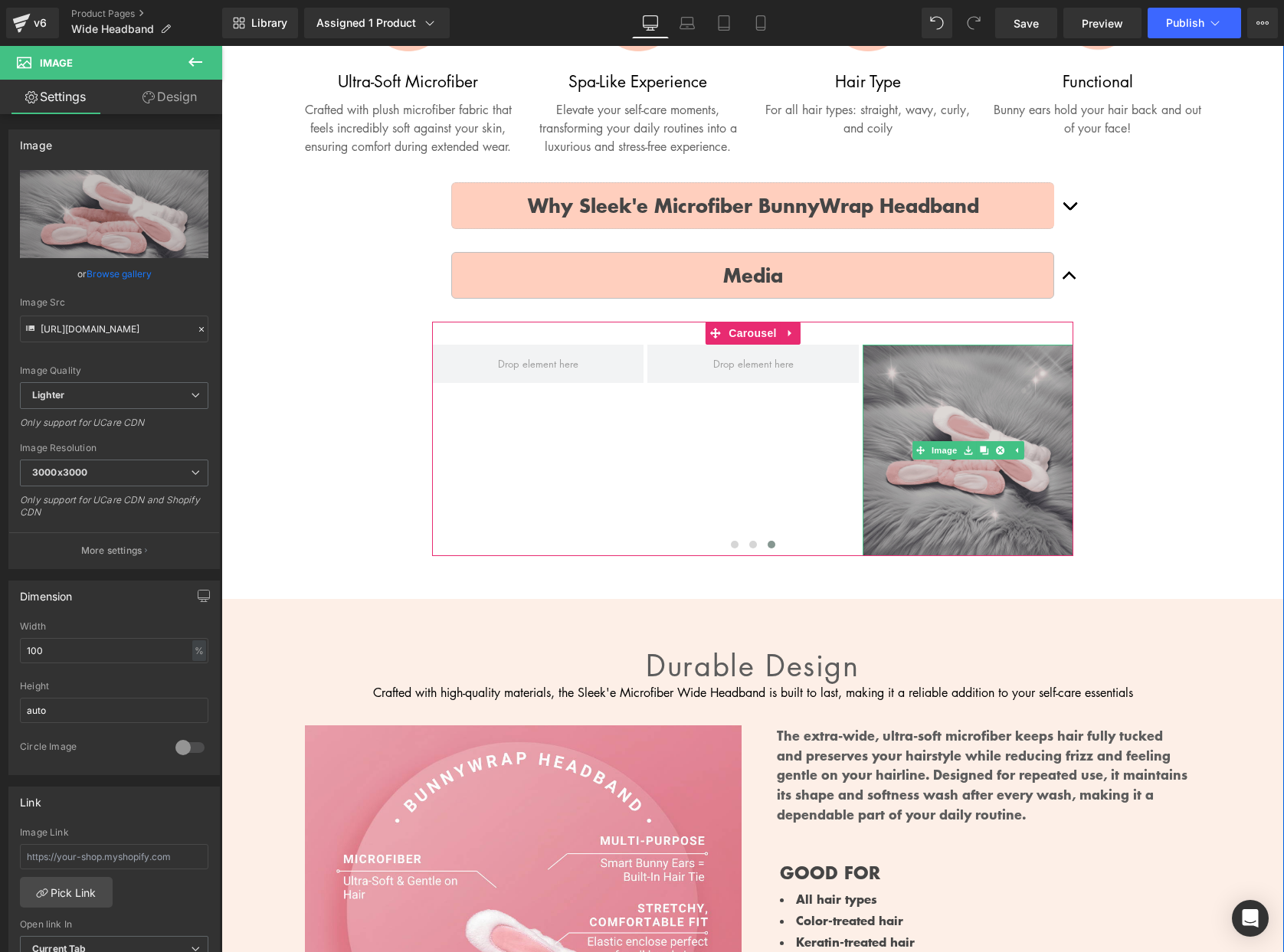
drag, startPoint x: 1000, startPoint y: 471, endPoint x: 1024, endPoint y: 468, distance: 24.2
click at [1001, 455] on icon at bounding box center [1000, 450] width 9 height 9
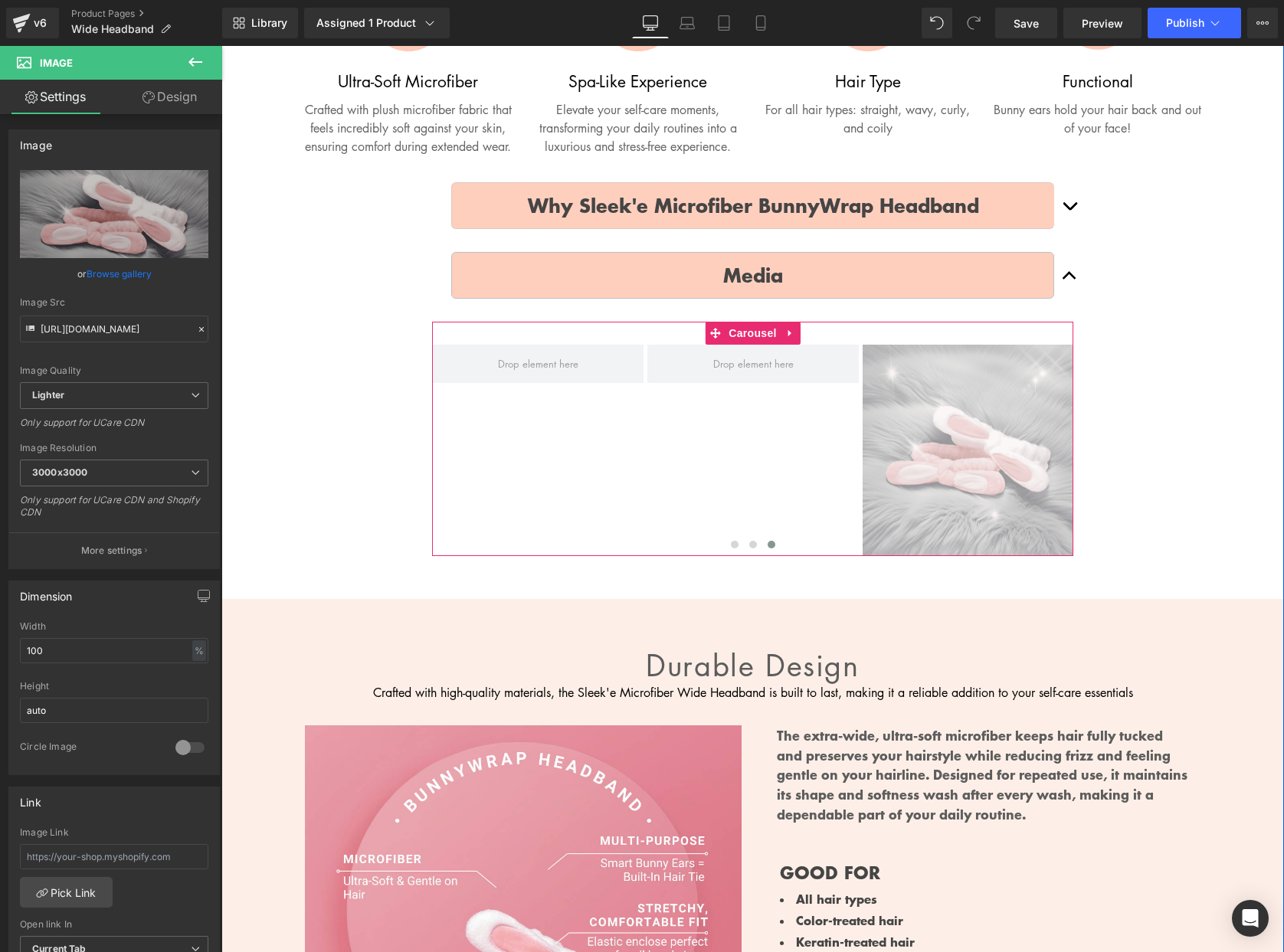
click at [1070, 465] on div "Sale Off (P) Image Wide Headband (P) Title $0 $10.00 (P) Price Keep your hair t…" at bounding box center [752, 5] width 1063 height 1189
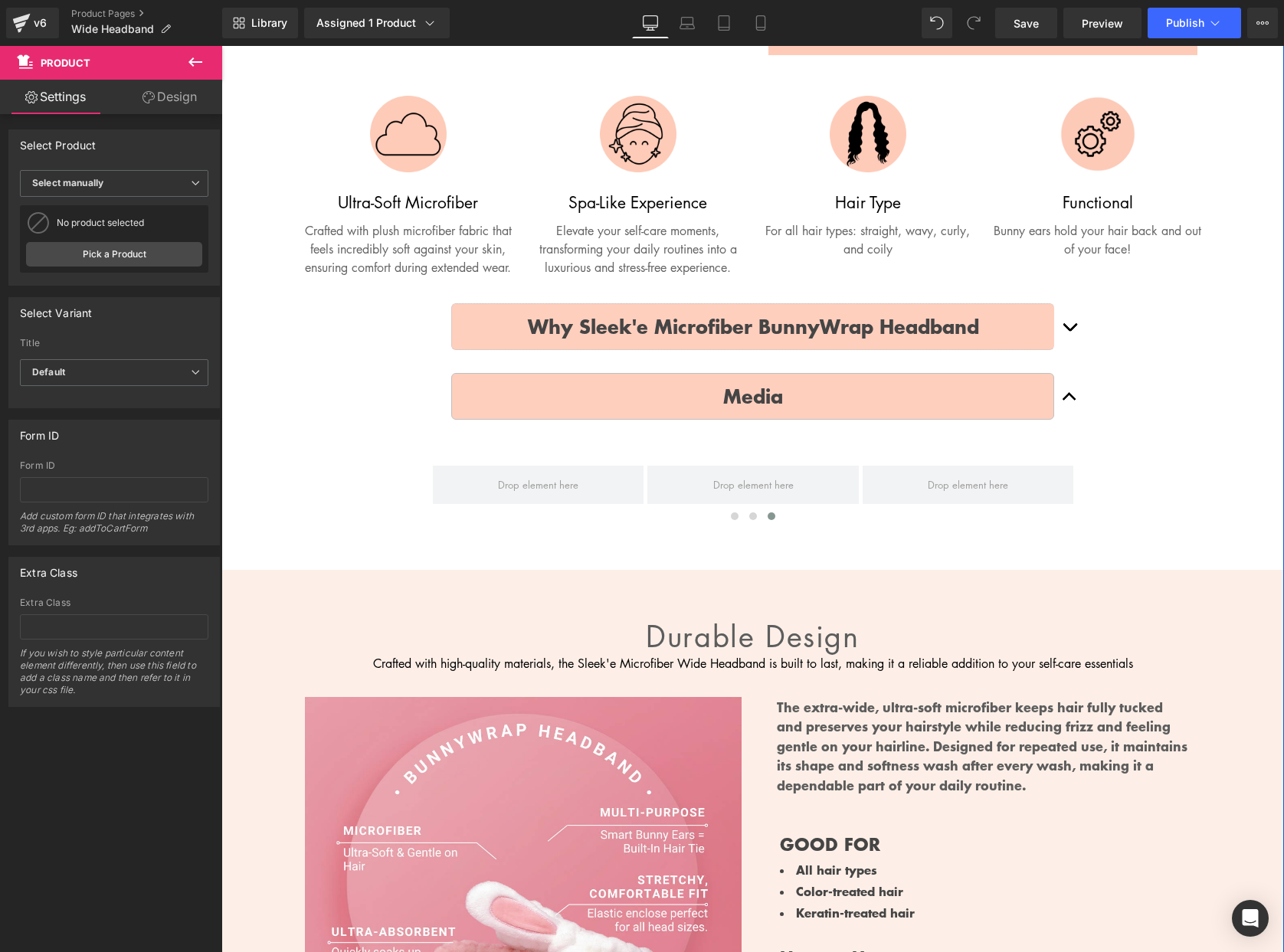
scroll to position [470, 0]
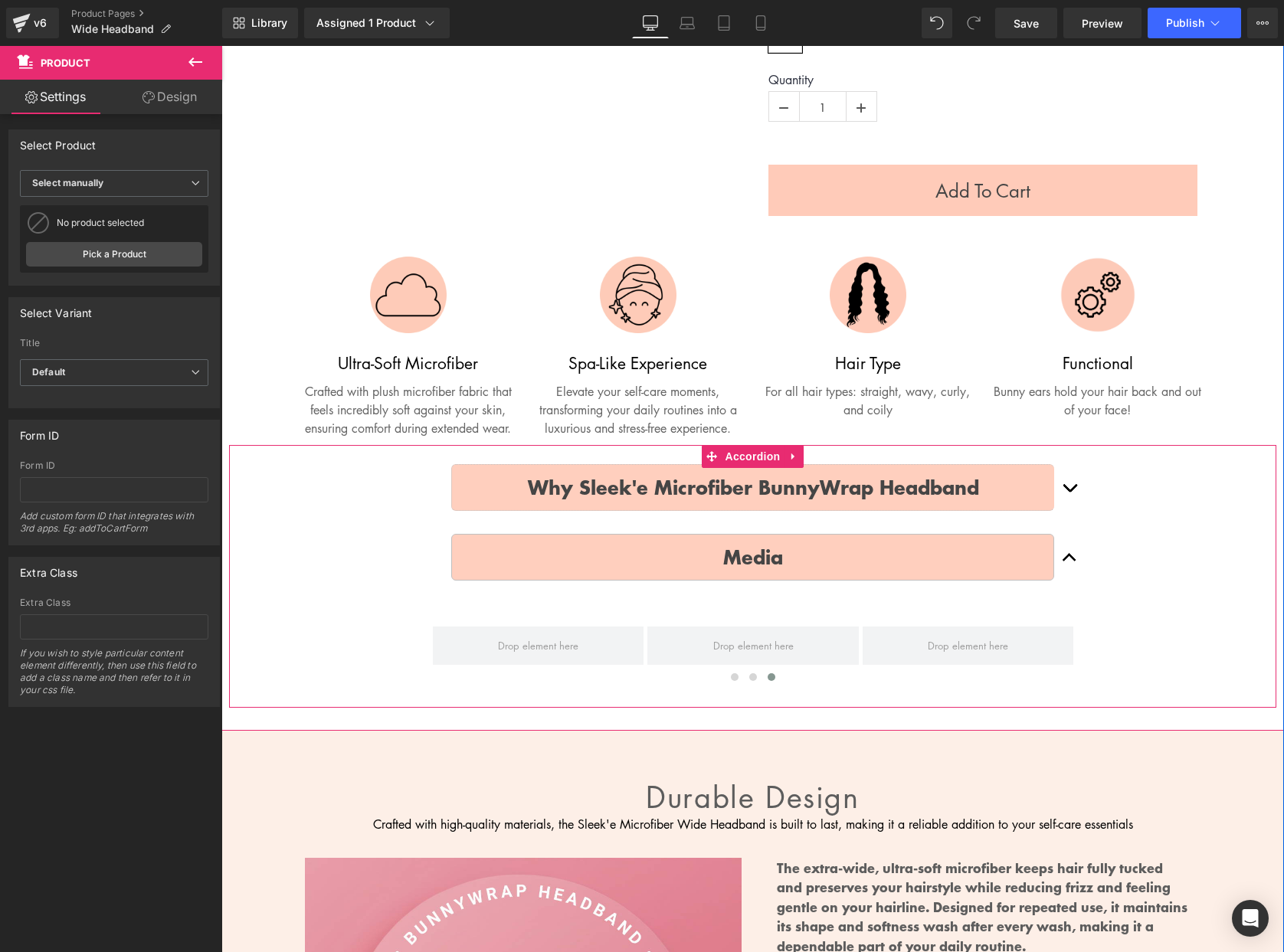
click at [328, 570] on div "Why Sleek'e Microfiber BunnyWrap Headband Text Block Image Plush Microfiber: Yo…" at bounding box center [752, 577] width 1047 height 263
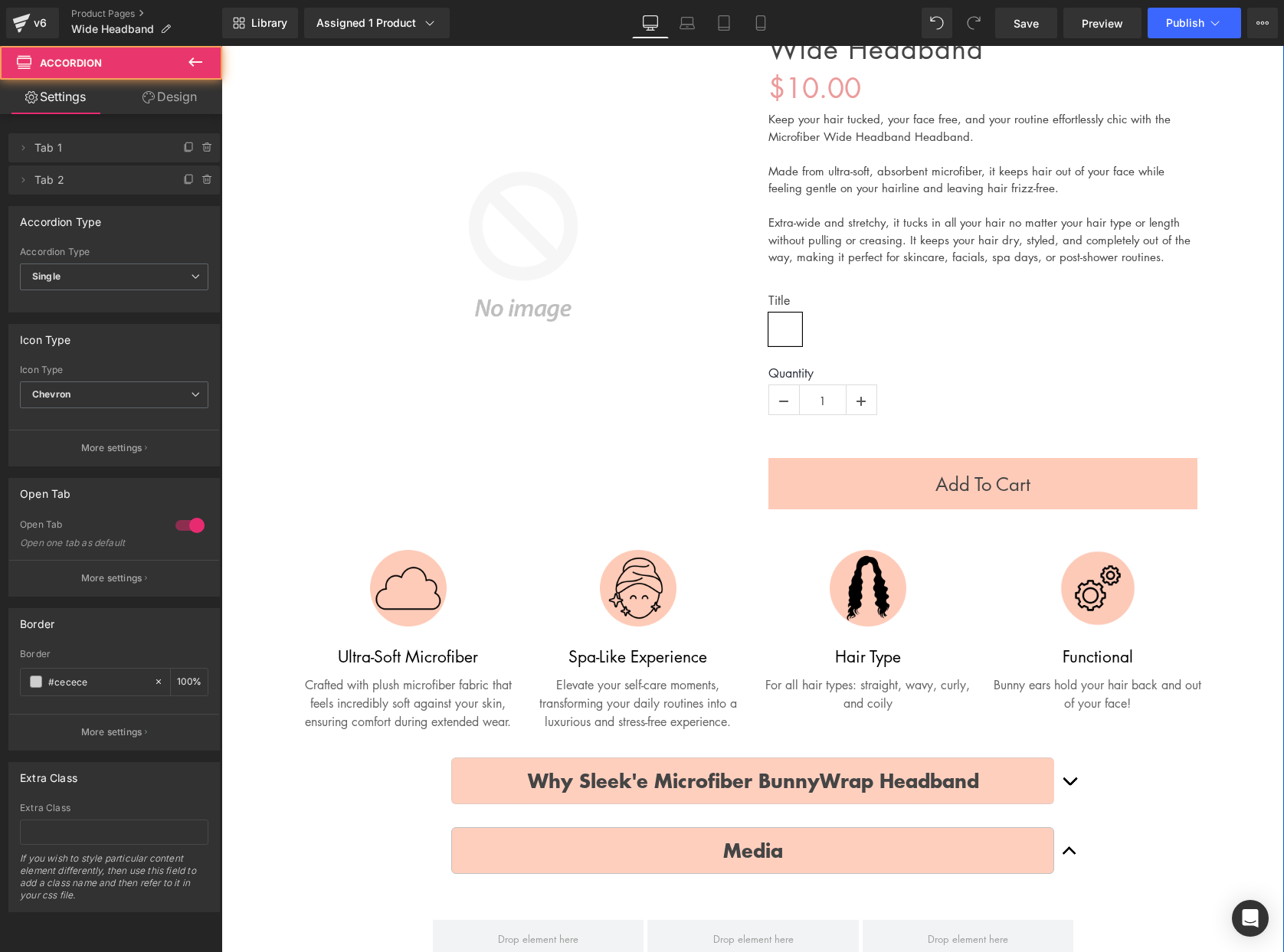
scroll to position [0, 0]
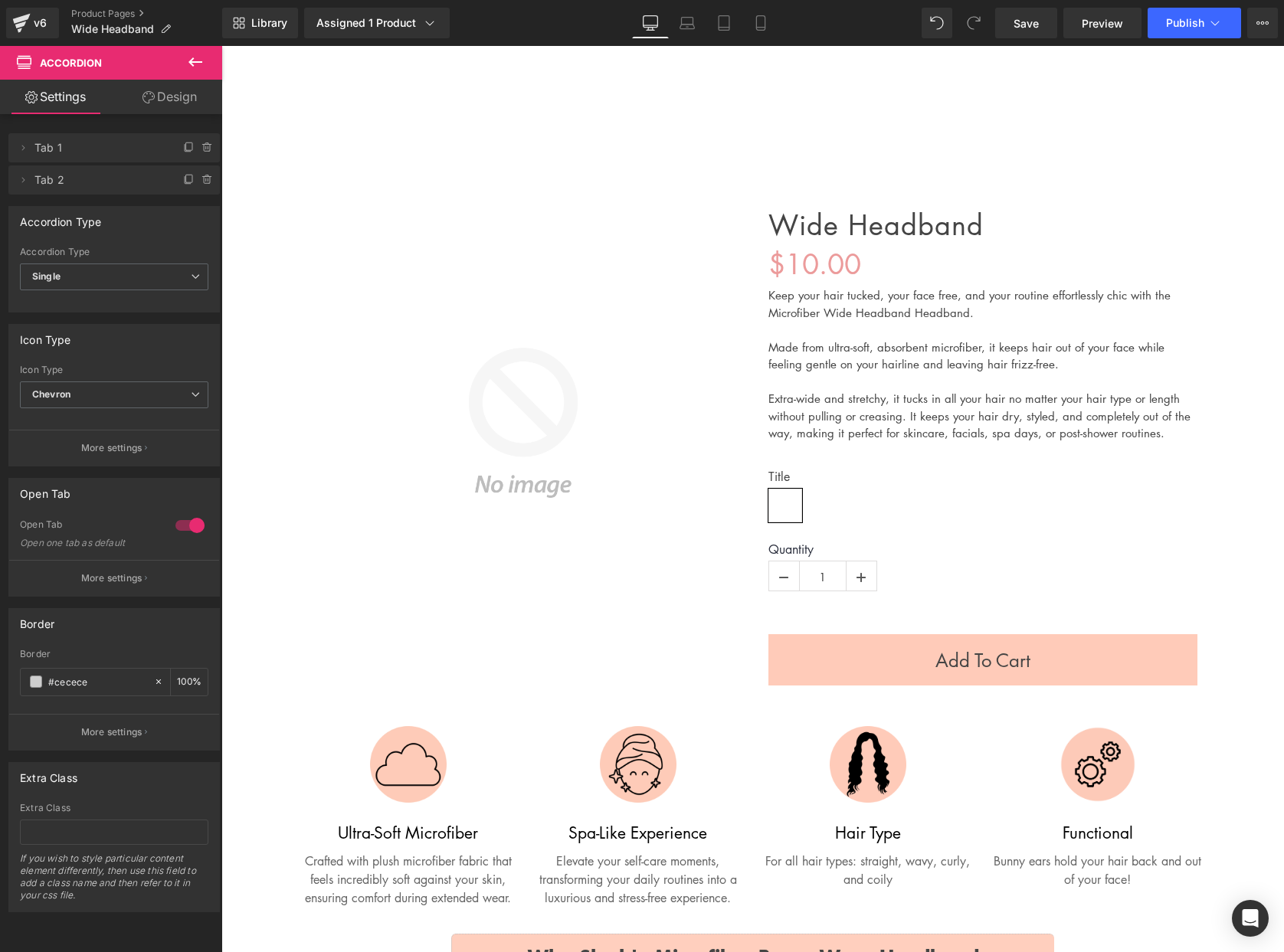
click at [837, 112] on ul "Account Search Cart ( 0 )" at bounding box center [1016, 103] width 480 height 29
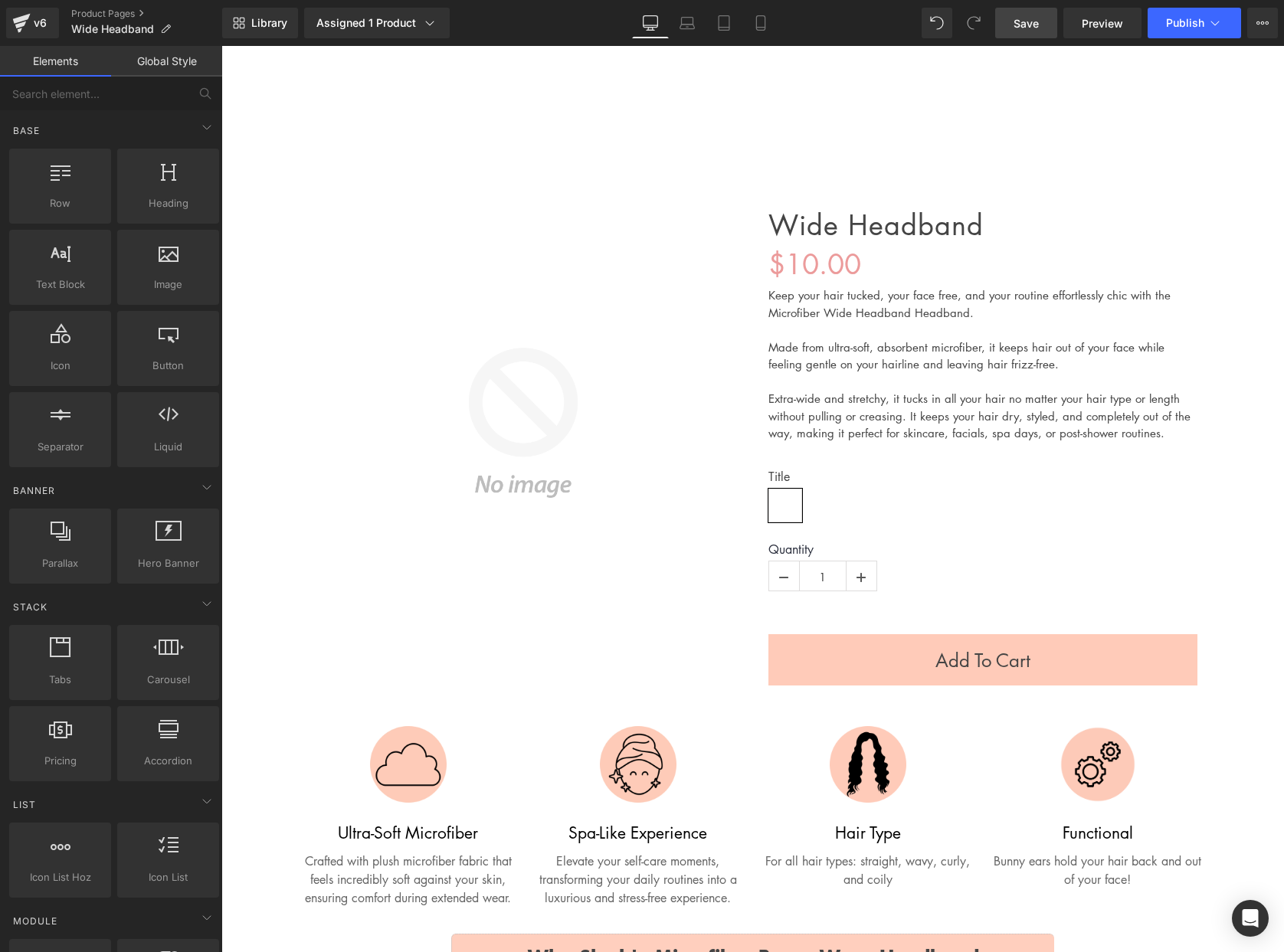
click at [1031, 34] on link "Save" at bounding box center [1026, 22] width 62 height 30
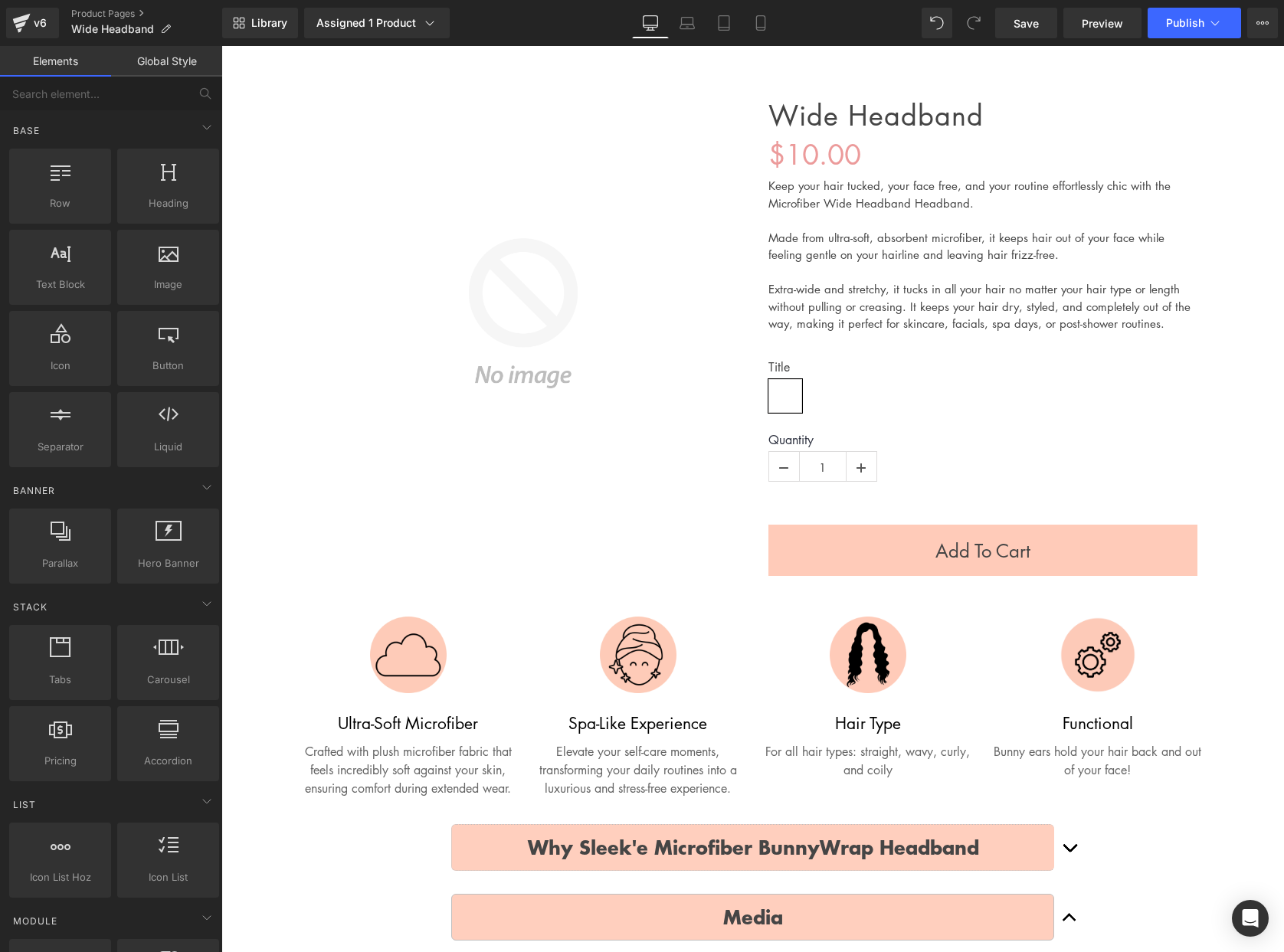
scroll to position [161, 0]
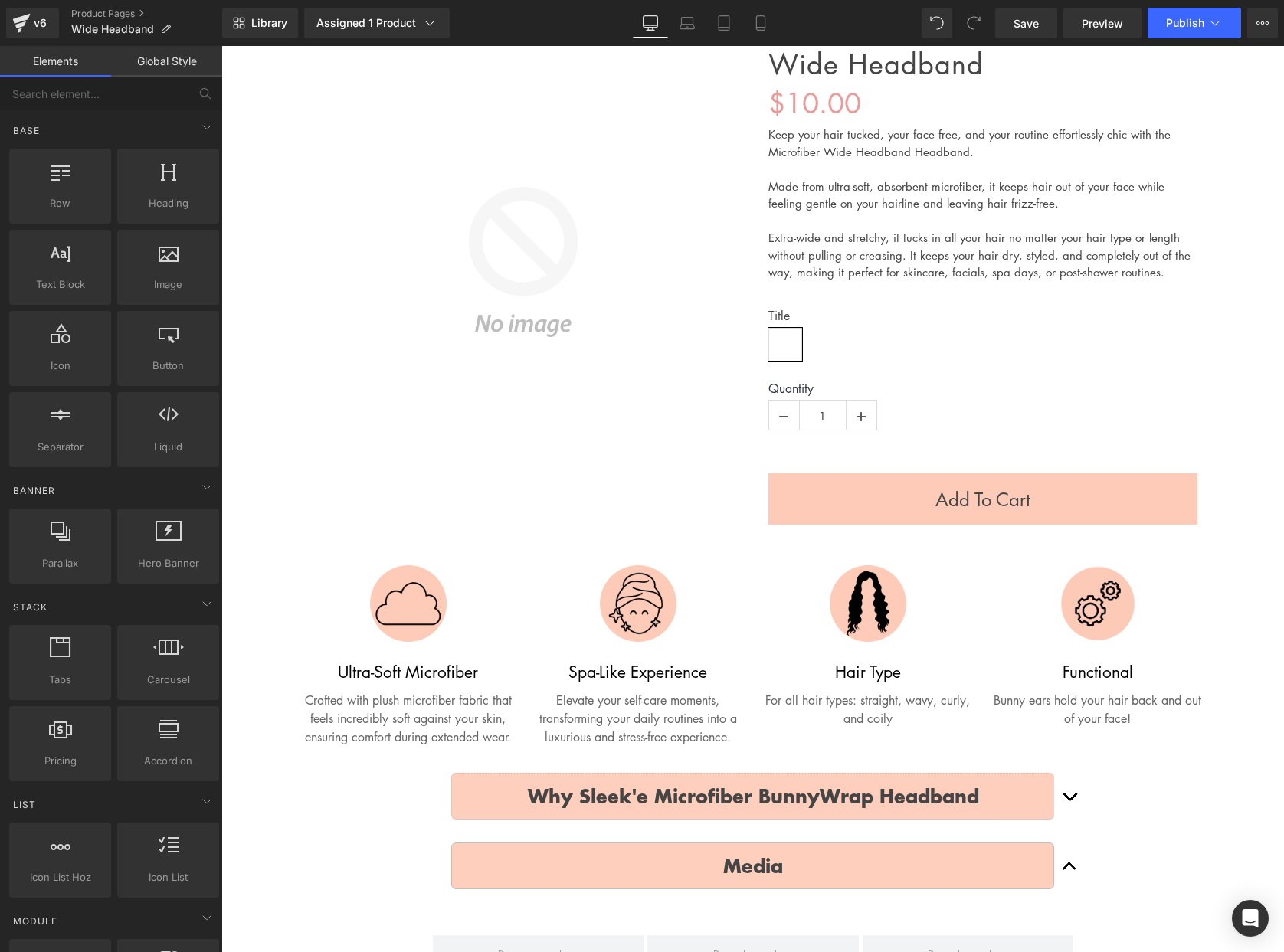
click at [1130, 711] on div "Bunny ears hold your hair back and out of your face! Text Block" at bounding box center [1097, 706] width 211 height 43
click at [1130, 711] on p "Bunny ears hold your hair back and out of your face!" at bounding box center [1097, 709] width 211 height 37
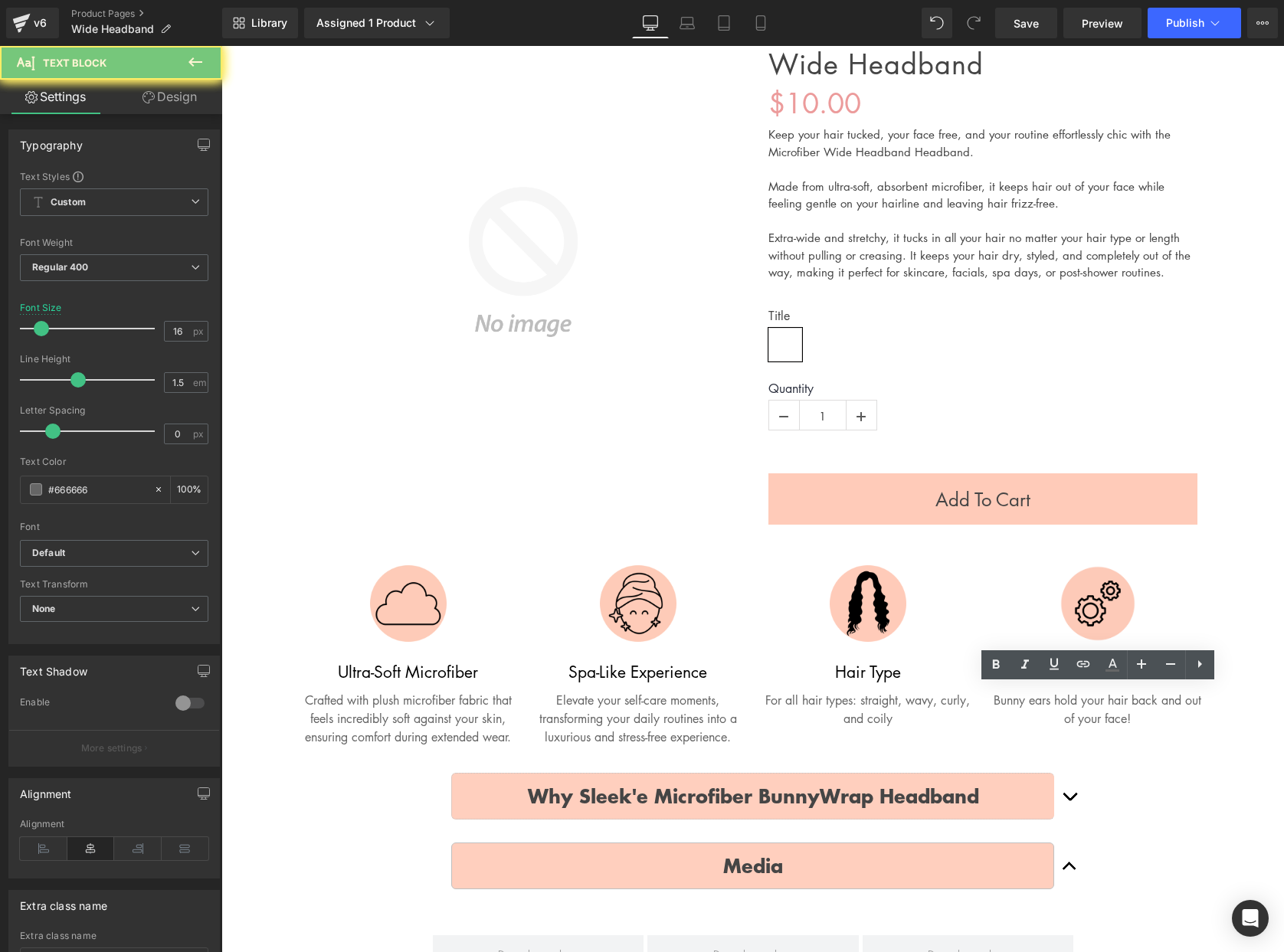
click at [1128, 711] on p "Bunny ears hold your hair back and out of your face!" at bounding box center [1097, 709] width 211 height 37
click at [1104, 707] on p "Bunny ears hold your hair back and out of your face!" at bounding box center [1097, 709] width 211 height 37
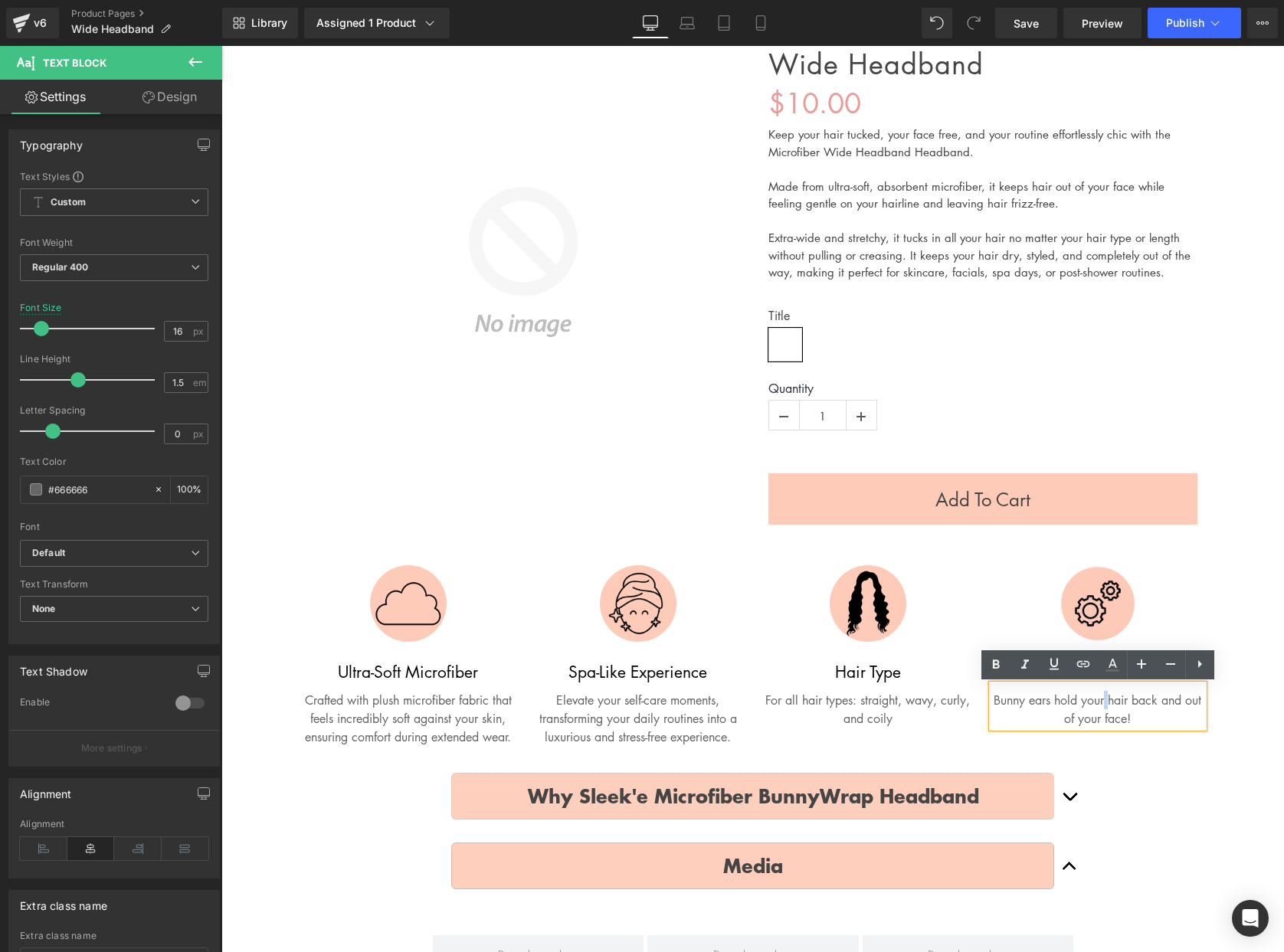
click at [1104, 707] on p "Bunny ears hold your hair back and out of your face!" at bounding box center [1097, 709] width 211 height 37
click at [1032, 707] on p "Bunny ears hold your hair back and out of your face!" at bounding box center [1097, 709] width 211 height 37
click at [1029, 697] on p "Bunny ears hold your hair back and out of your face!" at bounding box center [1097, 709] width 211 height 37
click at [1028, 697] on p "Bunny ears hold your hair back and out of your face!" at bounding box center [1097, 709] width 211 height 37
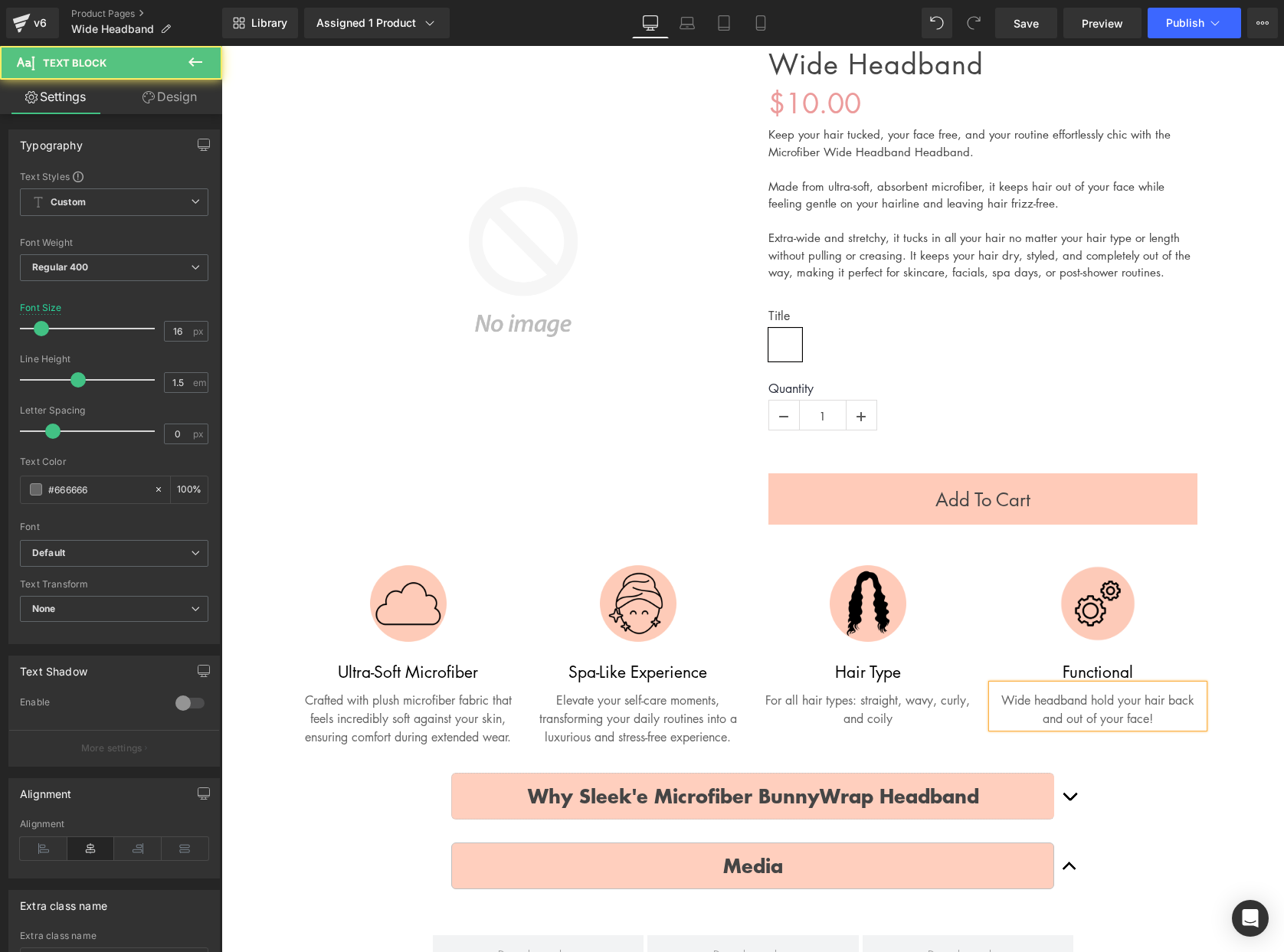
drag, startPoint x: 1113, startPoint y: 702, endPoint x: 1189, endPoint y: 708, distance: 76.2
click at [1113, 702] on p "Wide headband hold your hair back and out of your face!" at bounding box center [1097, 709] width 211 height 37
click at [1205, 615] on div "Image Functional Heading Wide headband holds your hair back and out of your fac…" at bounding box center [1098, 646] width 230 height 163
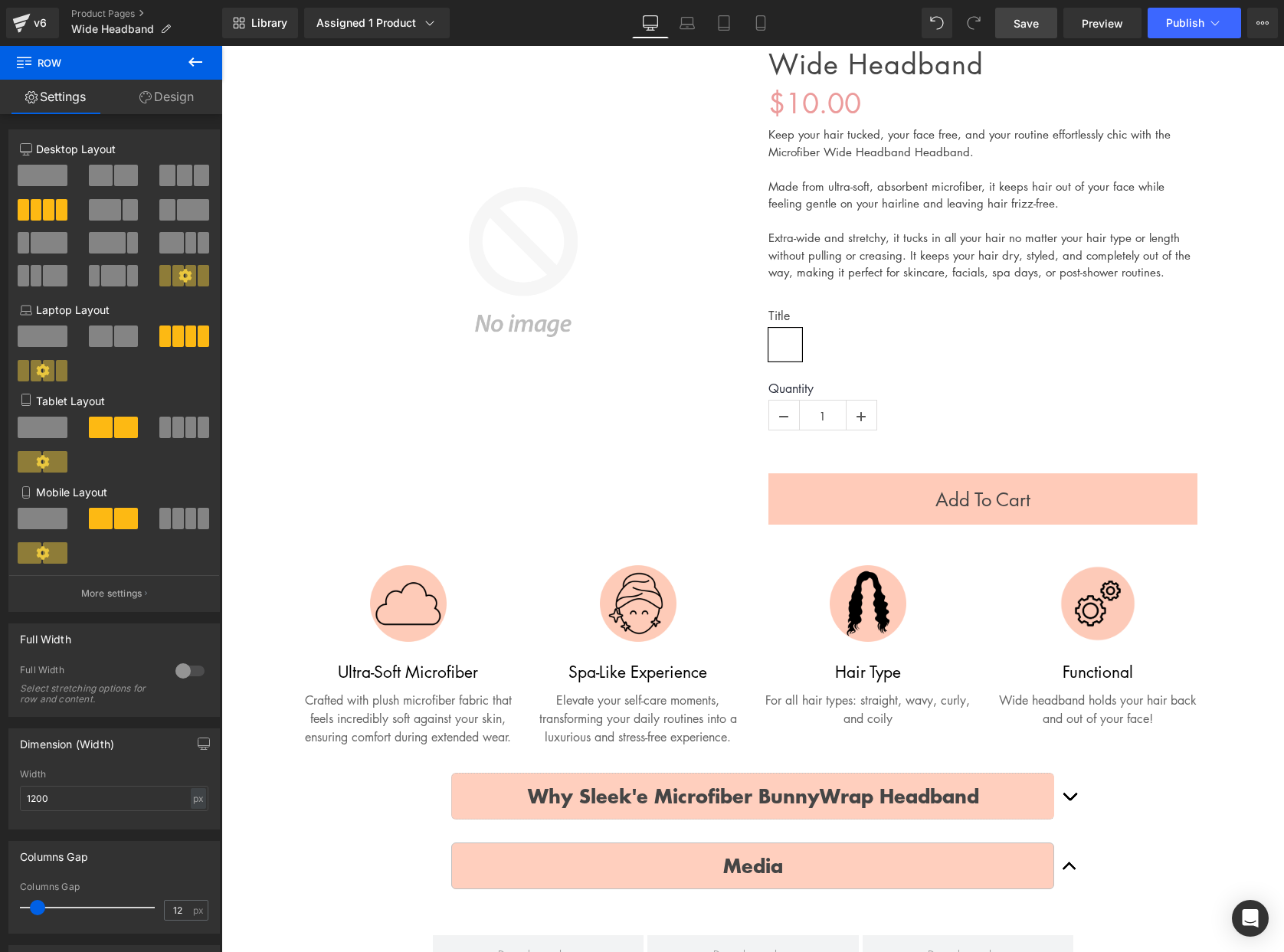
click at [1016, 24] on span "Save" at bounding box center [1026, 23] width 25 height 17
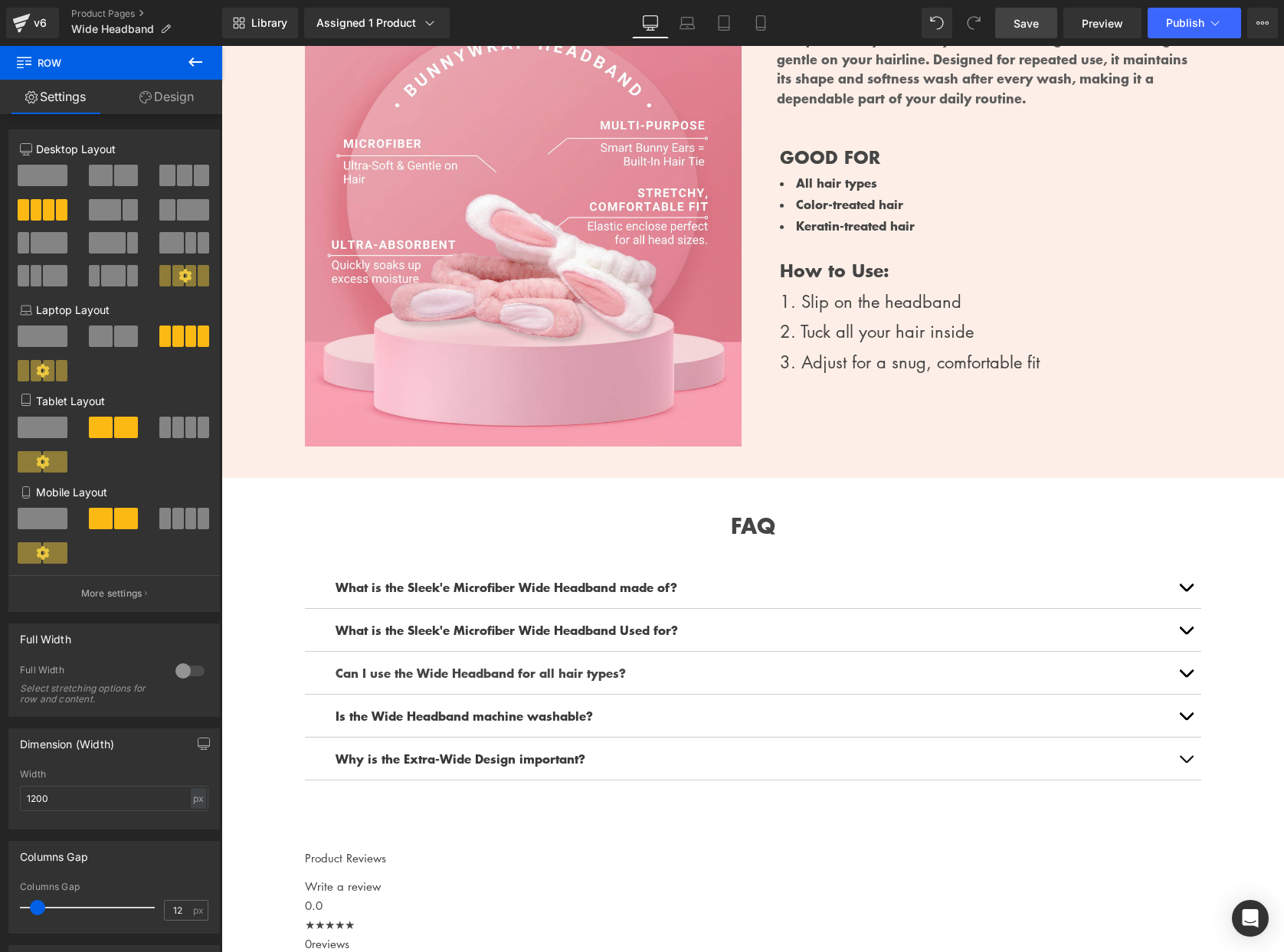
scroll to position [0, 0]
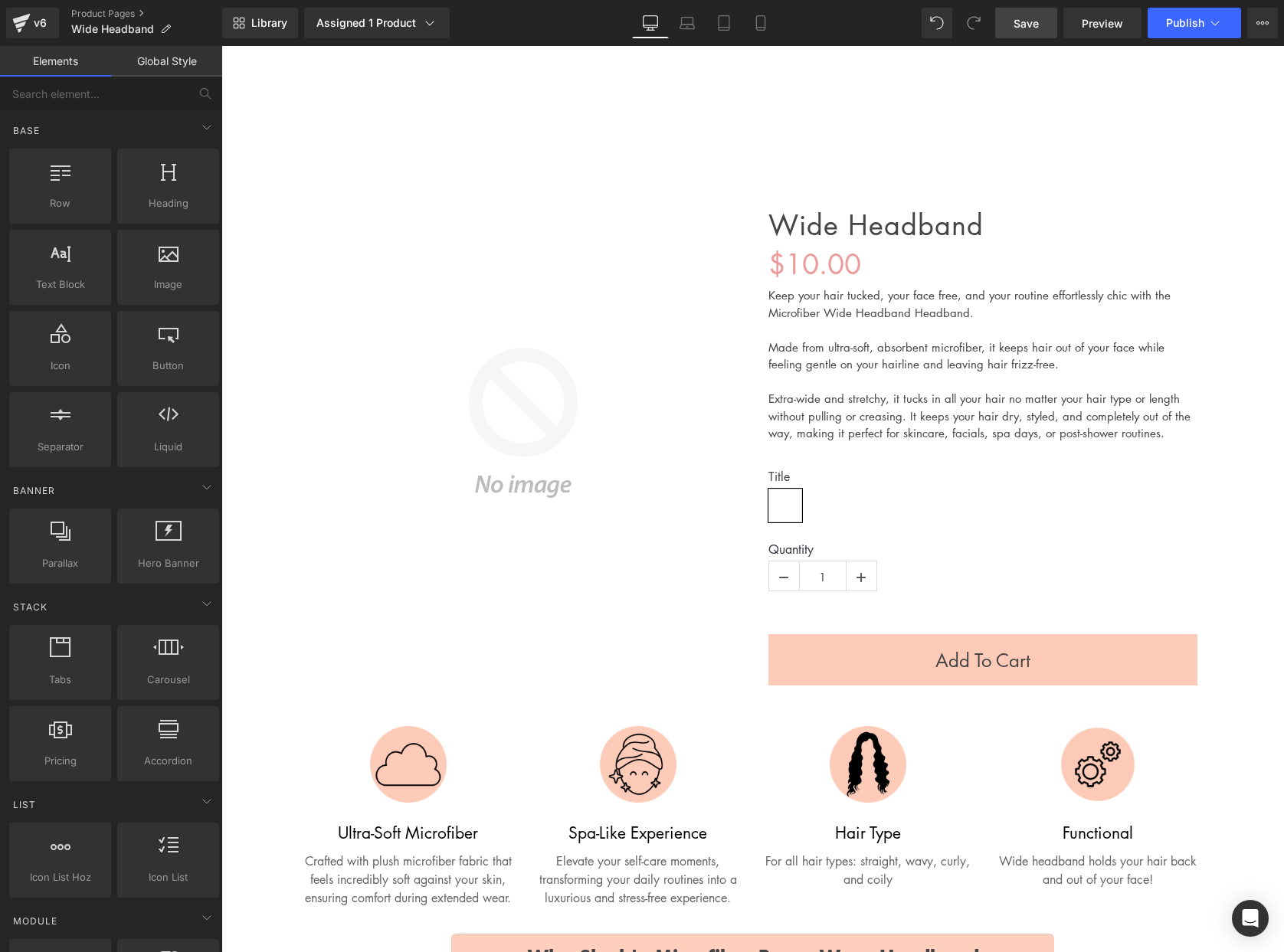
click at [412, 101] on div "Hair Care Hair Care Hair Wash Silk'e Repair Therapy Shampoo Silk'e Repair Thera…" at bounding box center [489, 103] width 459 height 19
